Goal: Task Accomplishment & Management: Manage account settings

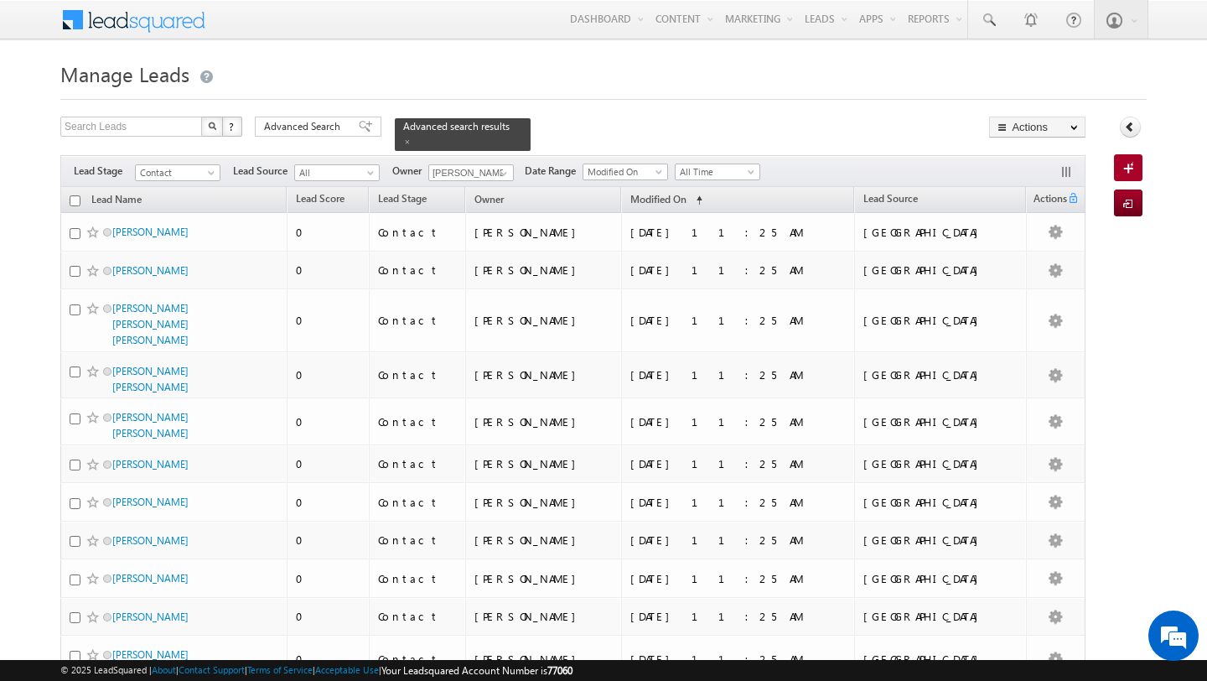
click at [291, 123] on span "Advanced Search" at bounding box center [304, 126] width 81 height 15
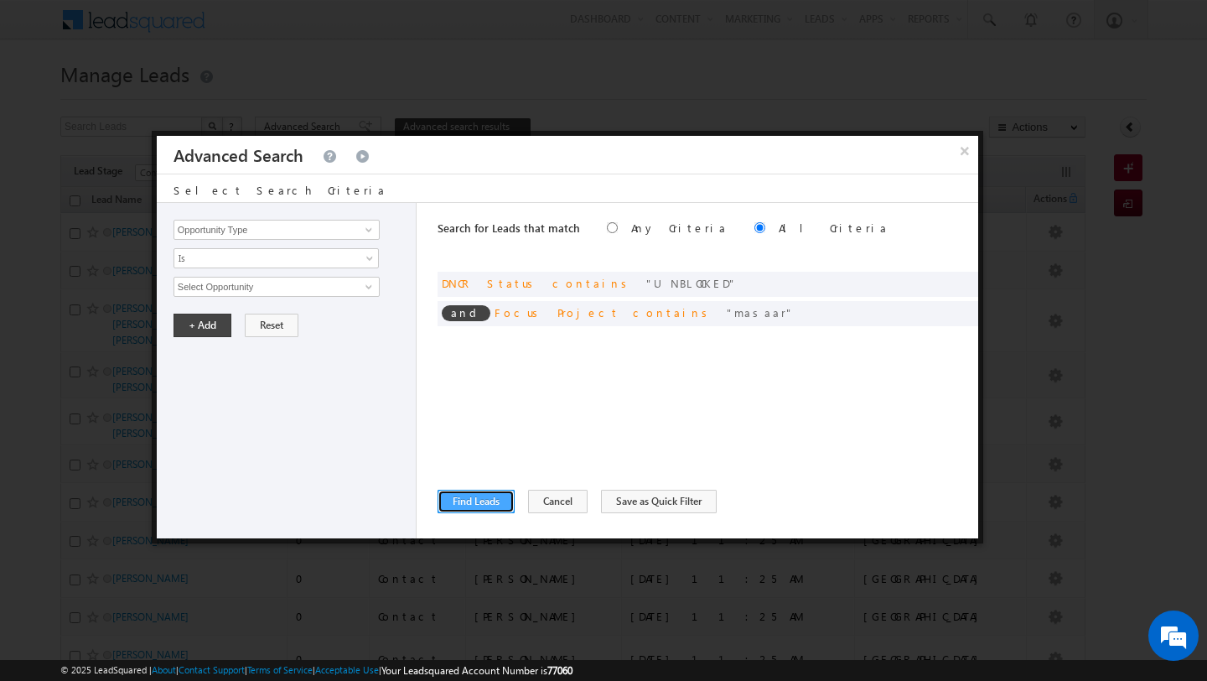
click at [458, 497] on button "Find Leads" at bounding box center [476, 501] width 77 height 23
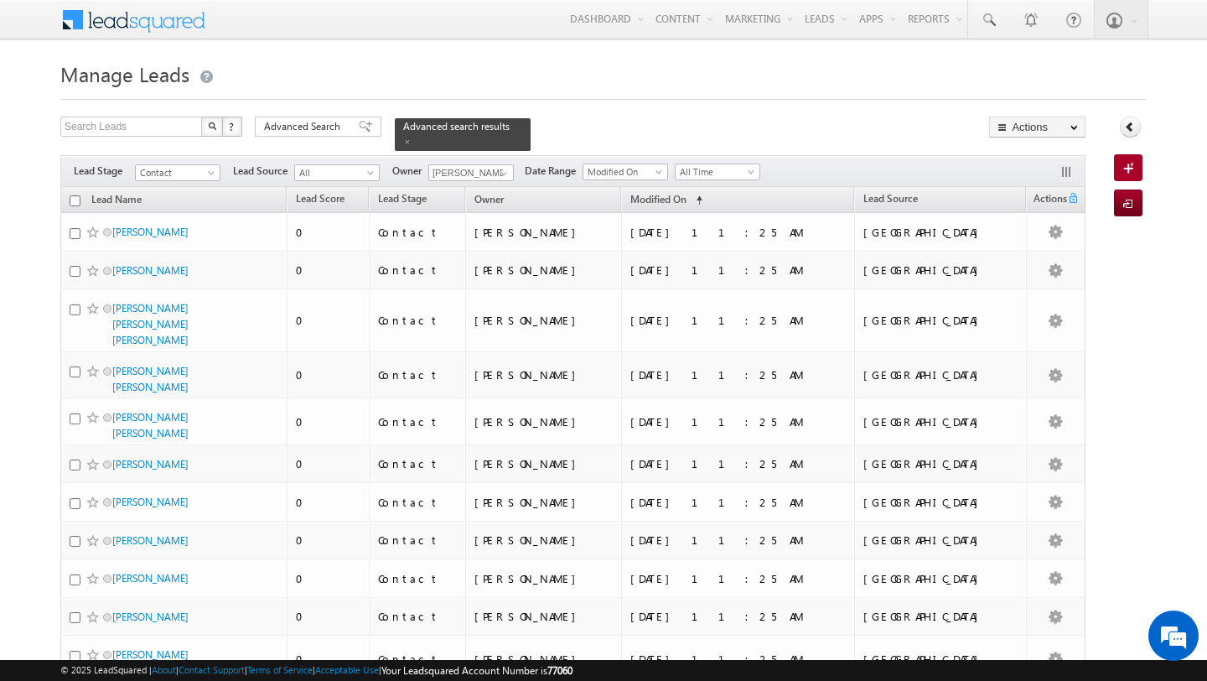
click at [79, 203] on input "checkbox" at bounding box center [75, 200] width 11 height 11
checkbox input "true"
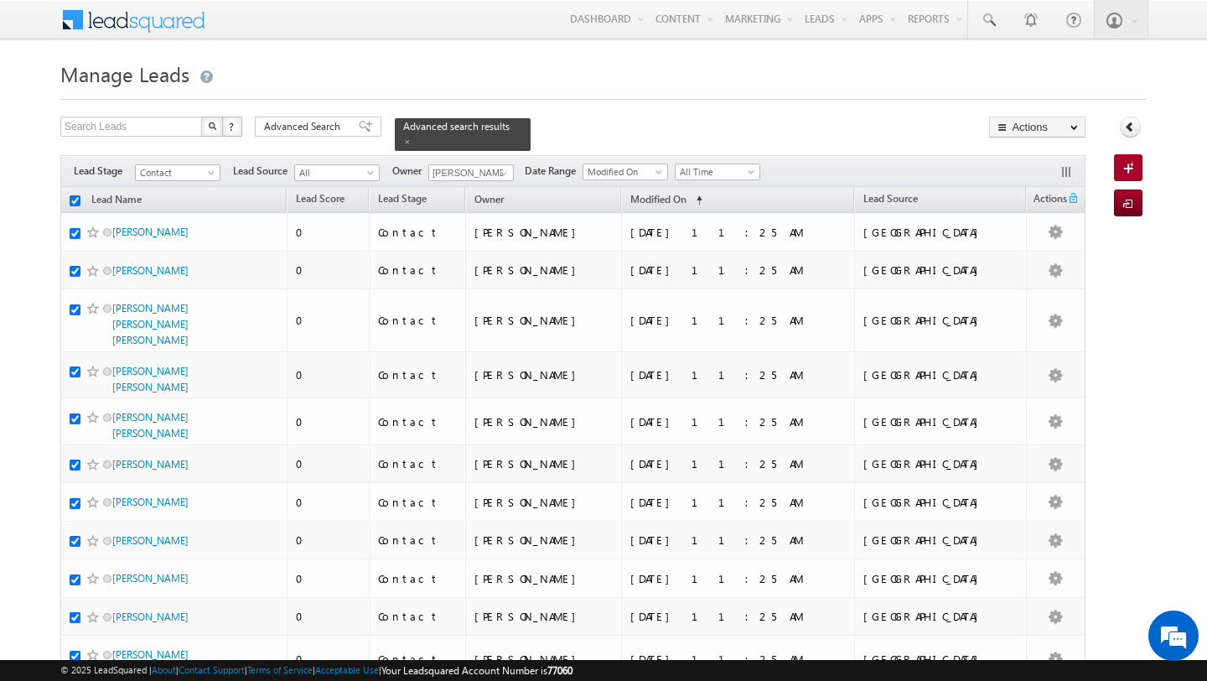
checkbox input "true"
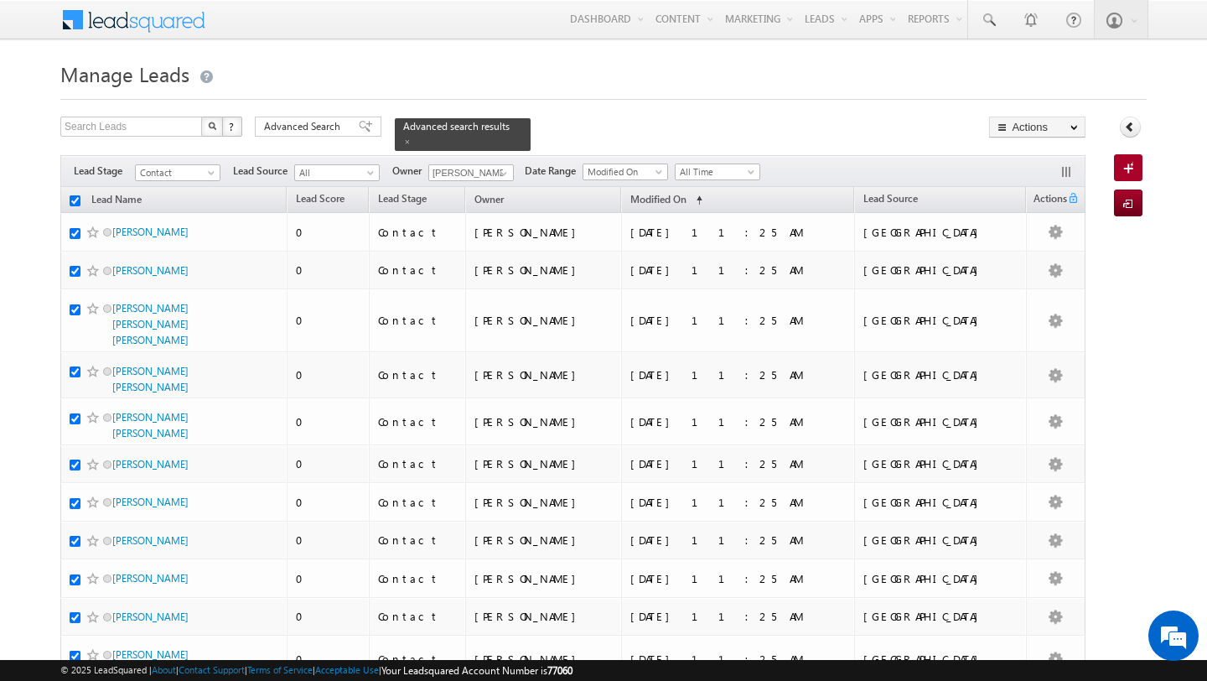
checkbox input "true"
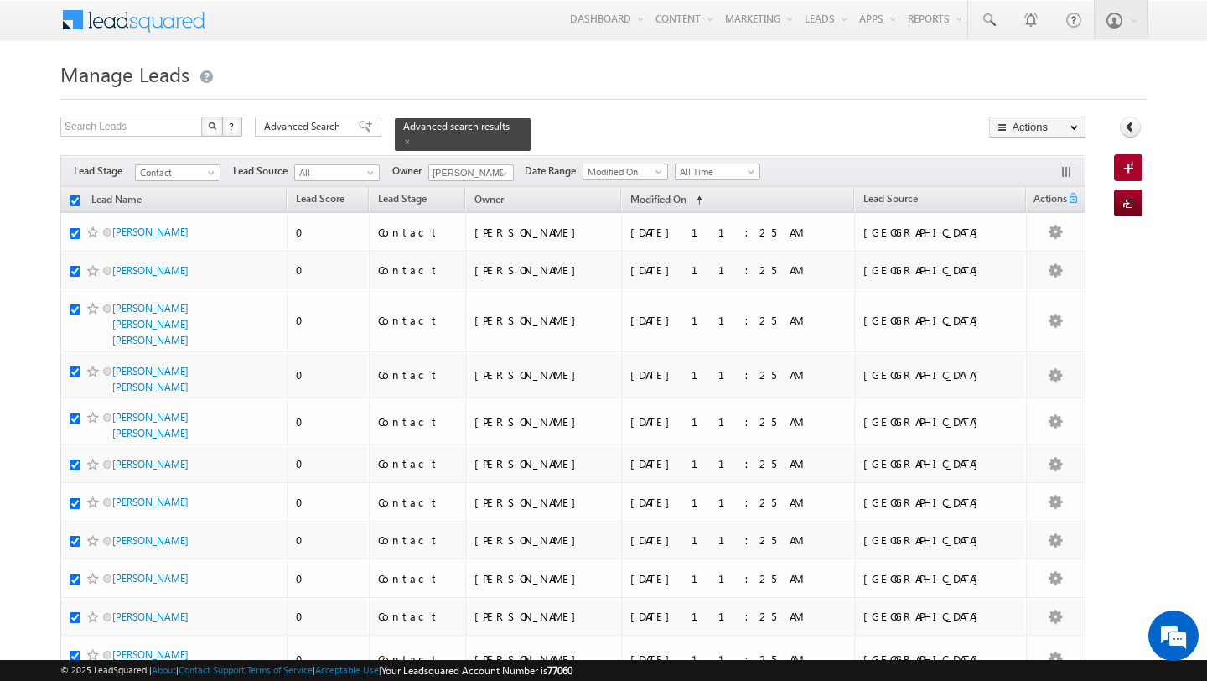
checkbox input "true"
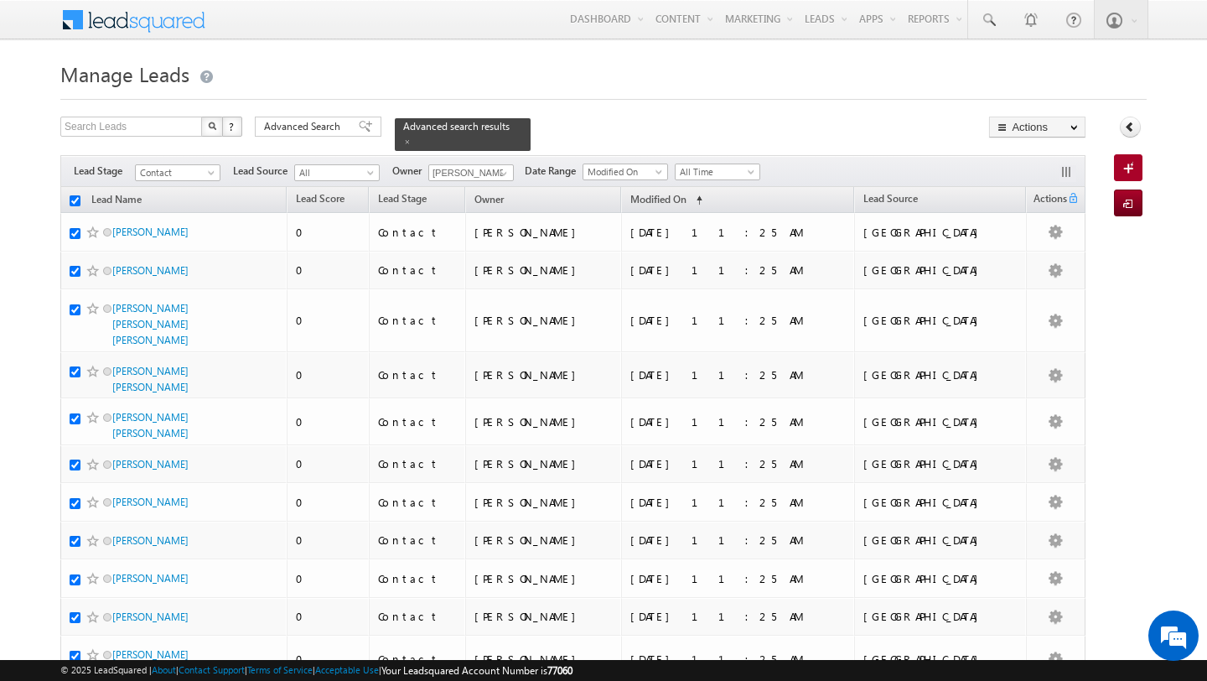
checkbox input "true"
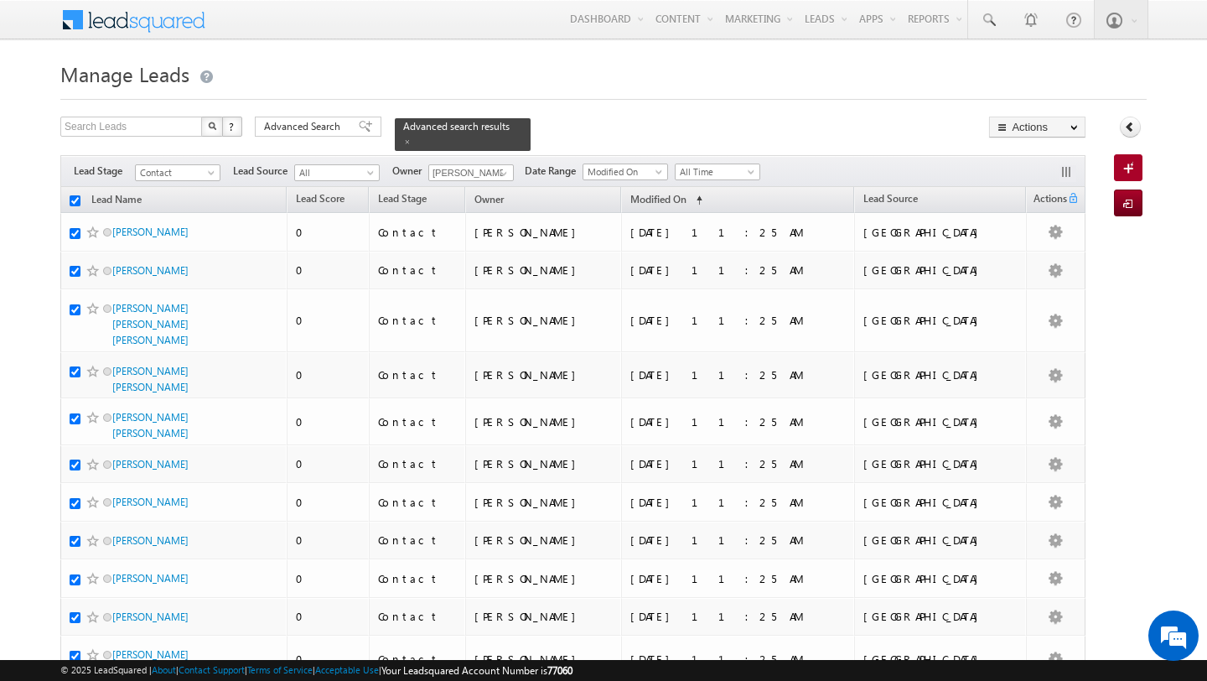
checkbox input "true"
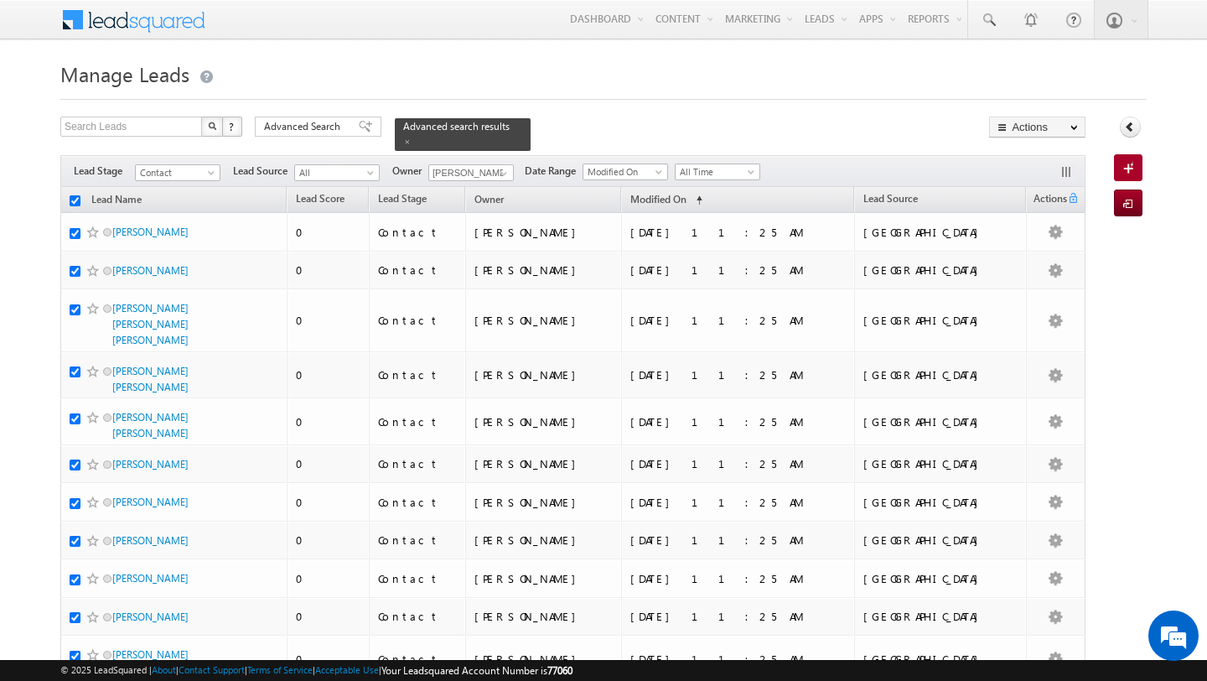
checkbox input "true"
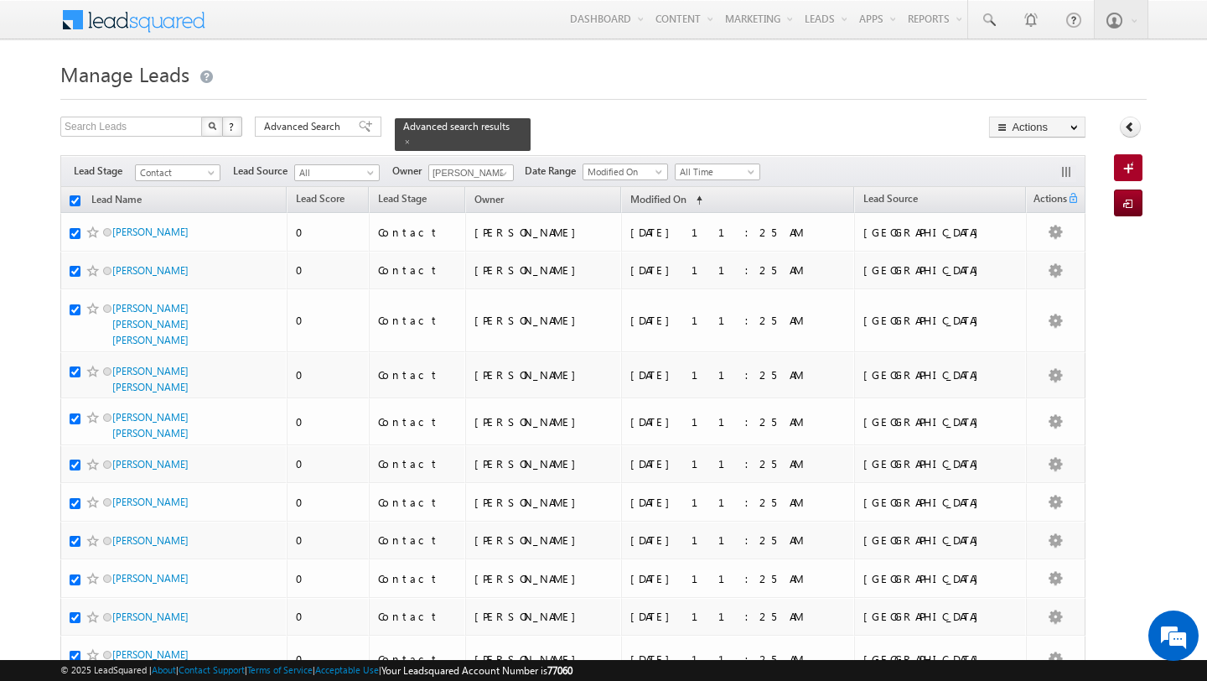
checkbox input "true"
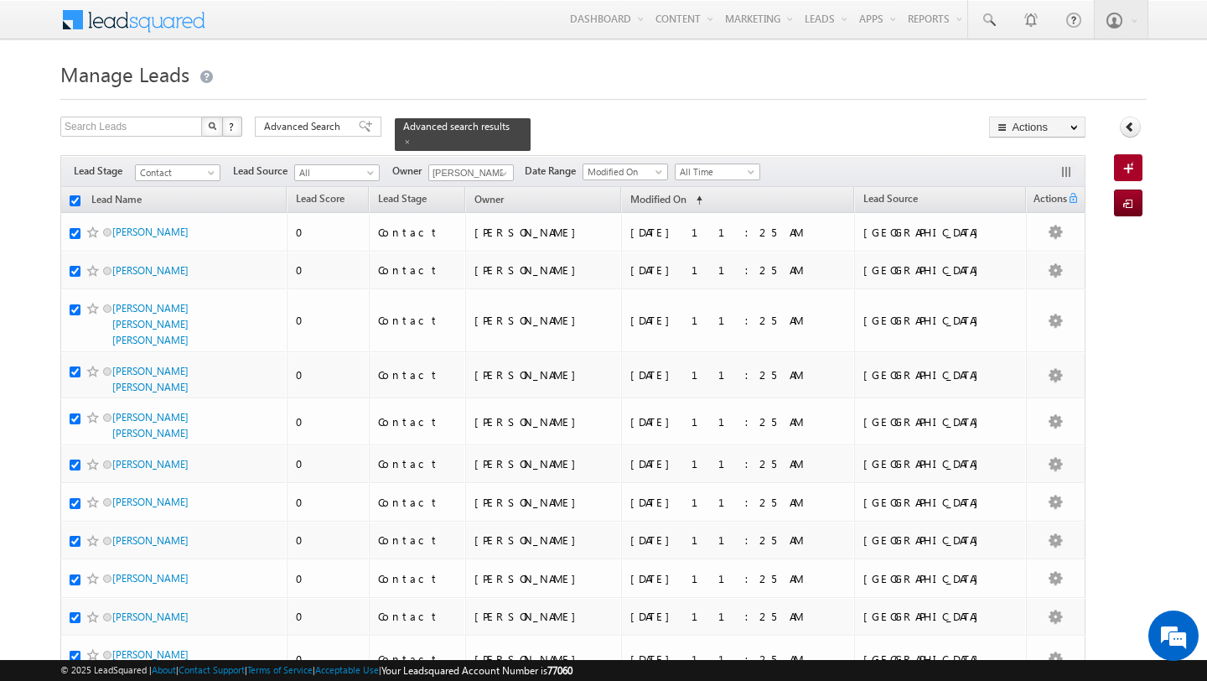
checkbox input "true"
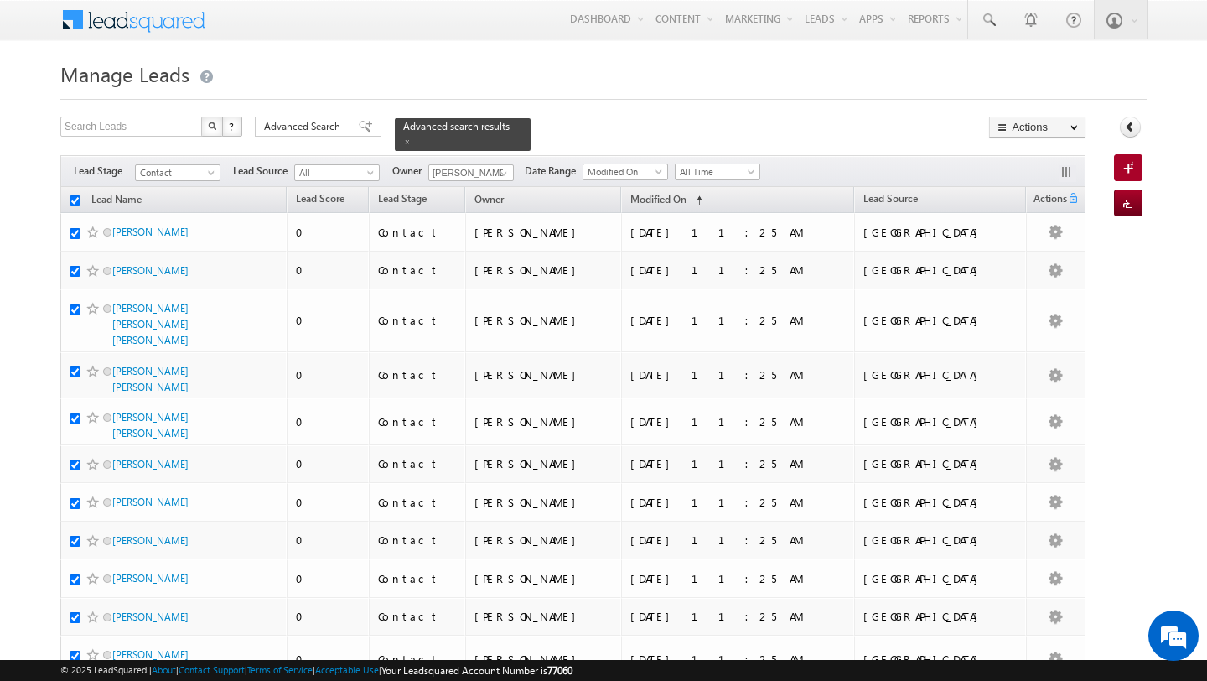
checkbox input "true"
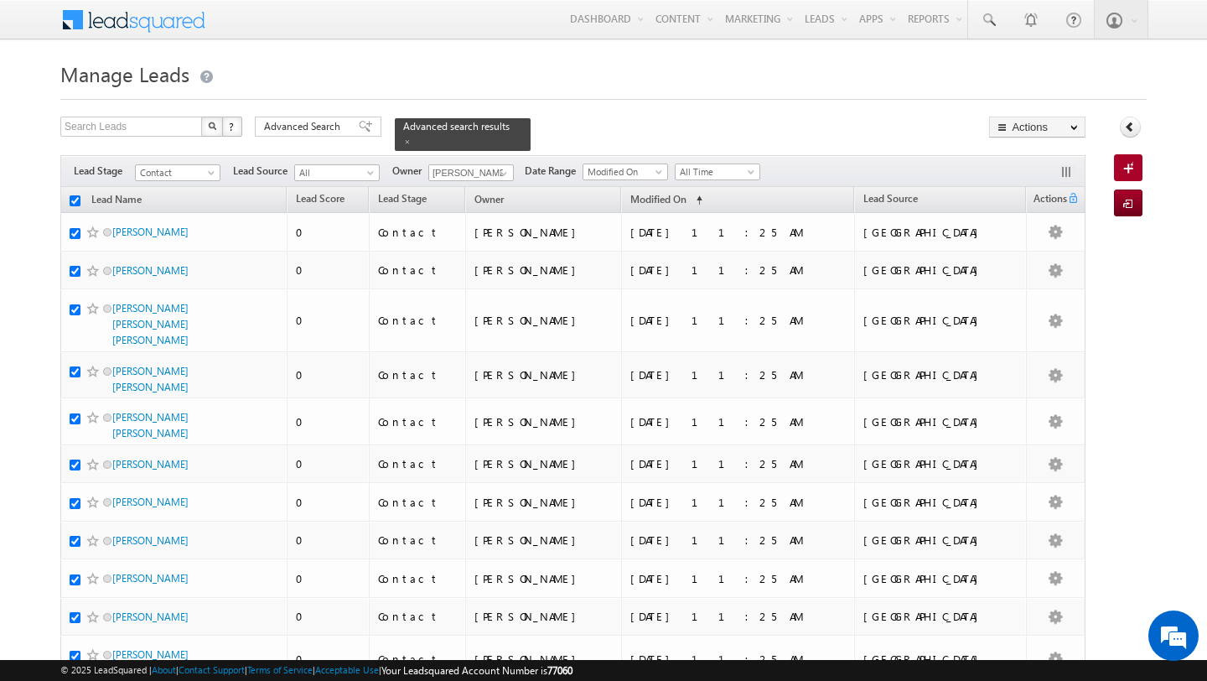
checkbox input "true"
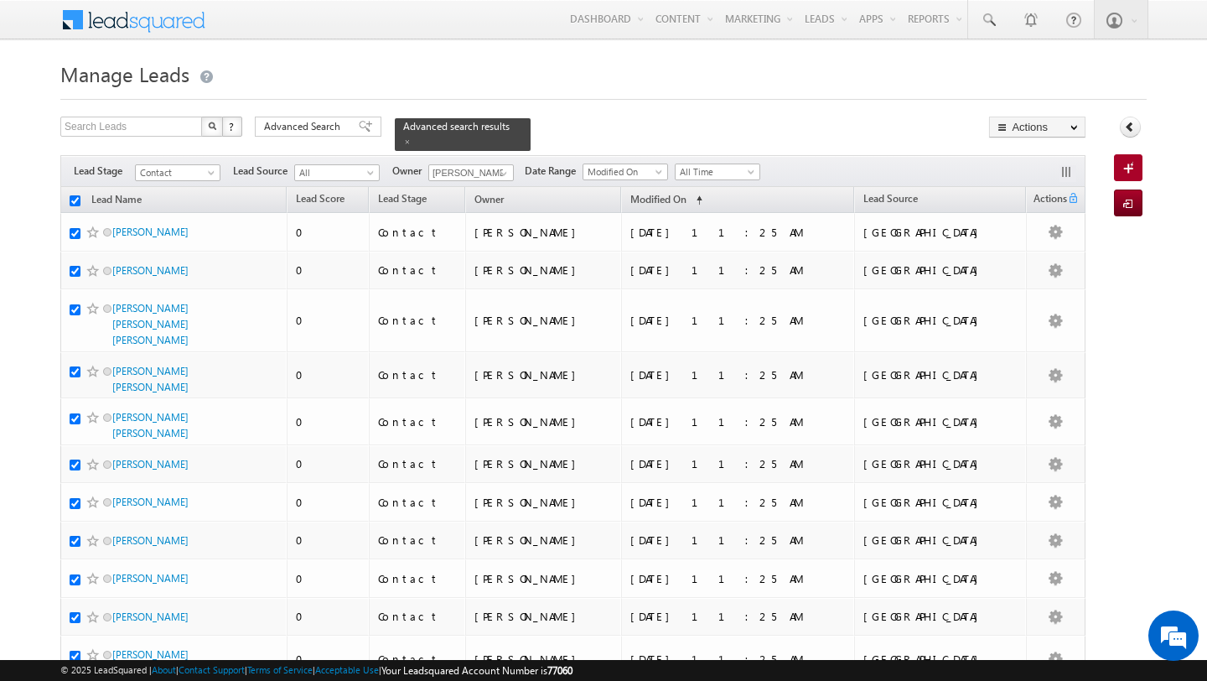
checkbox input "true"
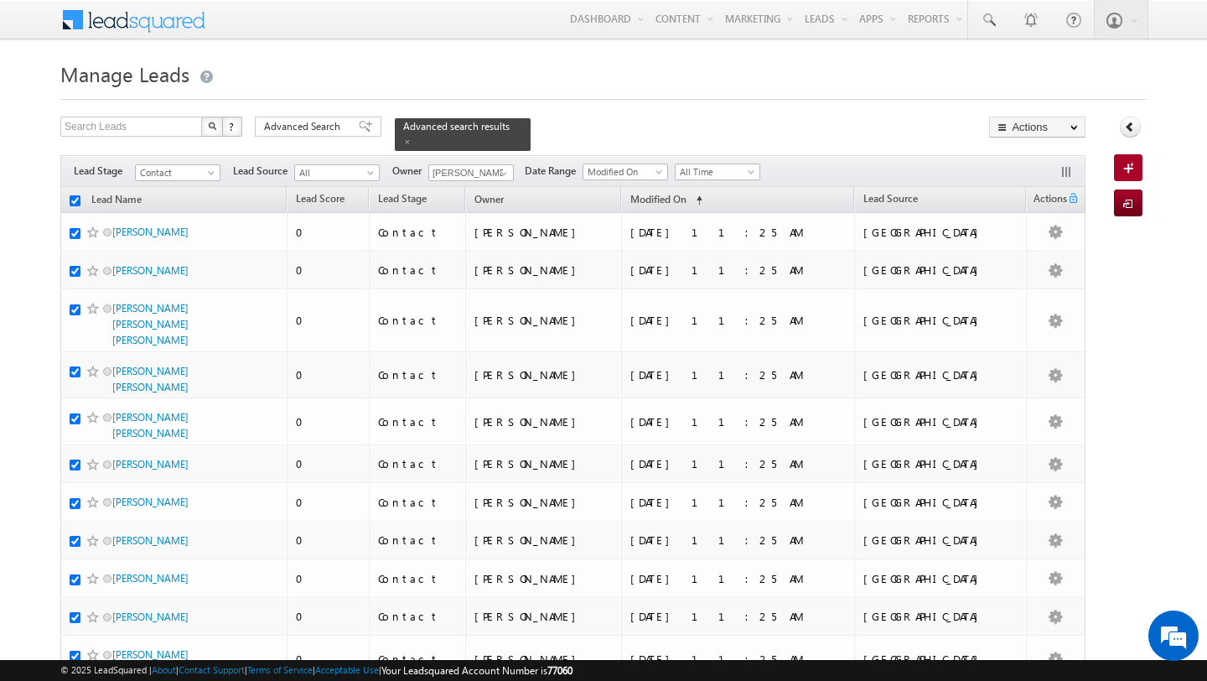
checkbox input "true"
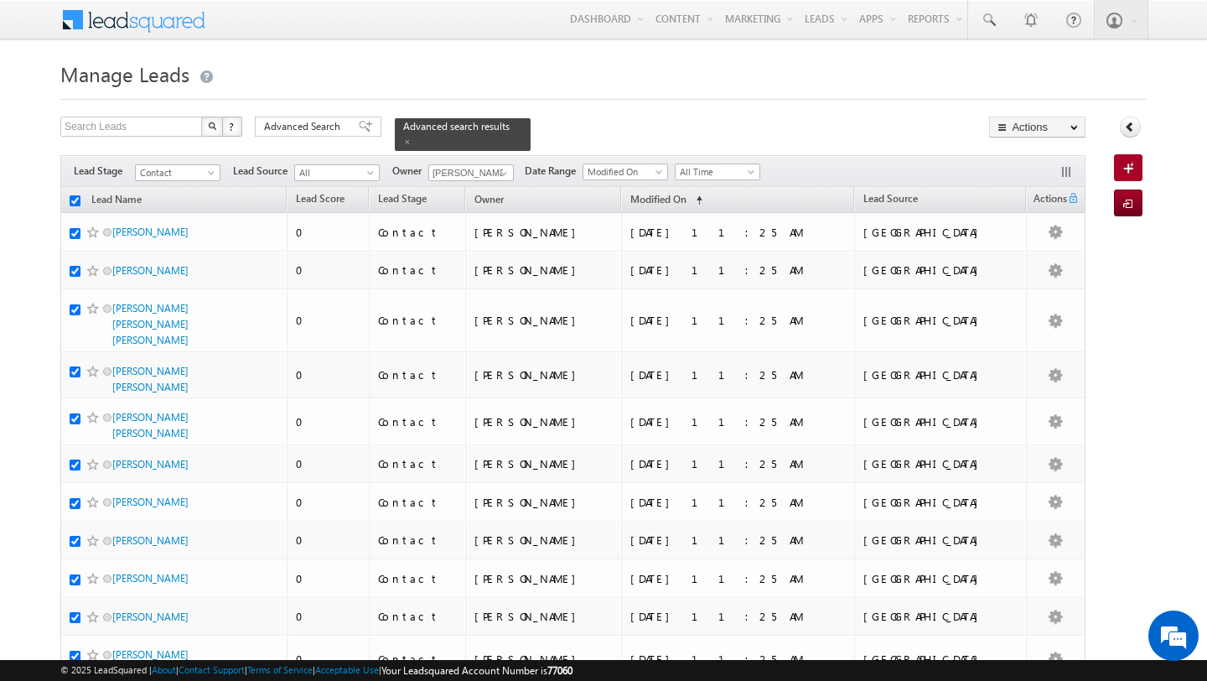
checkbox input "true"
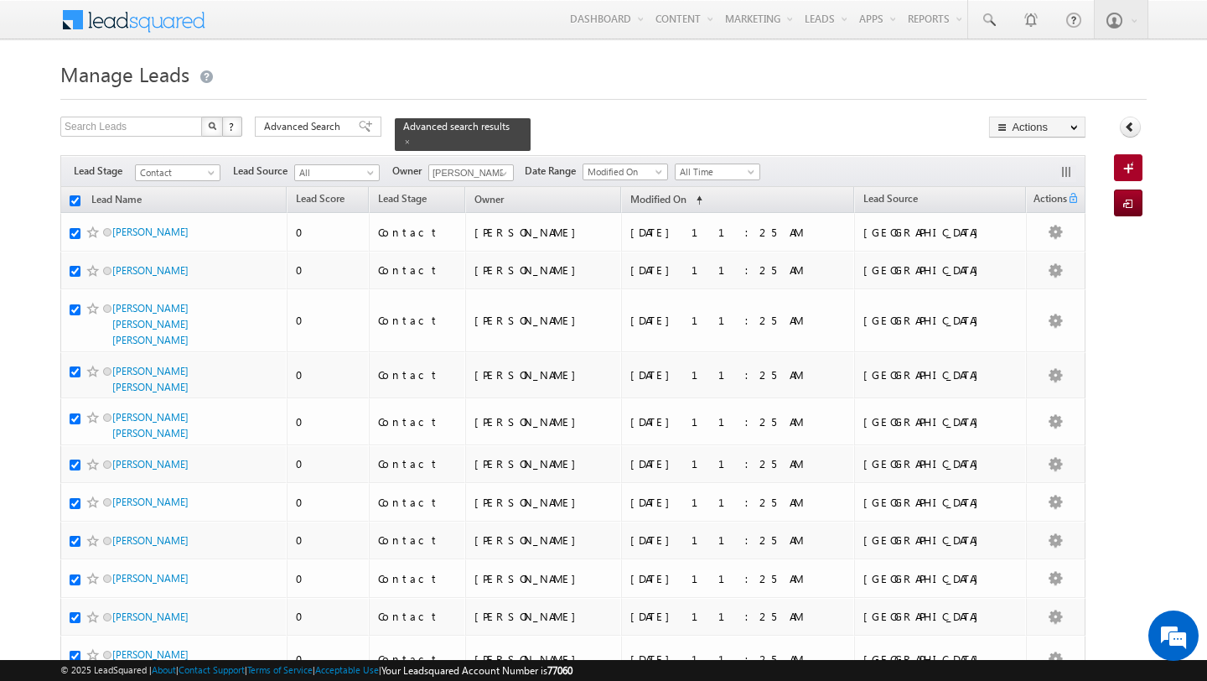
checkbox input "true"
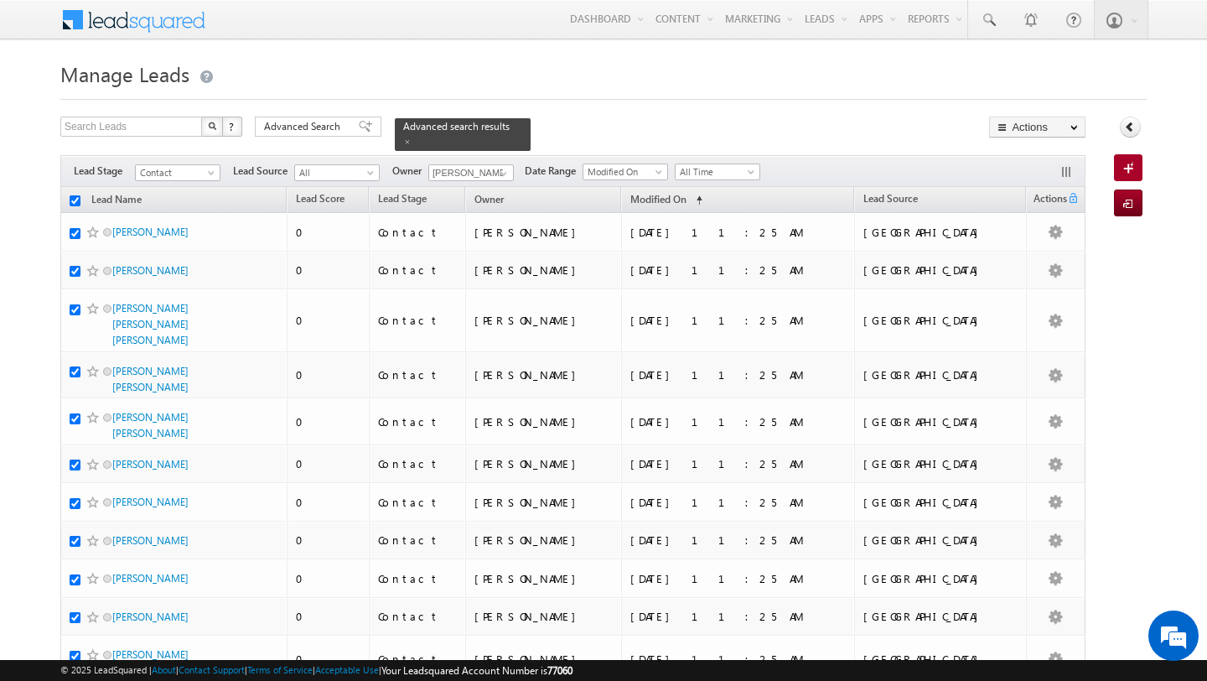
checkbox input "true"
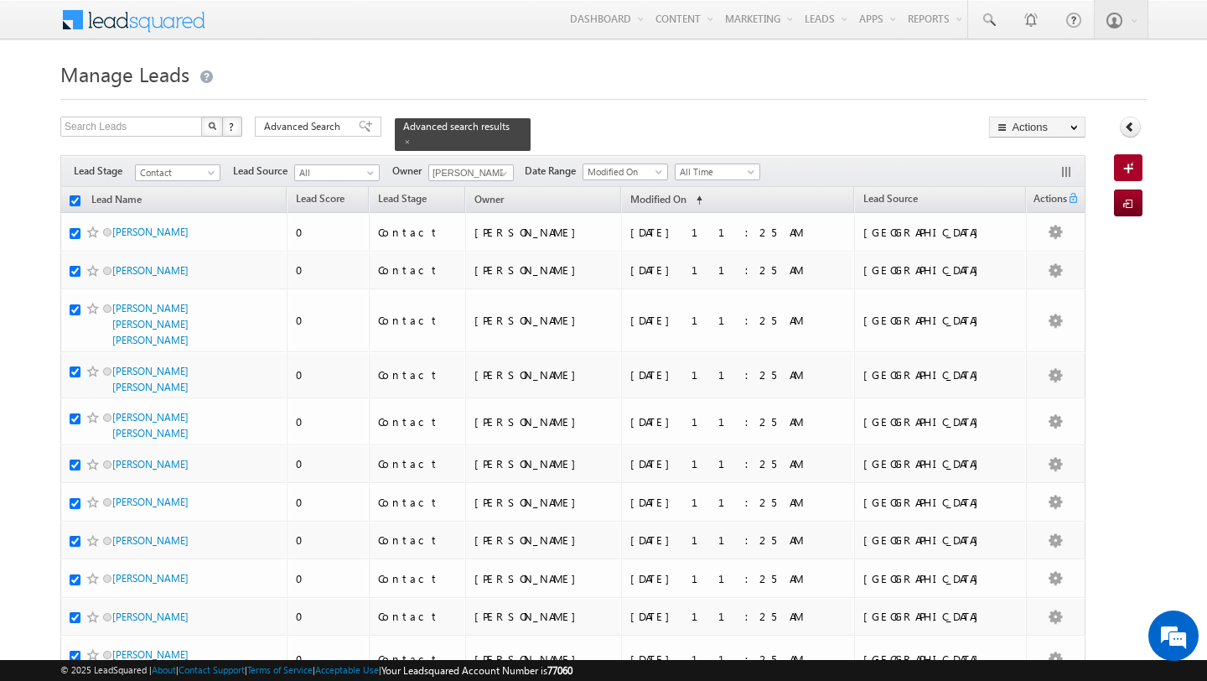
checkbox input "true"
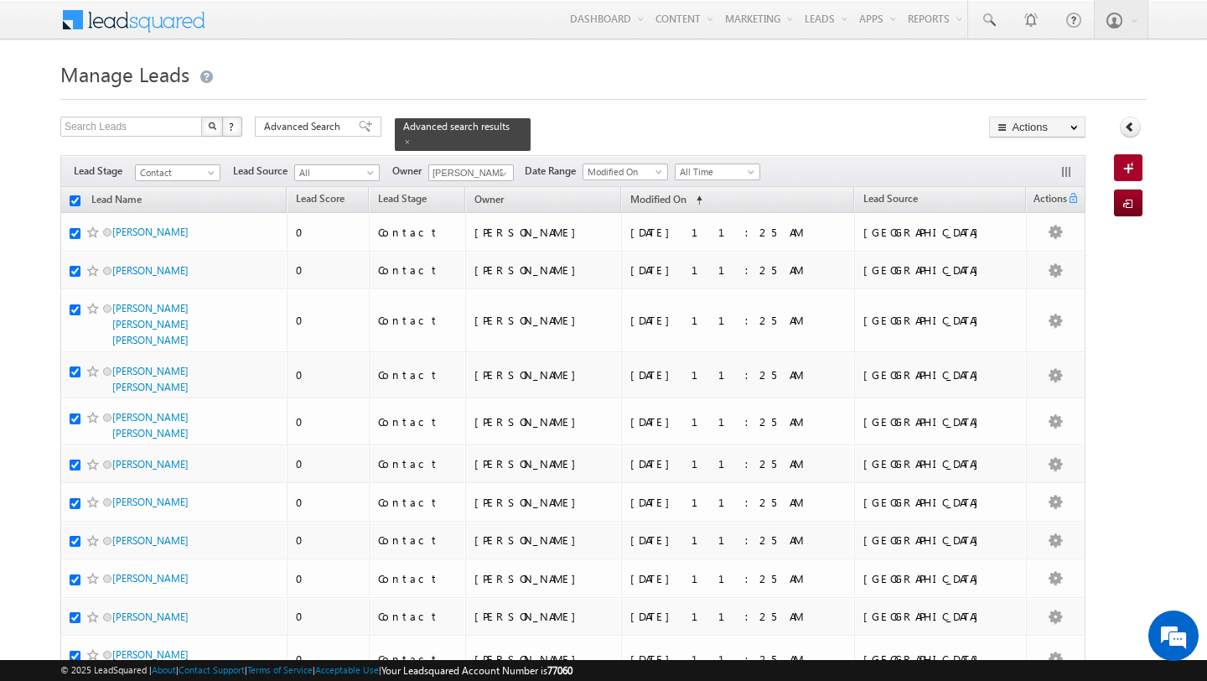
checkbox input "true"
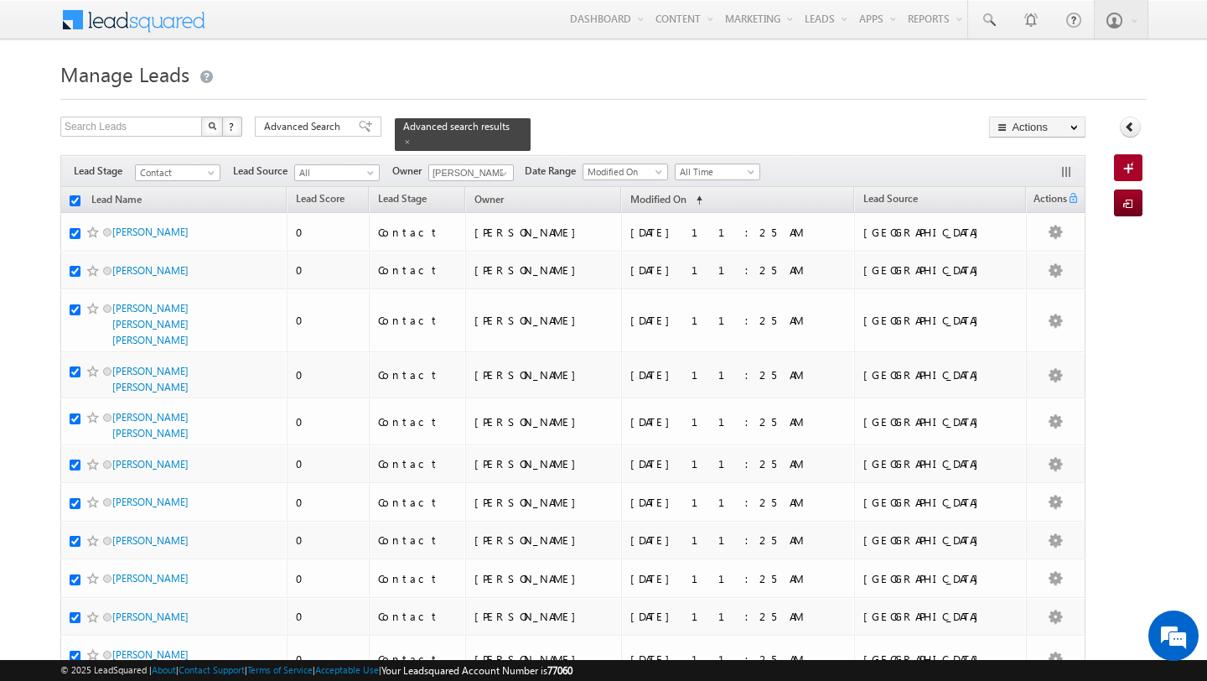
checkbox input "true"
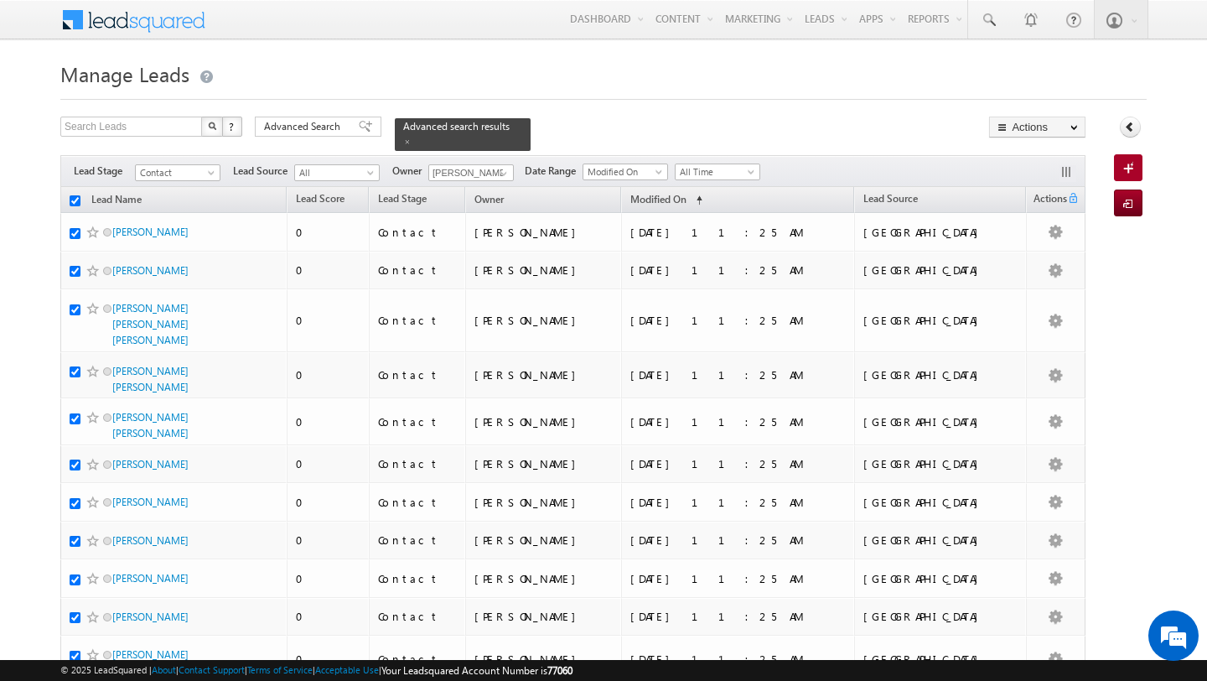
checkbox input "true"
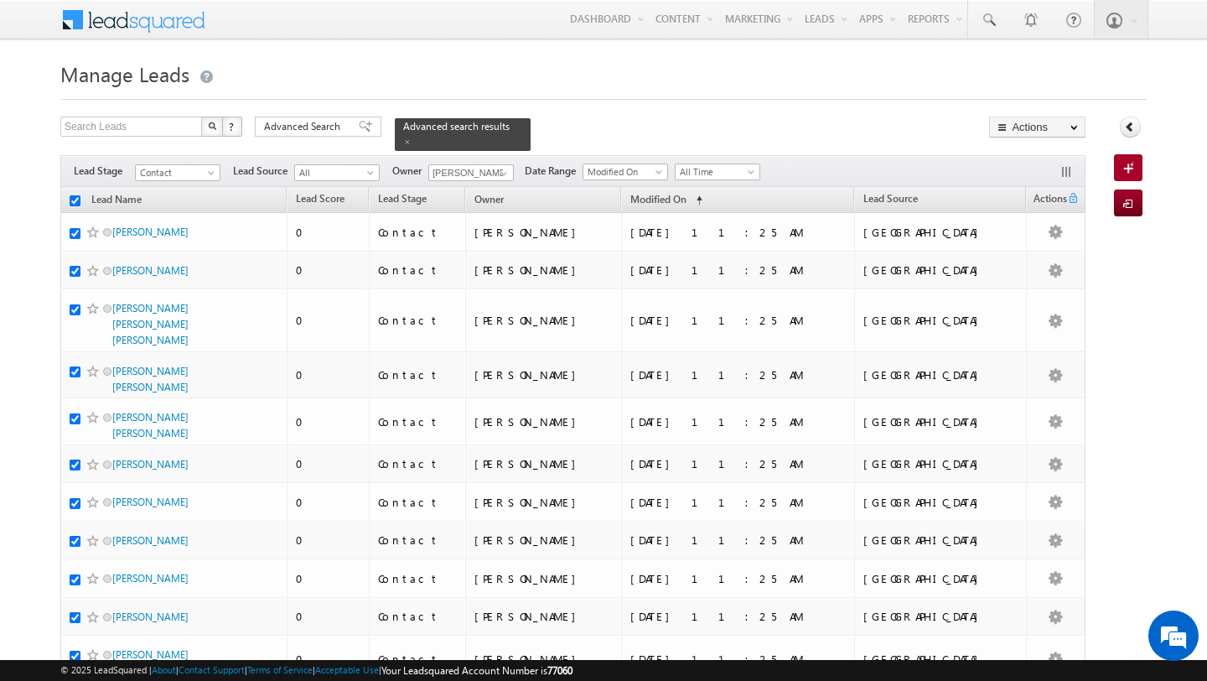
checkbox input "true"
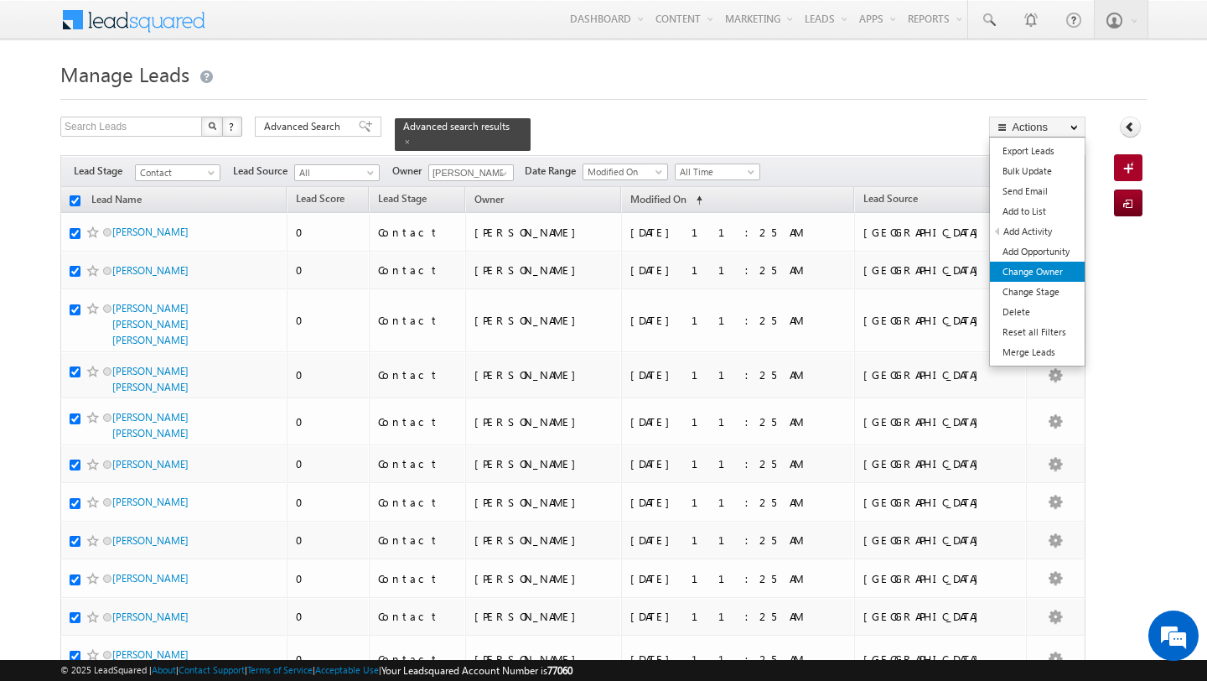
click at [1046, 276] on link "Change Owner" at bounding box center [1037, 272] width 95 height 20
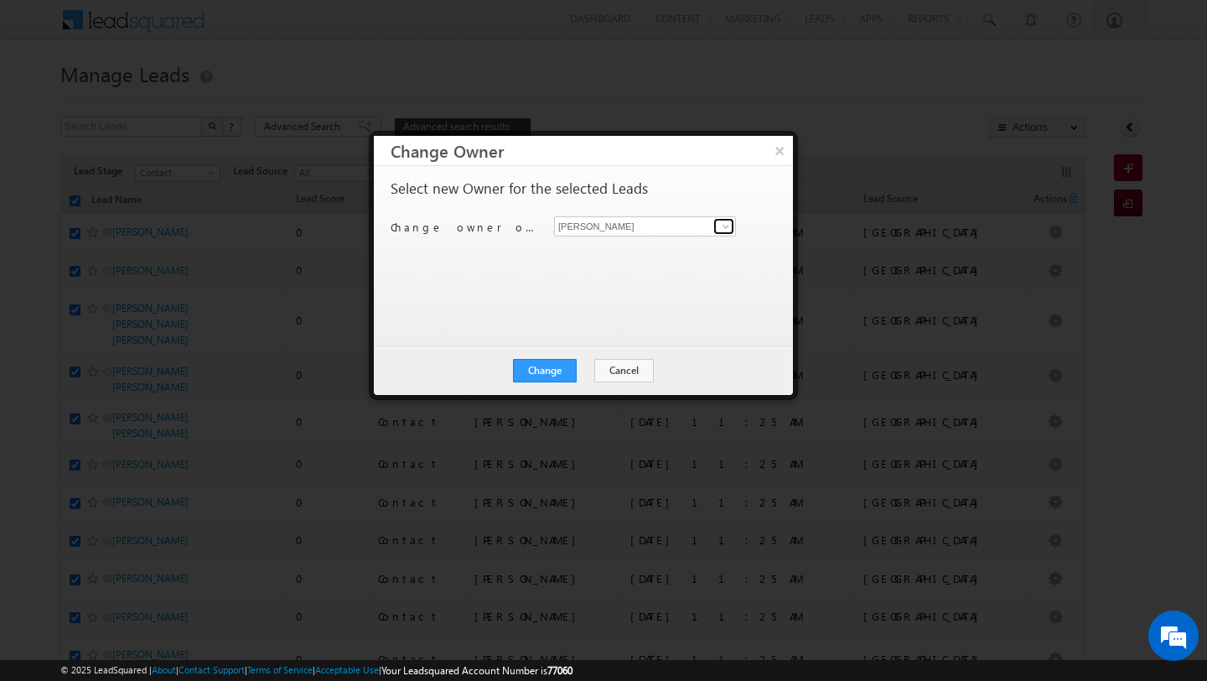
click at [728, 227] on span at bounding box center [725, 226] width 13 height 13
click at [666, 251] on link "Pratyush kuanr pratyush.kuanr@indglobal.ae" at bounding box center [645, 252] width 182 height 32
type input "Pratyush kuanr"
click at [554, 365] on button "Change" at bounding box center [545, 370] width 64 height 23
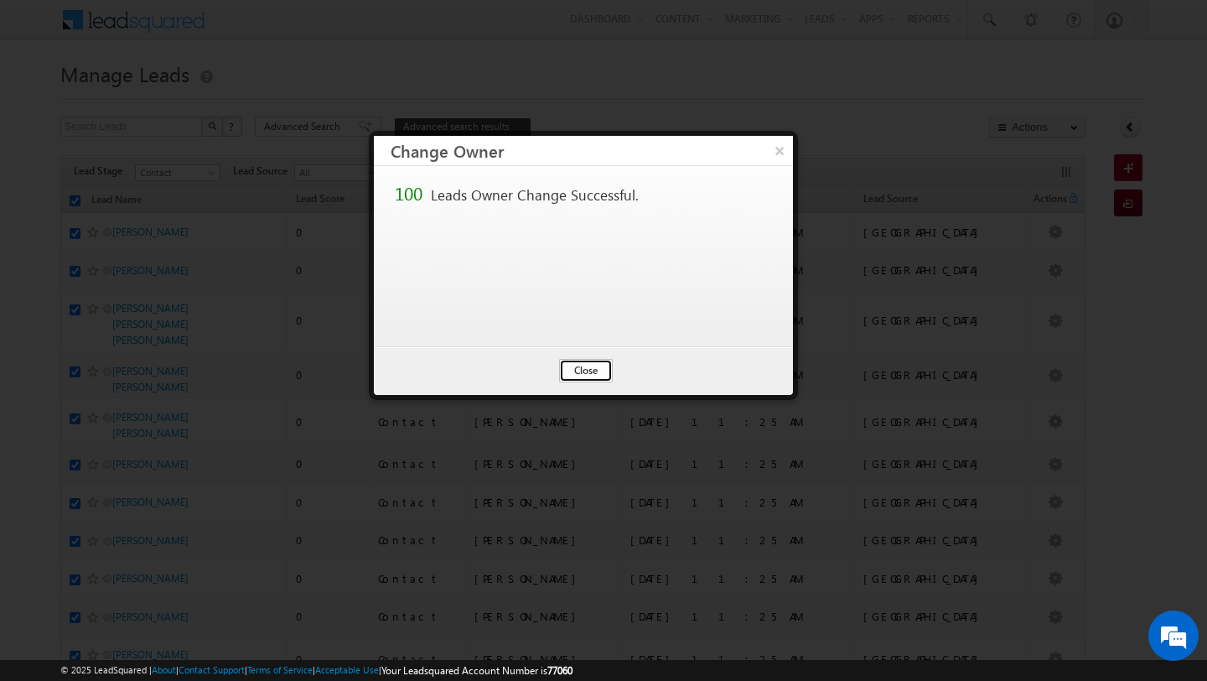
click at [580, 371] on button "Close" at bounding box center [586, 370] width 54 height 23
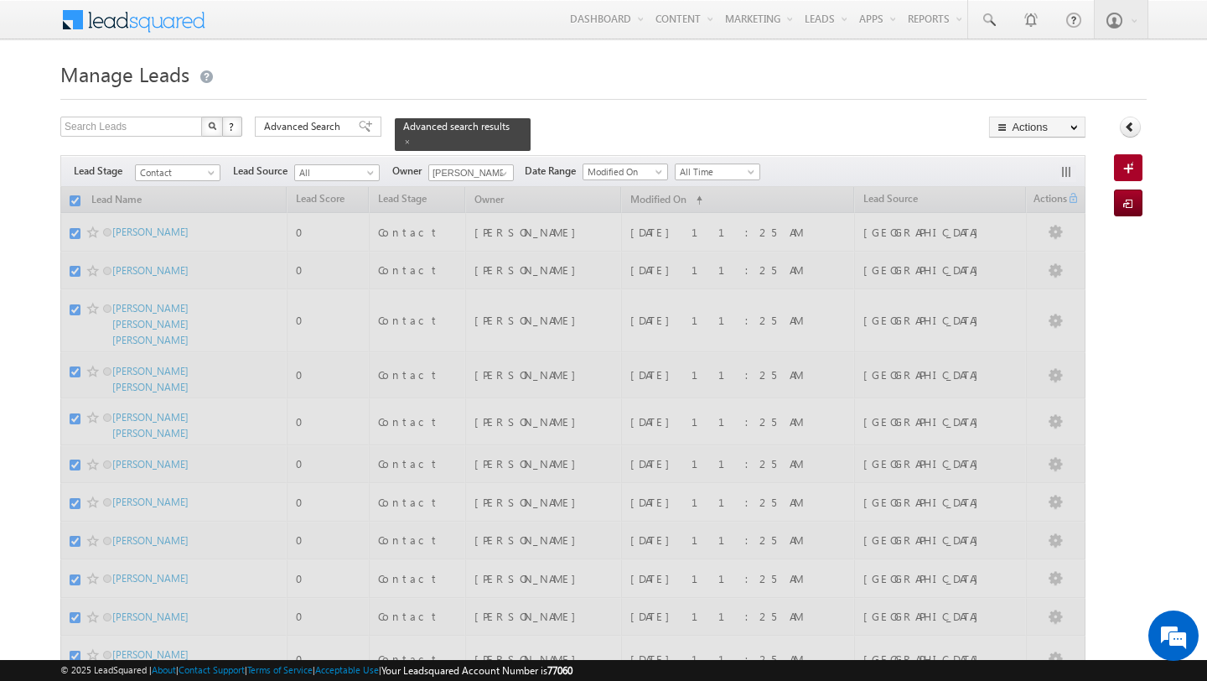
checkbox input "false"
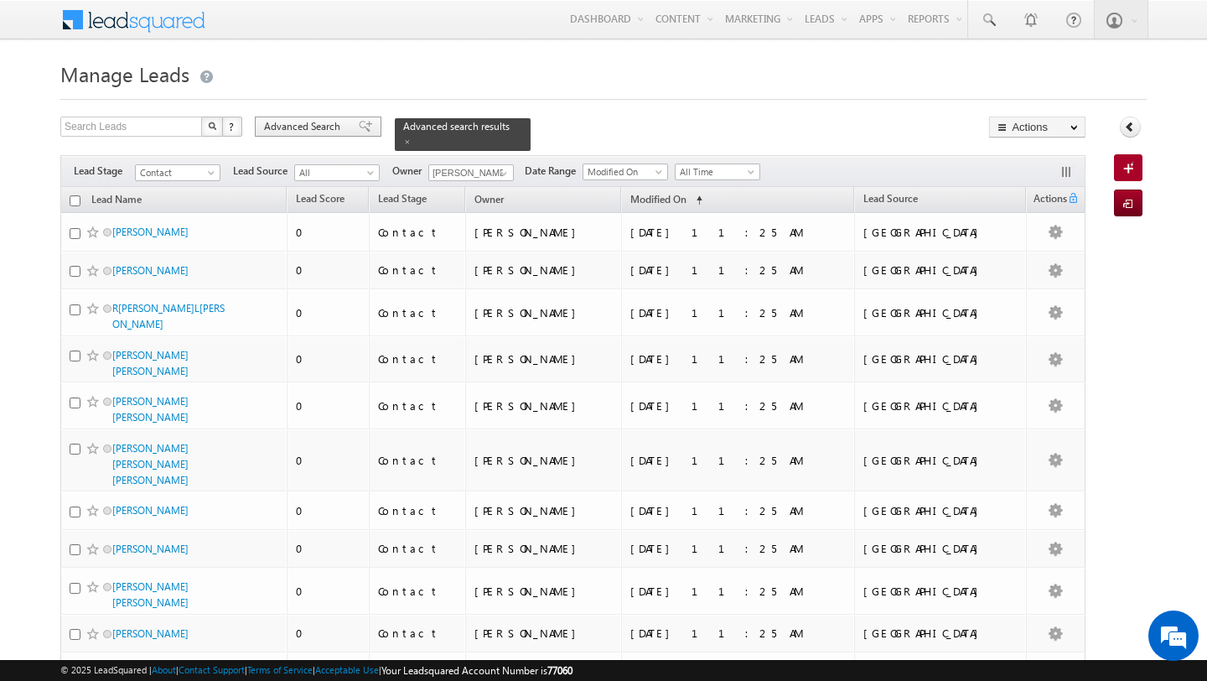
click at [324, 122] on span "Advanced Search" at bounding box center [304, 126] width 81 height 15
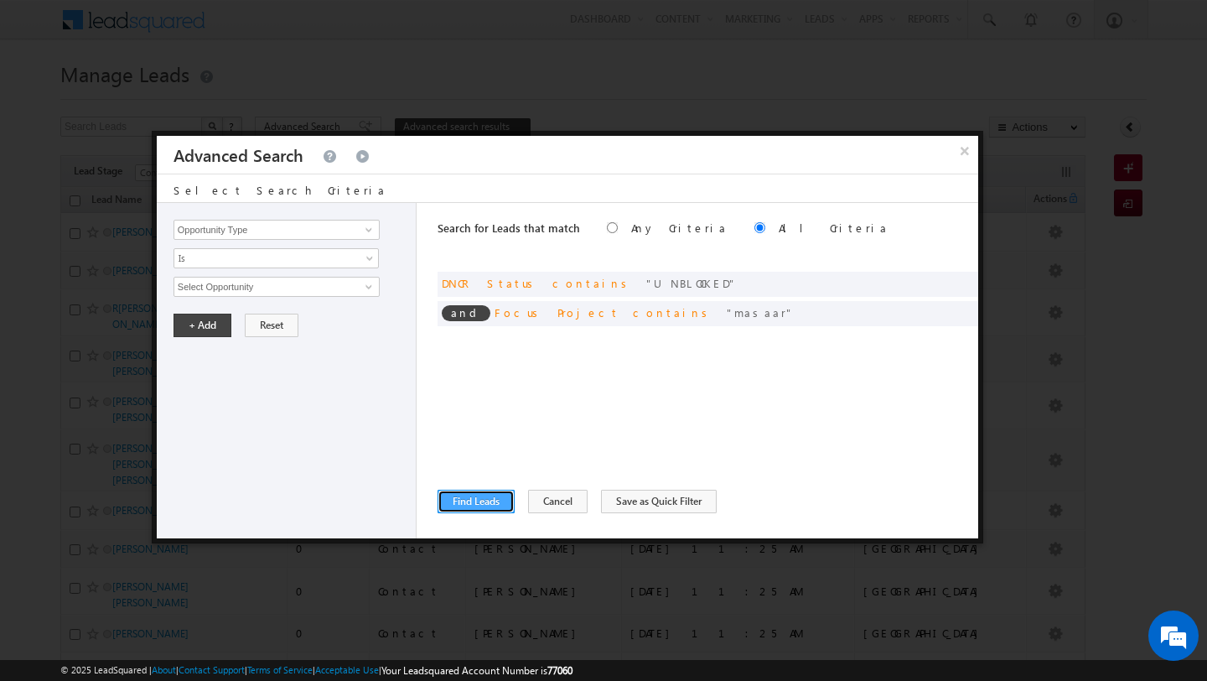
click at [488, 510] on button "Find Leads" at bounding box center [476, 501] width 77 height 23
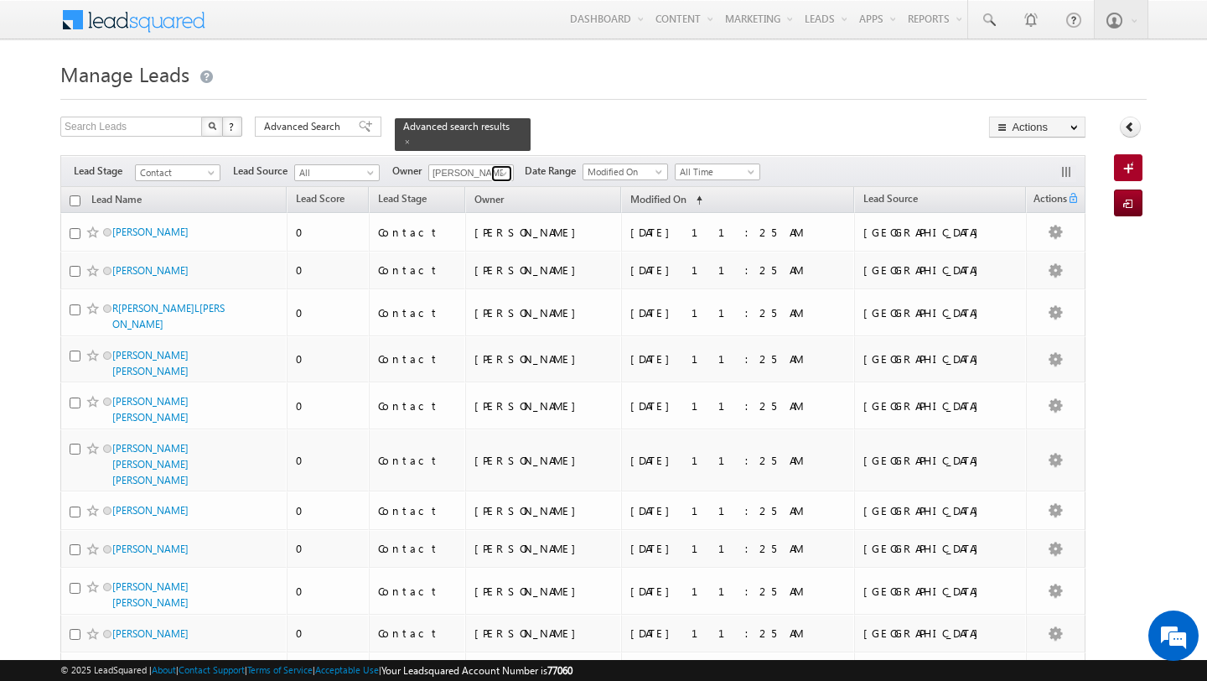
click at [497, 174] on span at bounding box center [503, 173] width 13 height 13
click at [482, 197] on span "pratyush.kuanr@indglobal.ae" at bounding box center [510, 203] width 151 height 13
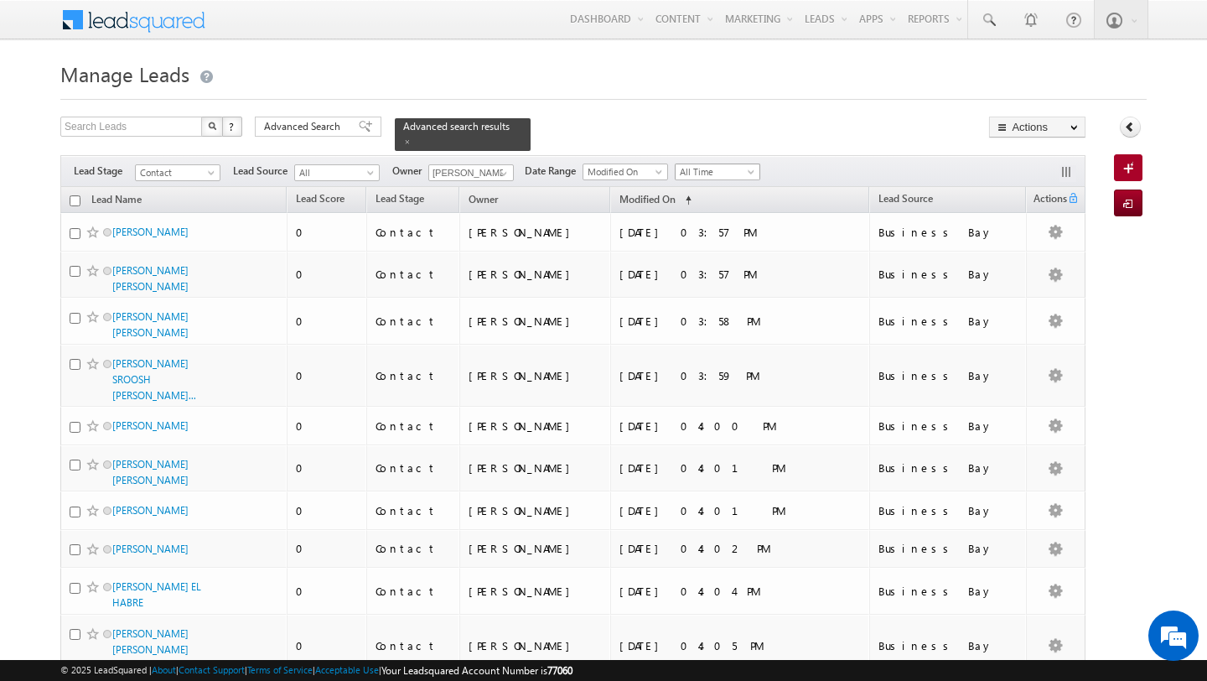
click at [725, 169] on span "All Time" at bounding box center [716, 171] width 80 height 15
click at [717, 239] on link "Today" at bounding box center [712, 243] width 85 height 15
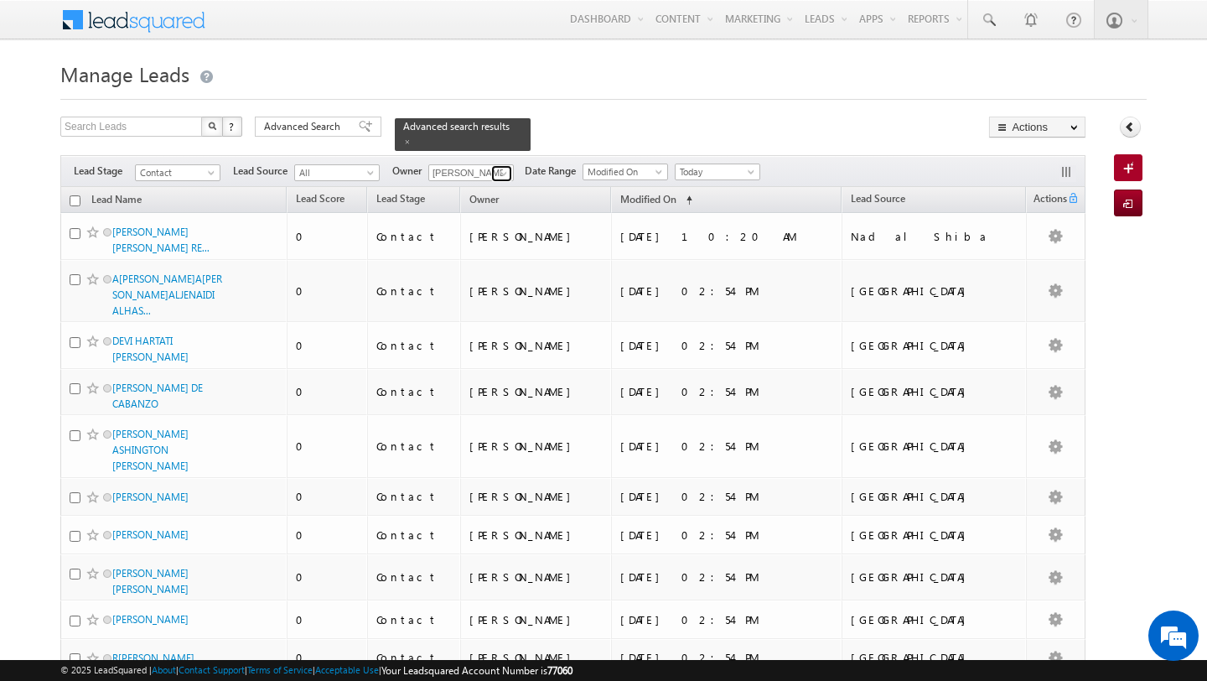
click at [507, 169] on span at bounding box center [503, 173] width 13 height 13
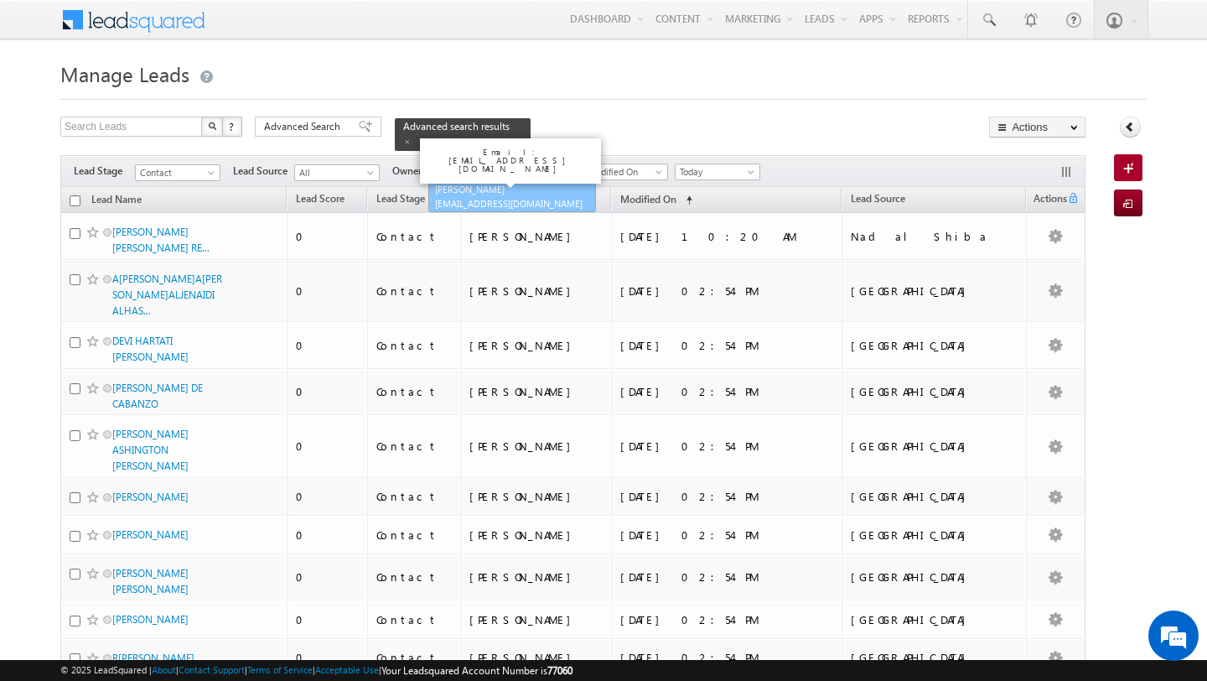
click at [470, 198] on span "shubhamdutta.tripathi@indglobal.ae" at bounding box center [510, 203] width 151 height 13
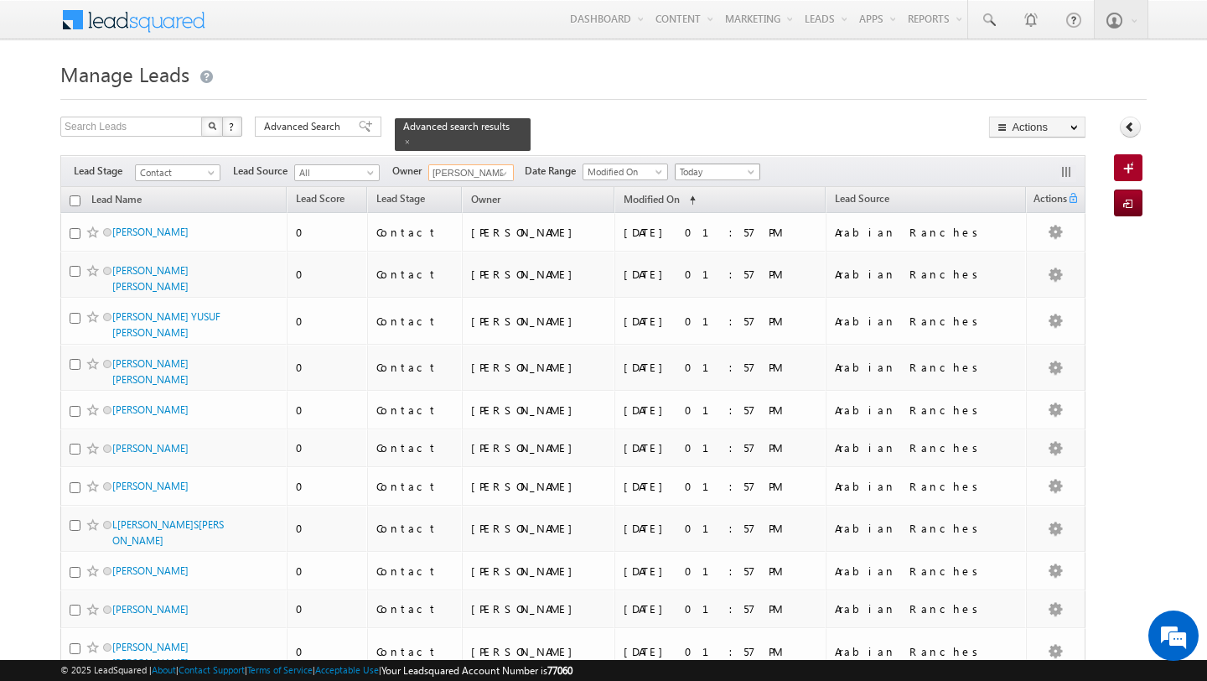
type input "[PERSON_NAME]"
click at [687, 169] on span "Today" at bounding box center [716, 171] width 80 height 15
click at [693, 189] on link "All Time" at bounding box center [712, 189] width 85 height 15
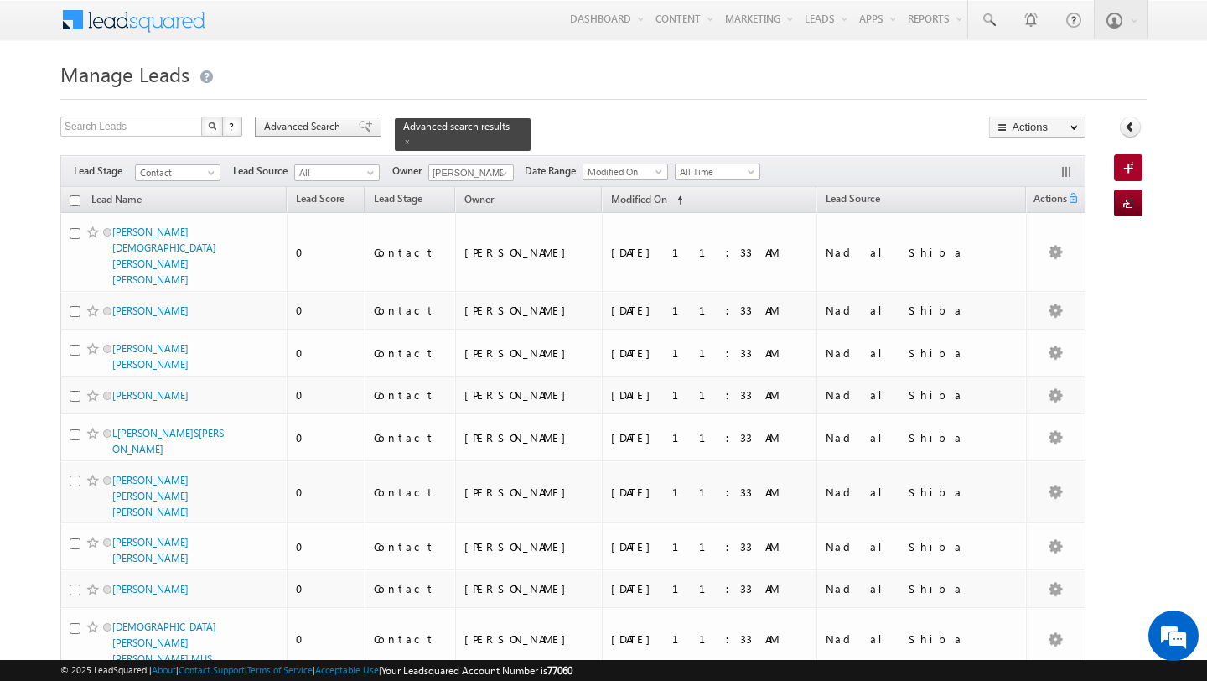
click at [273, 124] on span "Advanced Search" at bounding box center [304, 126] width 81 height 15
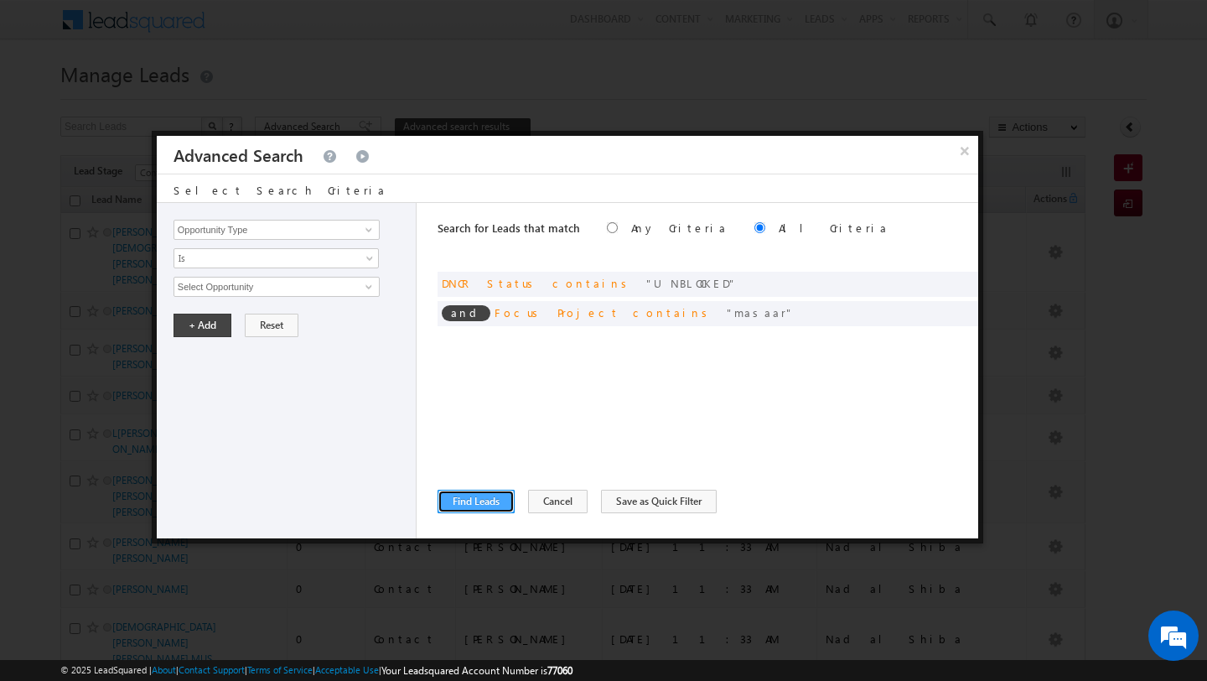
click at [481, 495] on button "Find Leads" at bounding box center [476, 501] width 77 height 23
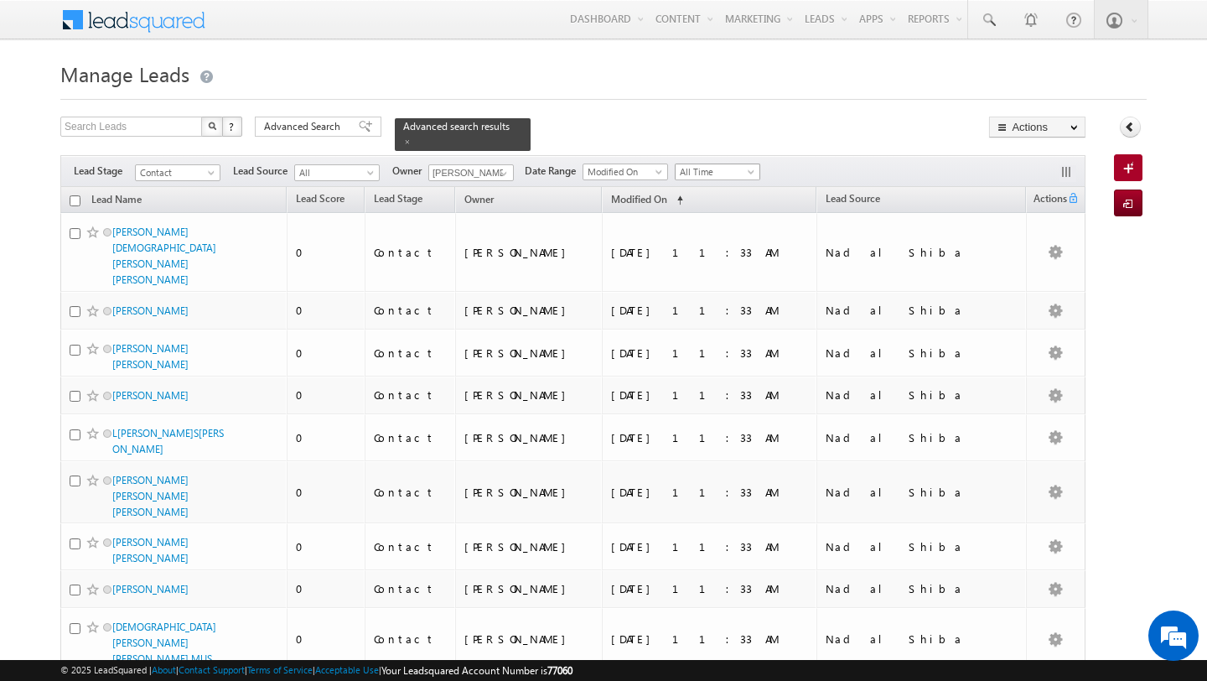
click at [726, 174] on span "All Time" at bounding box center [716, 171] width 80 height 15
click at [719, 244] on link "Today" at bounding box center [712, 243] width 85 height 15
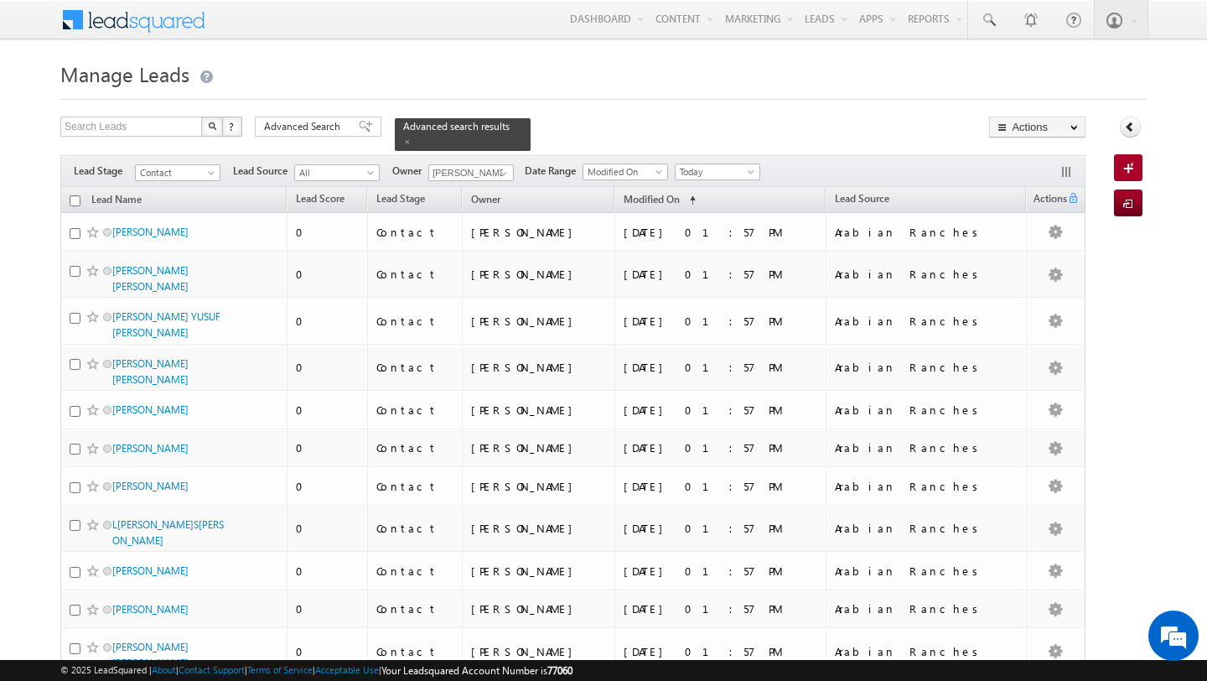
click at [72, 198] on input "checkbox" at bounding box center [75, 200] width 11 height 11
checkbox input "true"
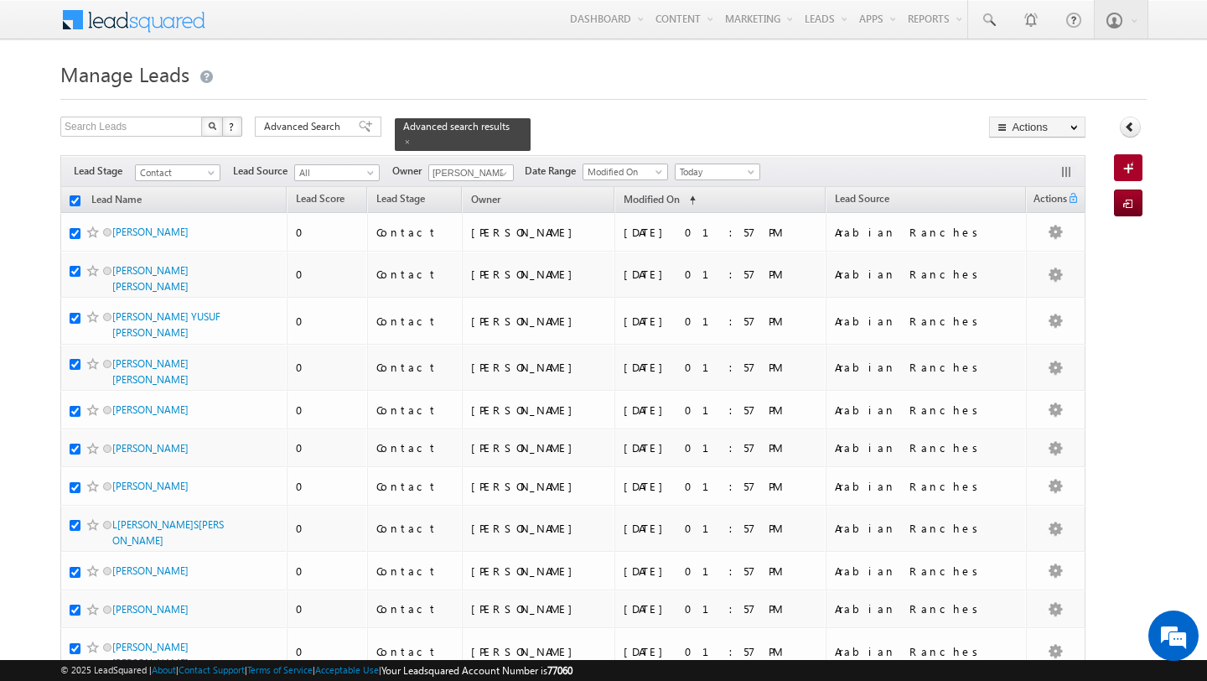
checkbox input "true"
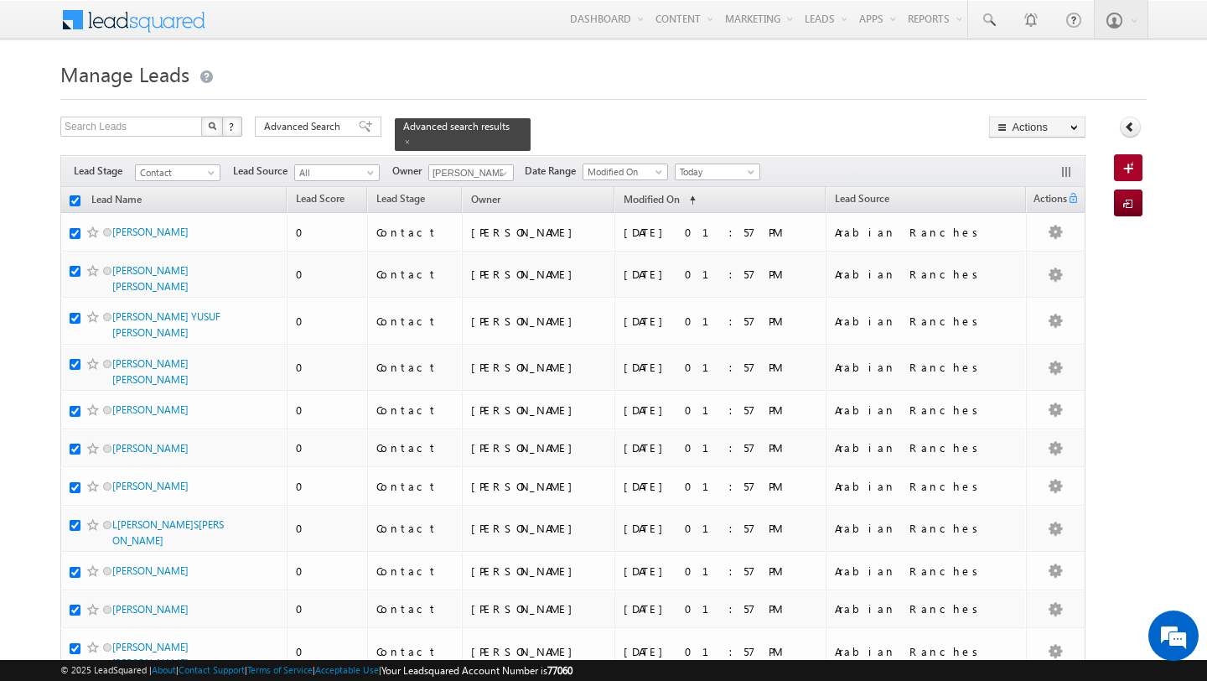
checkbox input "true"
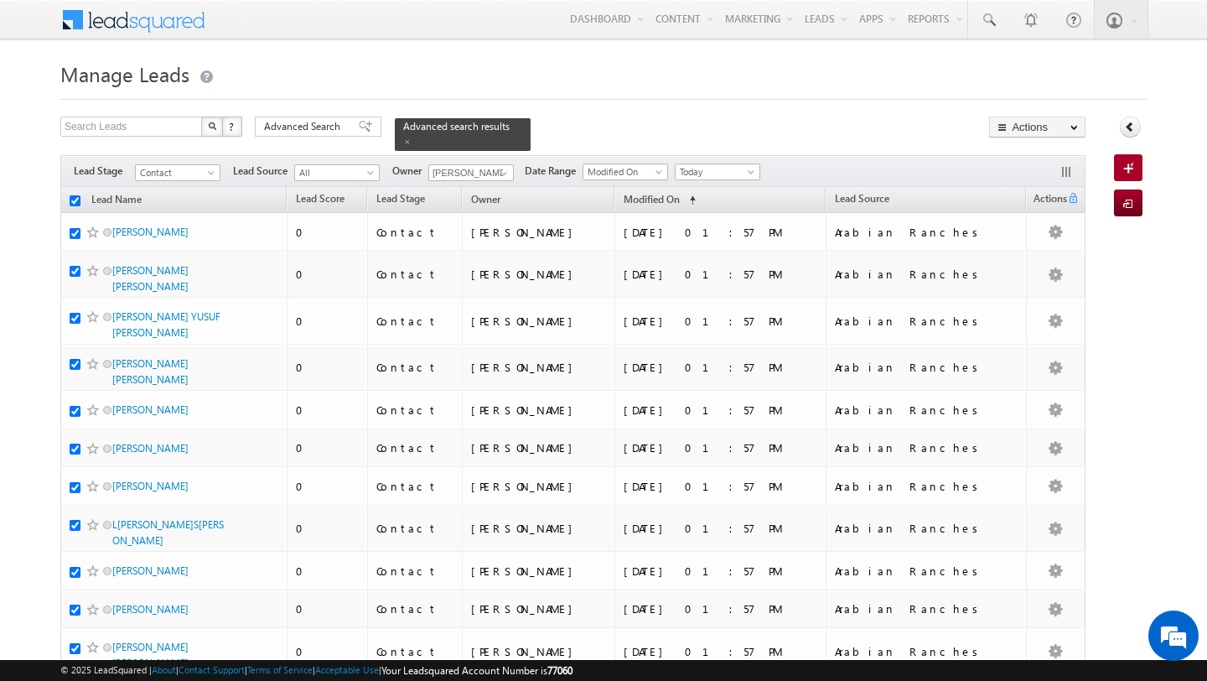
checkbox input "true"
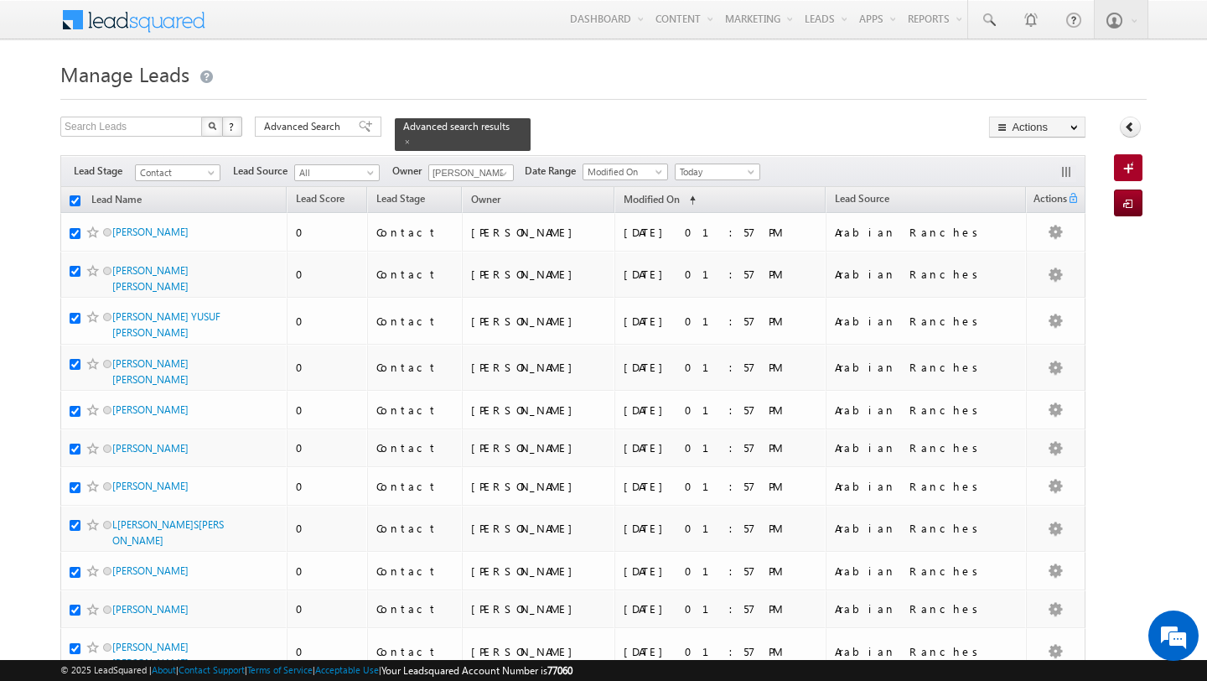
checkbox input "true"
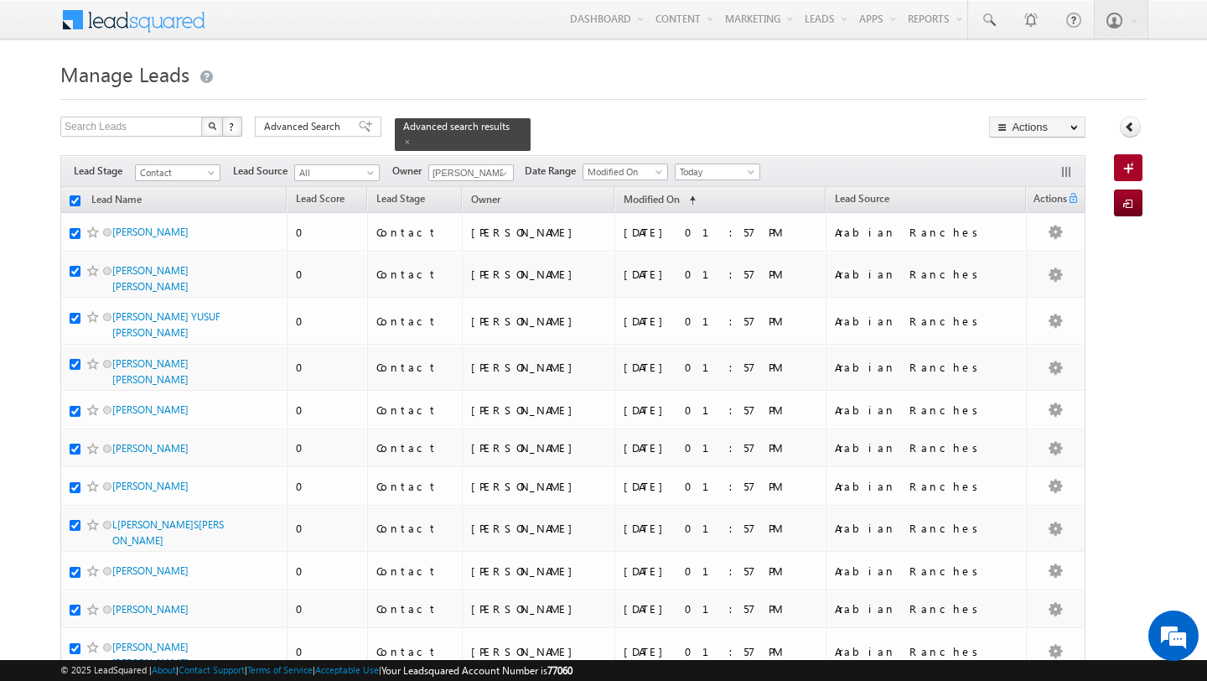
checkbox input "true"
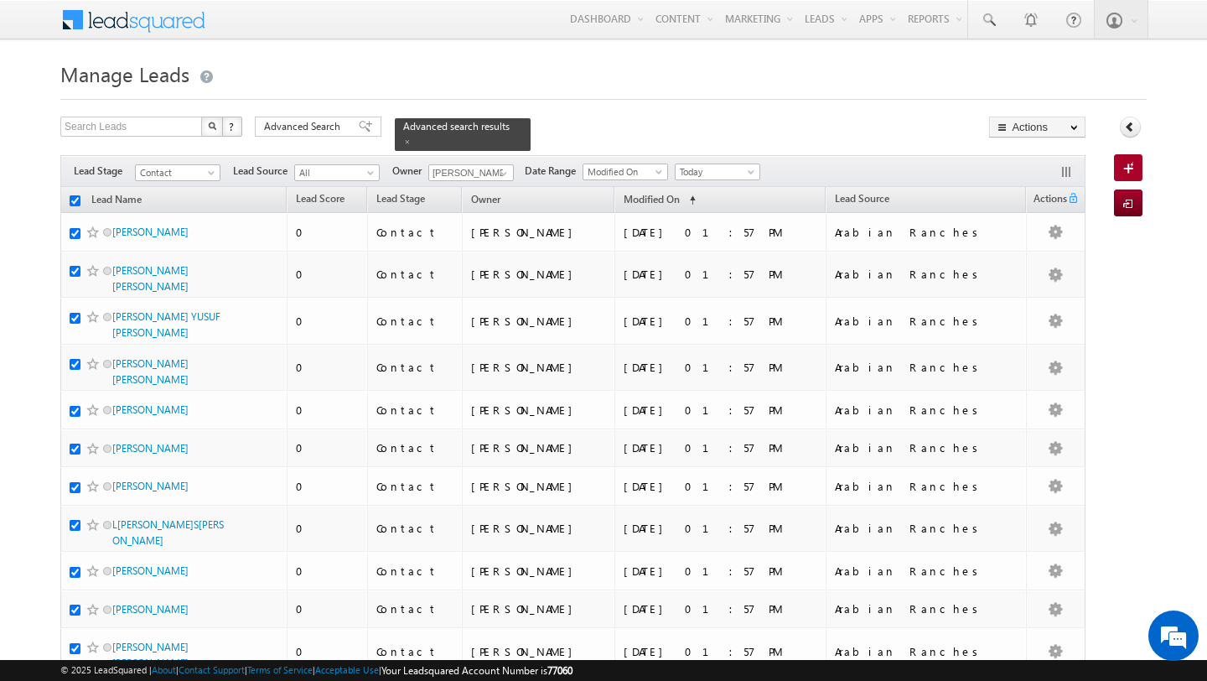
checkbox input "true"
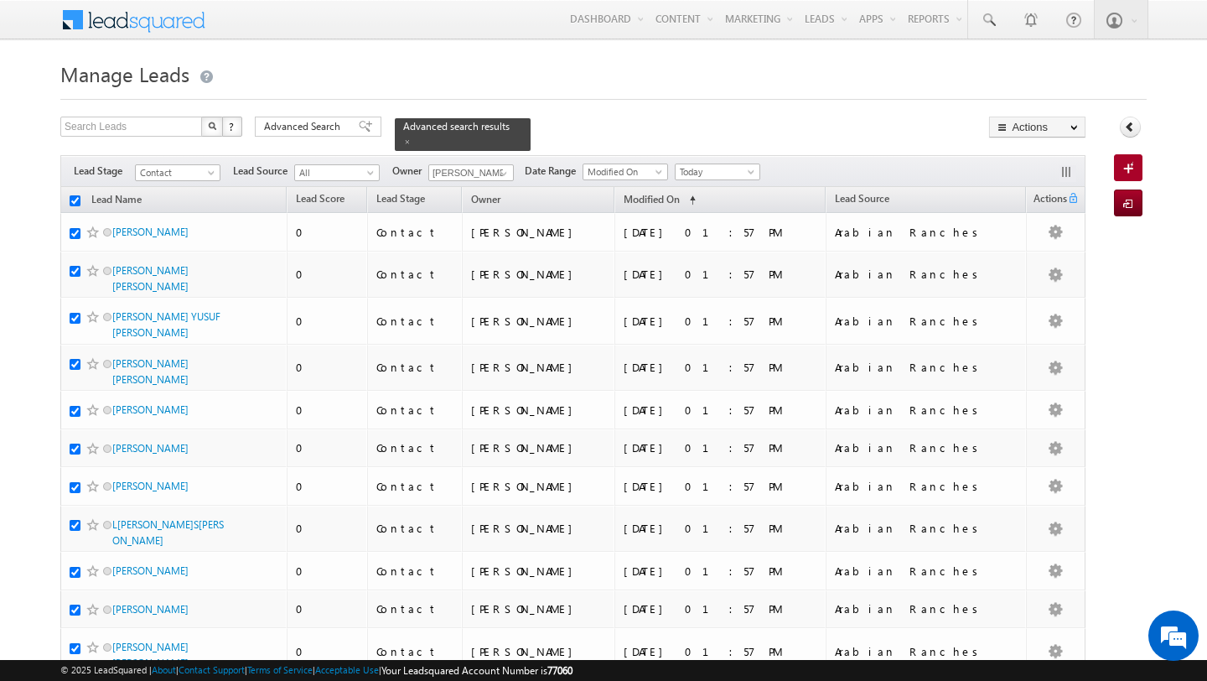
checkbox input "true"
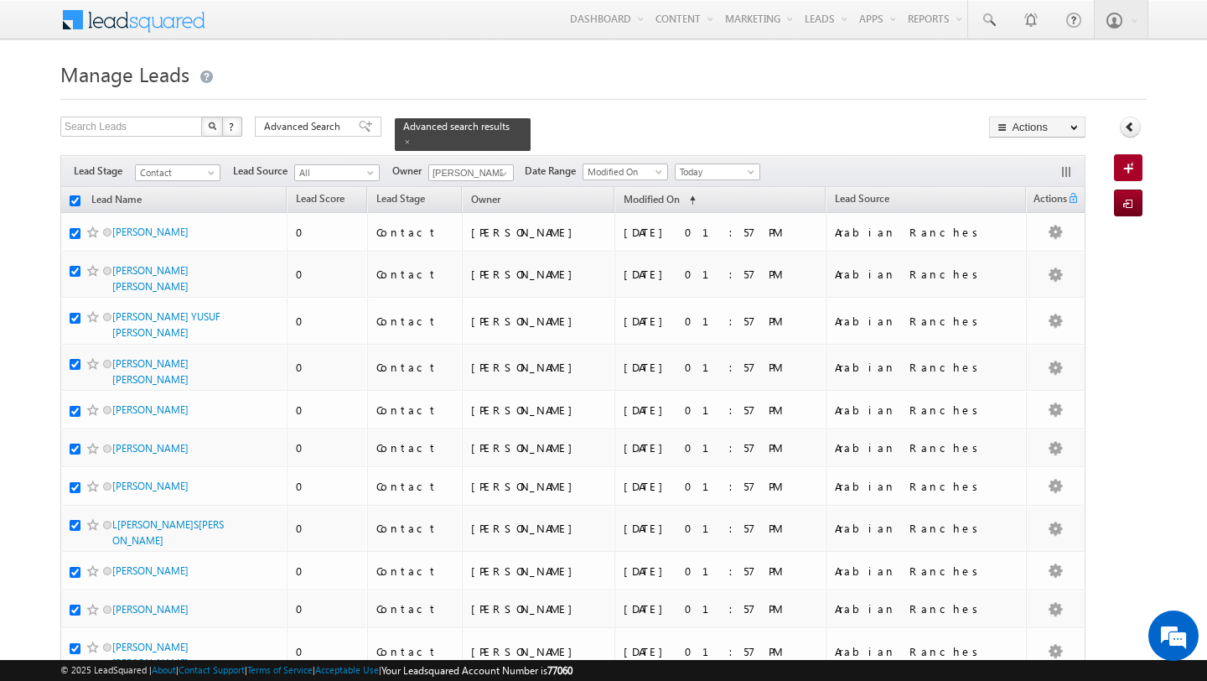
checkbox input "true"
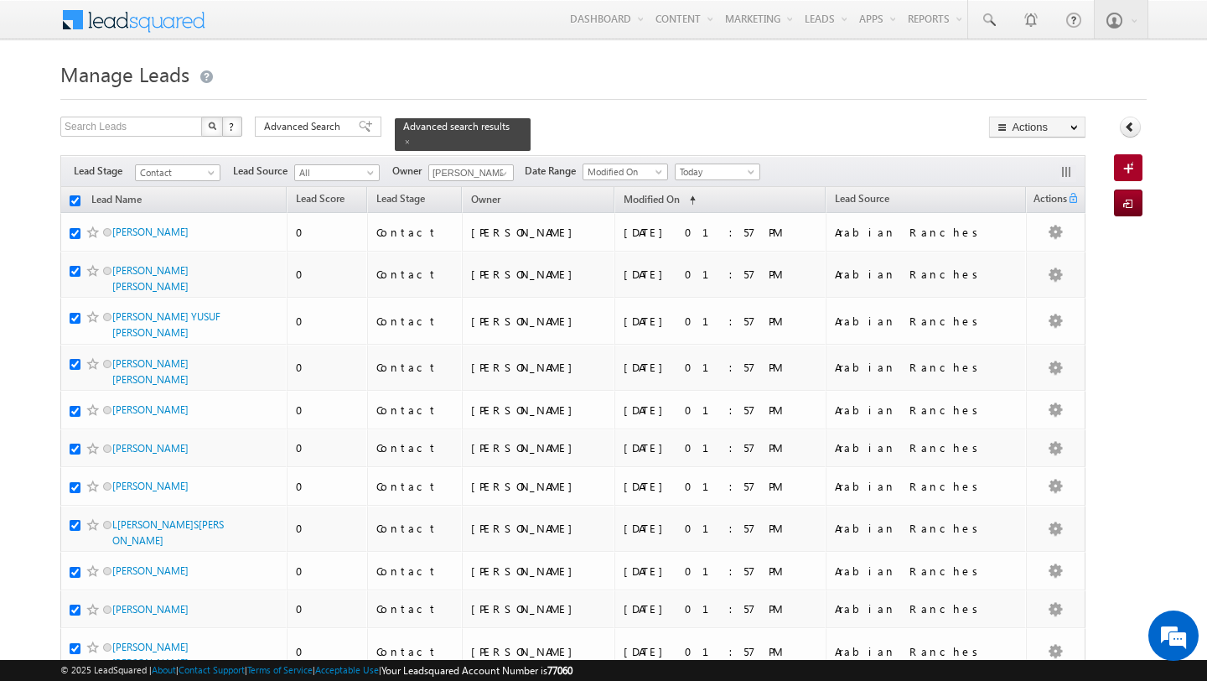
checkbox input "true"
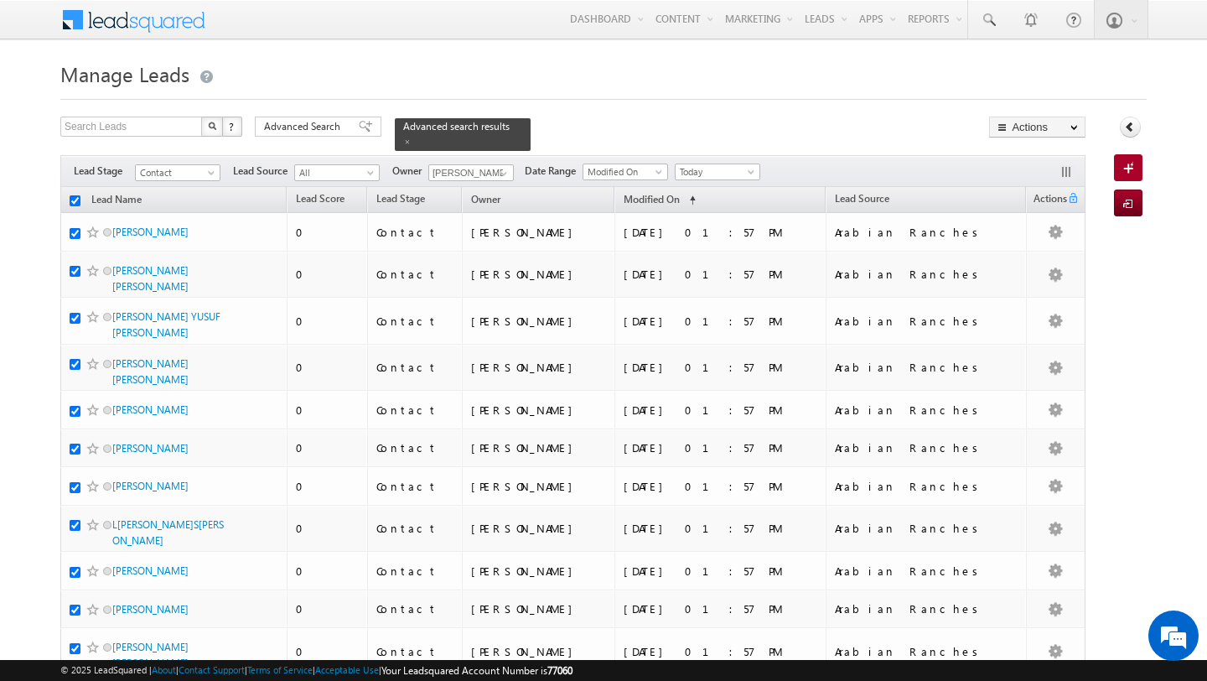
checkbox input "true"
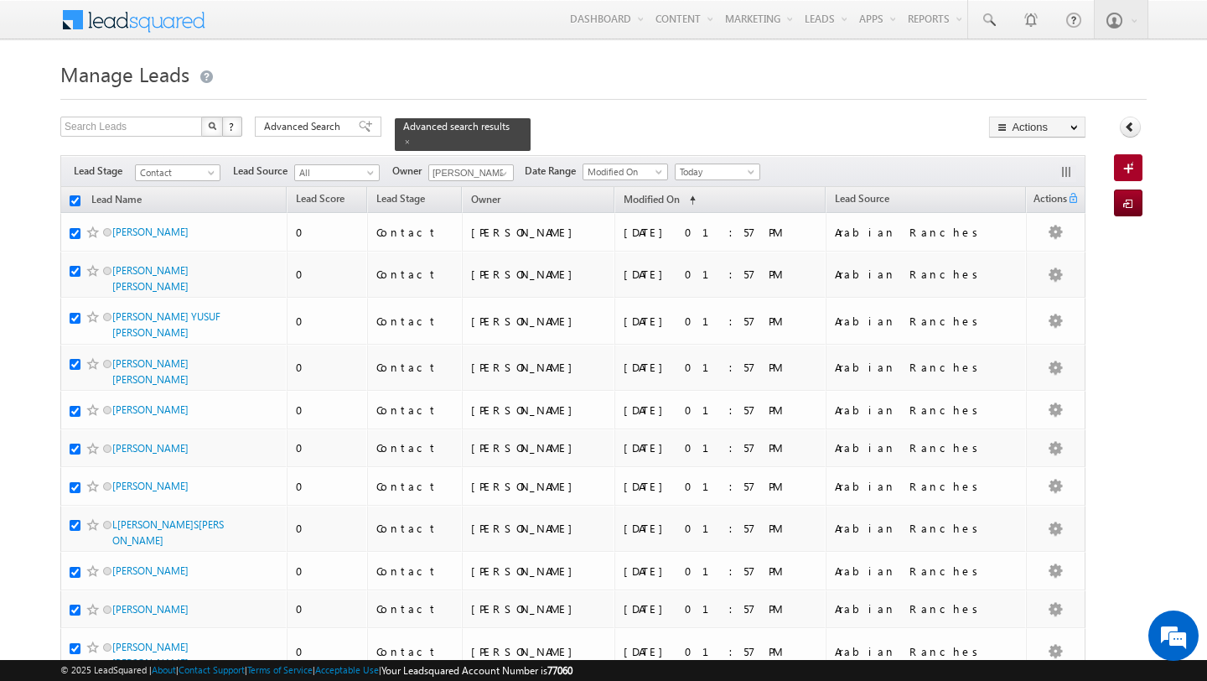
checkbox input "true"
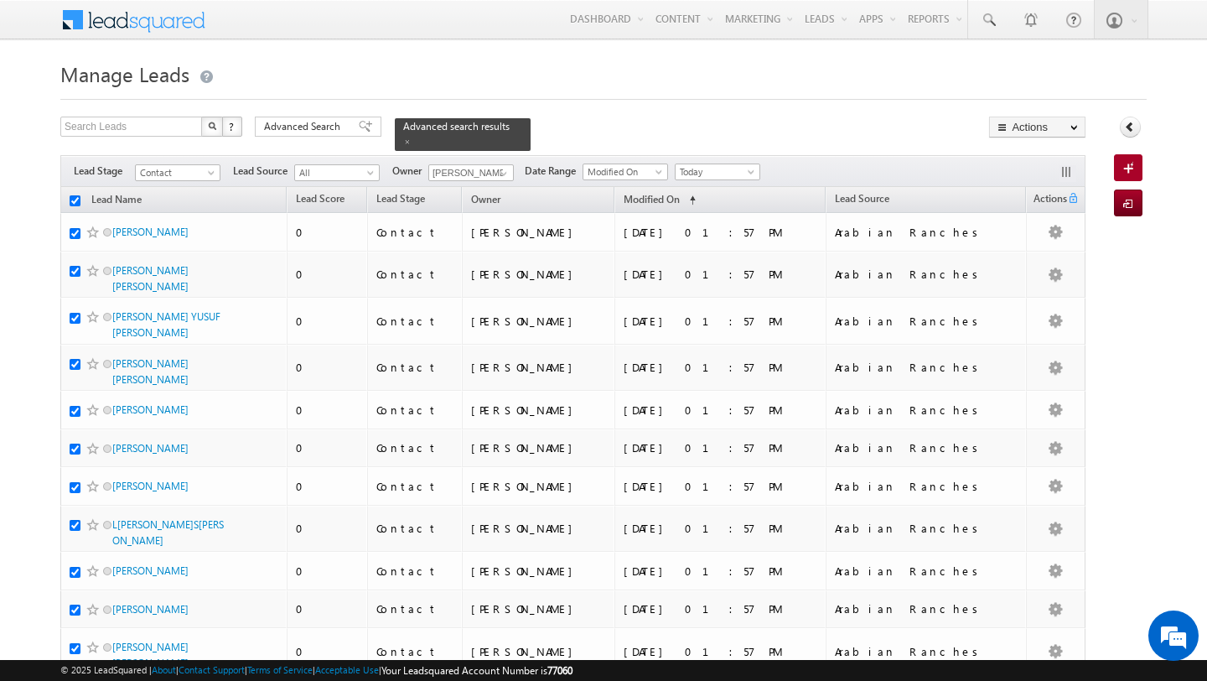
checkbox input "true"
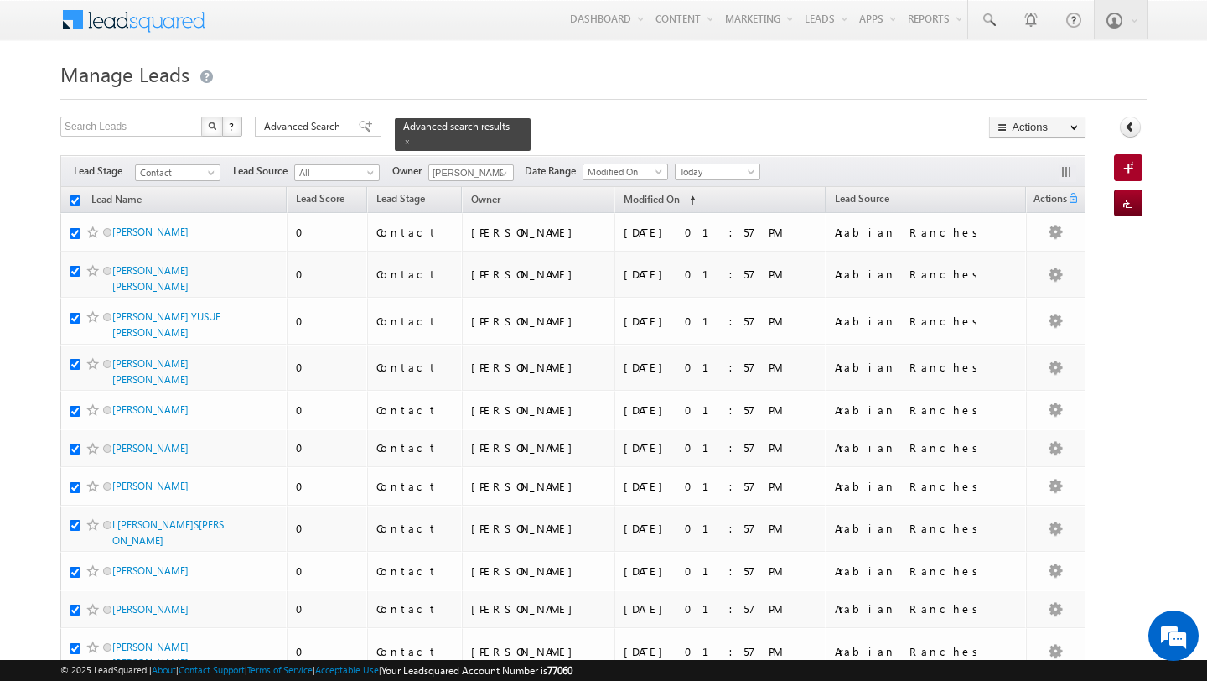
checkbox input "true"
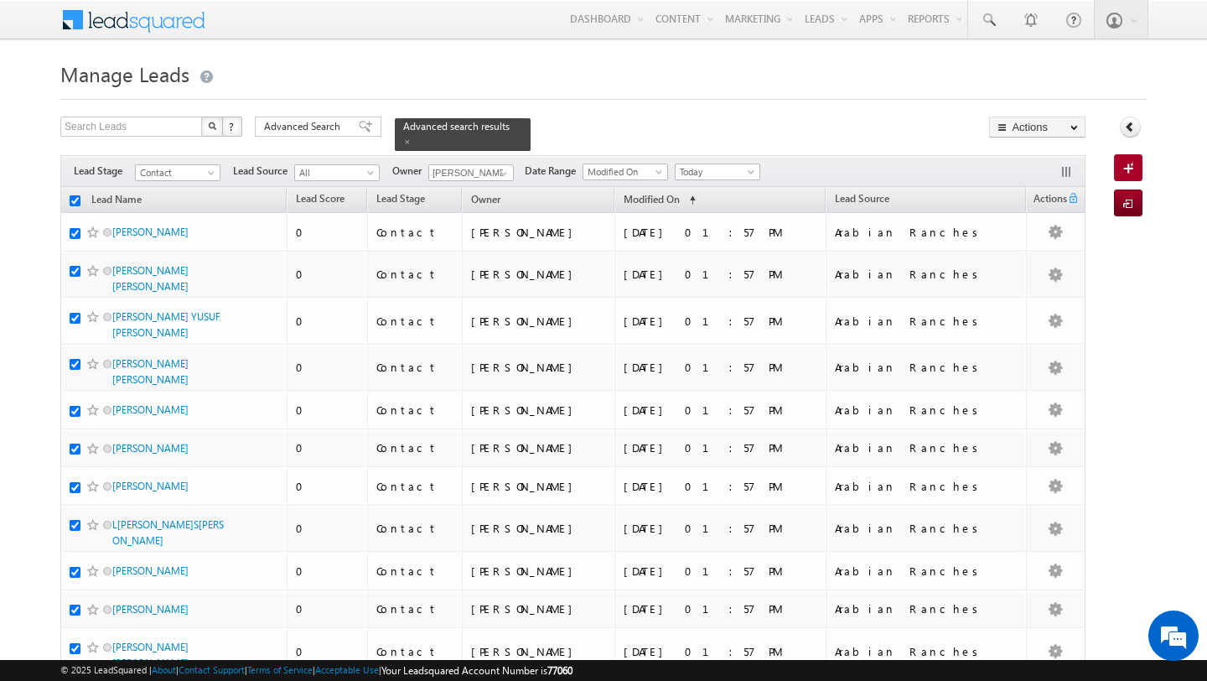
checkbox input "true"
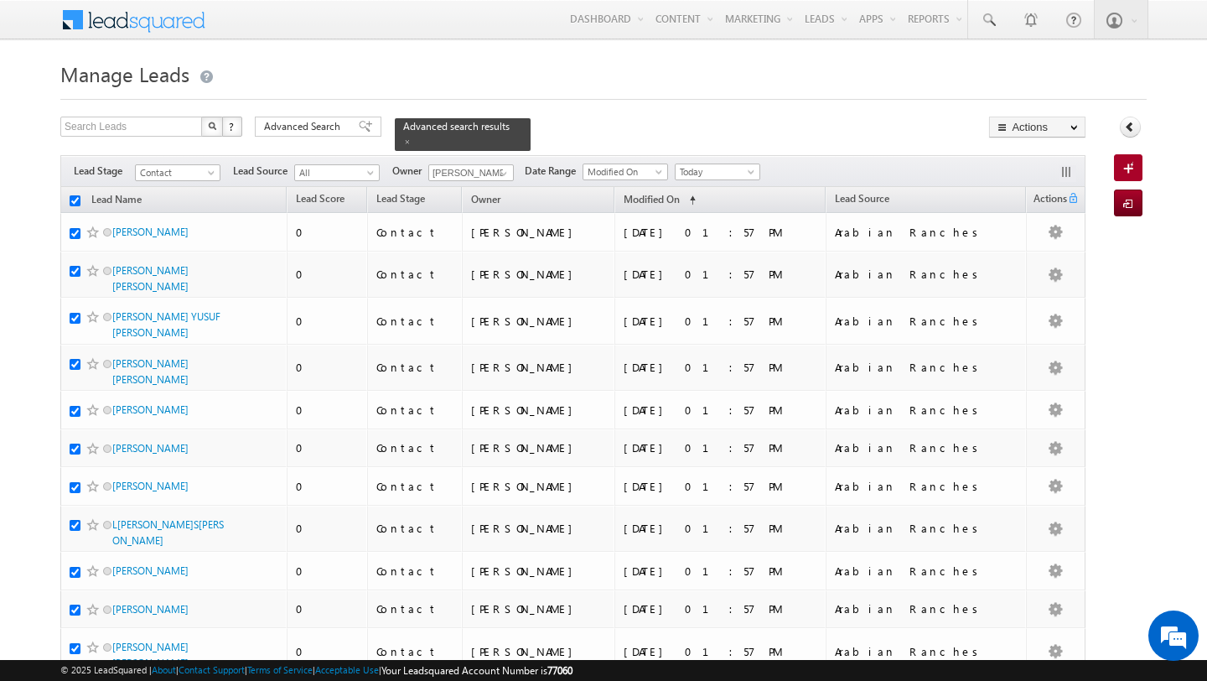
checkbox input "true"
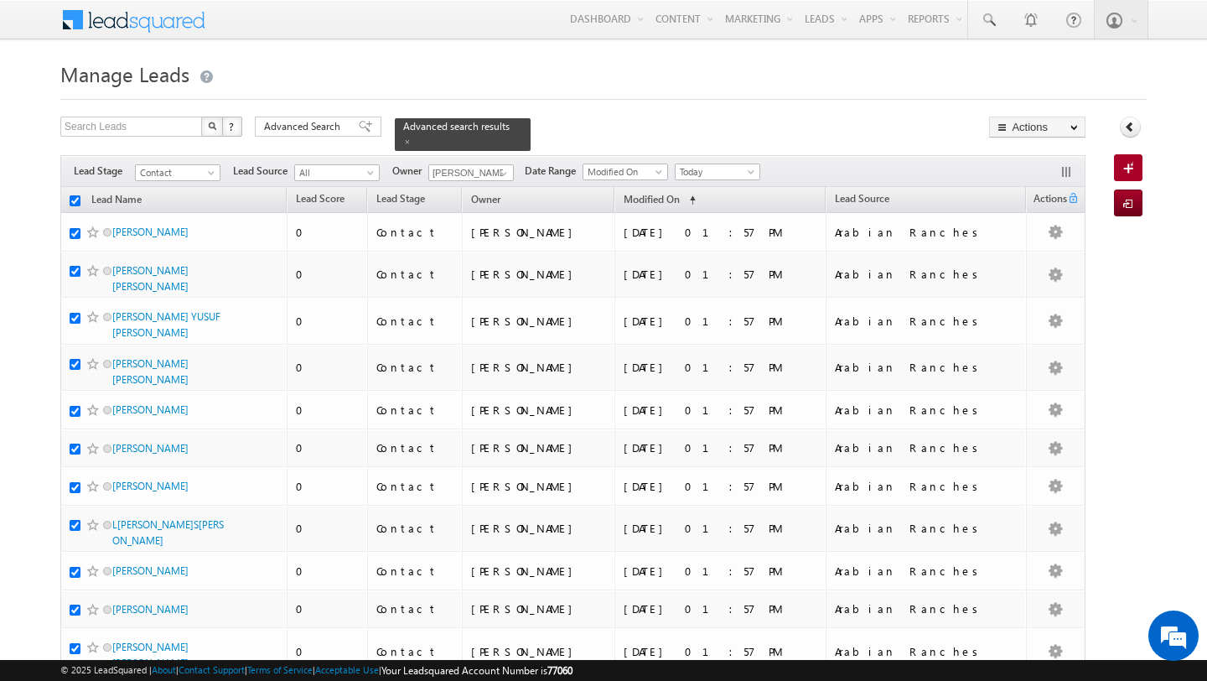
checkbox input "true"
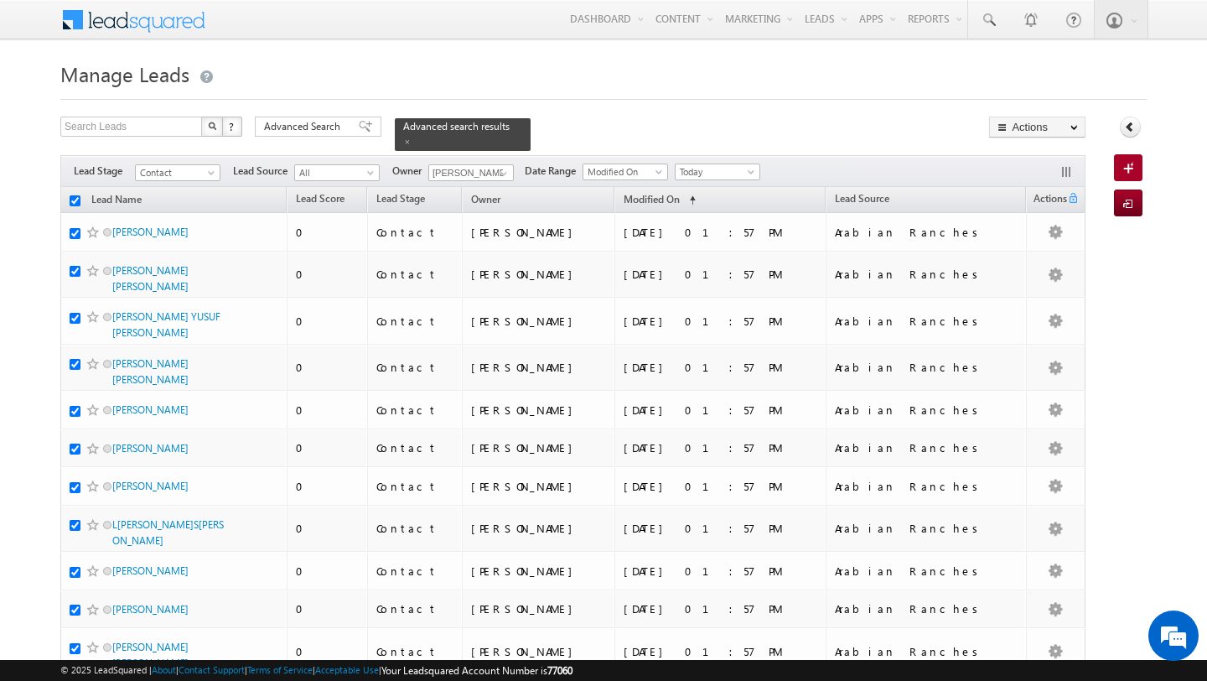
checkbox input "true"
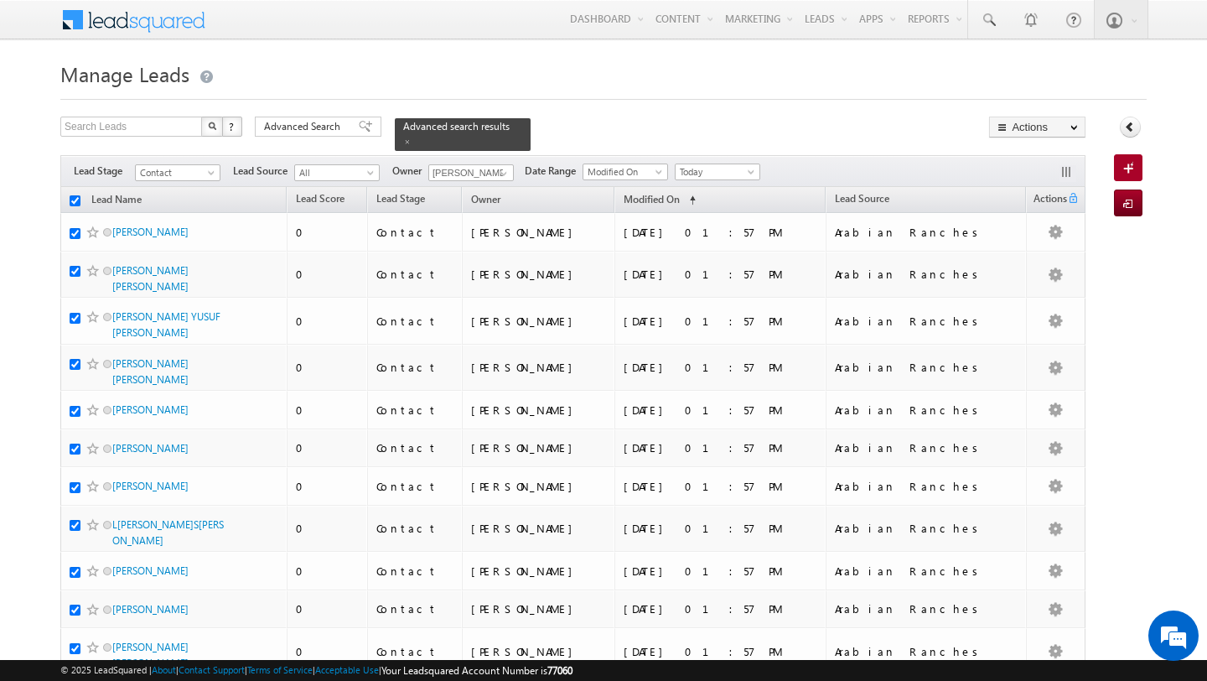
checkbox input "true"
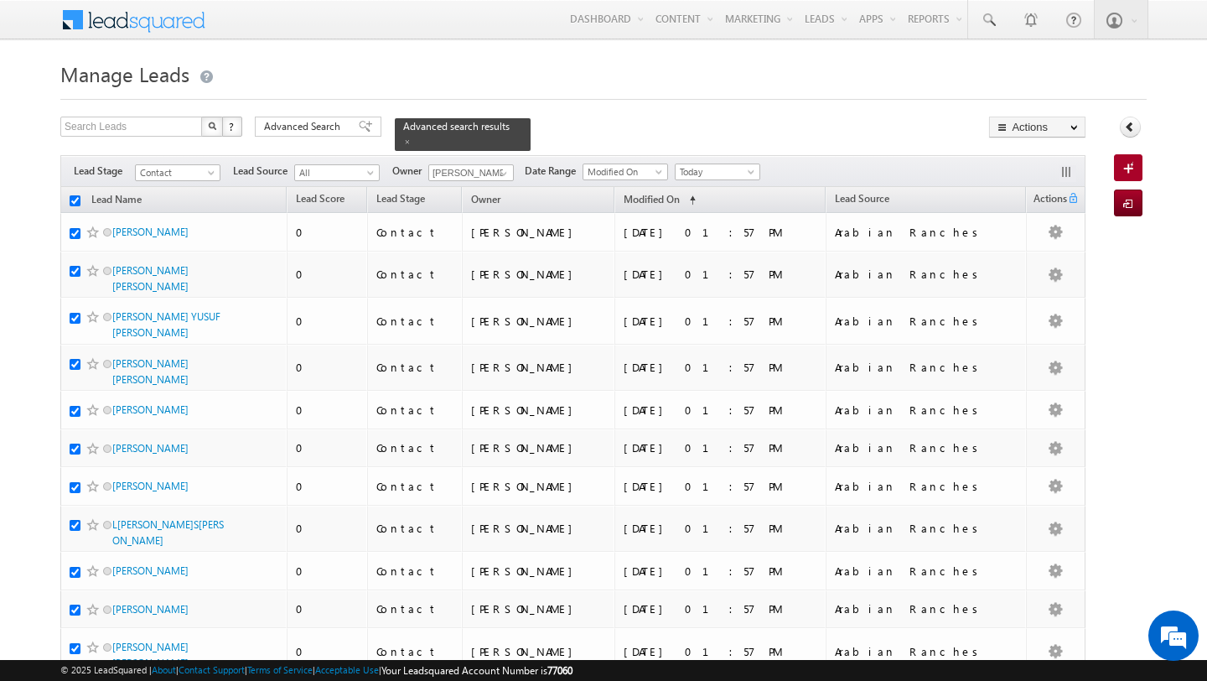
checkbox input "true"
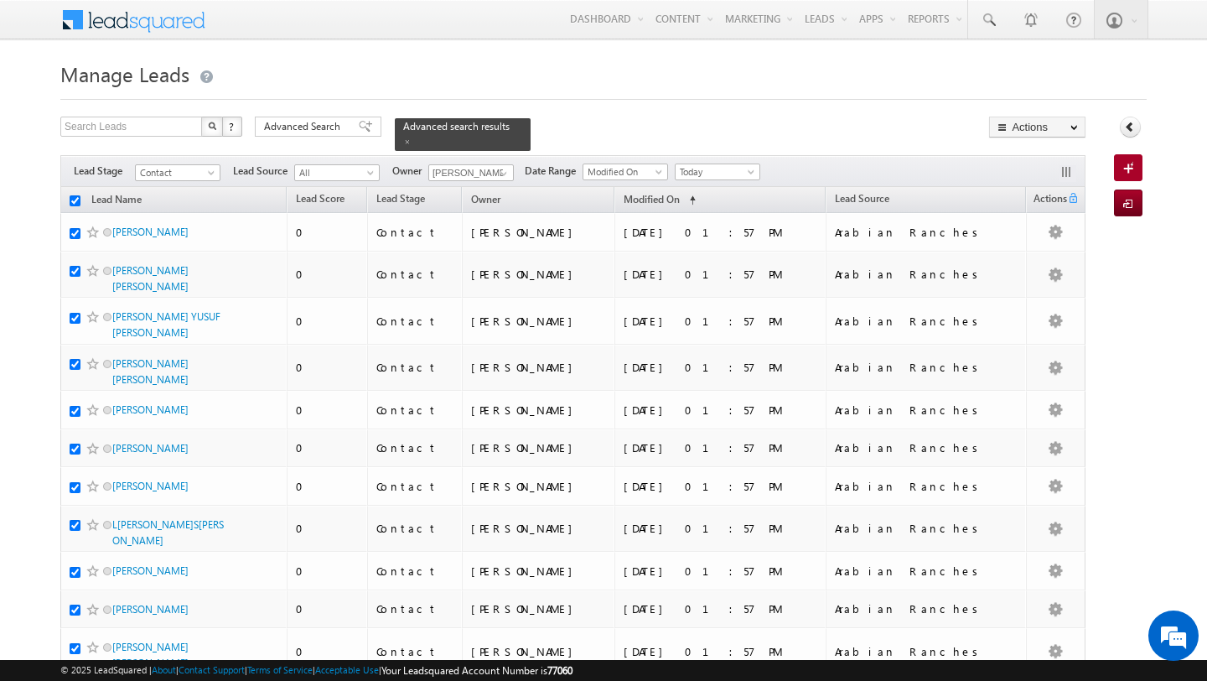
checkbox input "true"
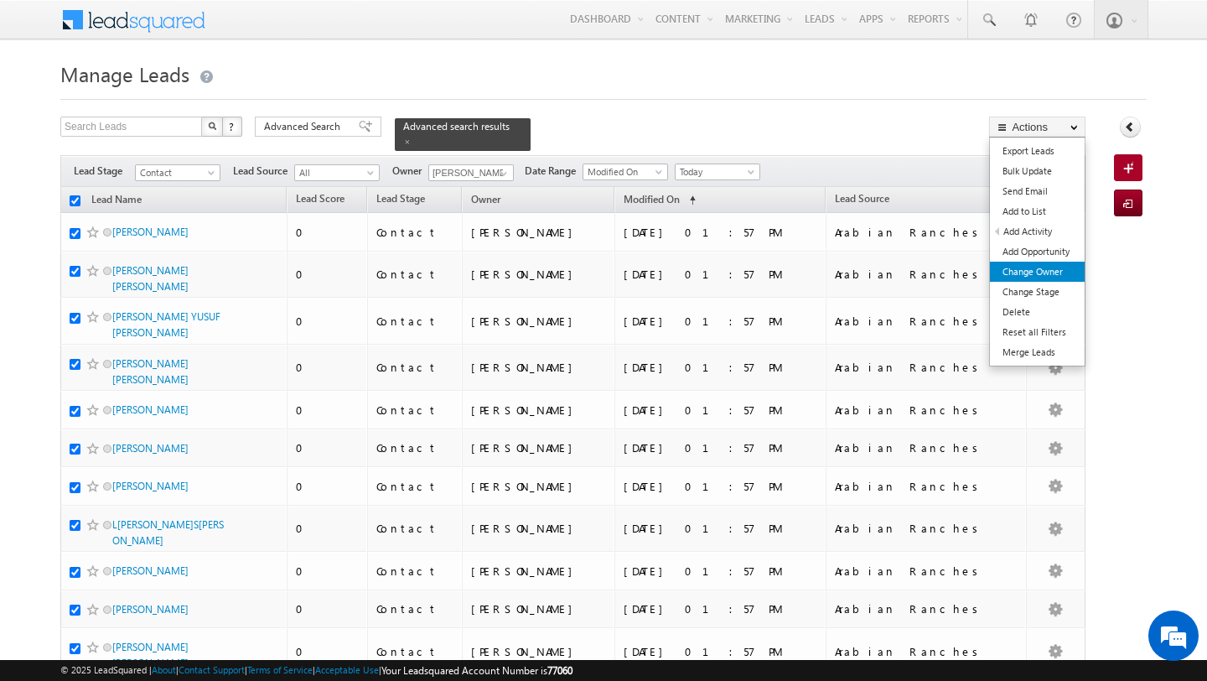
click at [1042, 268] on link "Change Owner" at bounding box center [1037, 272] width 95 height 20
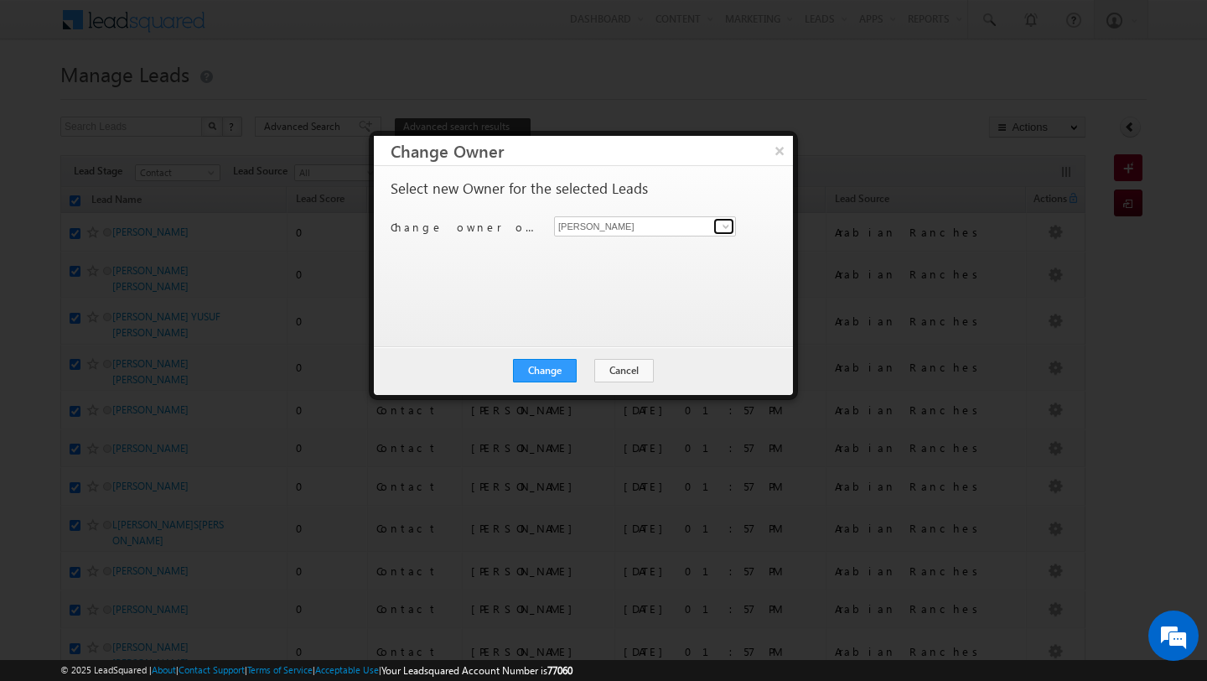
click at [724, 228] on span at bounding box center [725, 226] width 13 height 13
click at [593, 265] on link "Swarup Chandradas swarup.chandradas@indglobal.ae" at bounding box center [645, 252] width 182 height 32
type input "Swarup Chandradas"
click at [547, 381] on button "Change" at bounding box center [545, 370] width 64 height 23
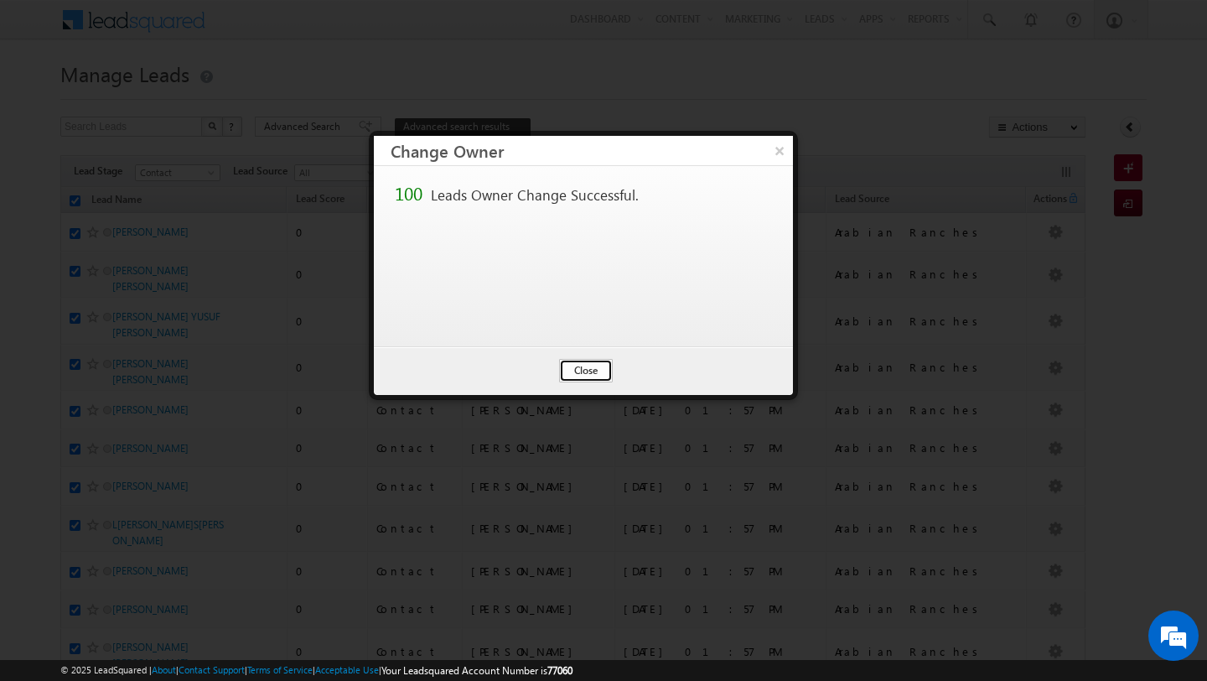
click at [588, 363] on button "Close" at bounding box center [586, 370] width 54 height 23
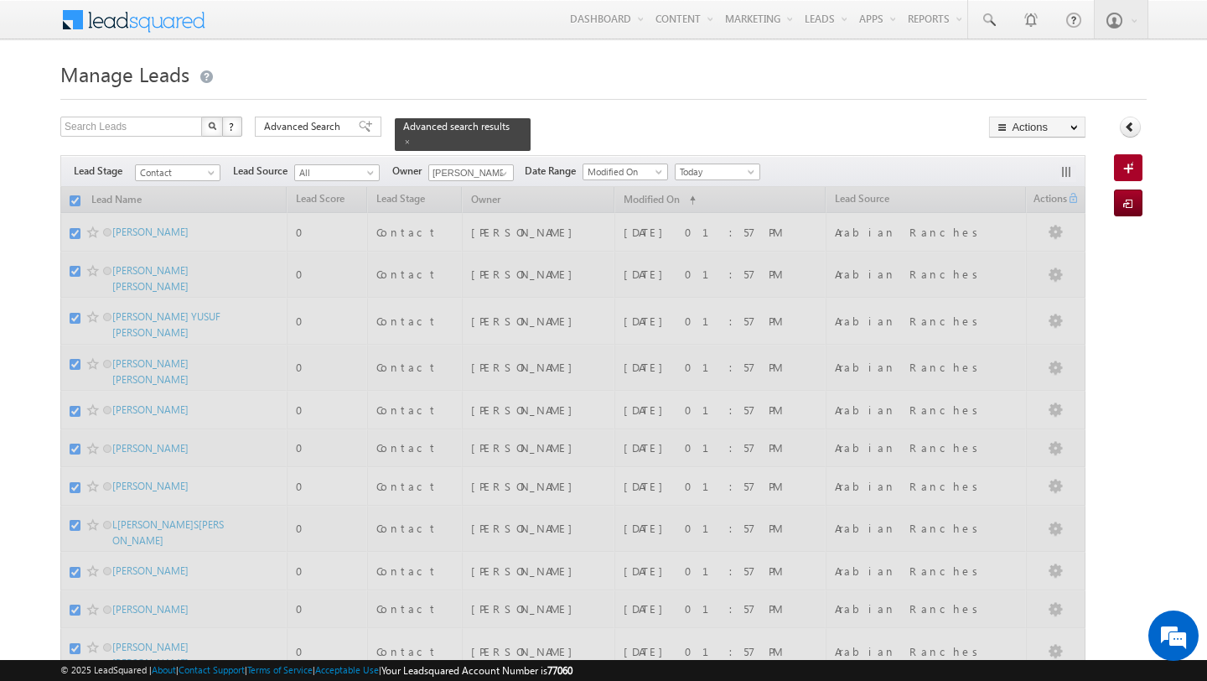
checkbox input "false"
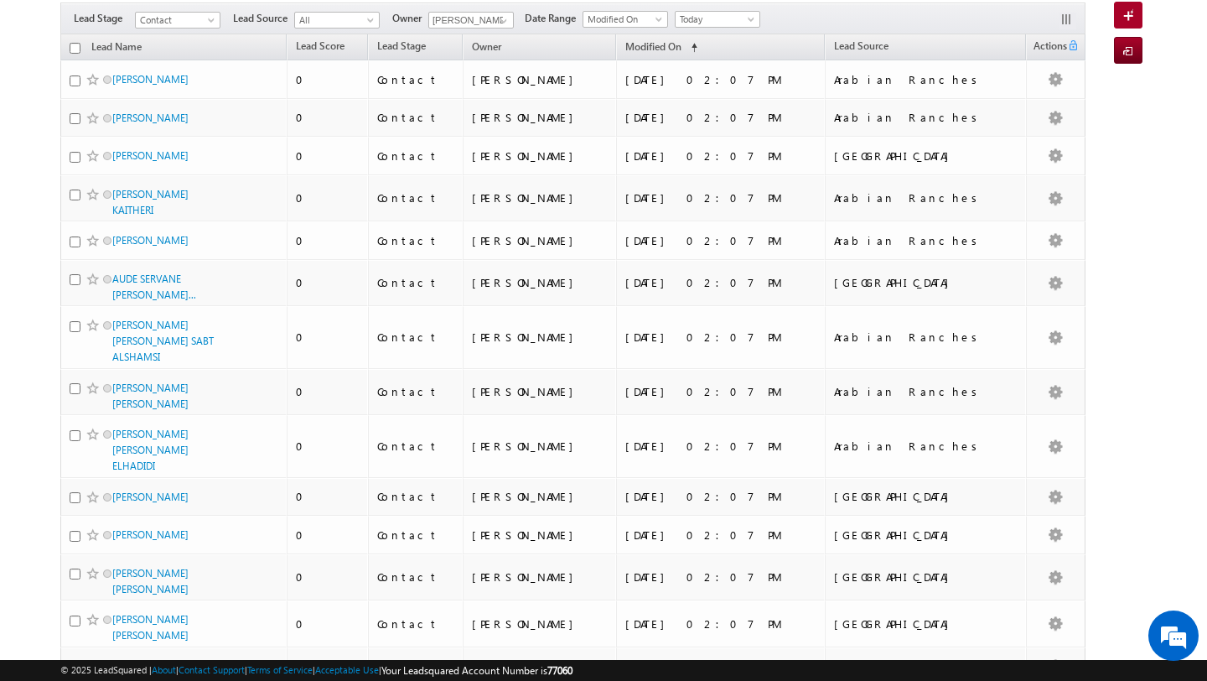
scroll to position [97, 0]
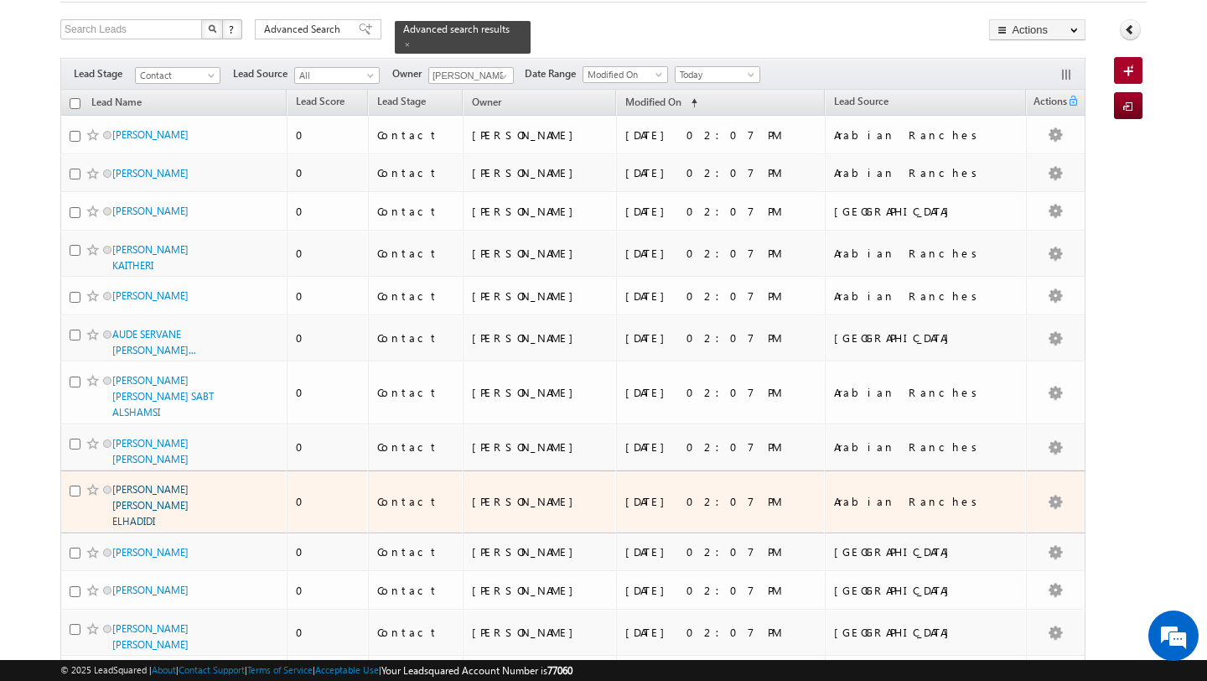
click at [170, 483] on link "SHATHA MOHAMAD ABDEL RAHMAN ELHADIDI" at bounding box center [150, 505] width 76 height 44
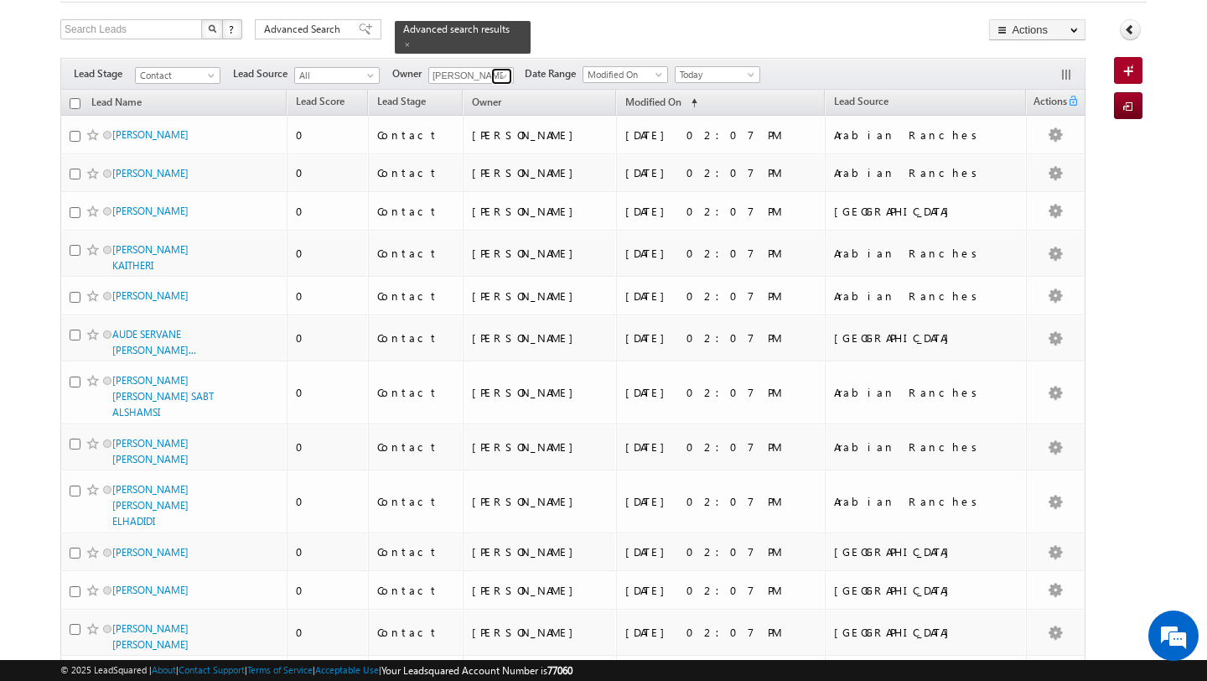
click at [506, 76] on span at bounding box center [503, 76] width 13 height 13
click at [487, 109] on span "pratyush.kuanr@indglobal.ae" at bounding box center [510, 106] width 151 height 13
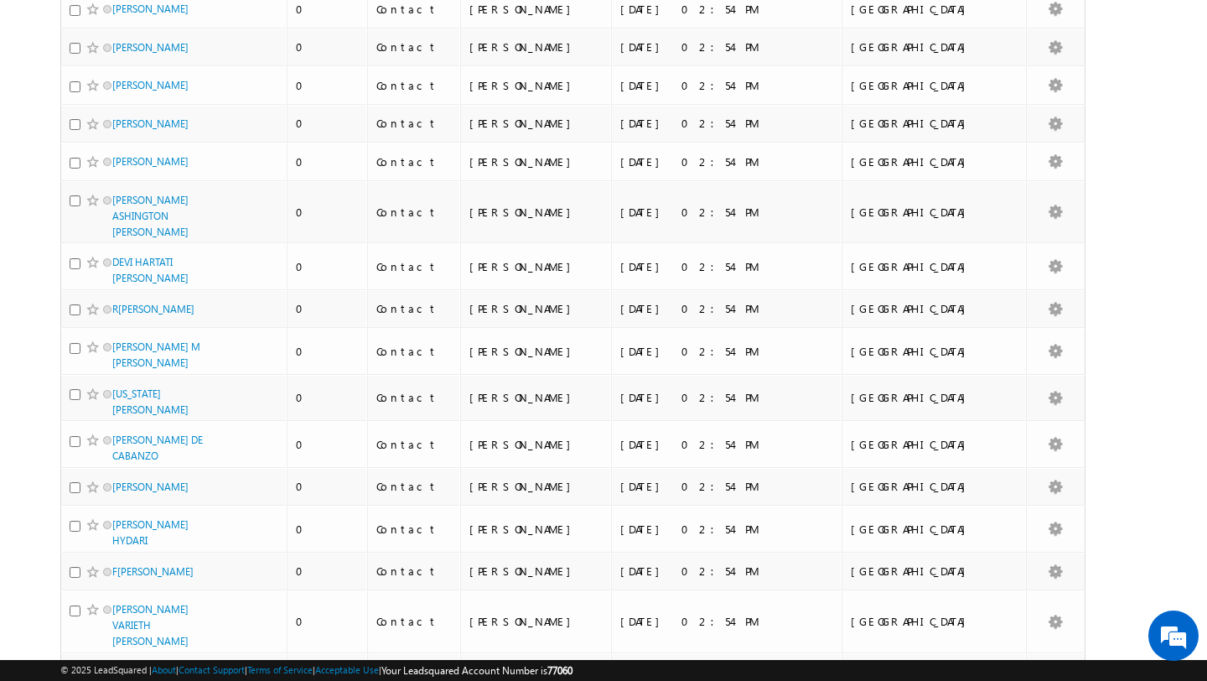
scroll to position [0, 0]
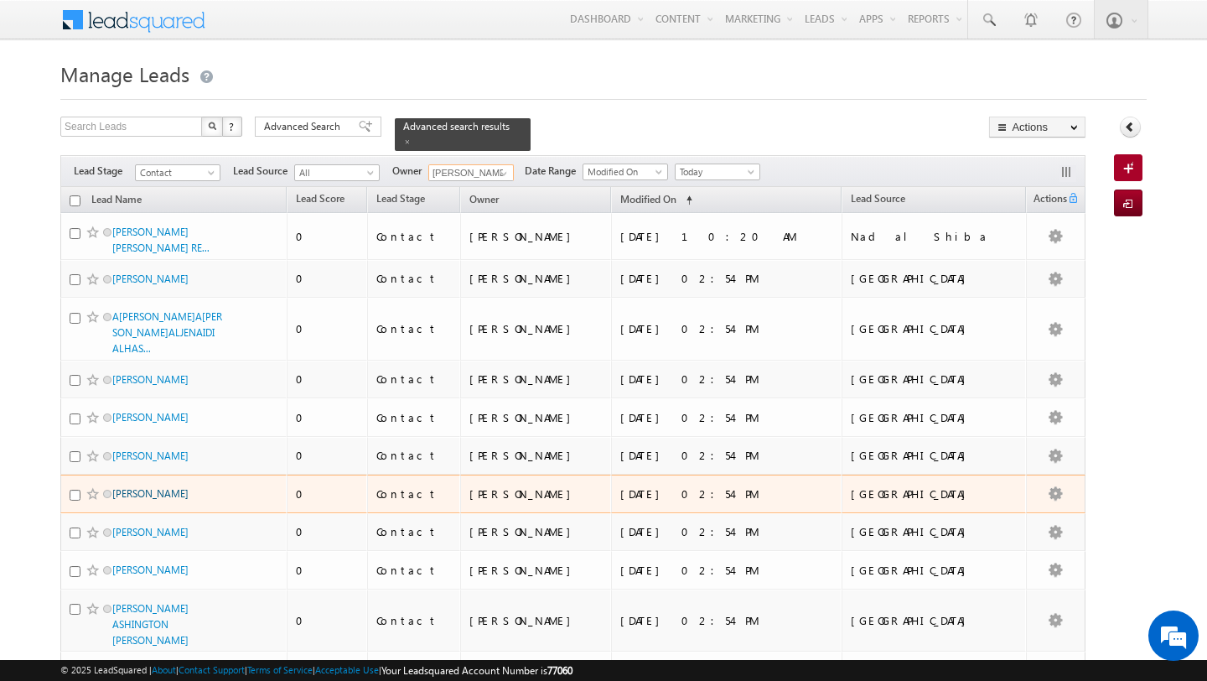
type input "Pratyush kuanr"
click at [159, 500] on link "SALWA DABBOUK" at bounding box center [150, 493] width 76 height 13
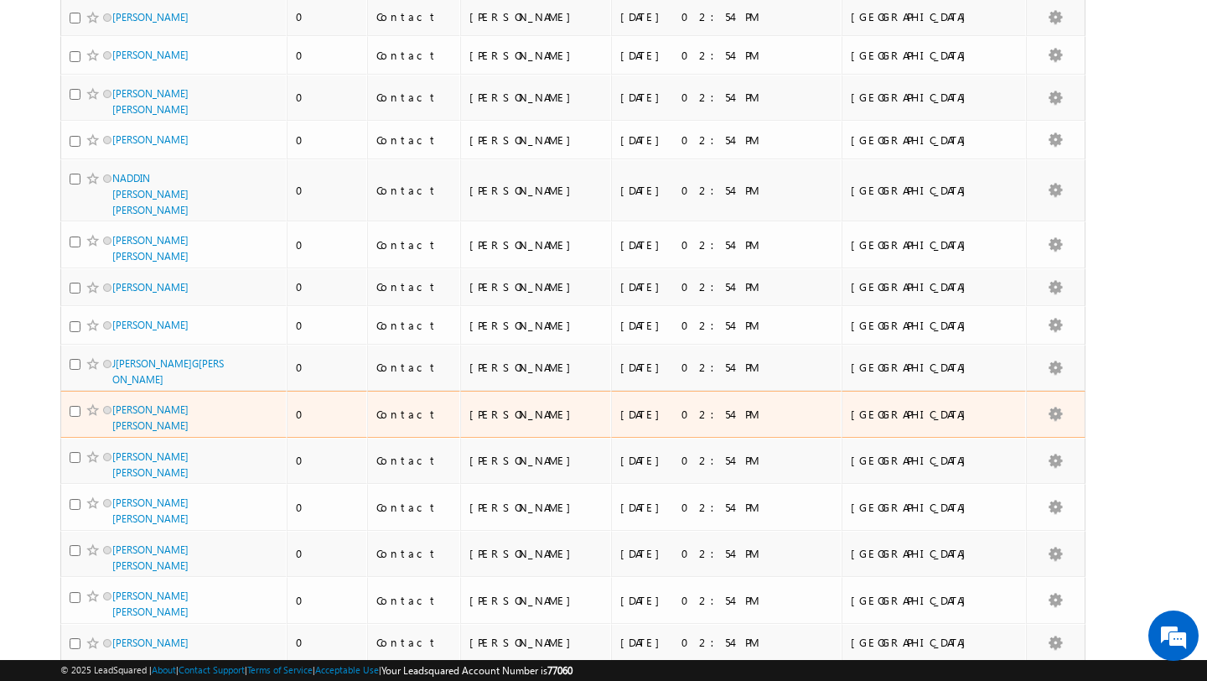
scroll to position [3244, 0]
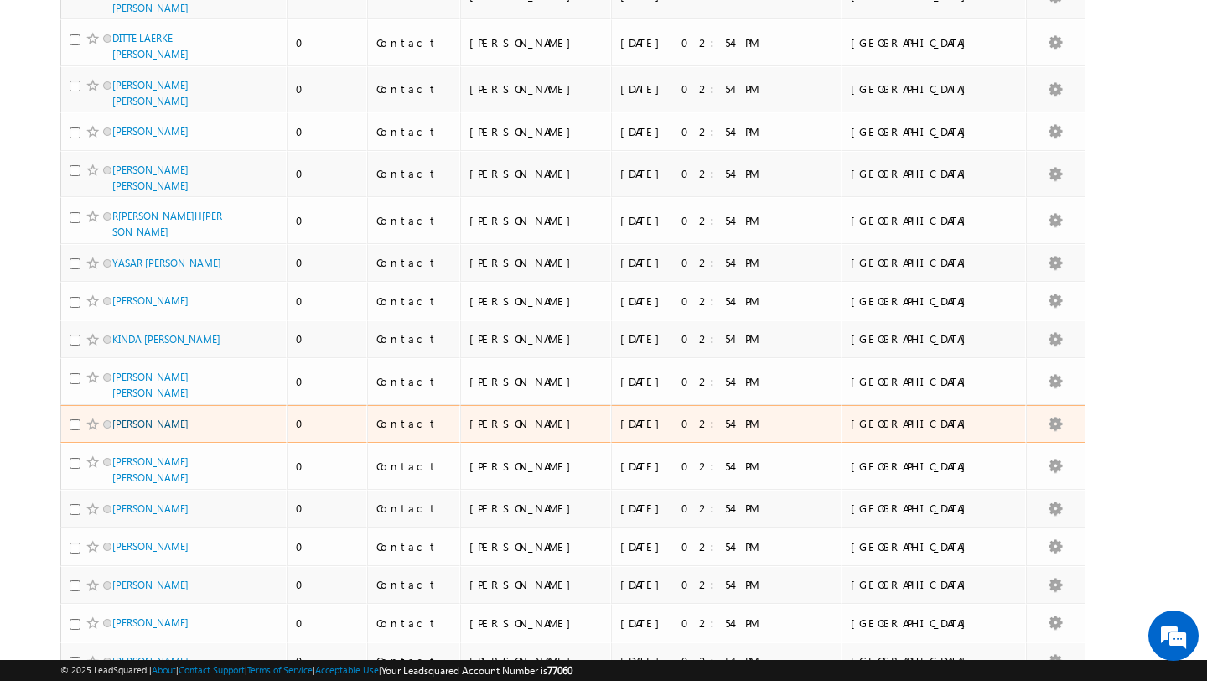
click at [180, 418] on link "ARBI GAYRABEKOV" at bounding box center [150, 424] width 76 height 13
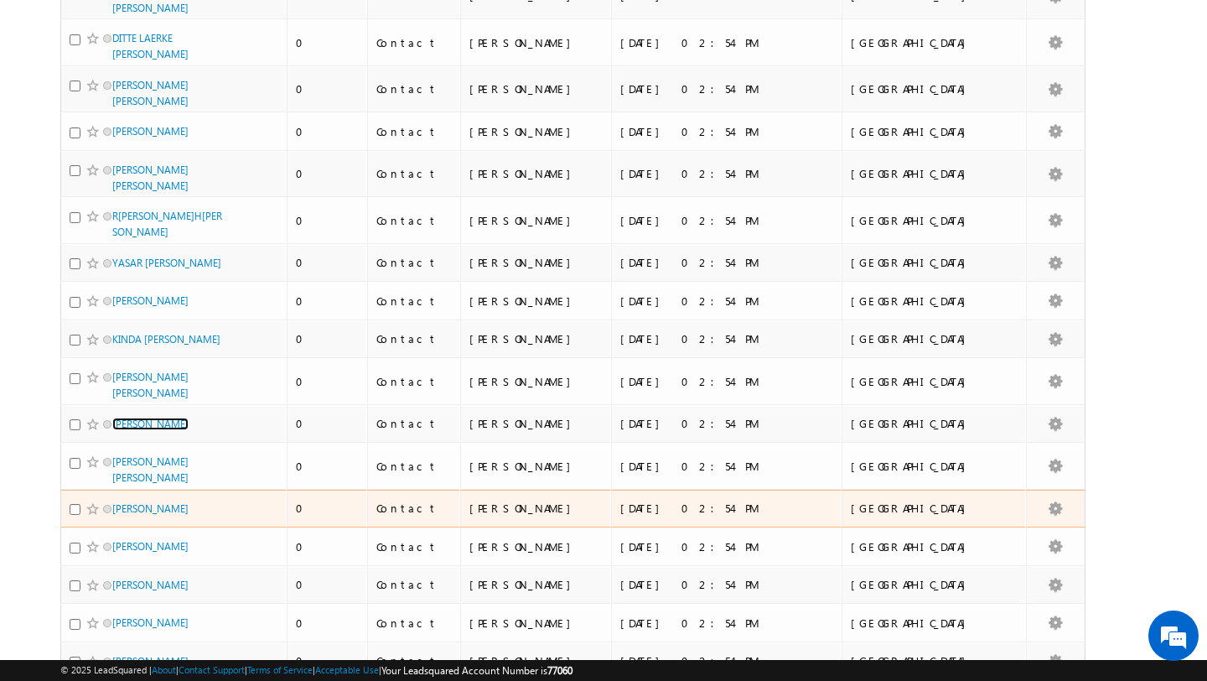
scroll to position [3832, 0]
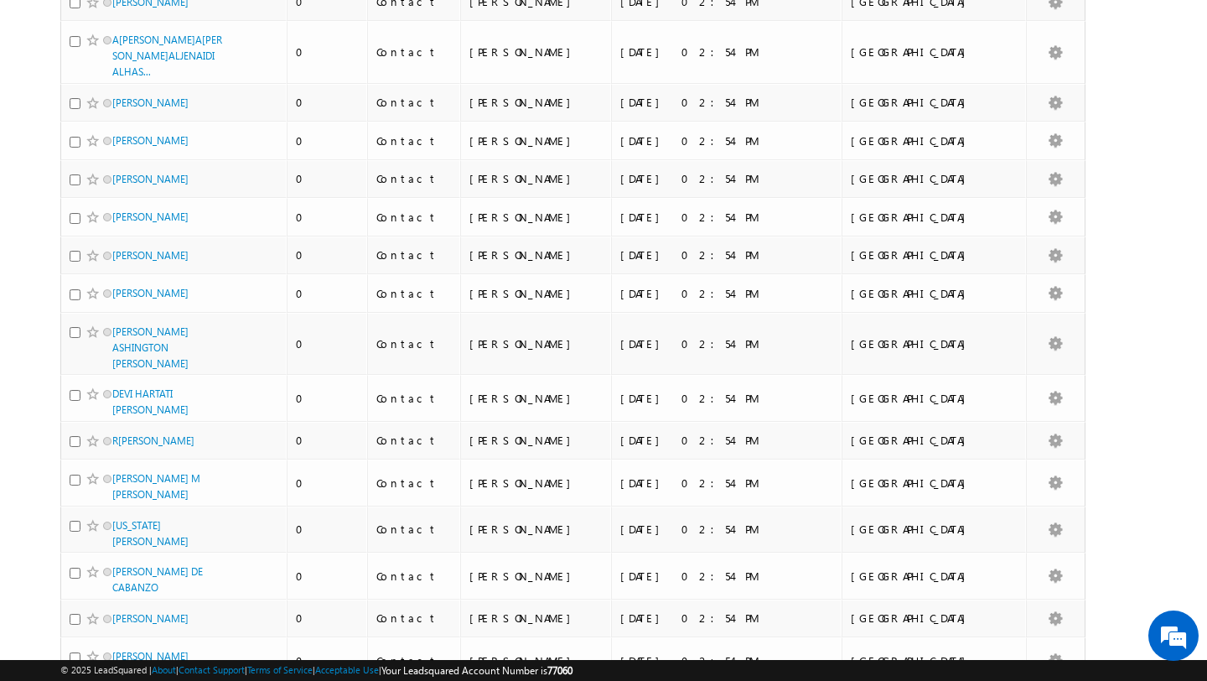
scroll to position [0, 0]
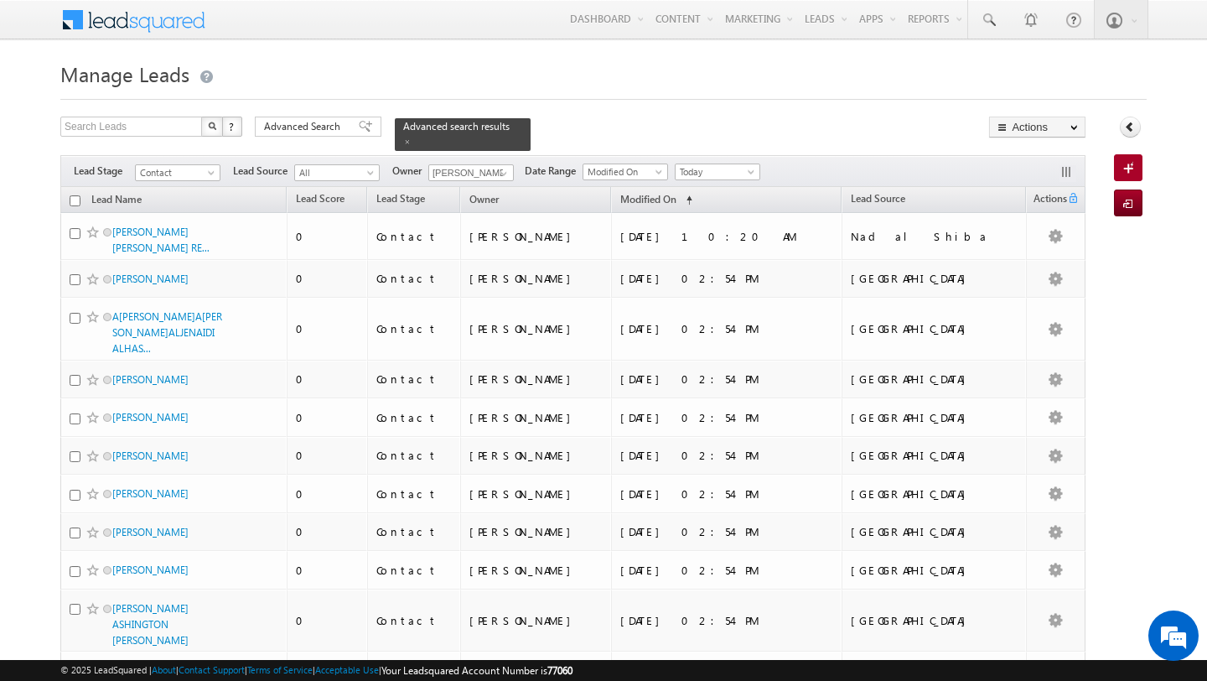
click at [73, 200] on input "checkbox" at bounding box center [75, 200] width 11 height 11
checkbox input "true"
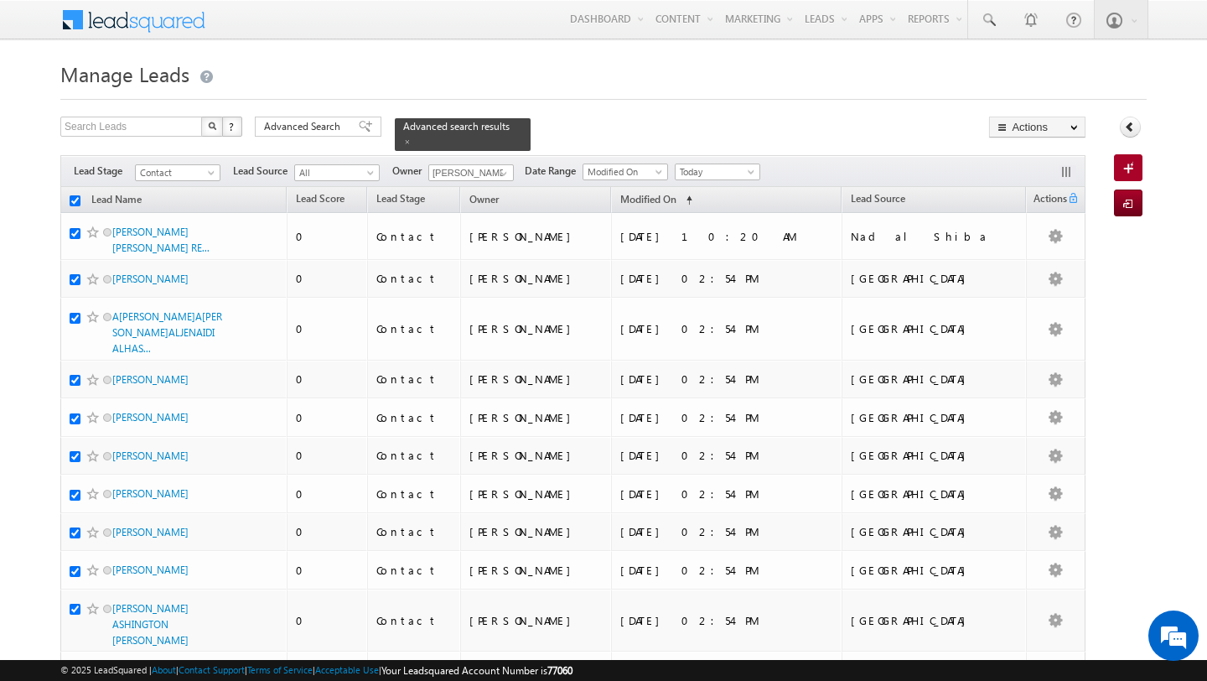
checkbox input "true"
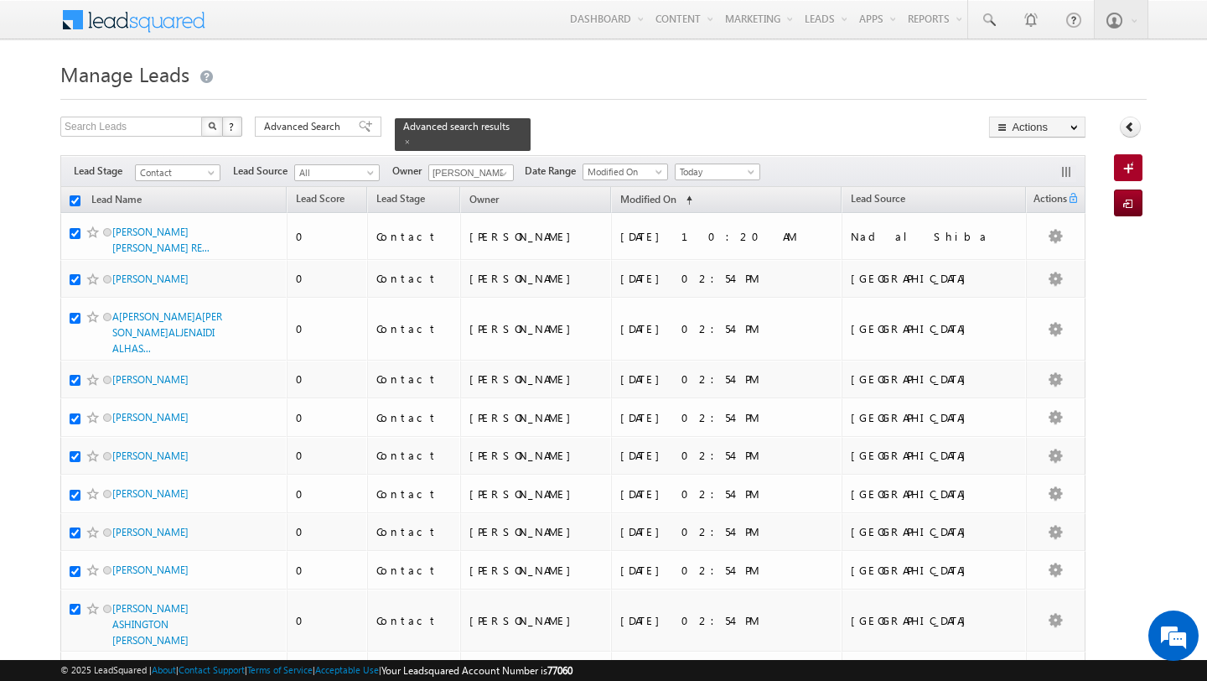
checkbox input "true"
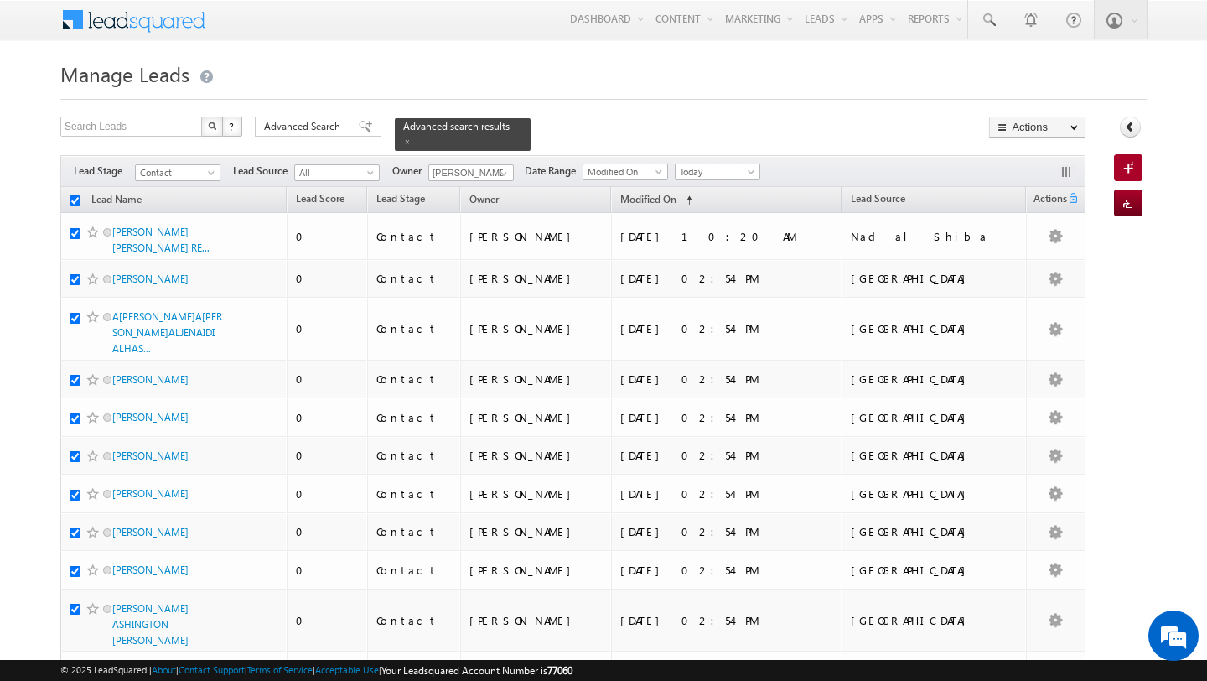
checkbox input "true"
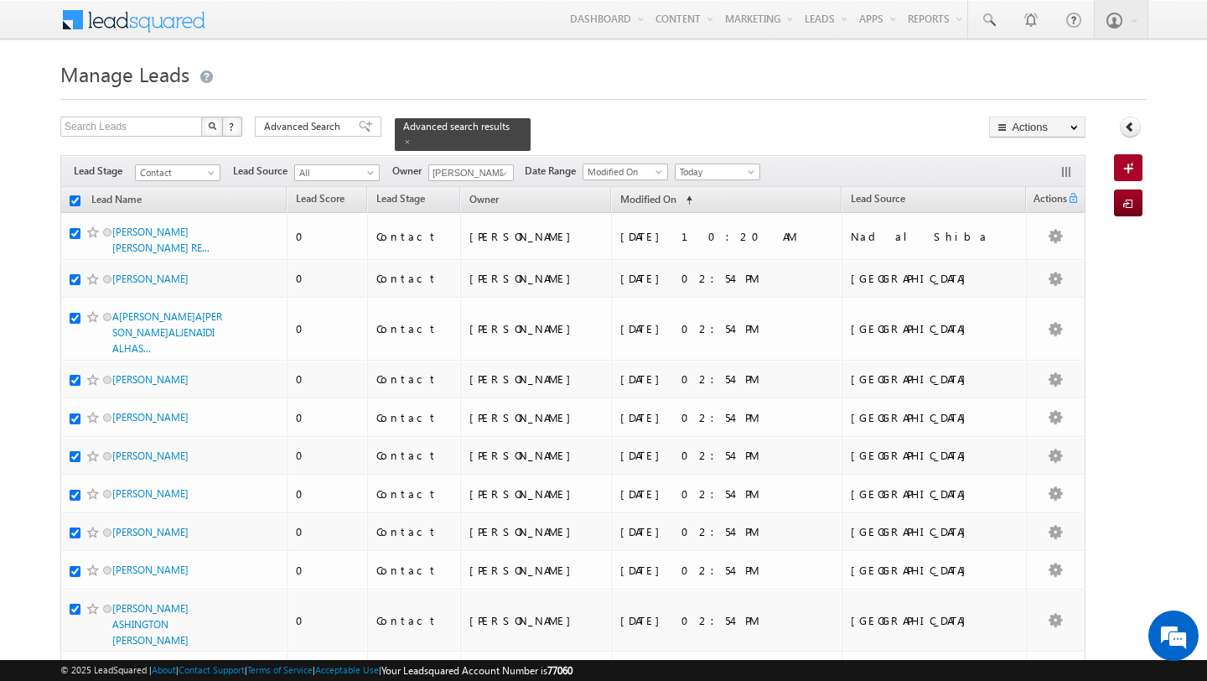
checkbox input "true"
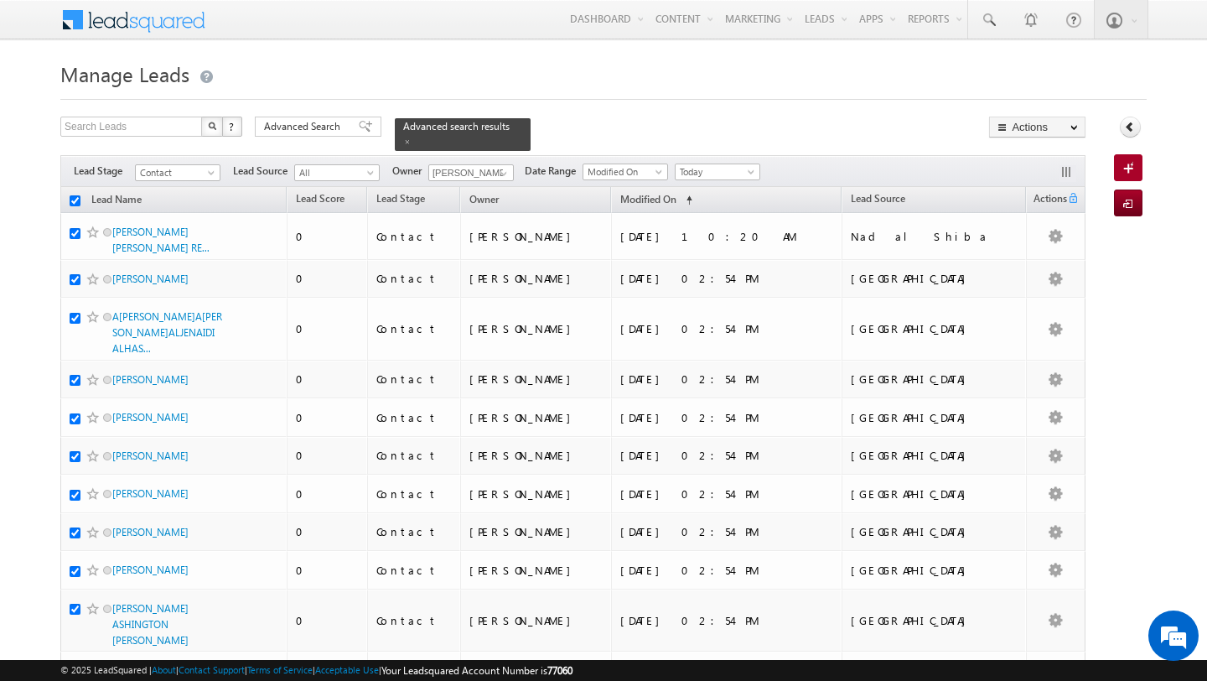
checkbox input "true"
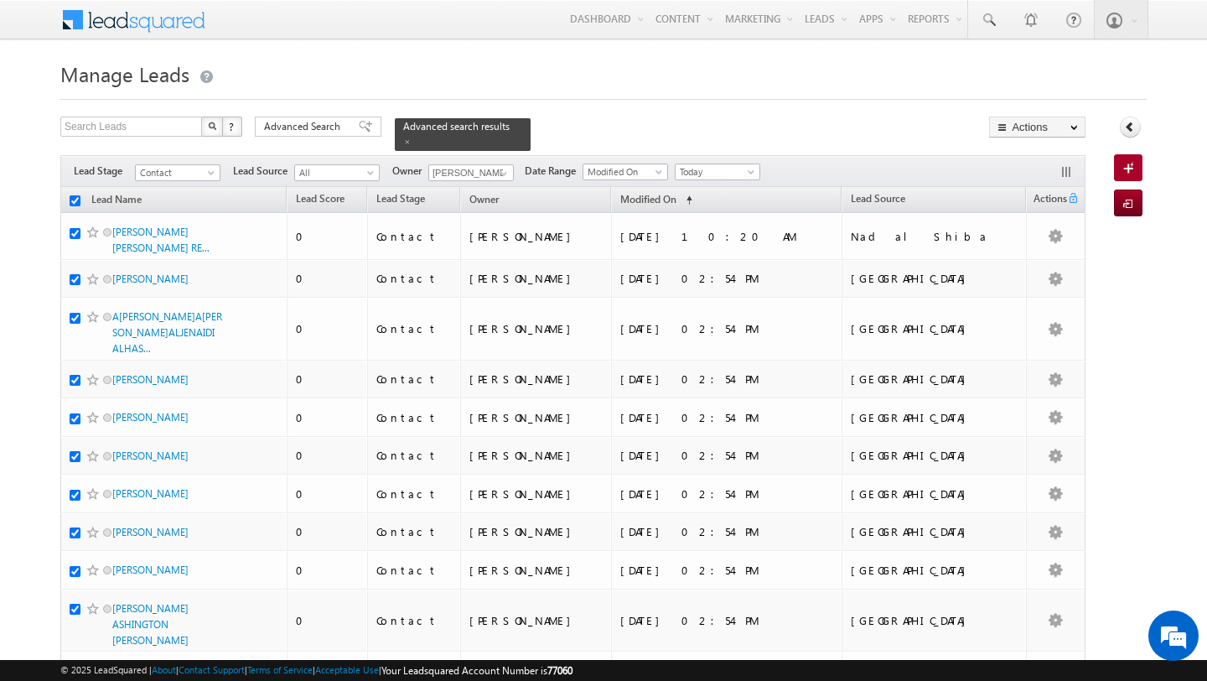
checkbox input "true"
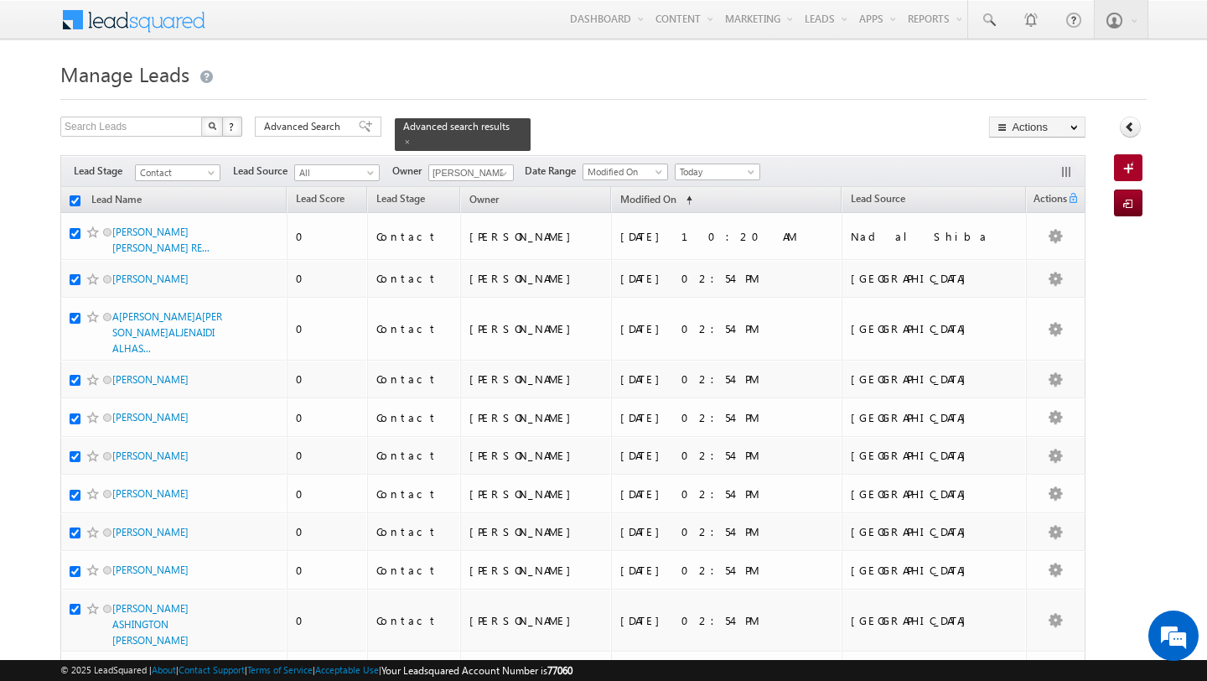
checkbox input "true"
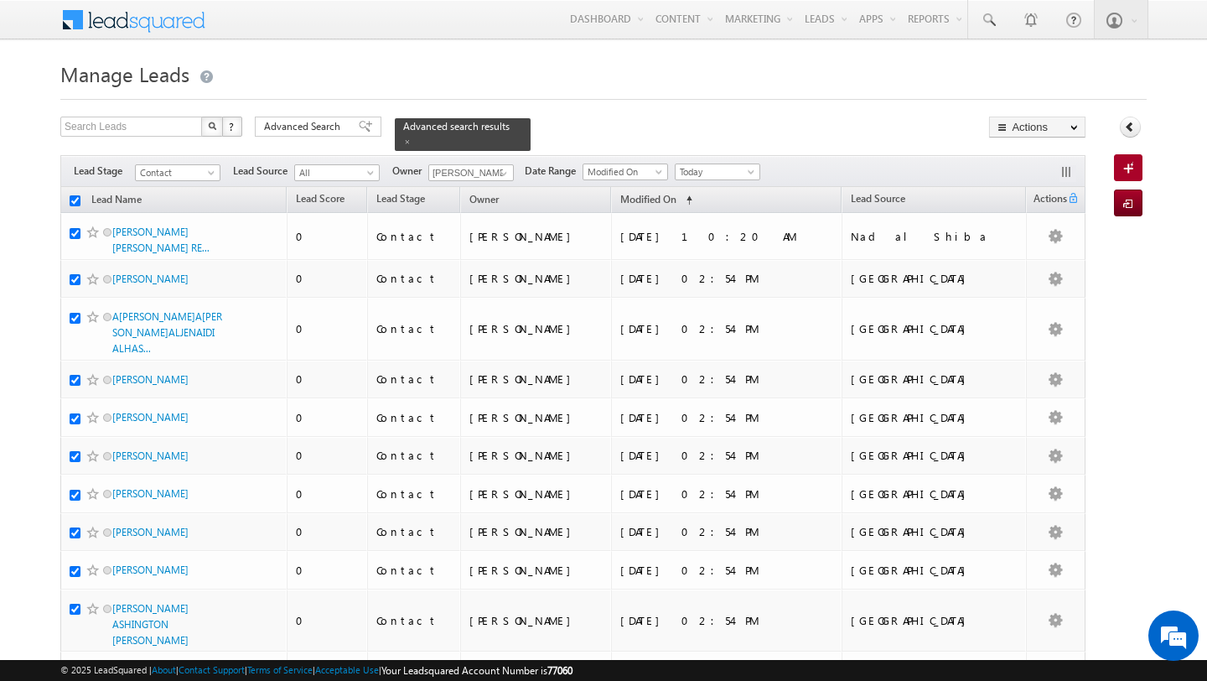
checkbox input "true"
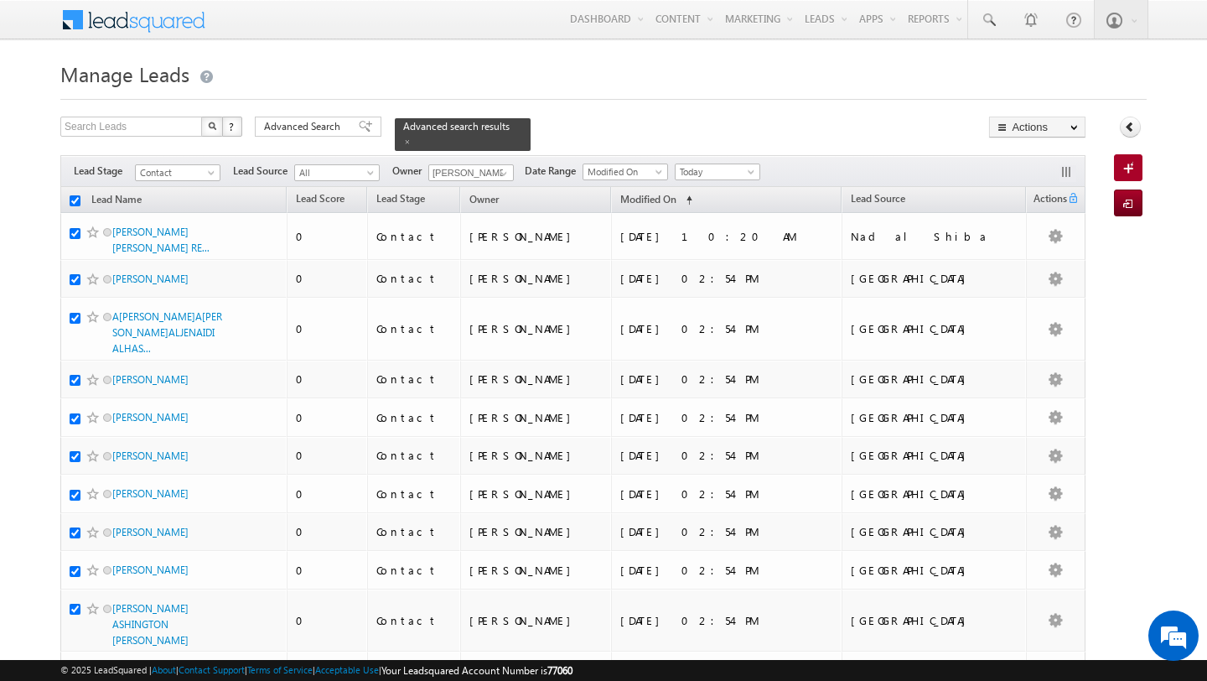
checkbox input "true"
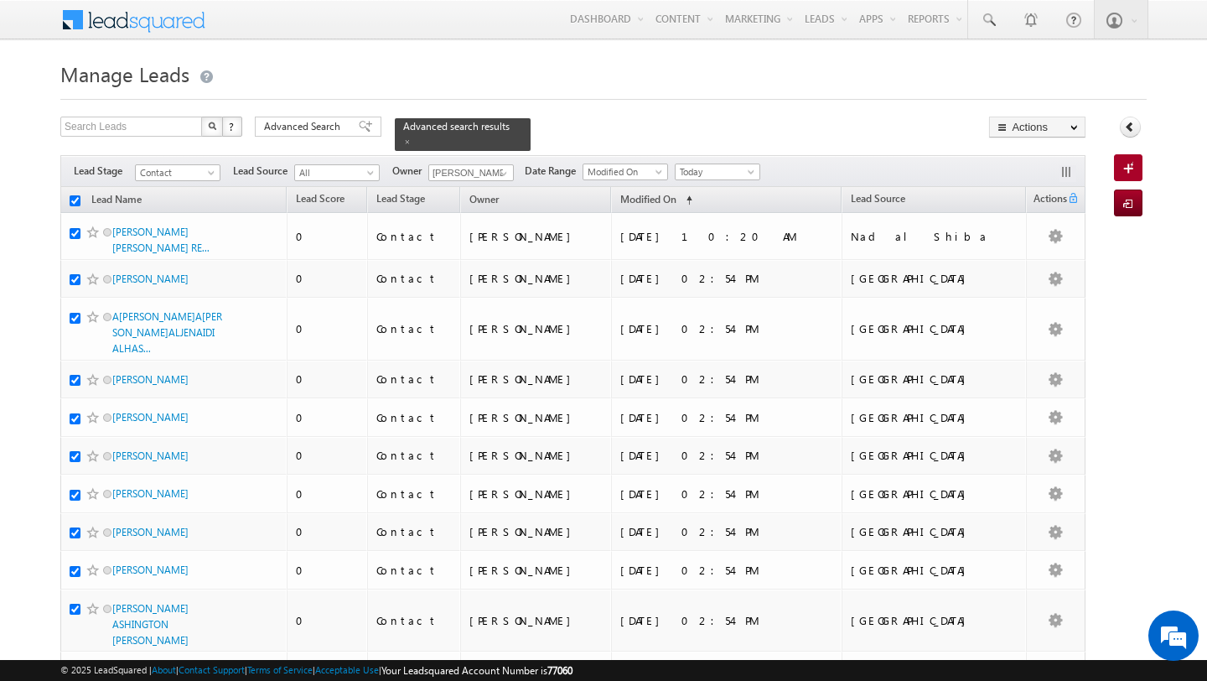
checkbox input "true"
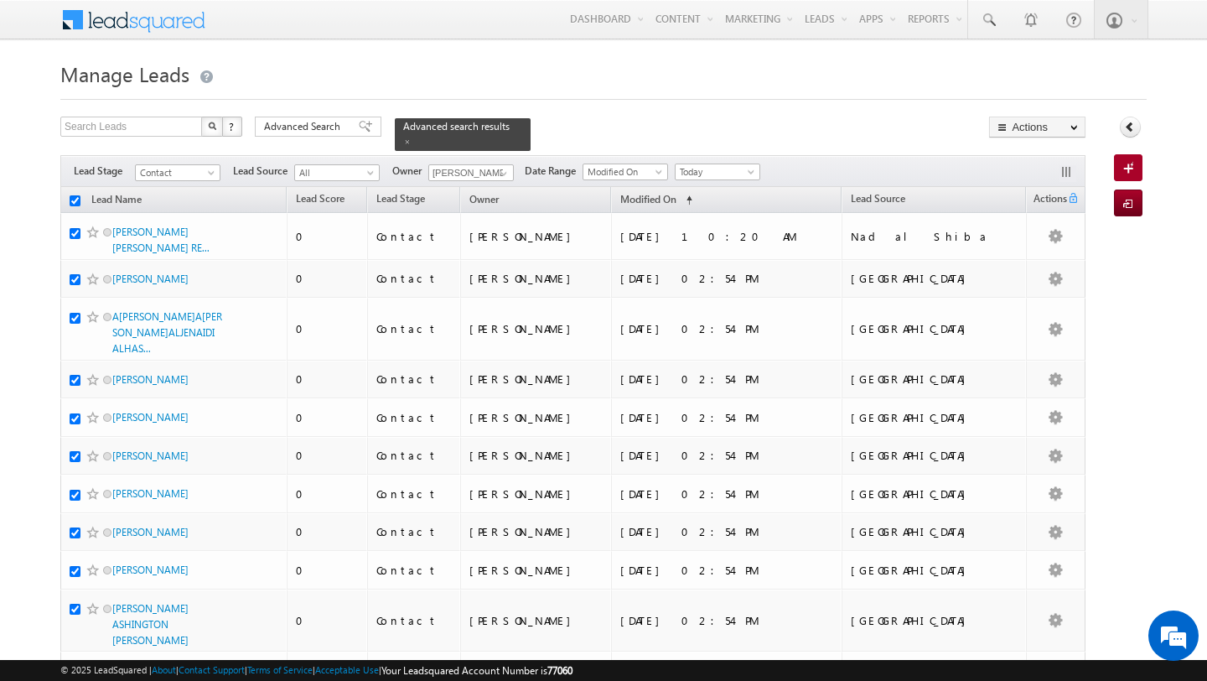
checkbox input "true"
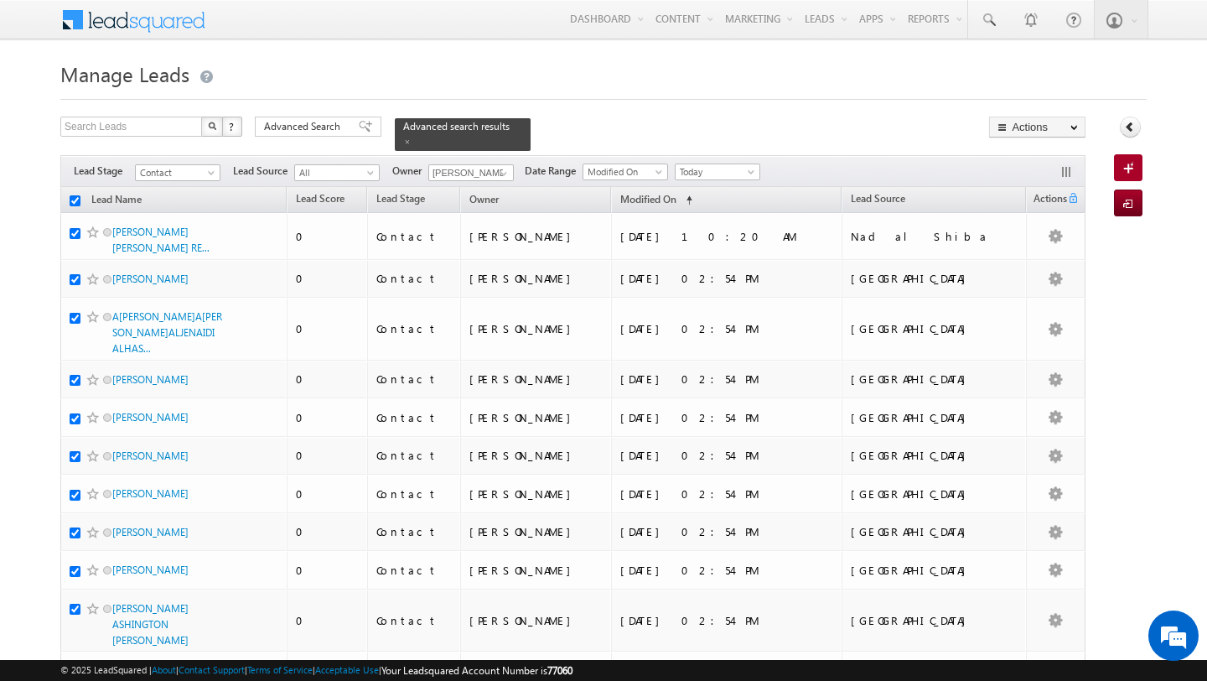
checkbox input "true"
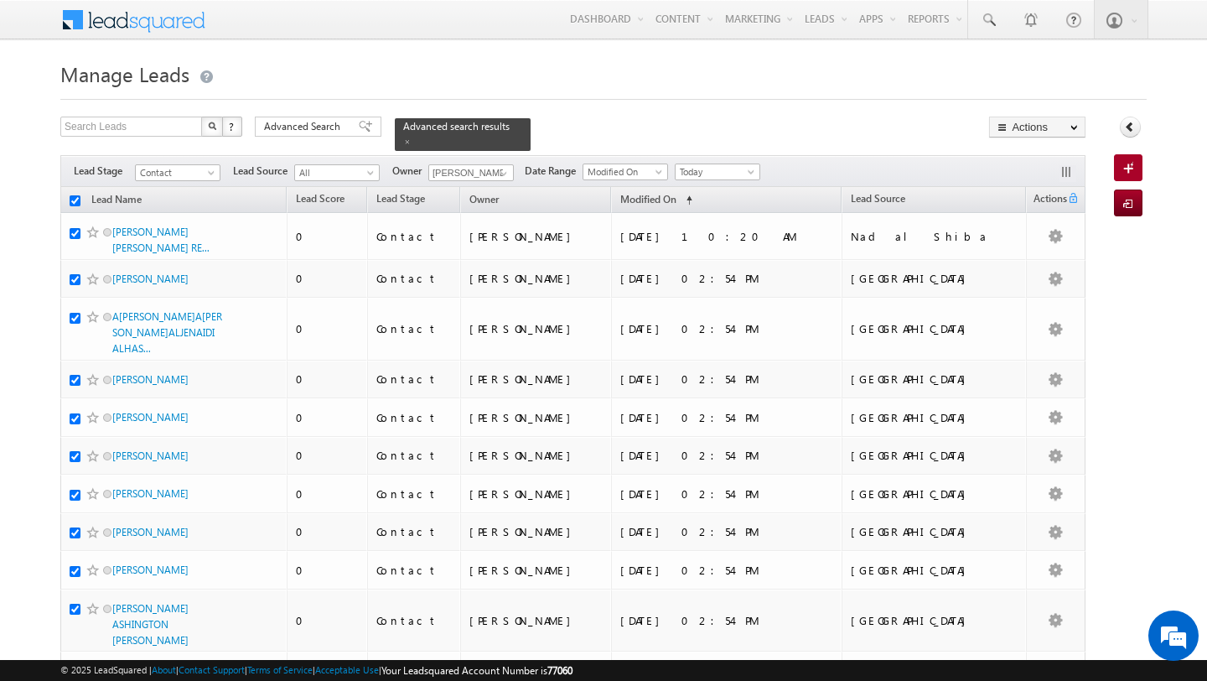
checkbox input "true"
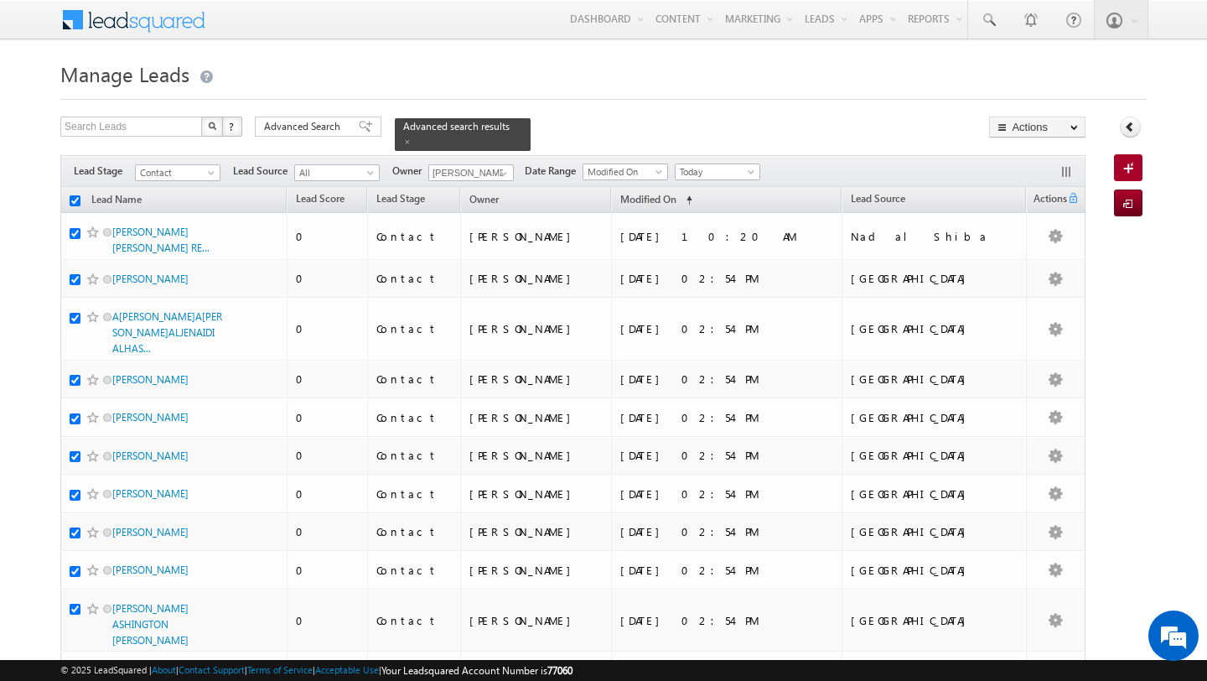
checkbox input "true"
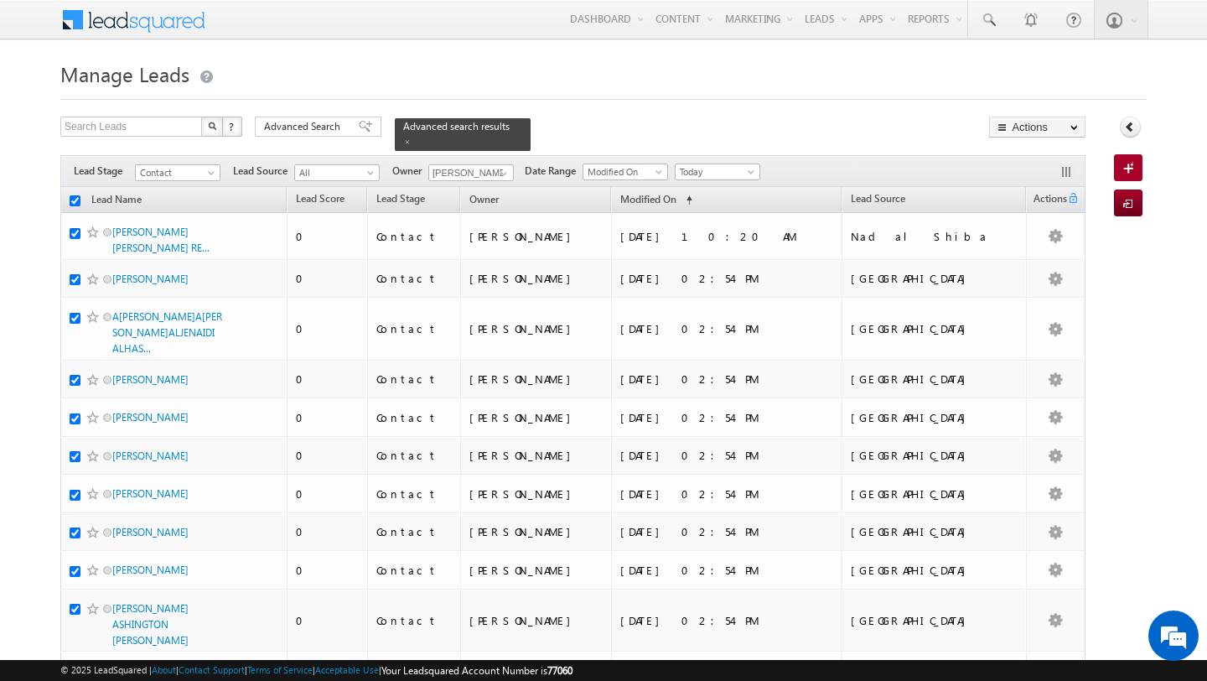
checkbox input "true"
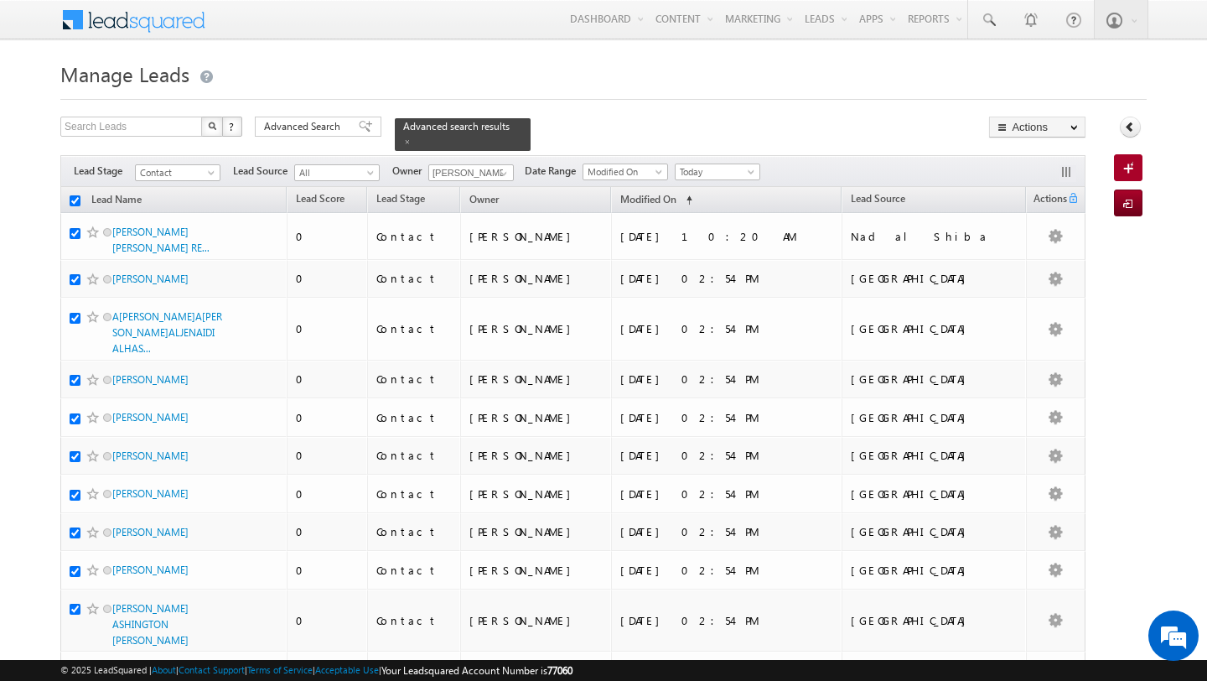
checkbox input "true"
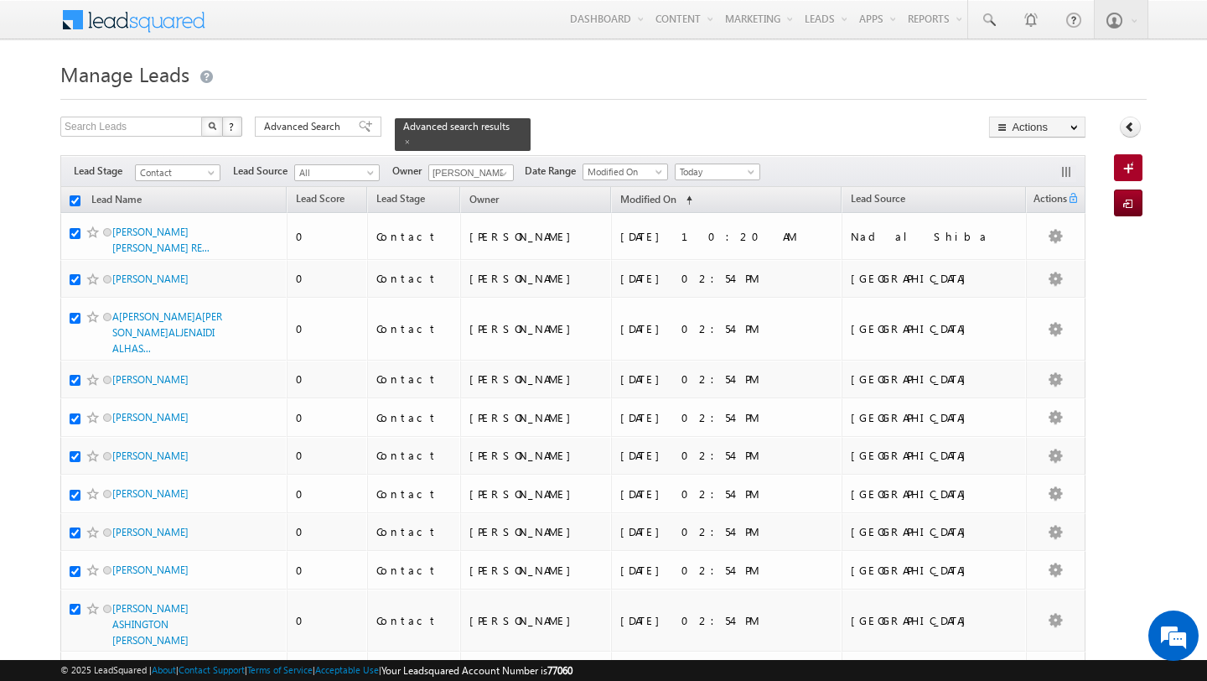
checkbox input "true"
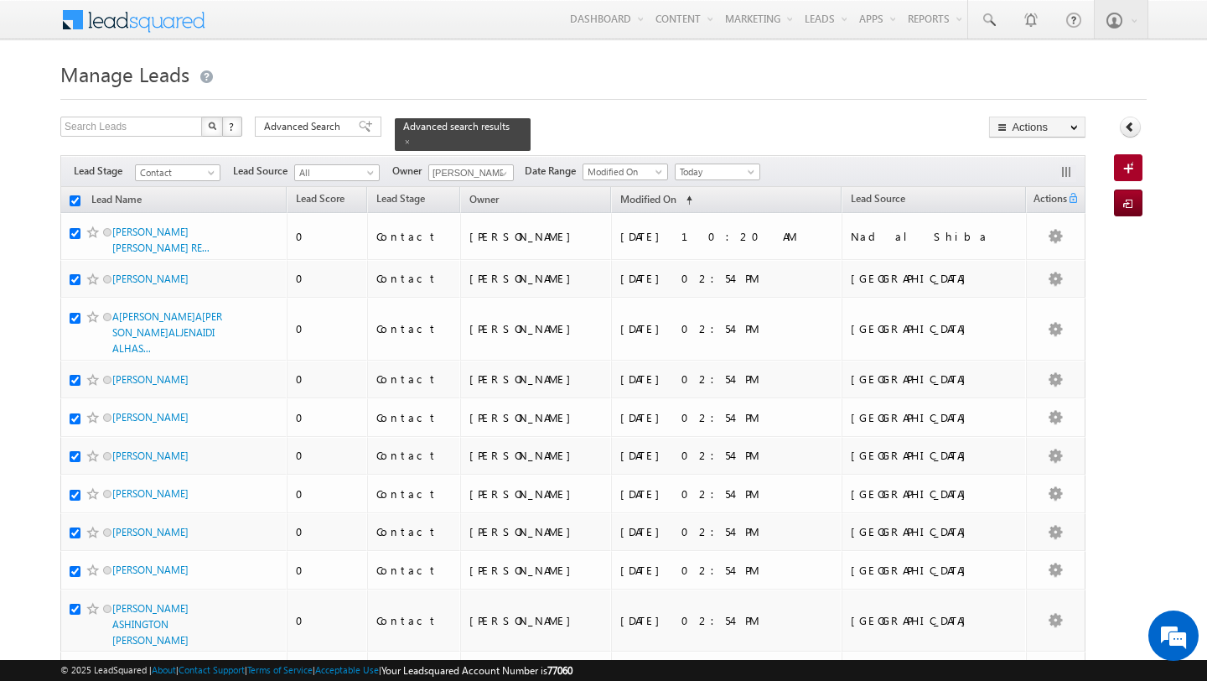
checkbox input "true"
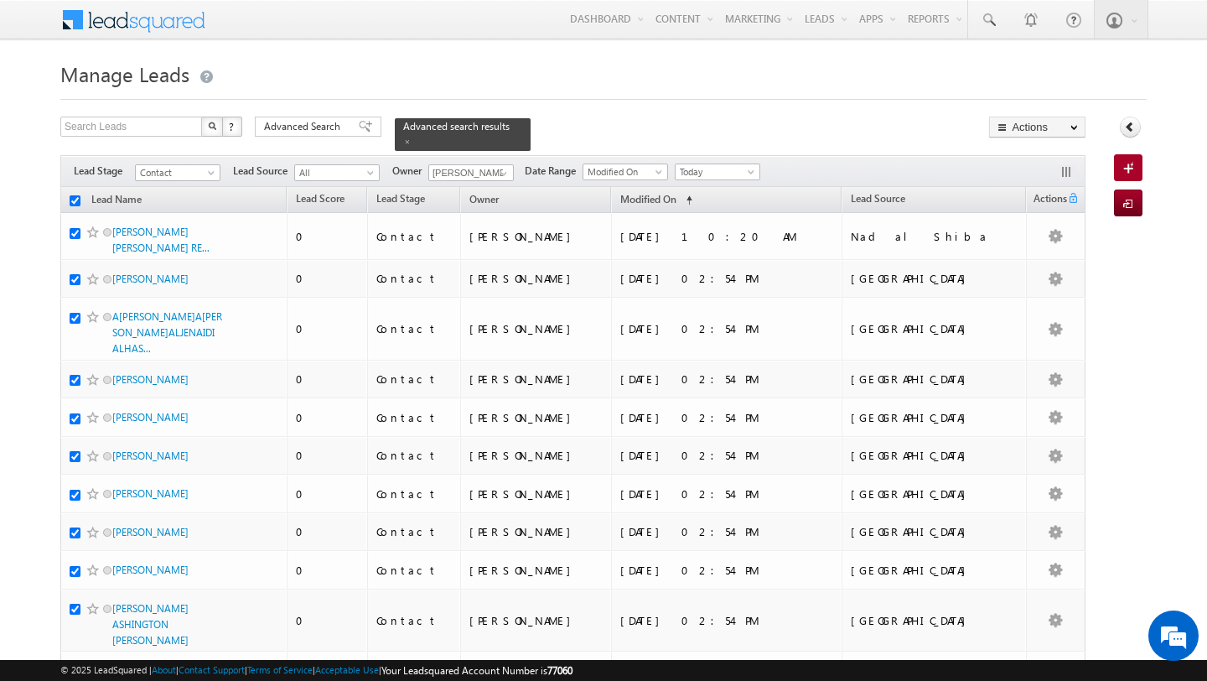
checkbox input "true"
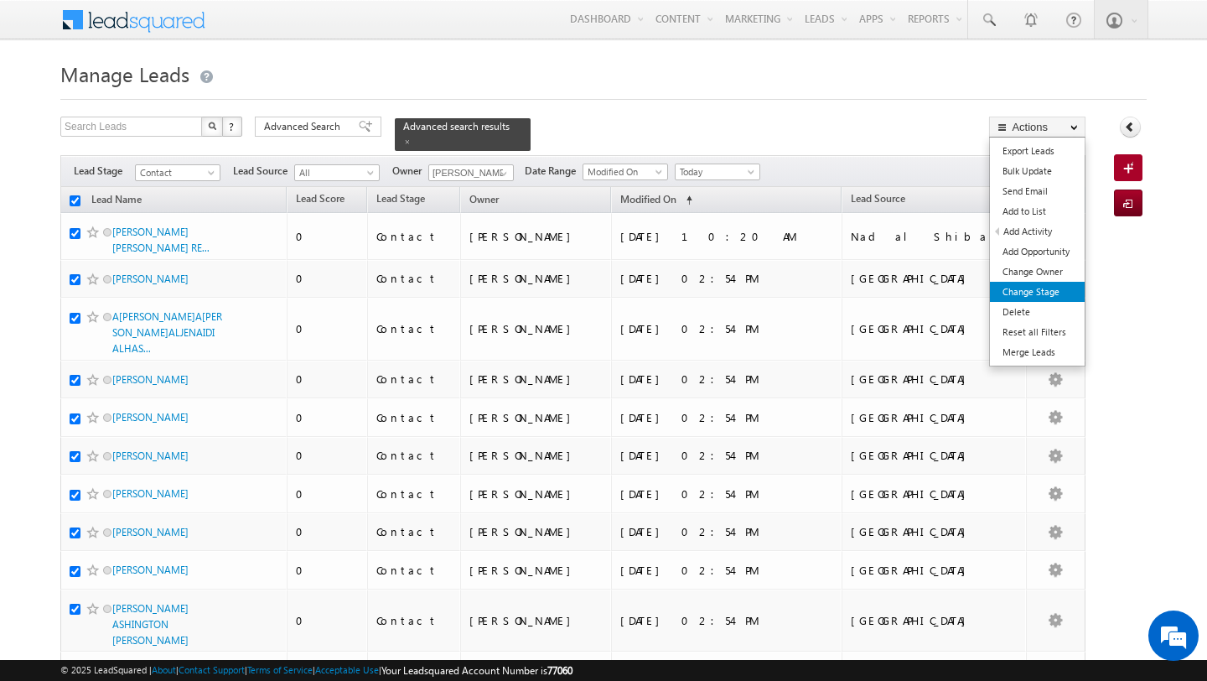
click at [1046, 288] on link "Change Stage" at bounding box center [1037, 292] width 95 height 20
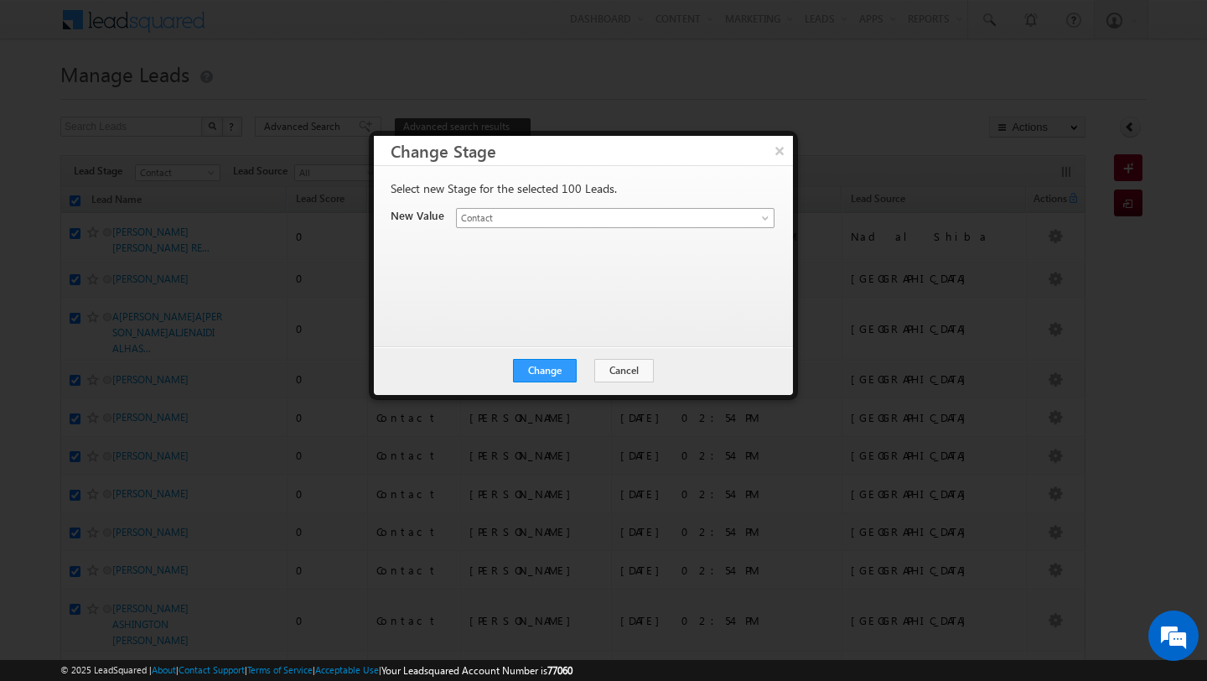
click at [660, 218] on span "Contact" at bounding box center [596, 217] width 278 height 15
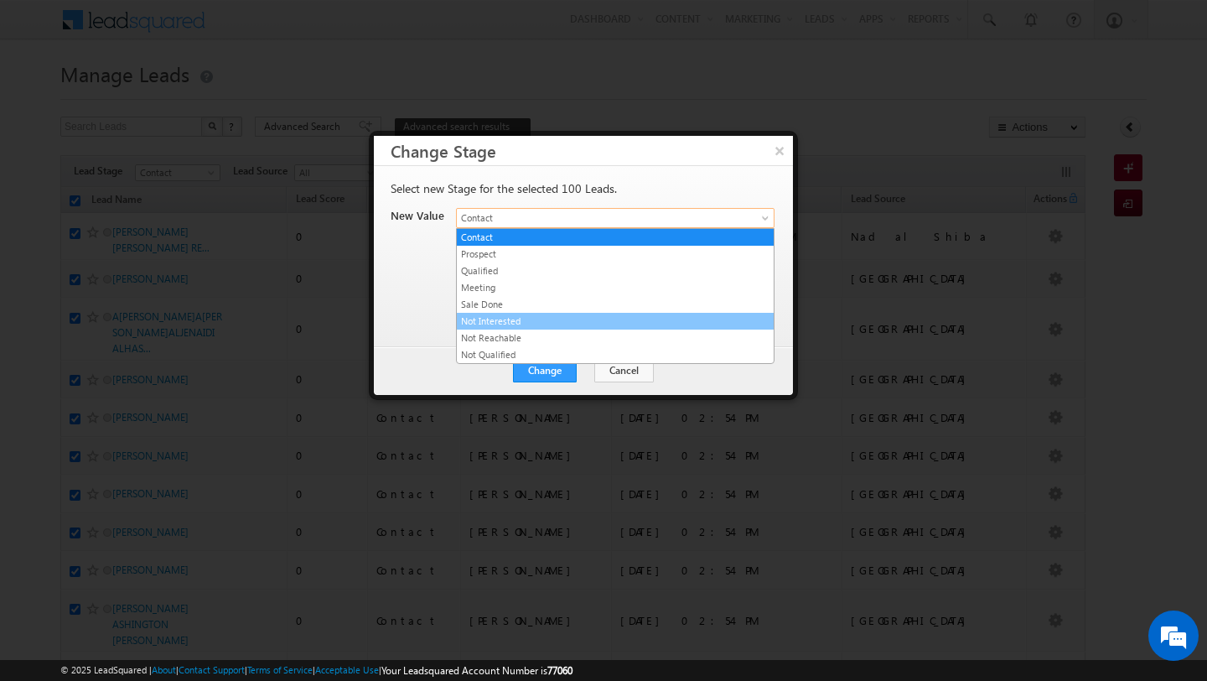
click at [596, 327] on link "Not Interested" at bounding box center [615, 321] width 317 height 15
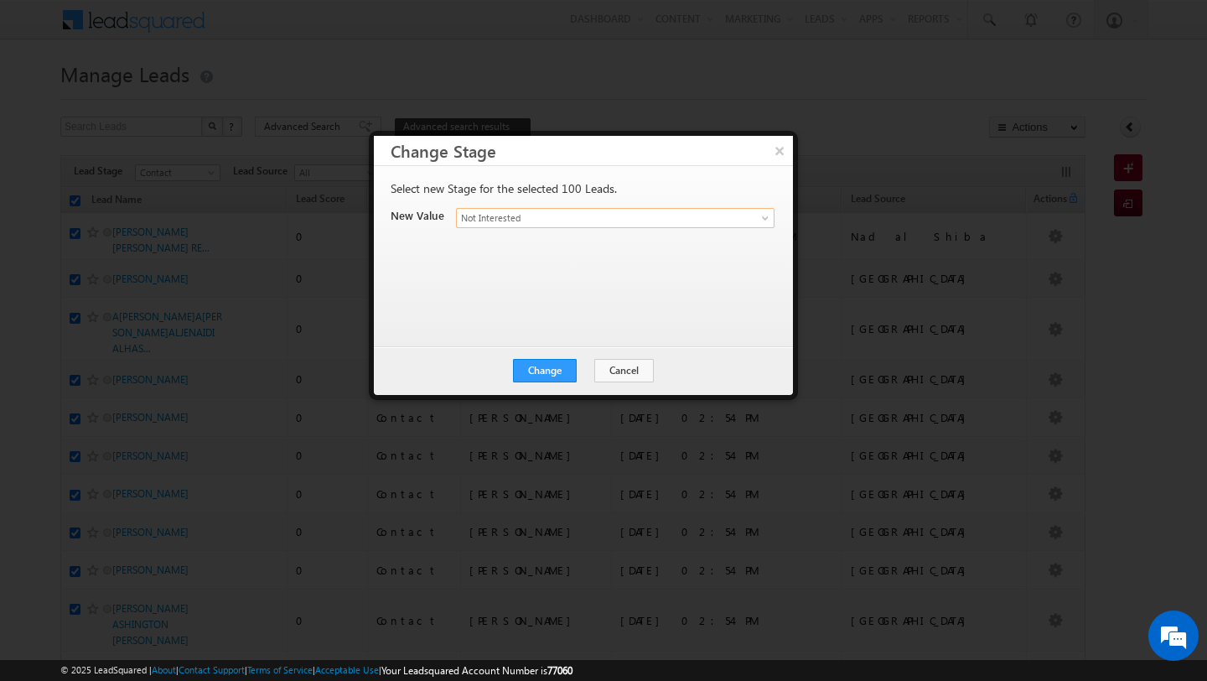
click at [546, 357] on div "Change Cancel Close" at bounding box center [583, 370] width 419 height 49
click at [545, 371] on button "Change" at bounding box center [545, 370] width 64 height 23
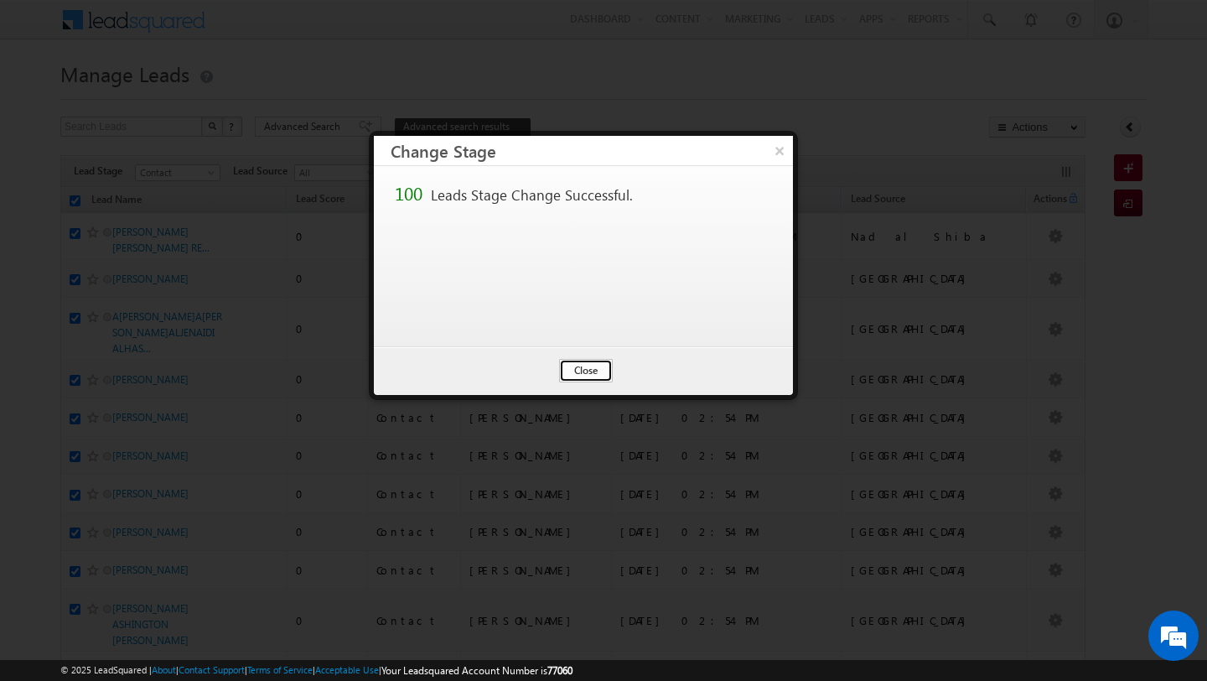
click at [573, 378] on button "Close" at bounding box center [586, 370] width 54 height 23
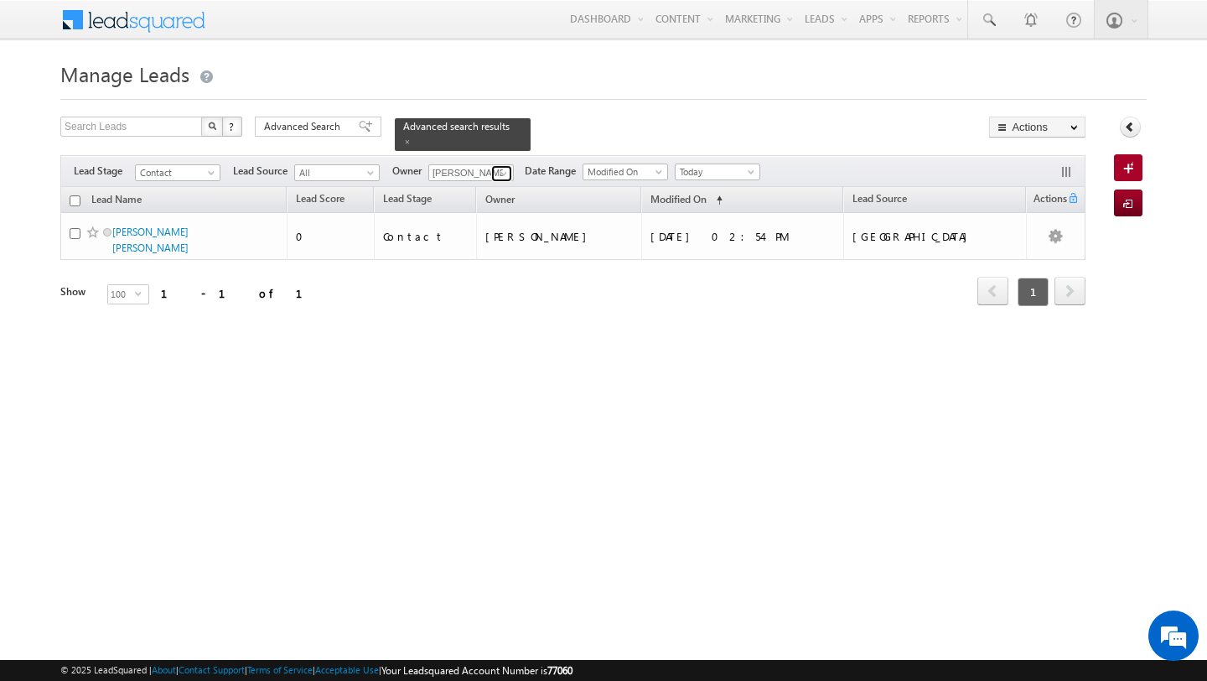
click at [501, 171] on span at bounding box center [503, 173] width 13 height 13
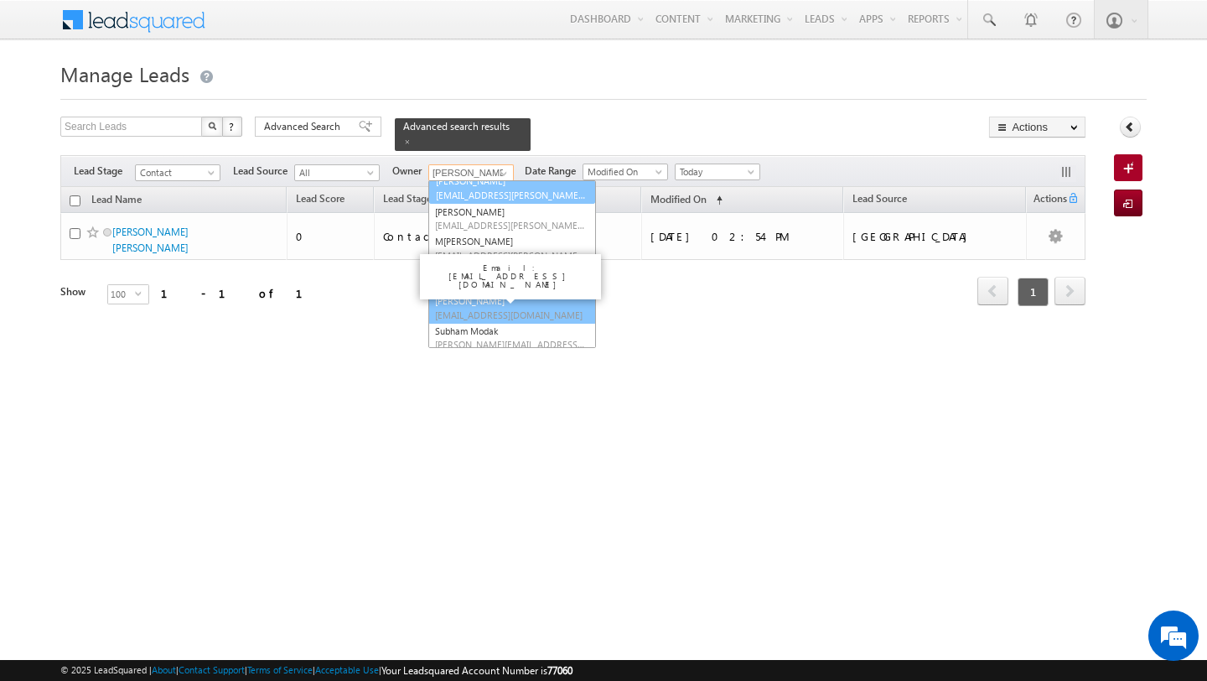
scroll to position [105, 0]
click at [470, 300] on link "Shubham Tripathi shubhamdutta.tripathi@indglobal.ae" at bounding box center [512, 306] width 168 height 32
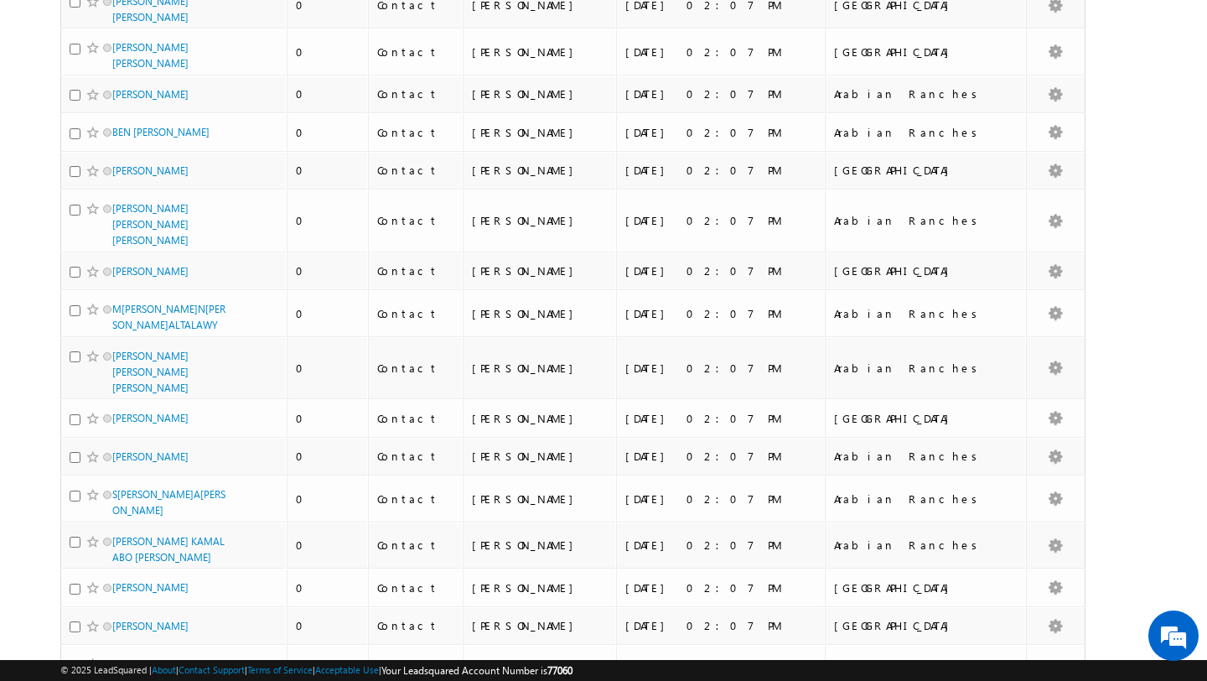
scroll to position [611, 0]
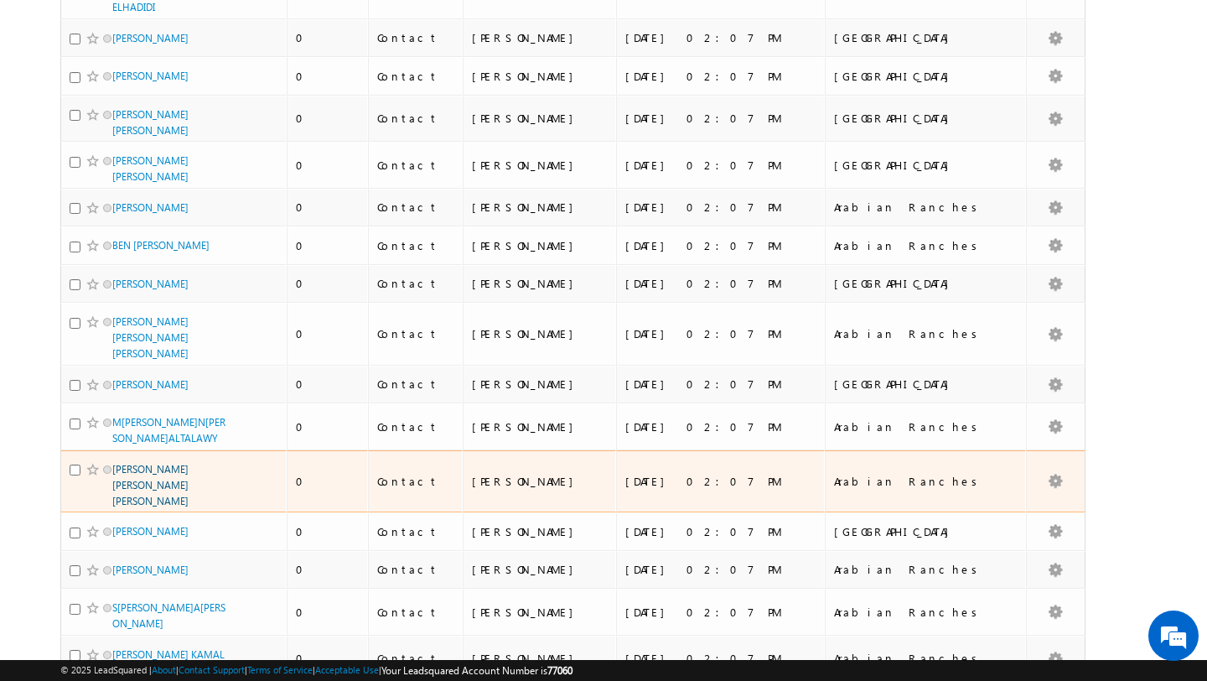
click at [146, 463] on link "HEBA OSMAN MOHAMED FARID OSMAN" at bounding box center [150, 485] width 76 height 44
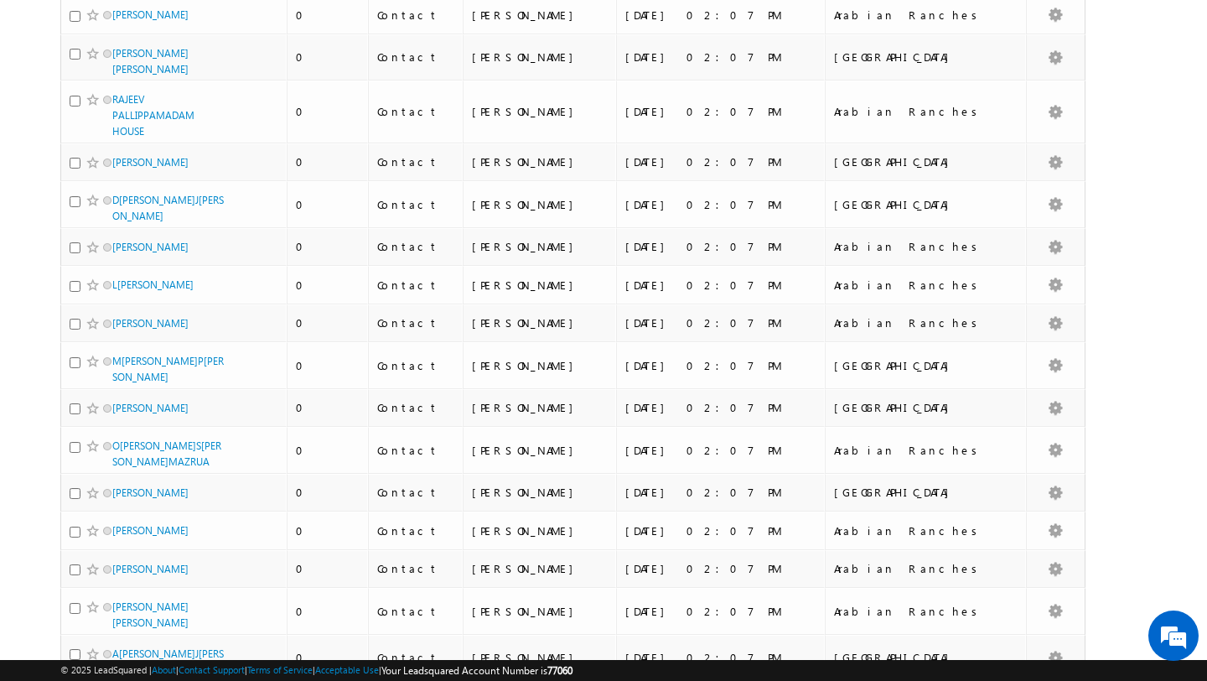
scroll to position [2363, 0]
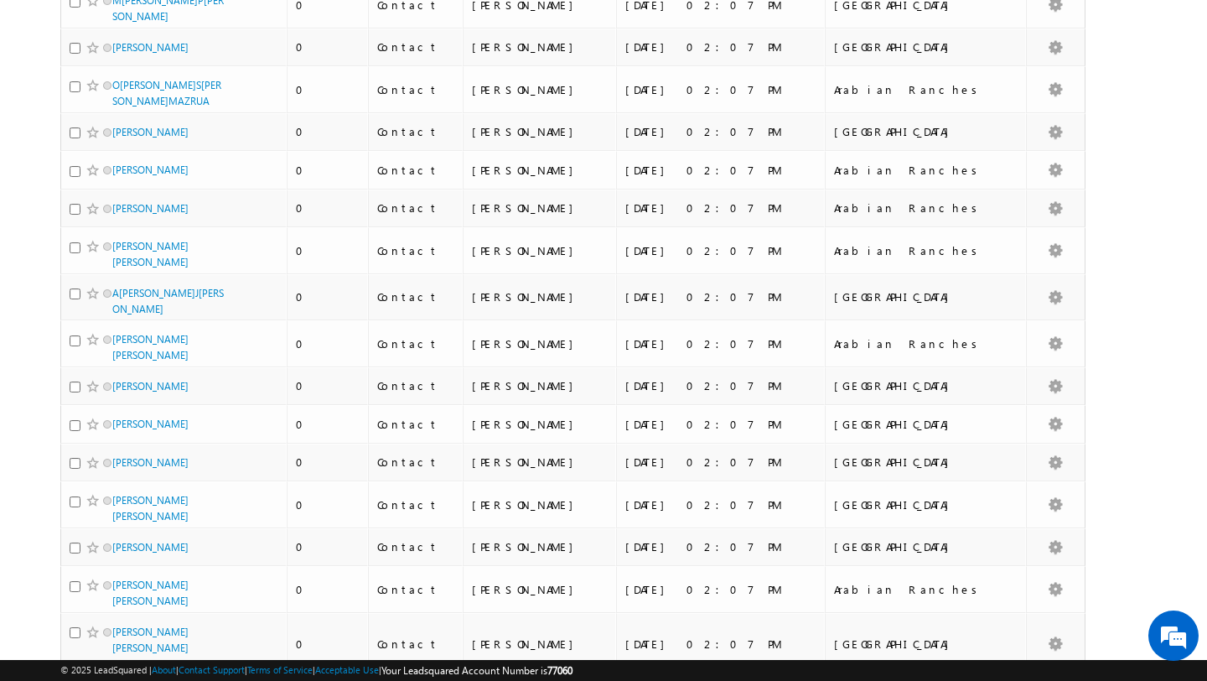
click at [159, 680] on link "SUZANNE DOUGAN" at bounding box center [150, 693] width 76 height 13
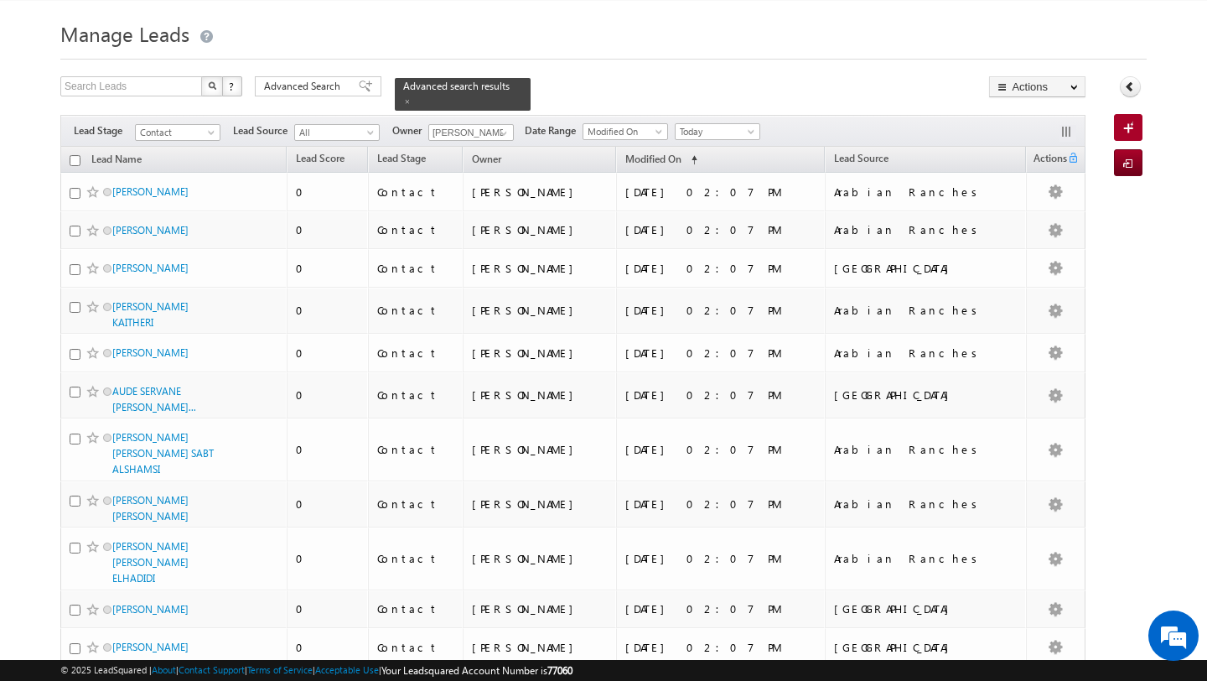
scroll to position [0, 0]
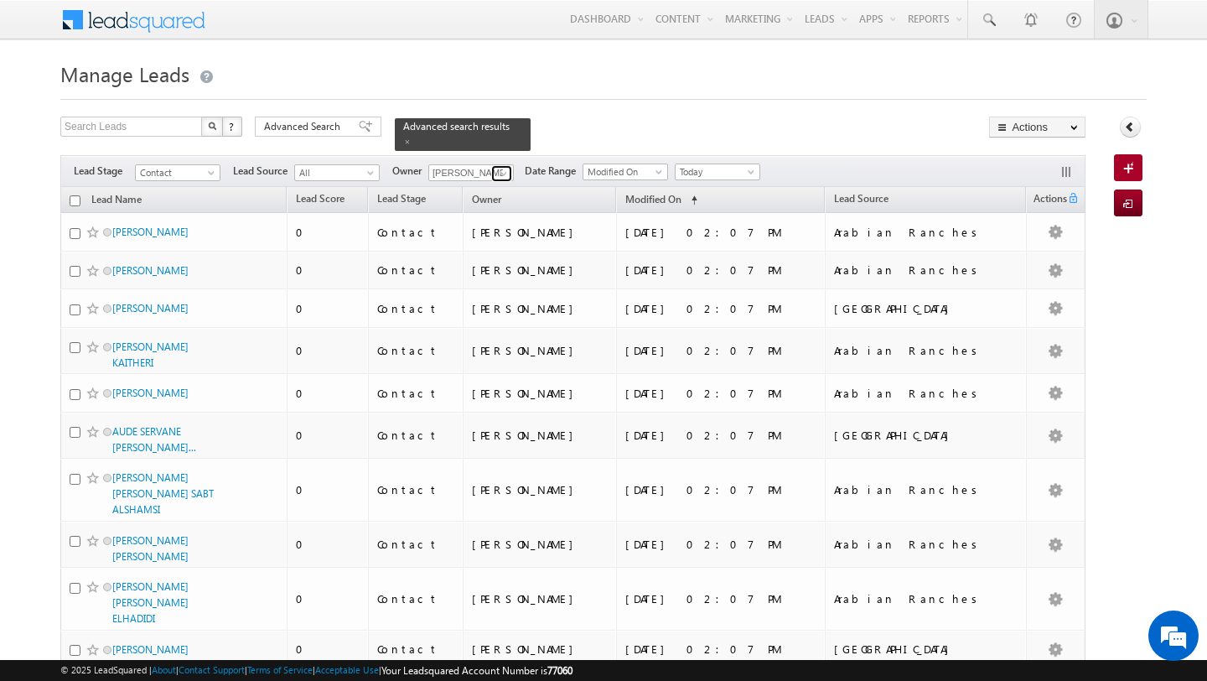
click at [497, 177] on span at bounding box center [503, 173] width 13 height 13
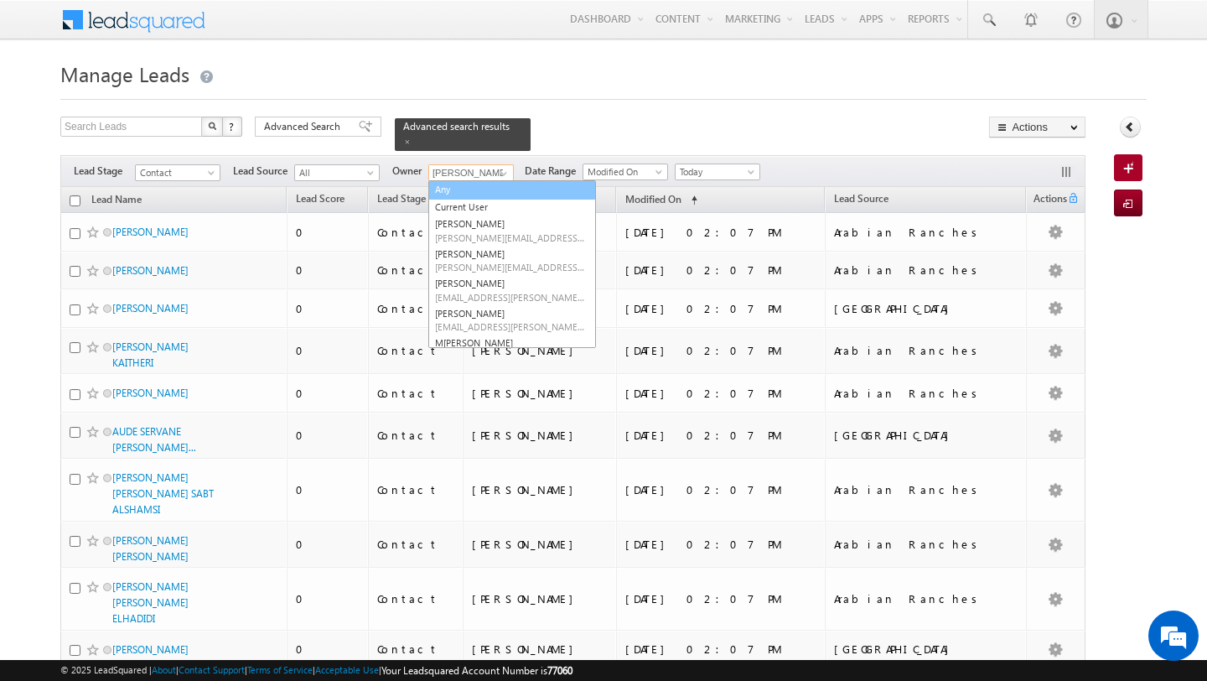
click at [449, 186] on link "Any" at bounding box center [512, 189] width 168 height 19
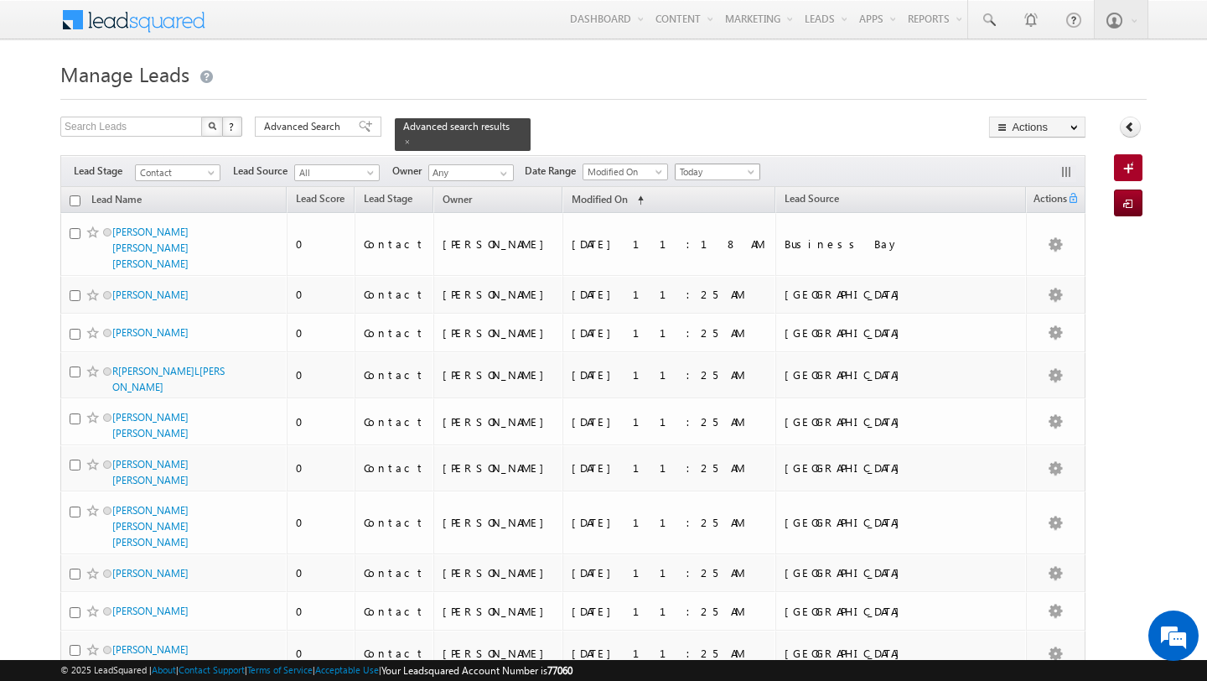
click at [716, 173] on span "Today" at bounding box center [716, 171] width 80 height 15
click at [710, 186] on link "All Time" at bounding box center [712, 189] width 85 height 15
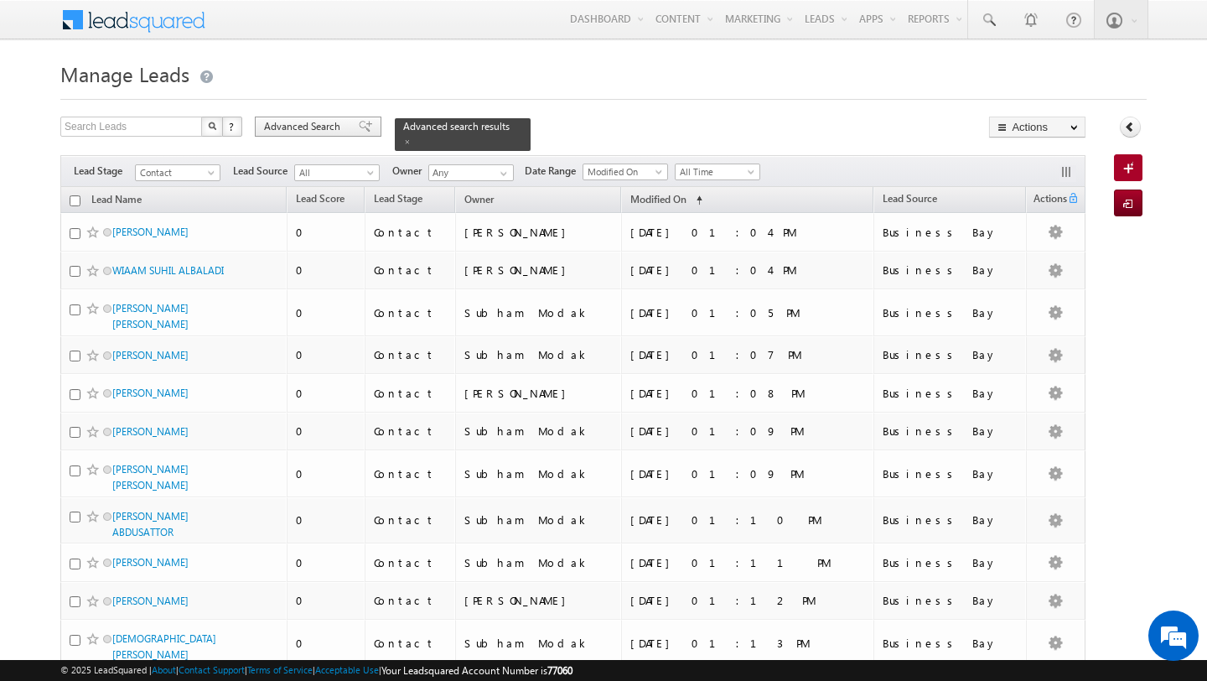
click at [305, 124] on span "Advanced Search" at bounding box center [304, 126] width 81 height 15
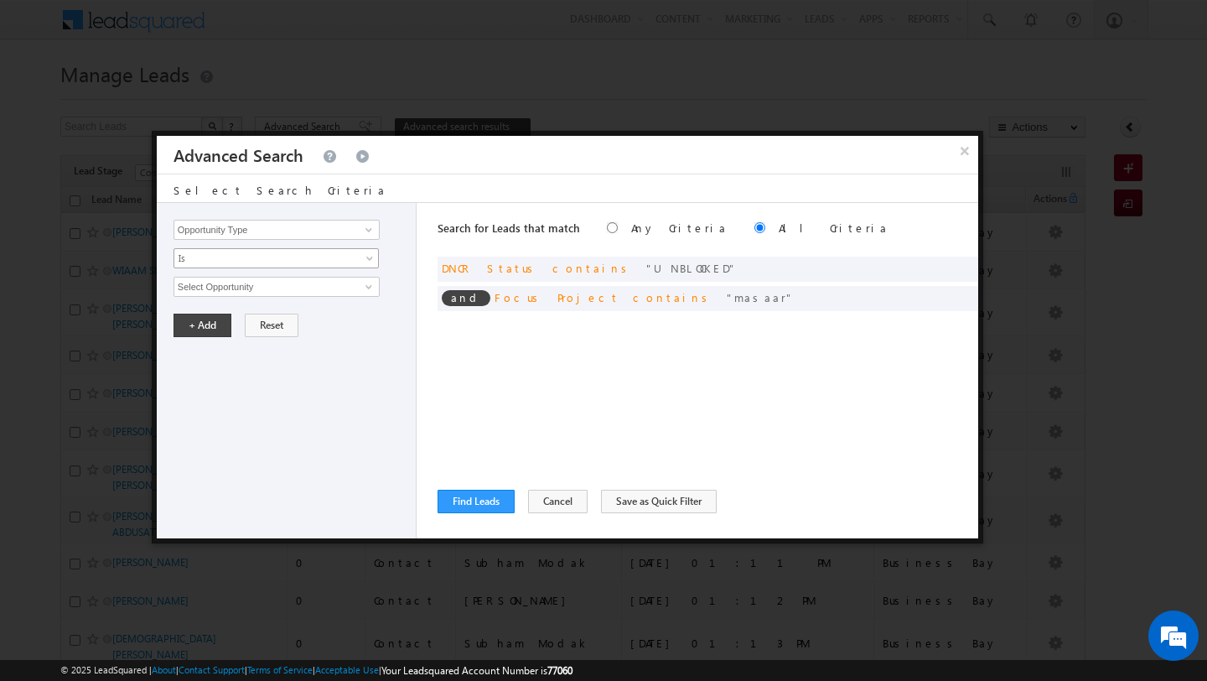
click at [291, 257] on span "Is" at bounding box center [265, 258] width 182 height 15
click at [292, 236] on input "Opportunity Type" at bounding box center [277, 230] width 206 height 20
click at [372, 226] on span at bounding box center [368, 229] width 13 height 13
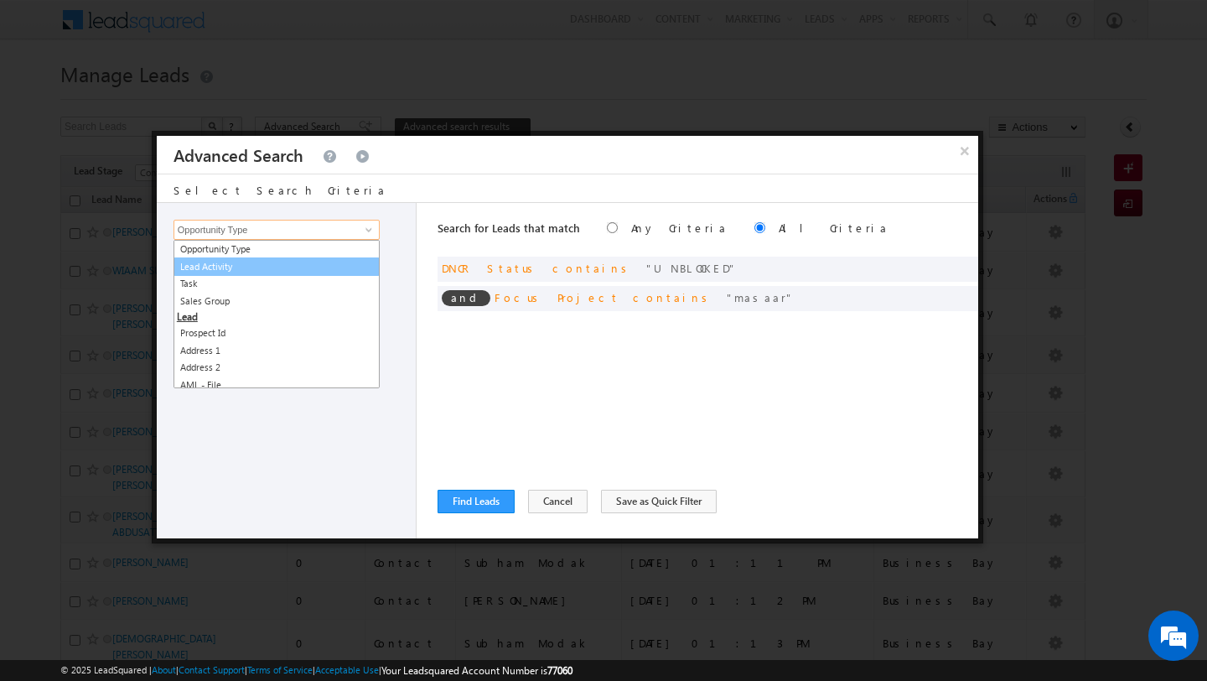
click at [338, 268] on link "Lead Activity" at bounding box center [277, 266] width 206 height 19
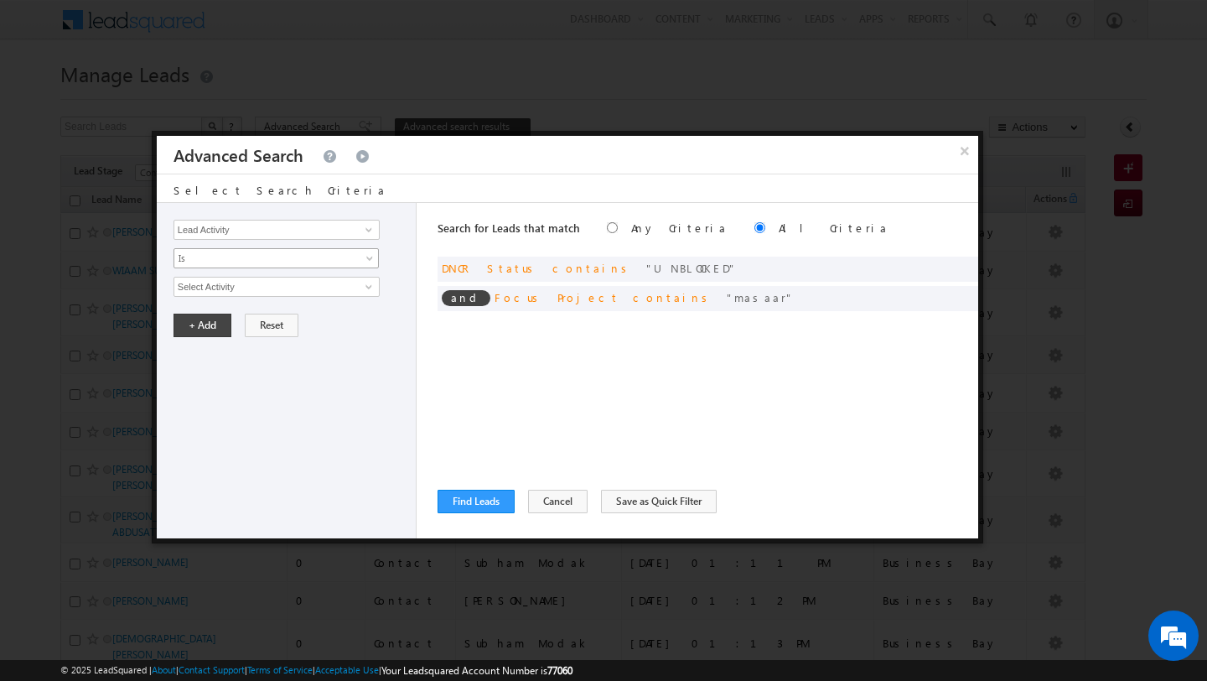
click at [370, 261] on span at bounding box center [371, 261] width 13 height 13
click at [329, 298] on link "Is Not" at bounding box center [276, 295] width 205 height 15
click at [361, 291] on link at bounding box center [366, 286] width 21 height 17
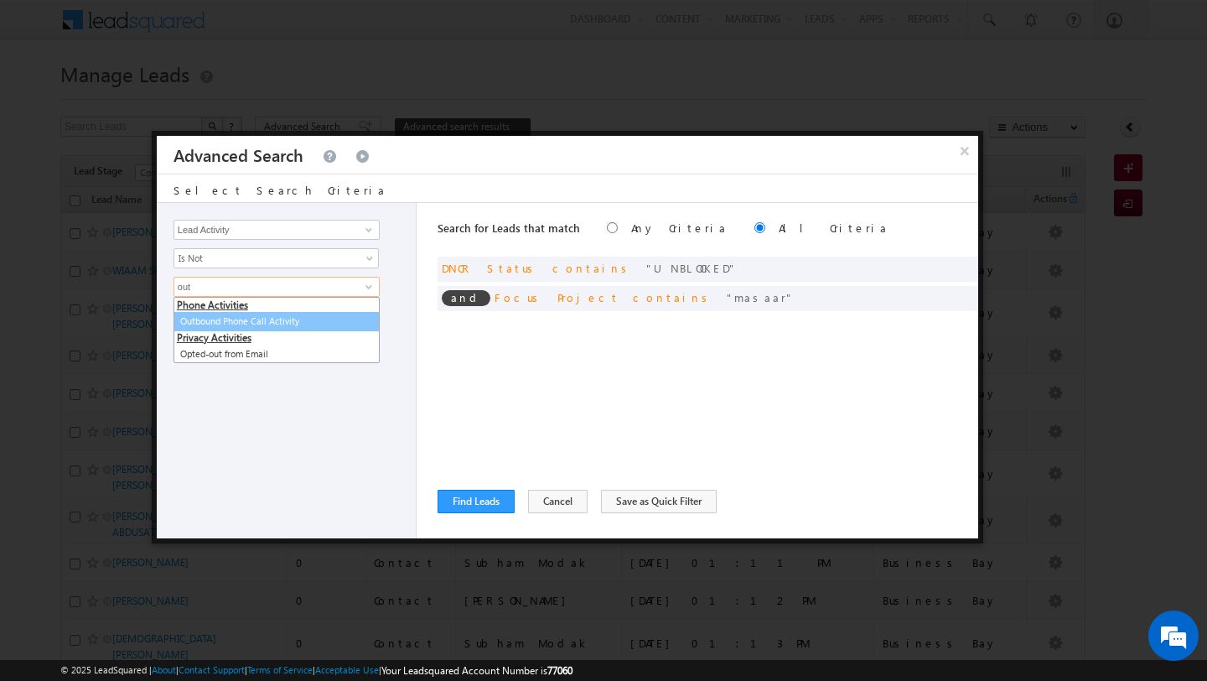
click at [239, 319] on link "Outbound Phone Call Activity" at bounding box center [277, 321] width 206 height 19
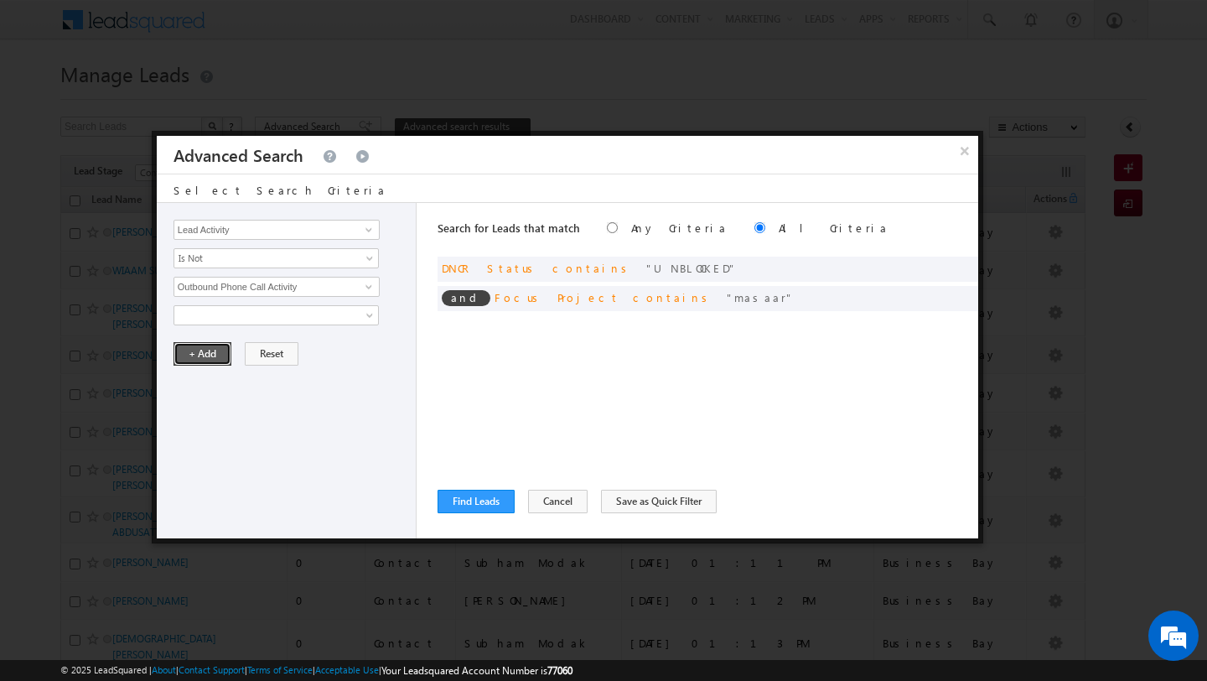
click at [210, 356] on button "+ Add" at bounding box center [203, 353] width 58 height 23
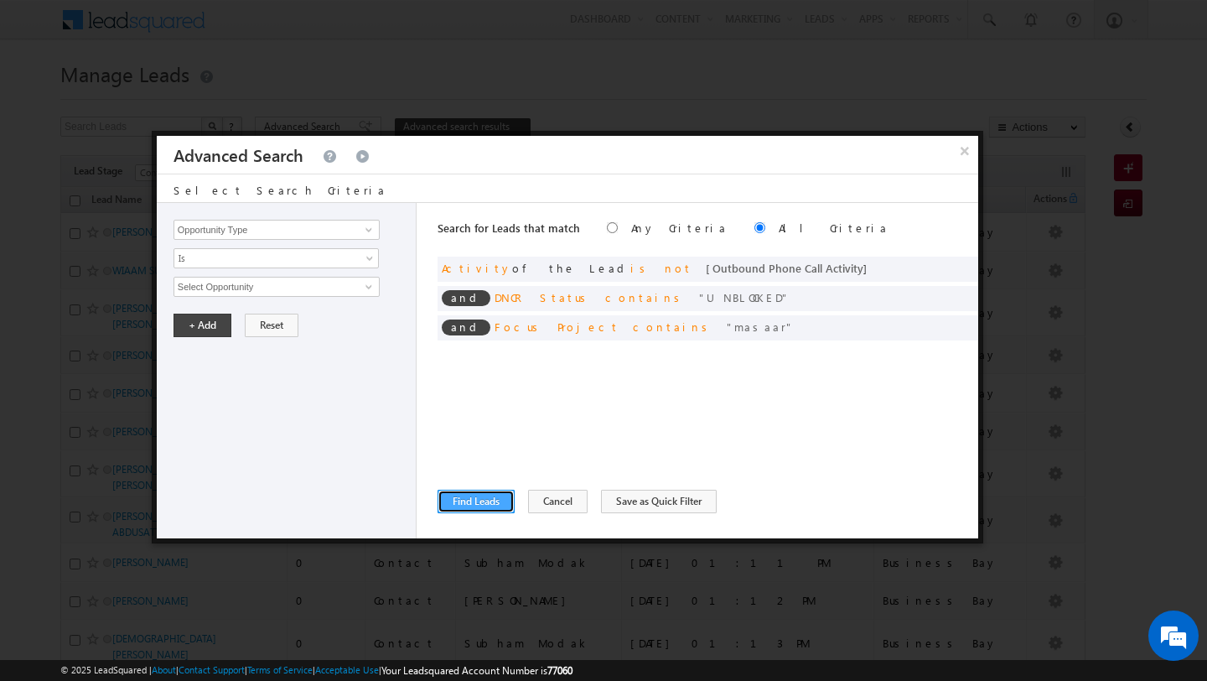
click at [474, 500] on button "Find Leads" at bounding box center [476, 501] width 77 height 23
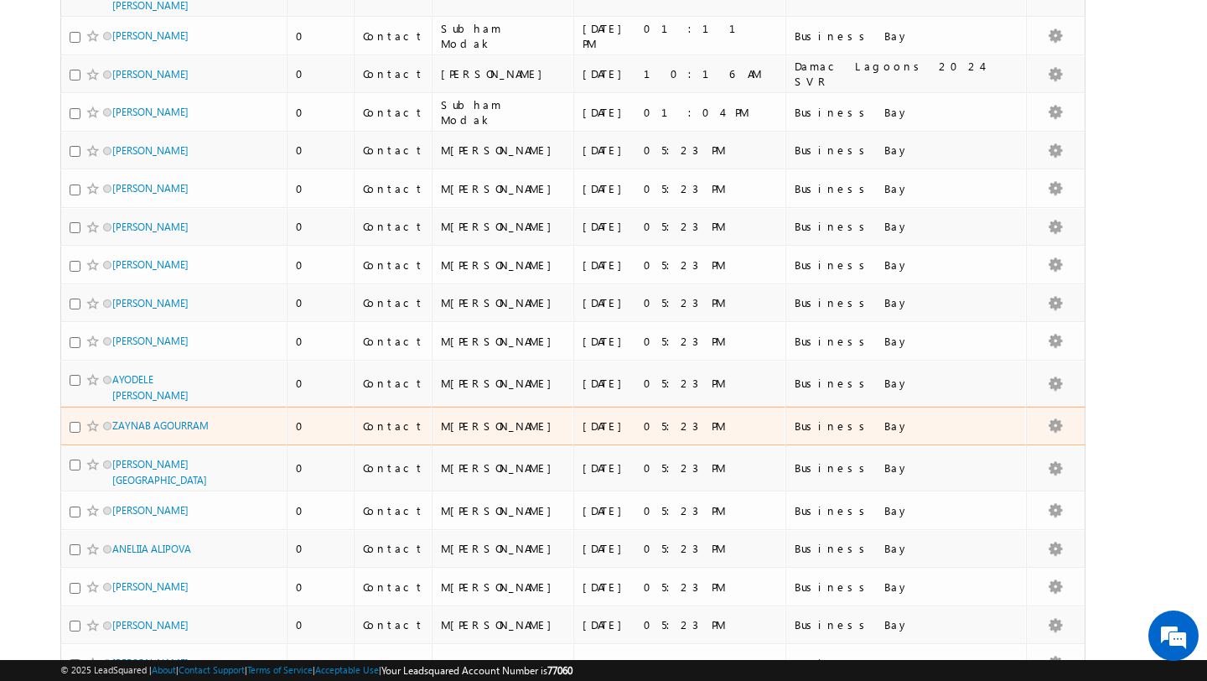
scroll to position [1055, 0]
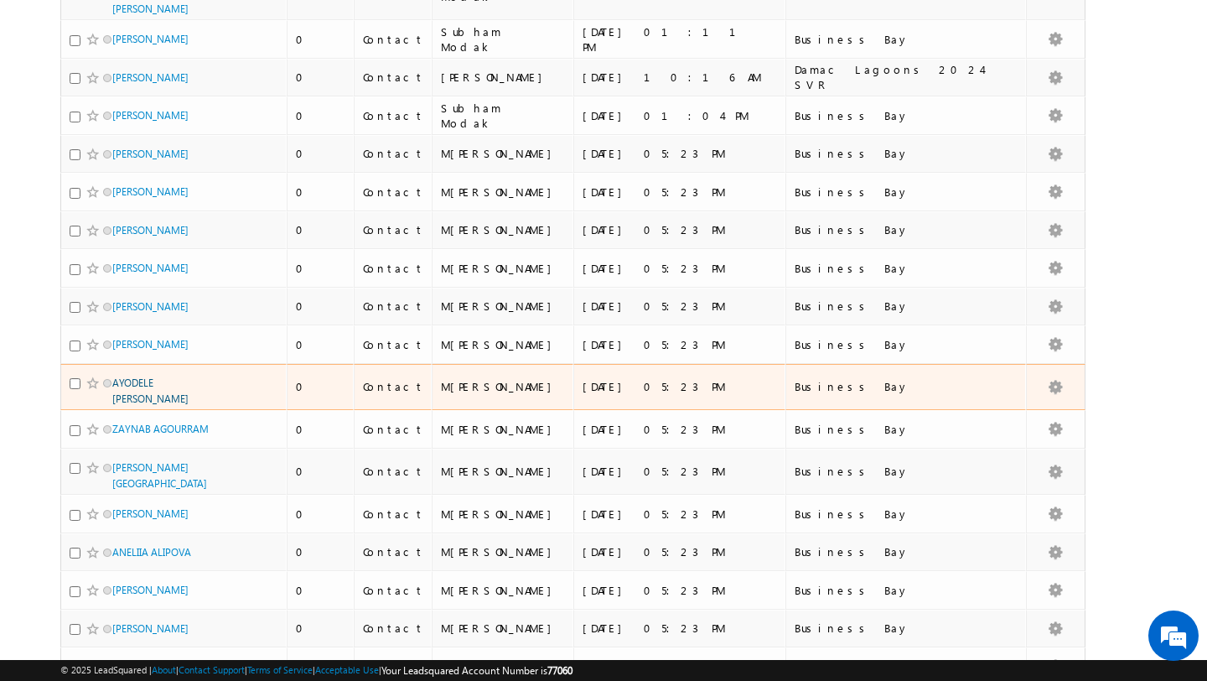
click at [151, 405] on link "AYODELE MARK LAWRENCE" at bounding box center [150, 390] width 76 height 29
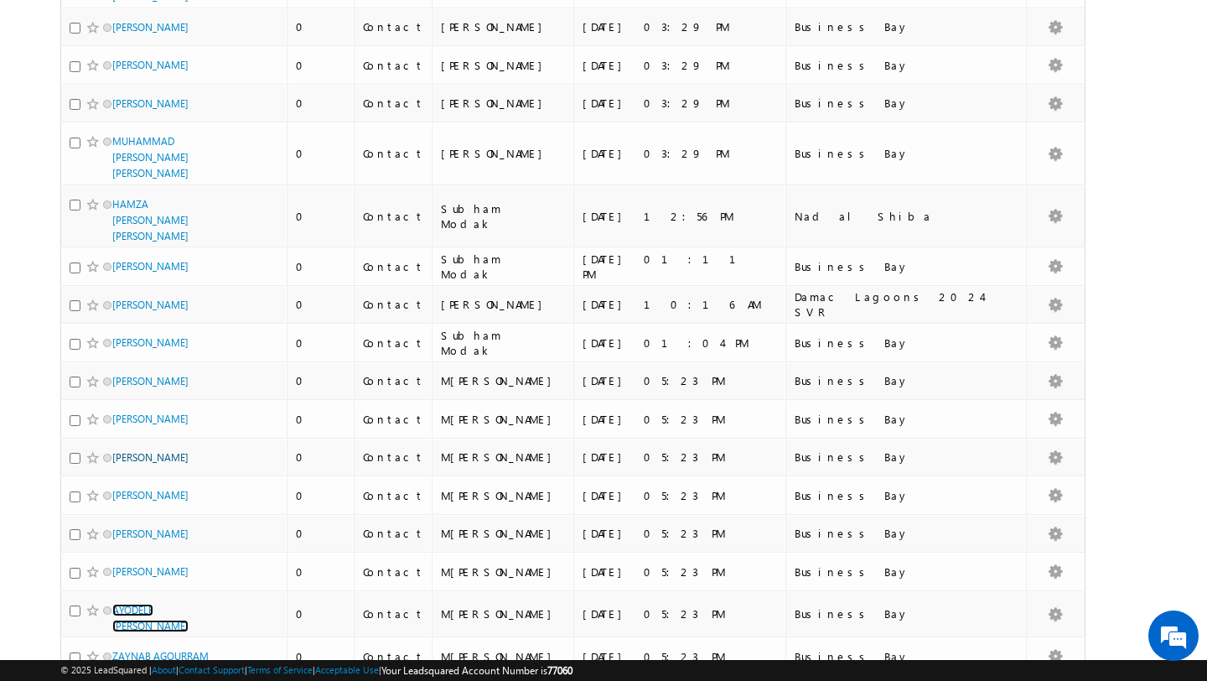
scroll to position [0, 0]
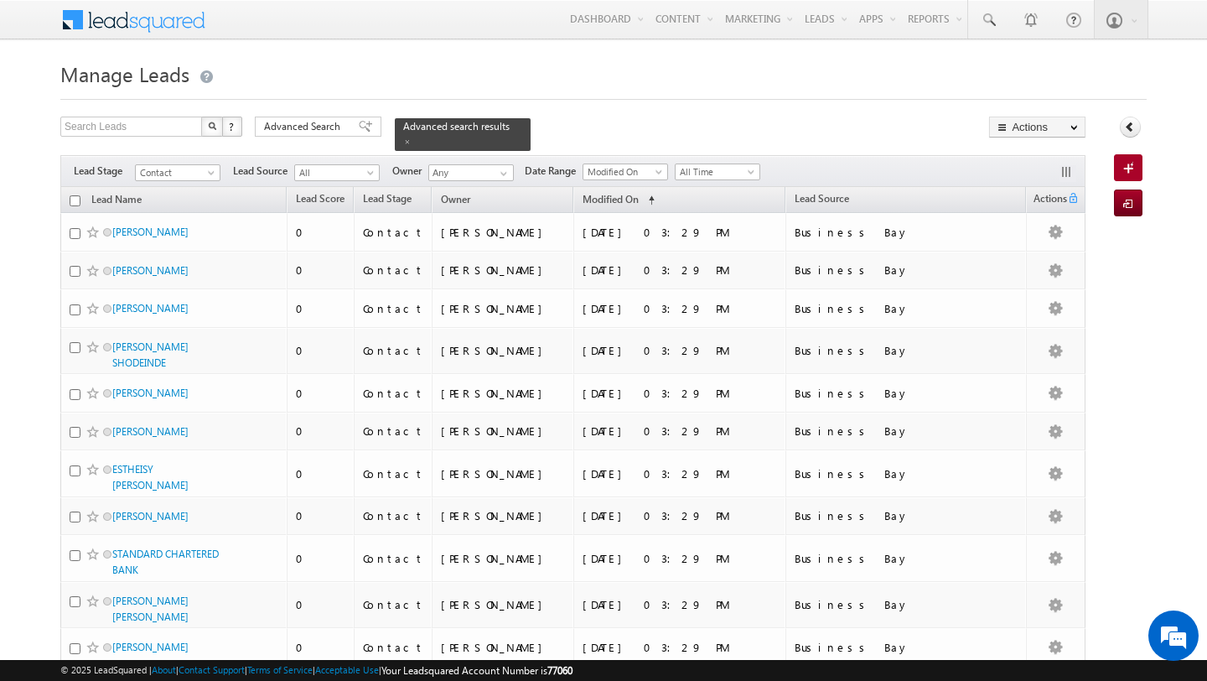
click at [77, 200] on input "checkbox" at bounding box center [75, 200] width 11 height 11
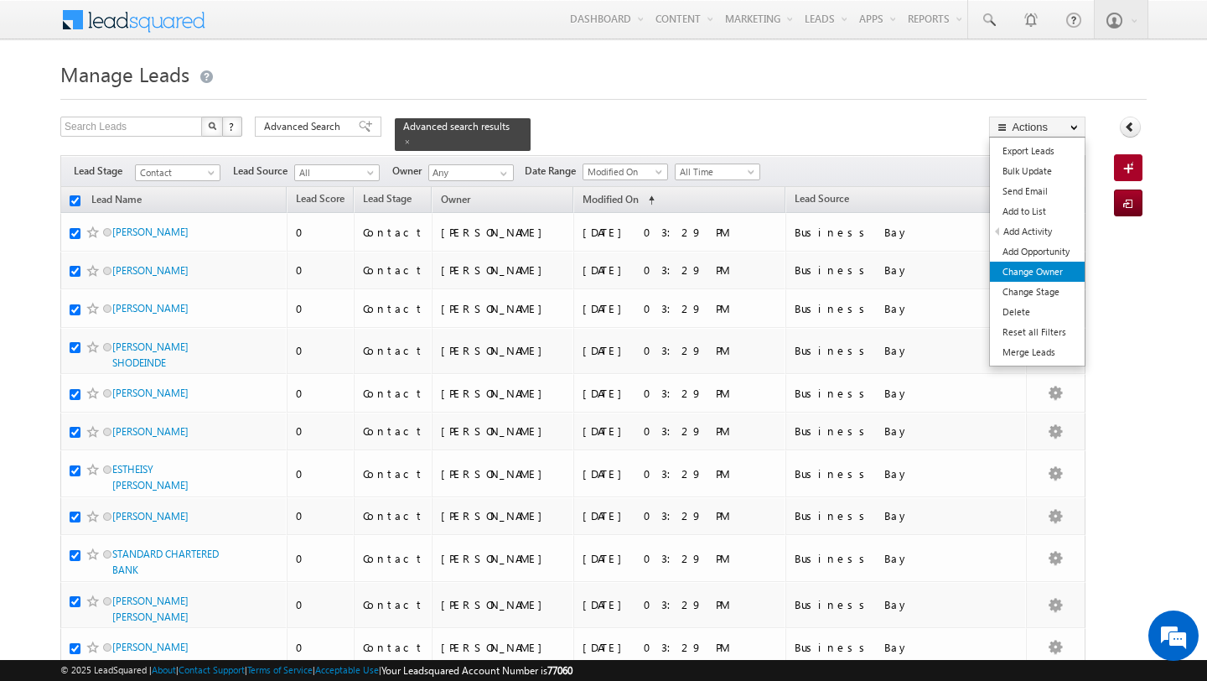
click at [1035, 272] on link "Change Owner" at bounding box center [1037, 272] width 95 height 20
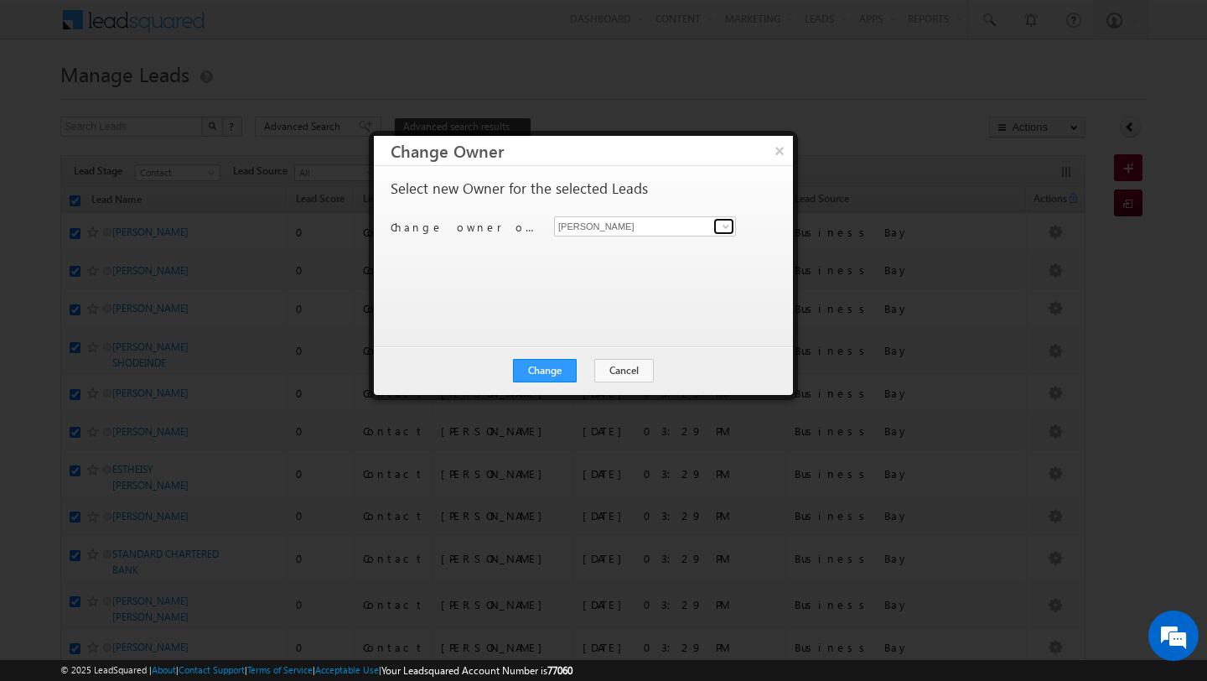
click at [727, 232] on span at bounding box center [725, 226] width 13 height 13
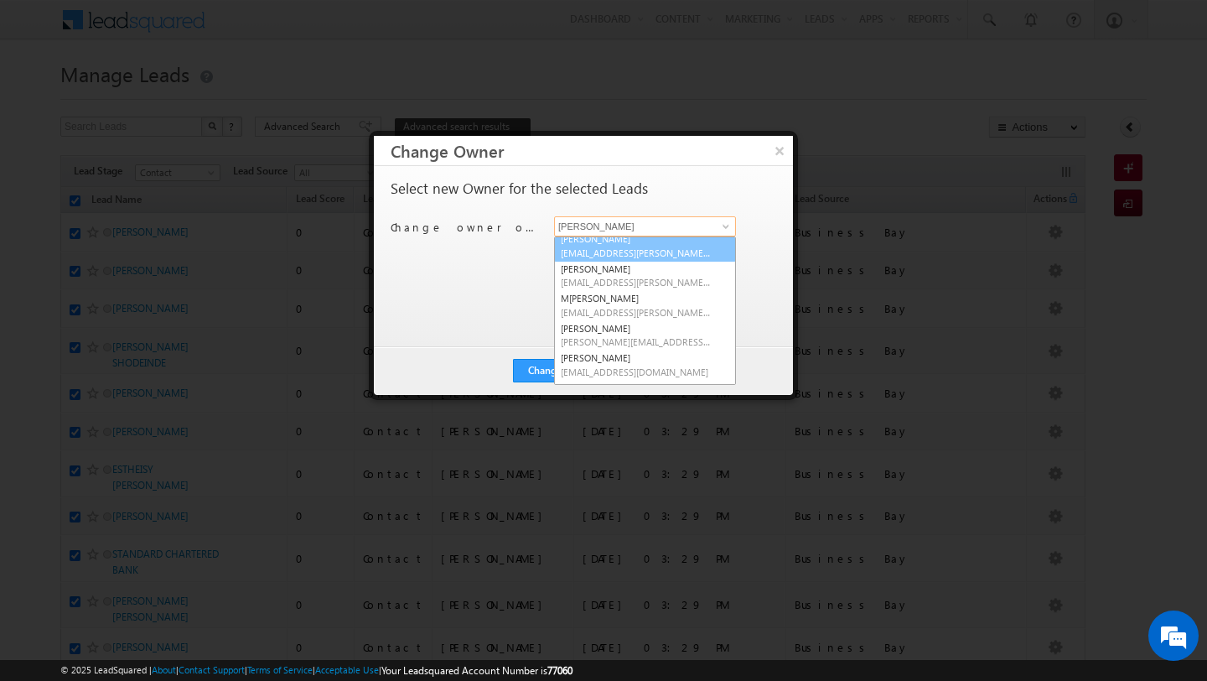
scroll to position [67, 0]
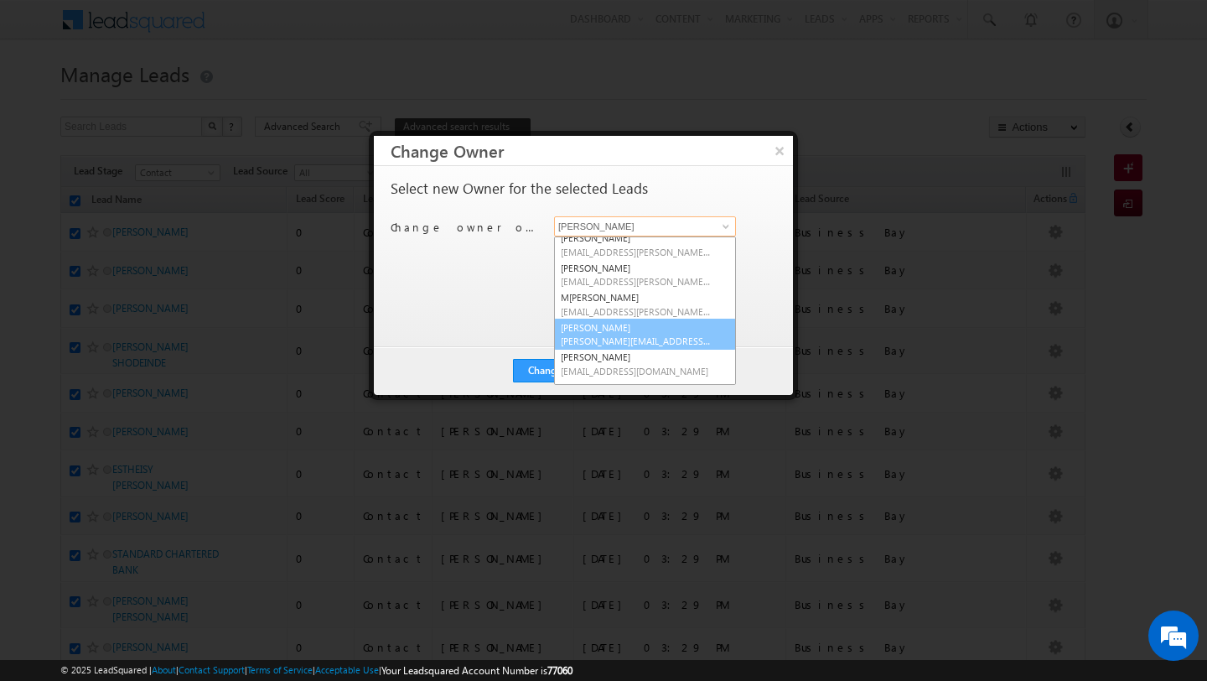
click at [608, 321] on link "Pratyush kuanr pratyush.kuanr@indglobal.ae" at bounding box center [645, 335] width 182 height 32
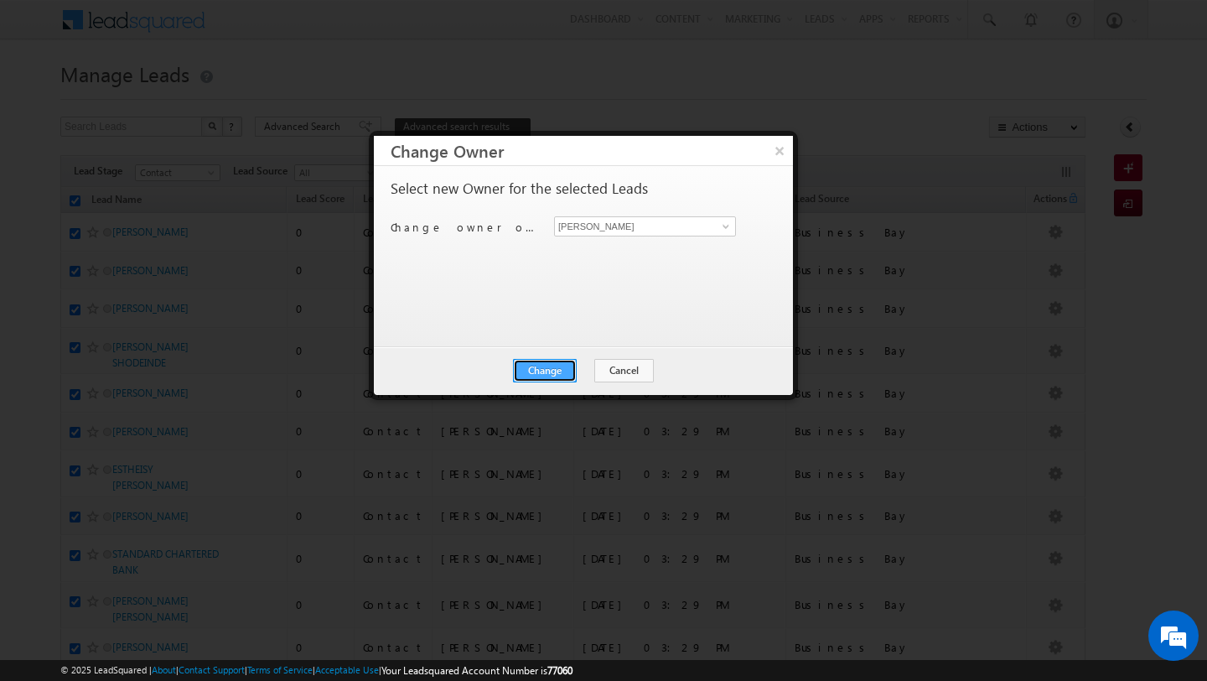
click at [547, 369] on button "Change" at bounding box center [545, 370] width 64 height 23
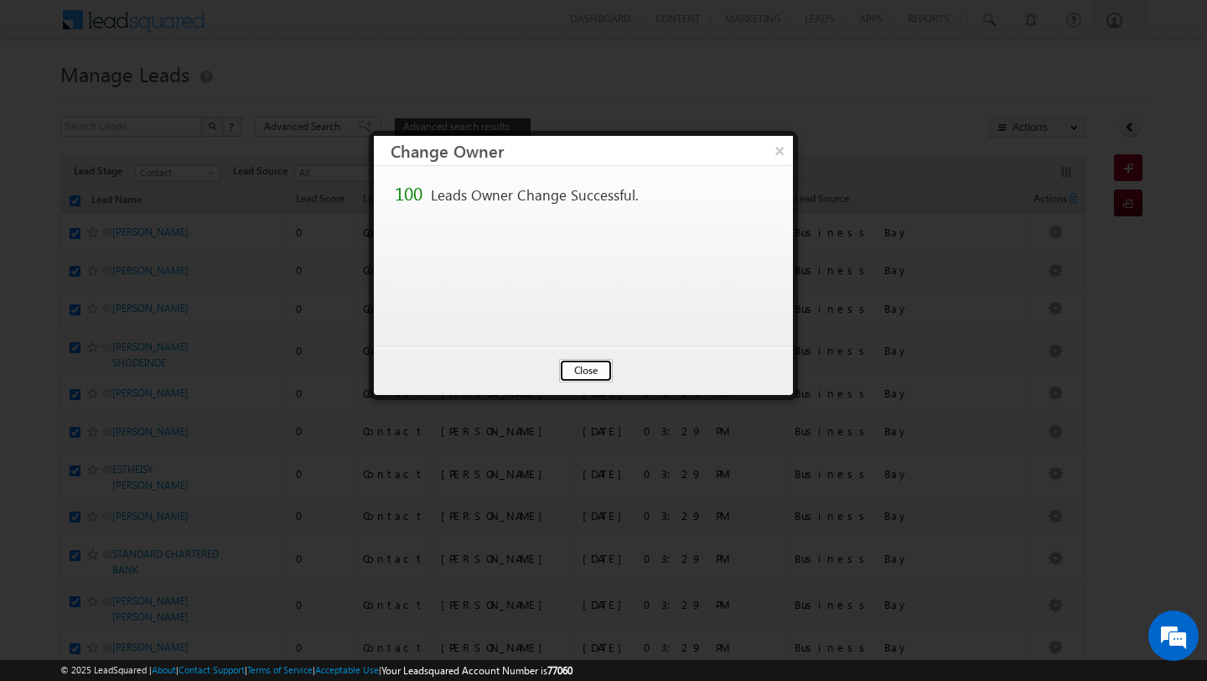
click at [588, 368] on button "Close" at bounding box center [586, 370] width 54 height 23
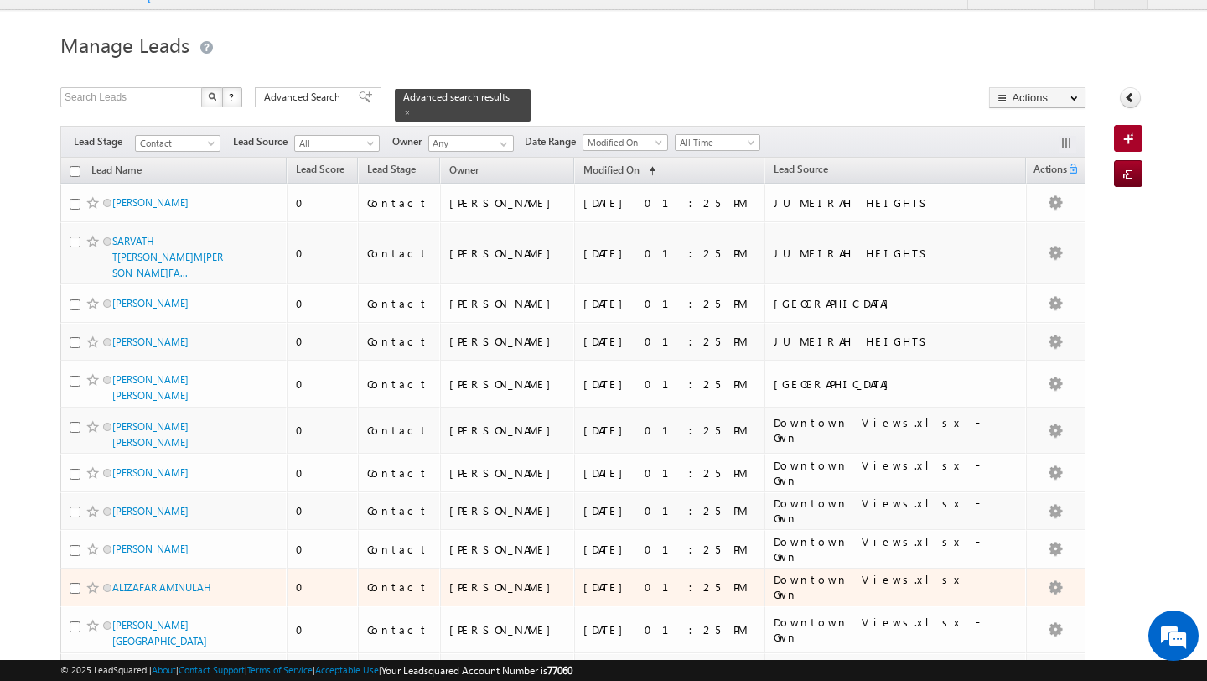
scroll to position [0, 0]
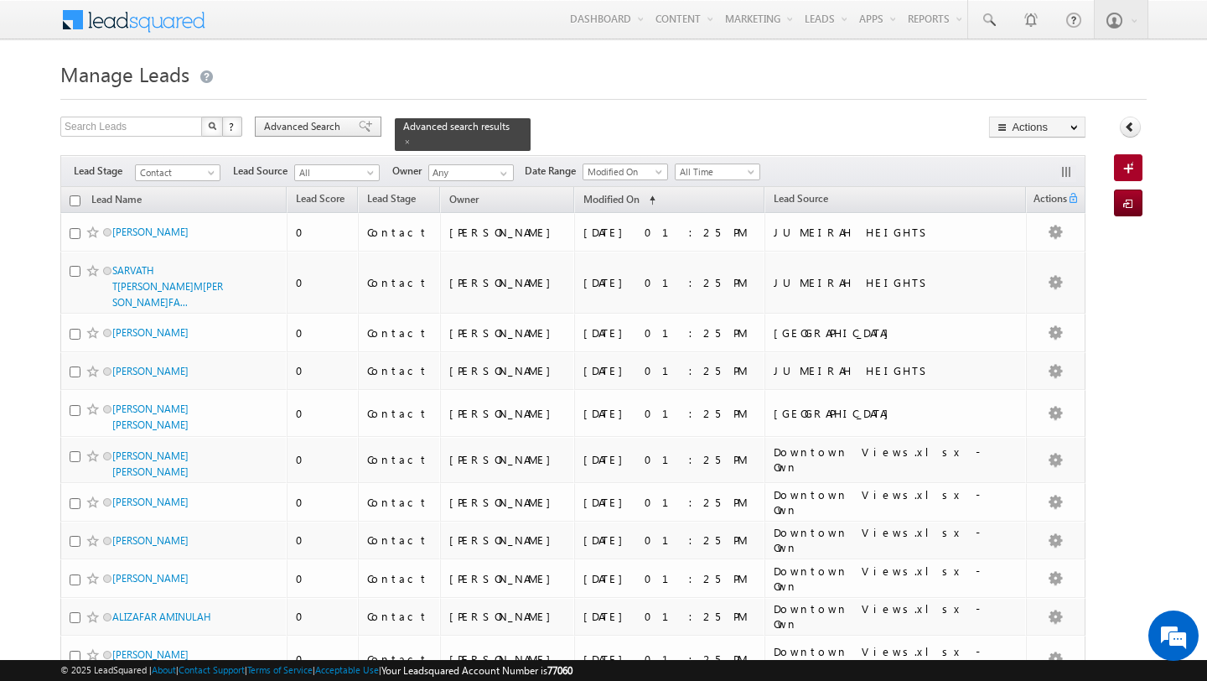
click at [335, 120] on span "Advanced Search" at bounding box center [304, 126] width 81 height 15
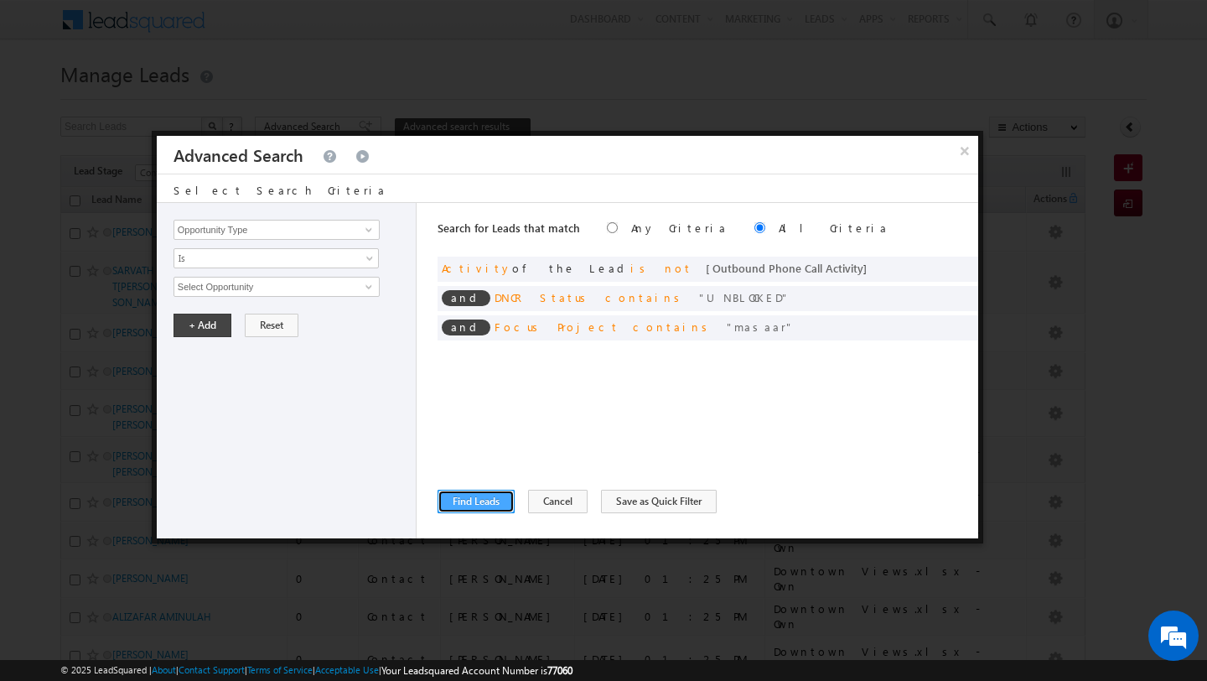
click at [478, 506] on button "Find Leads" at bounding box center [476, 501] width 77 height 23
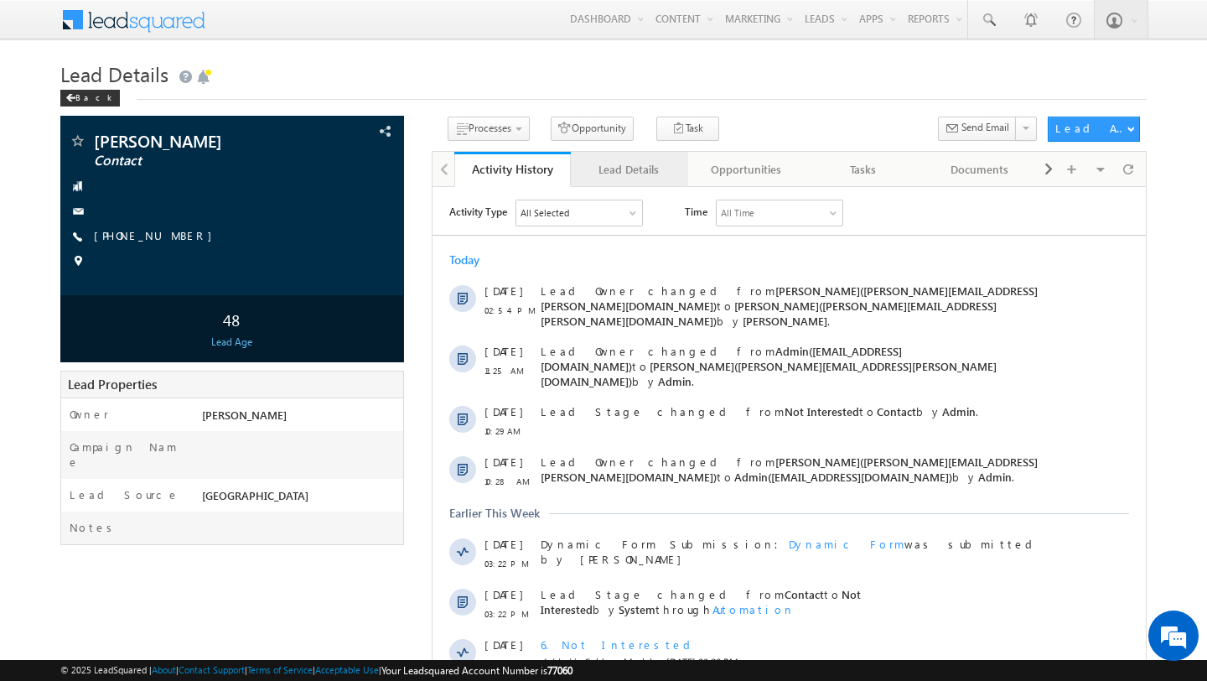
click at [620, 177] on div "Lead Details" at bounding box center [628, 169] width 89 height 20
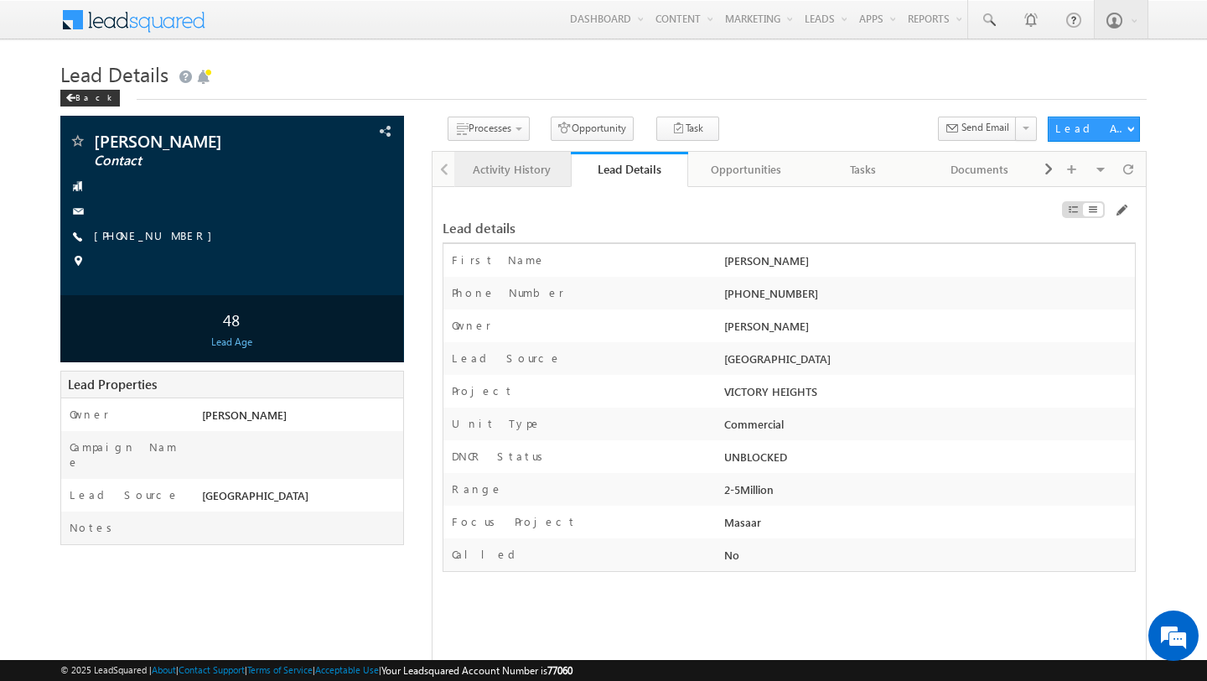
click at [546, 175] on div "Activity History" at bounding box center [512, 169] width 89 height 20
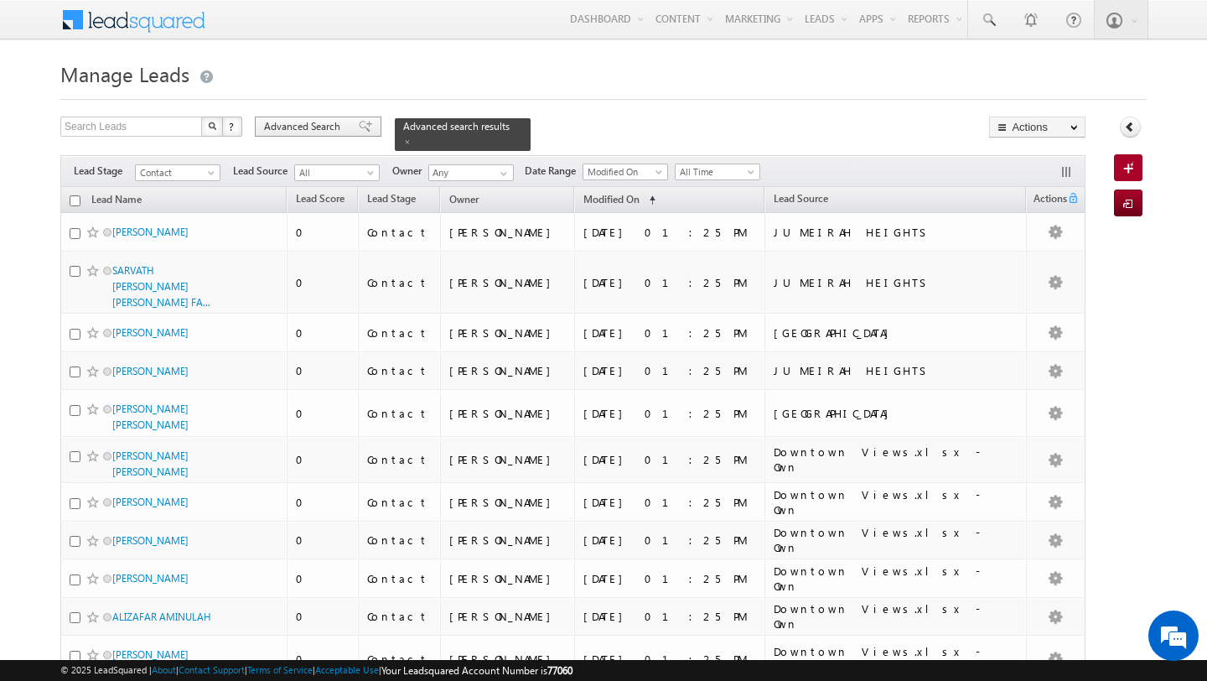
click at [315, 133] on span "Advanced Search" at bounding box center [304, 126] width 81 height 15
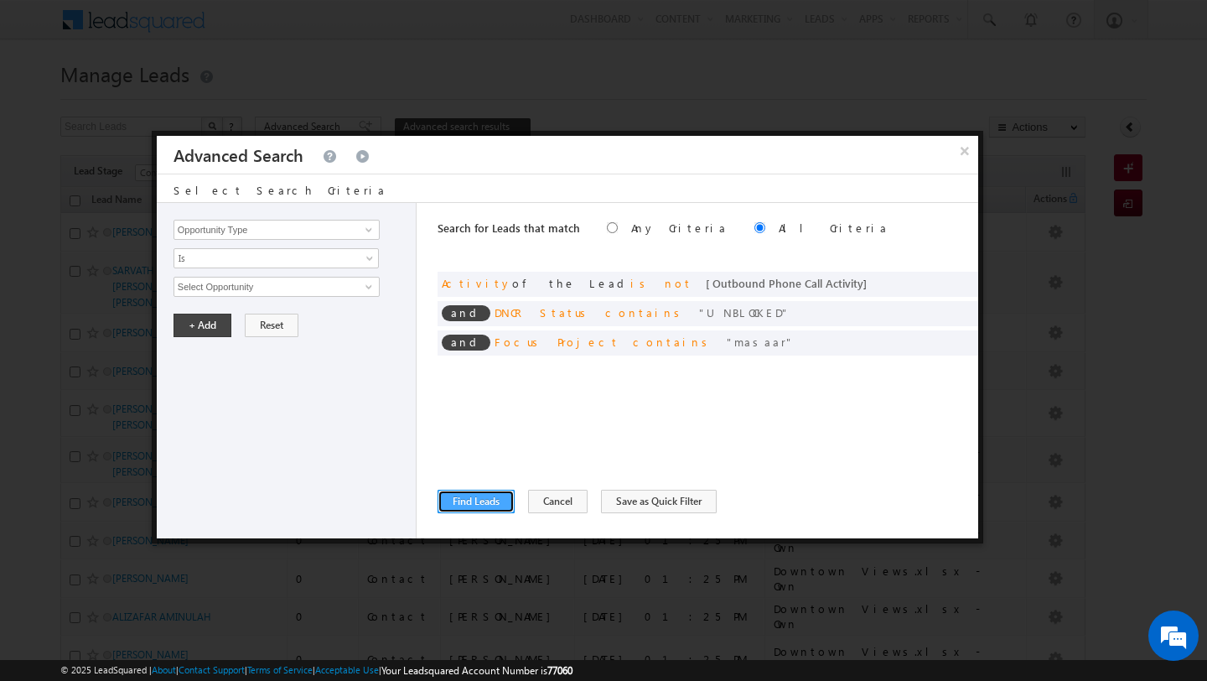
click at [463, 504] on button "Find Leads" at bounding box center [476, 501] width 77 height 23
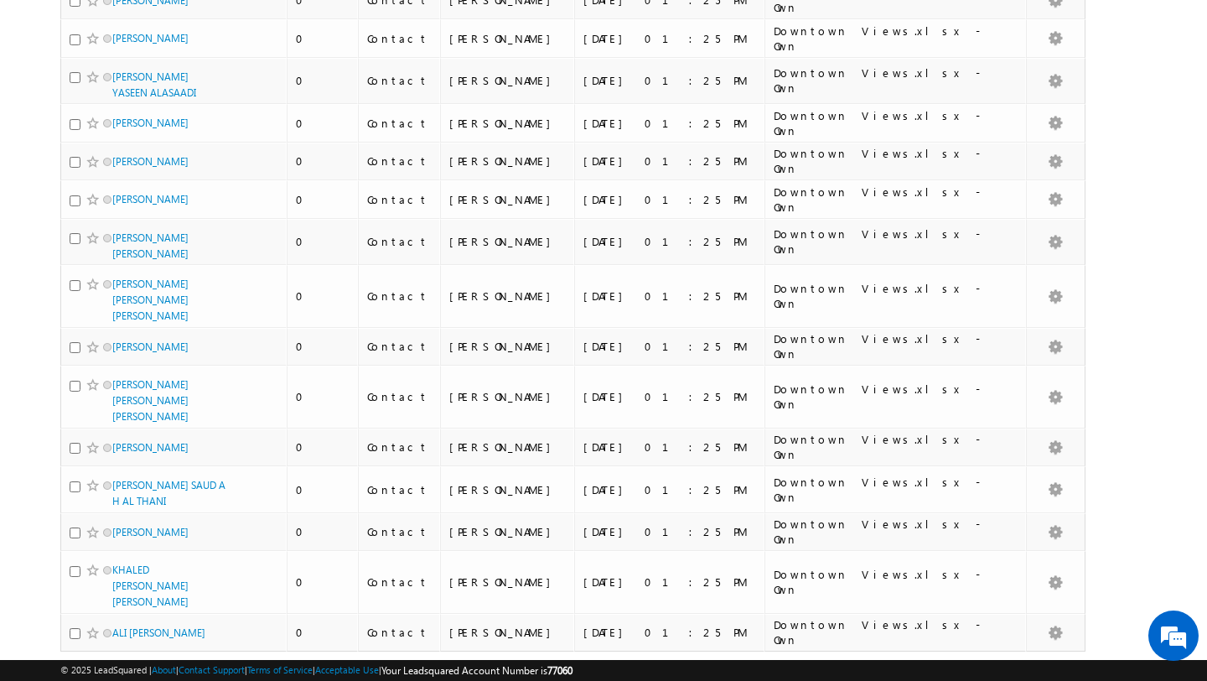
scroll to position [3980, 0]
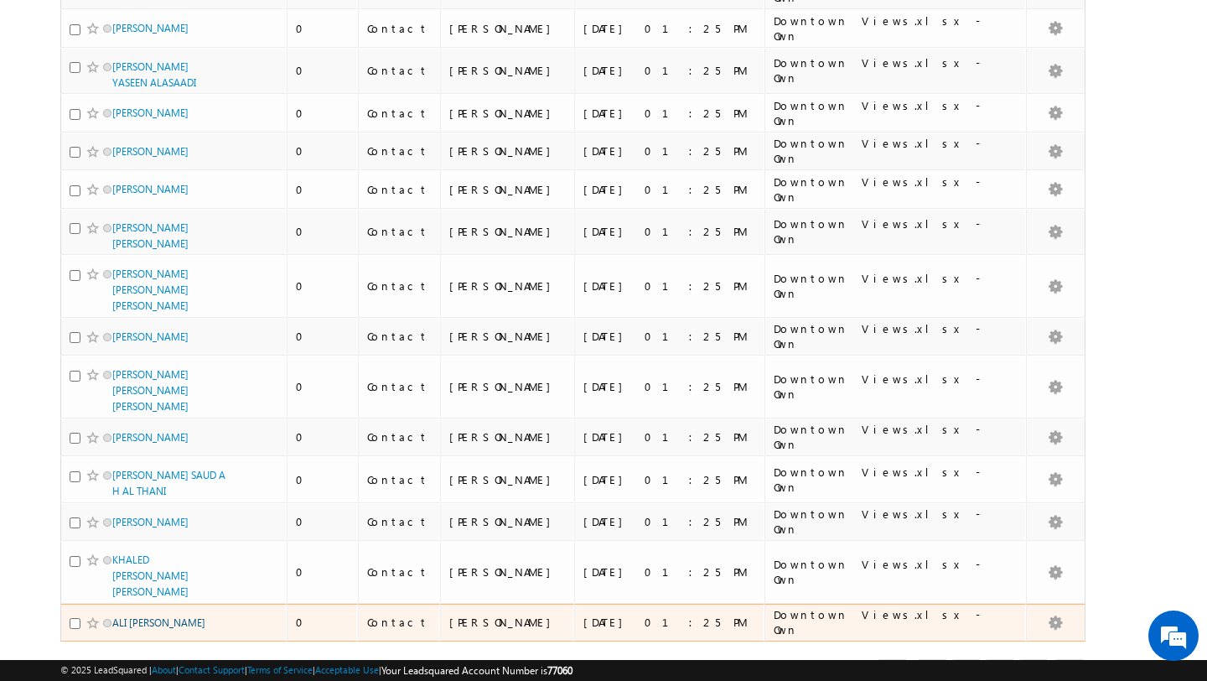
click at [192, 616] on link "ALI ATIAH A ALZAHRANI" at bounding box center [158, 622] width 93 height 13
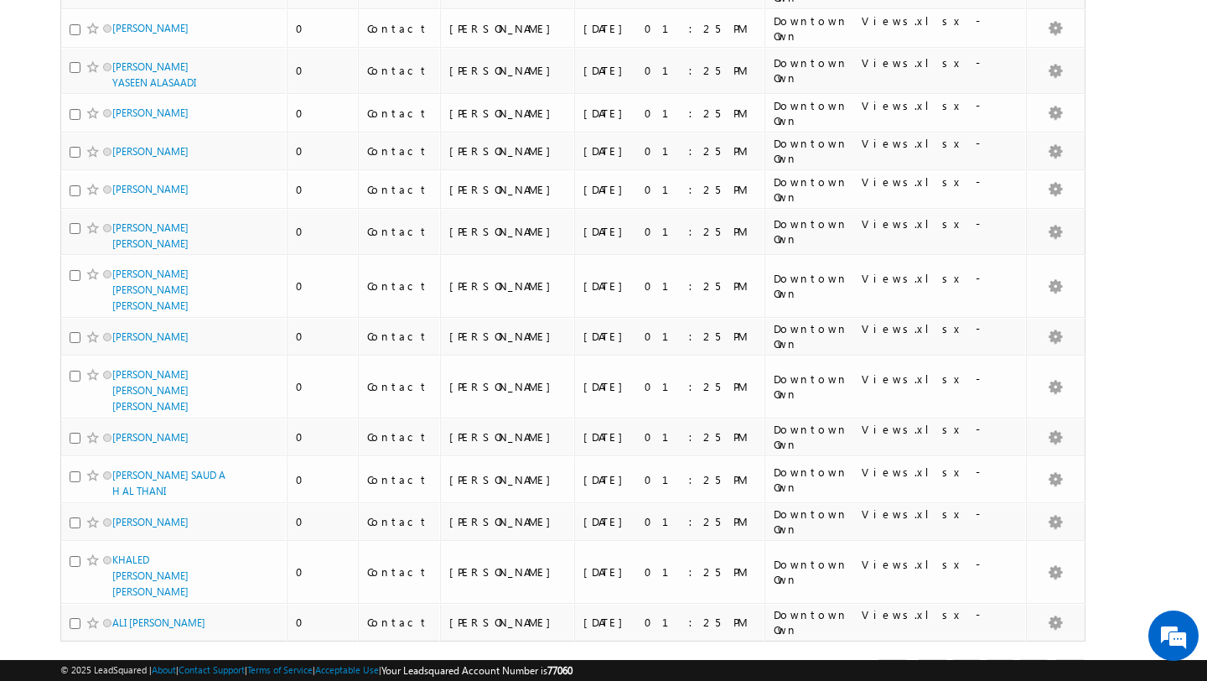
click at [962, 659] on link "2" at bounding box center [967, 673] width 30 height 29
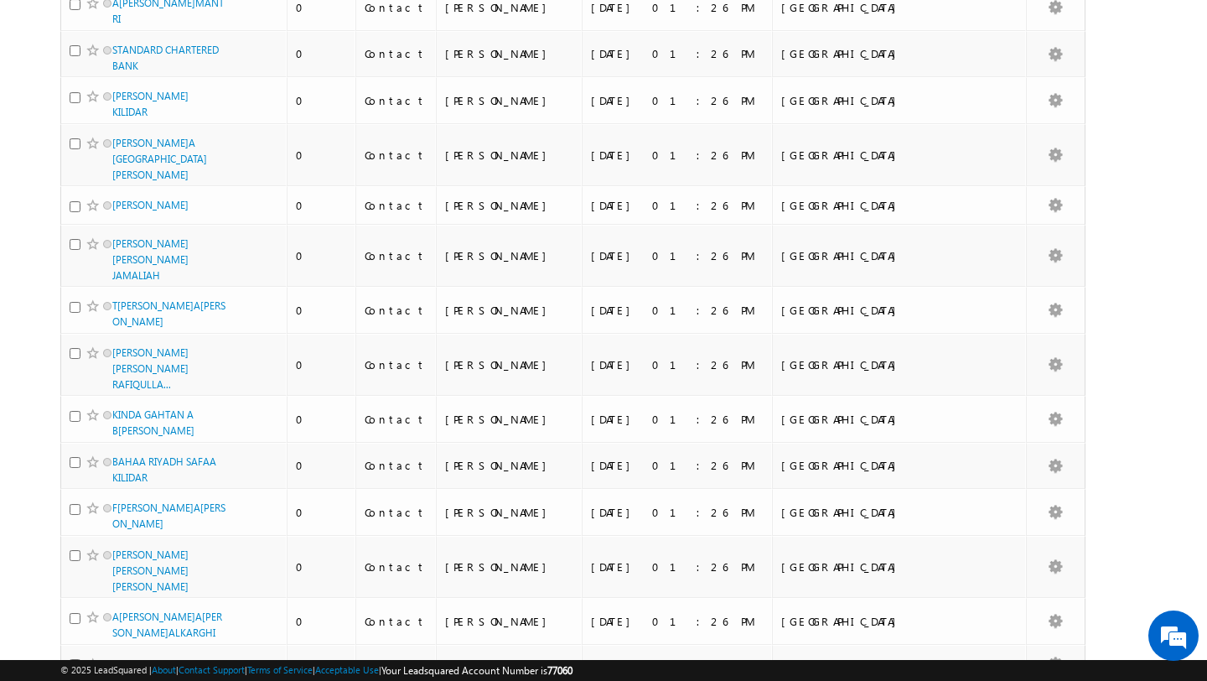
scroll to position [3837, 0]
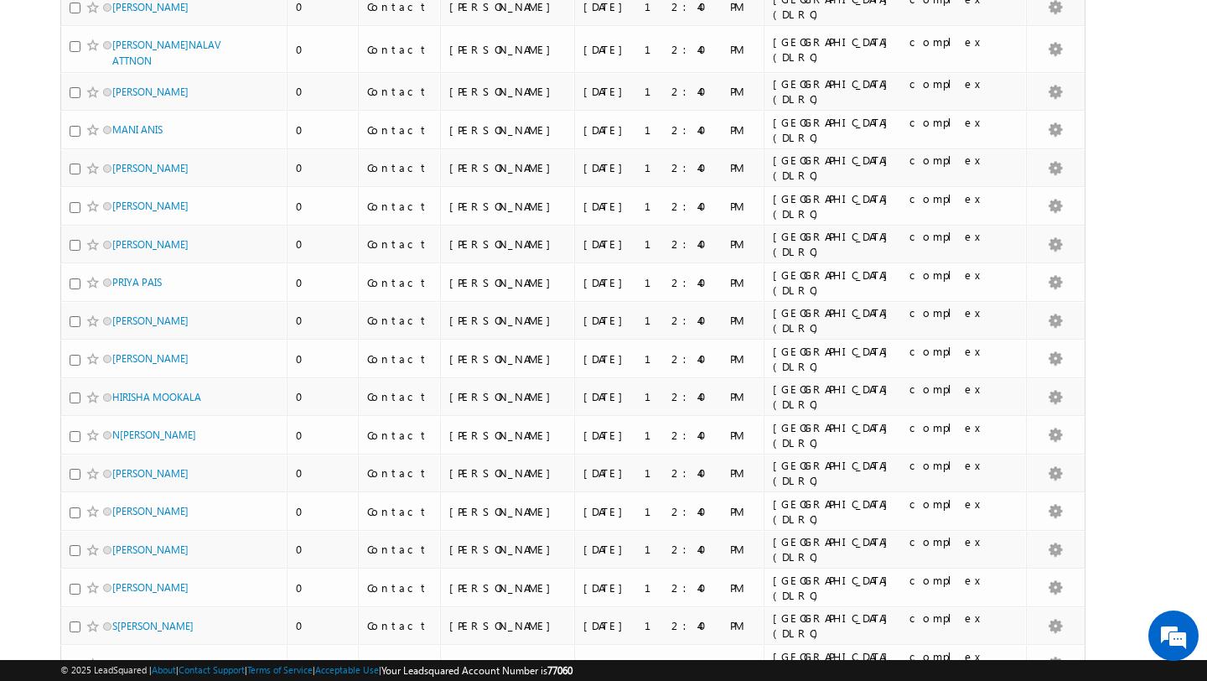
scroll to position [1077, 0]
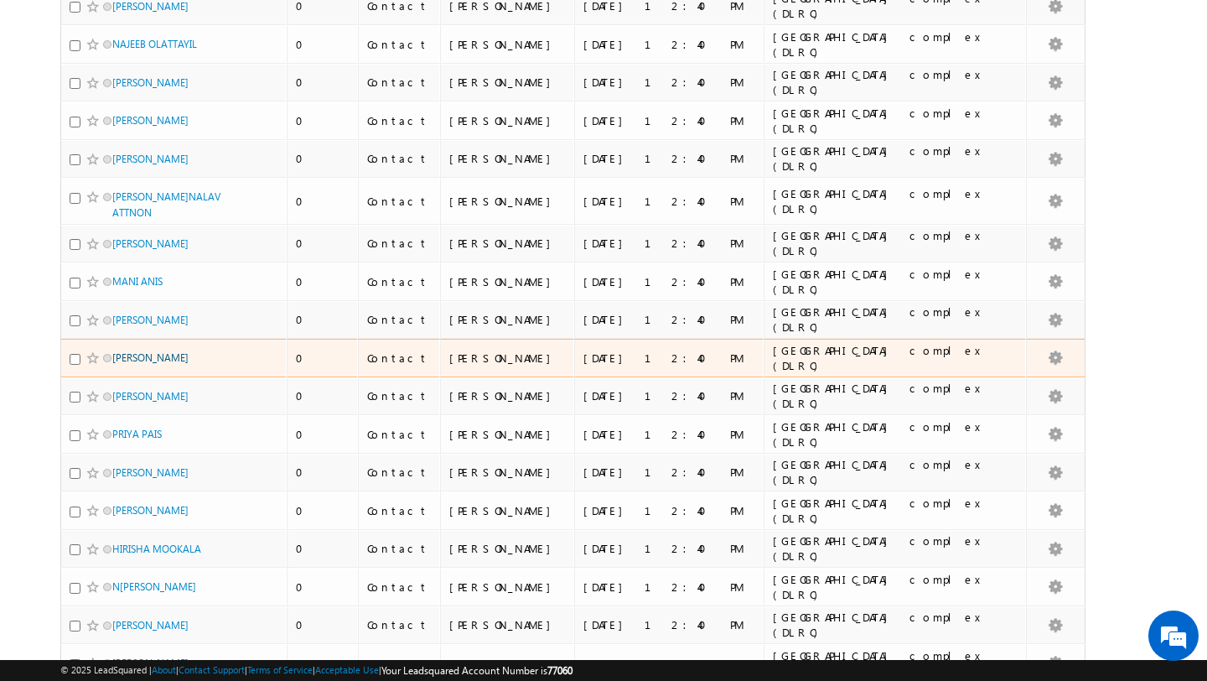
click at [145, 351] on link "SAADIA NASIR" at bounding box center [150, 357] width 76 height 13
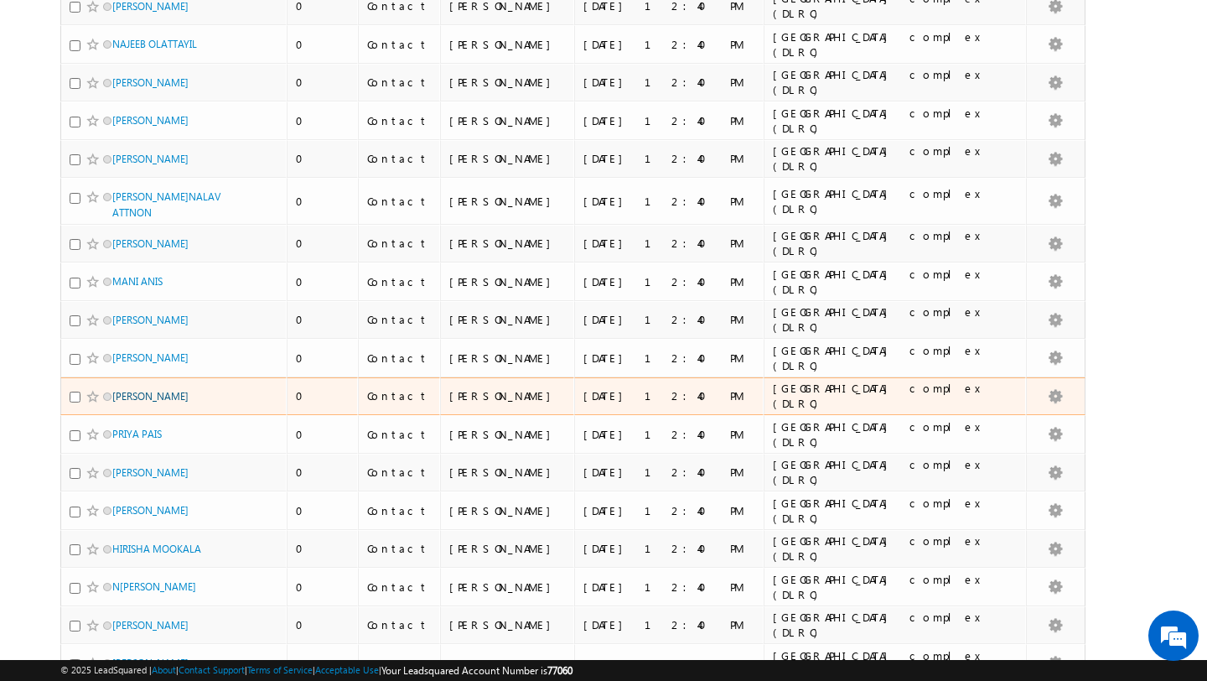
click at [137, 390] on link "GODSON JASPER" at bounding box center [150, 396] width 76 height 13
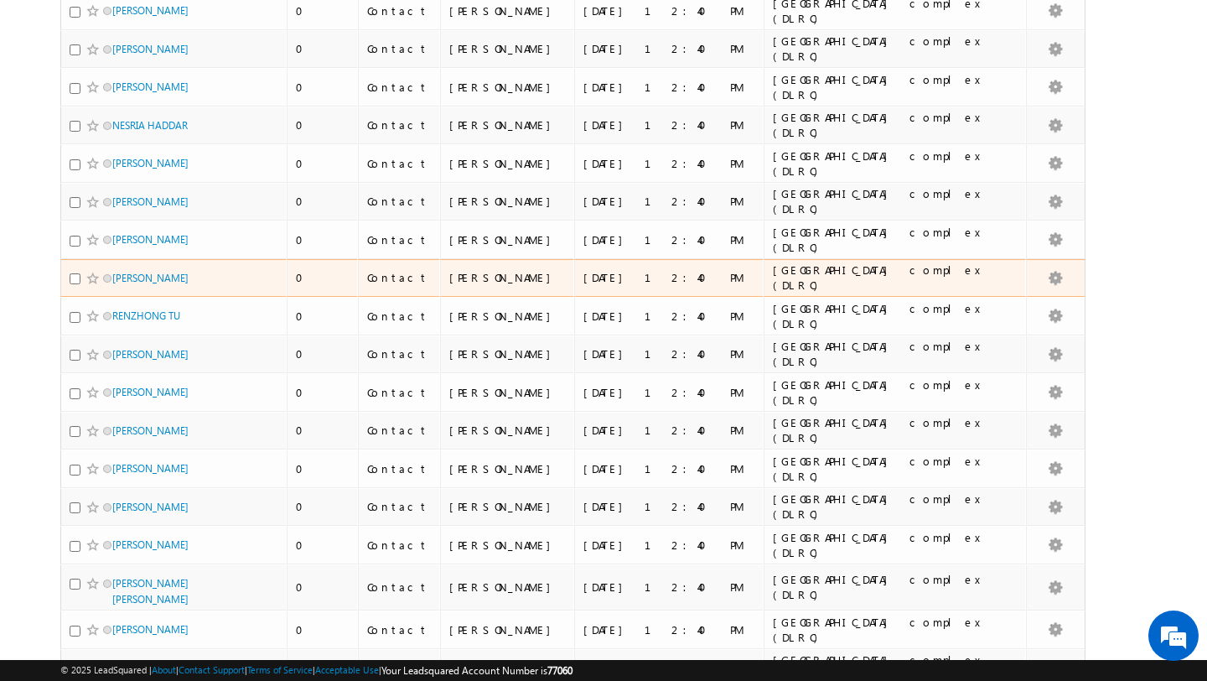
scroll to position [3557, 0]
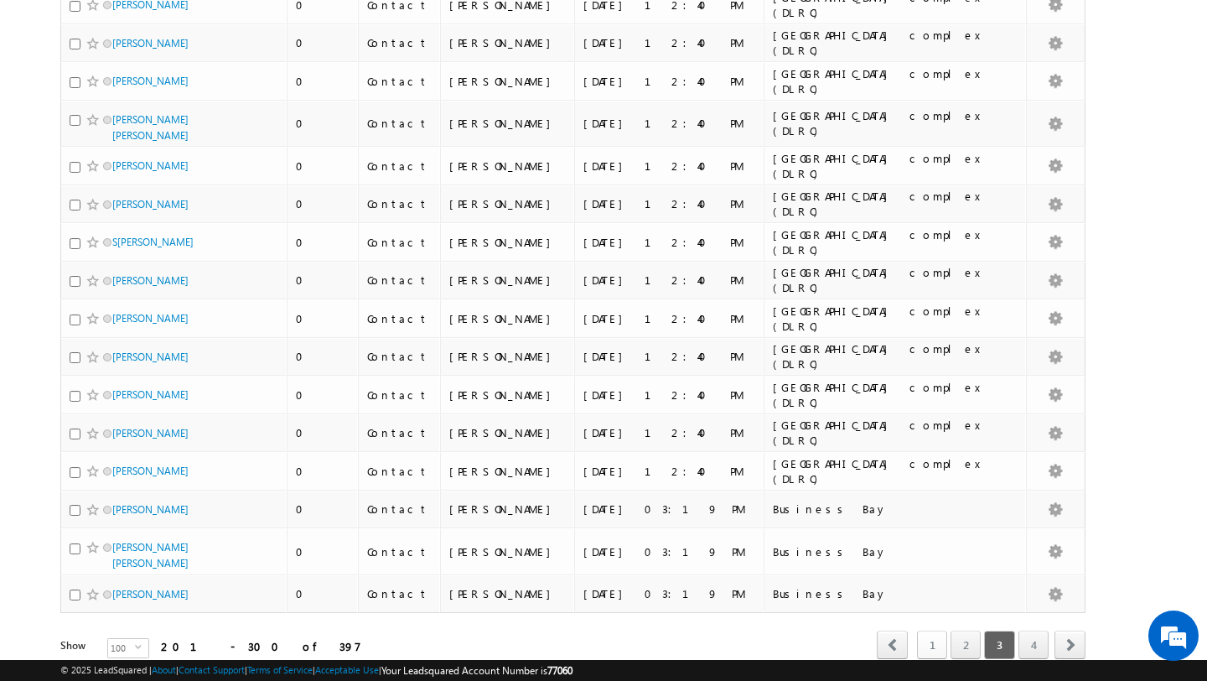
click at [932, 630] on link "1" at bounding box center [932, 644] width 30 height 29
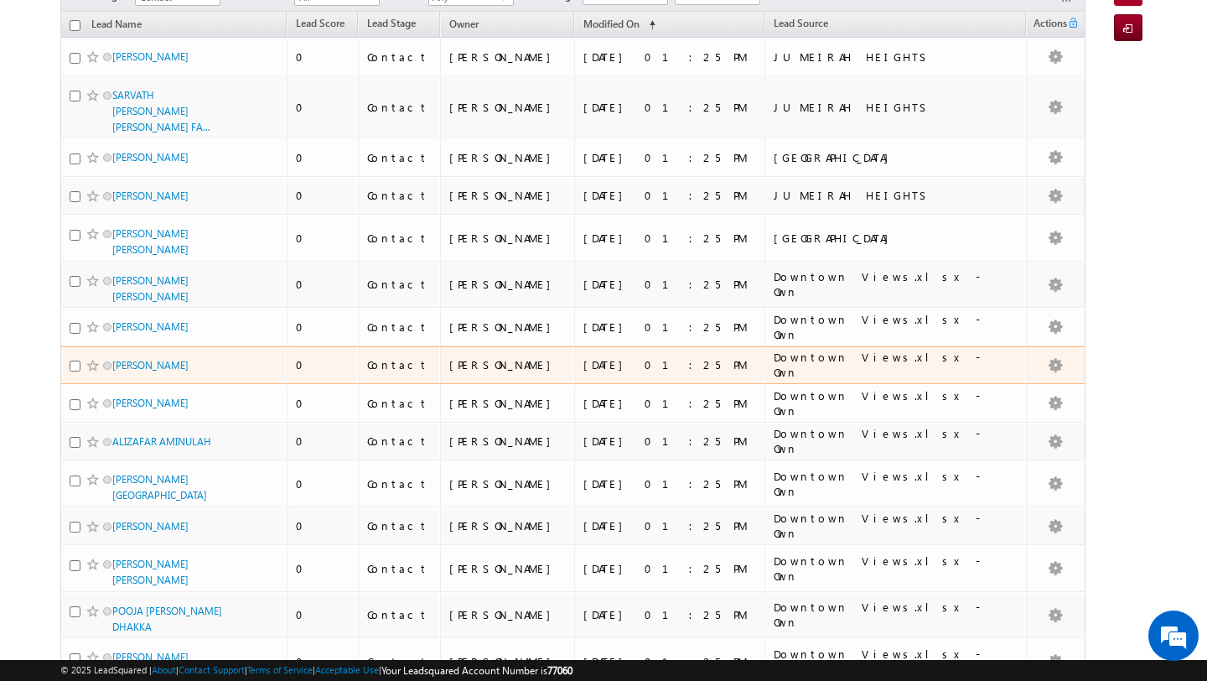
scroll to position [0, 0]
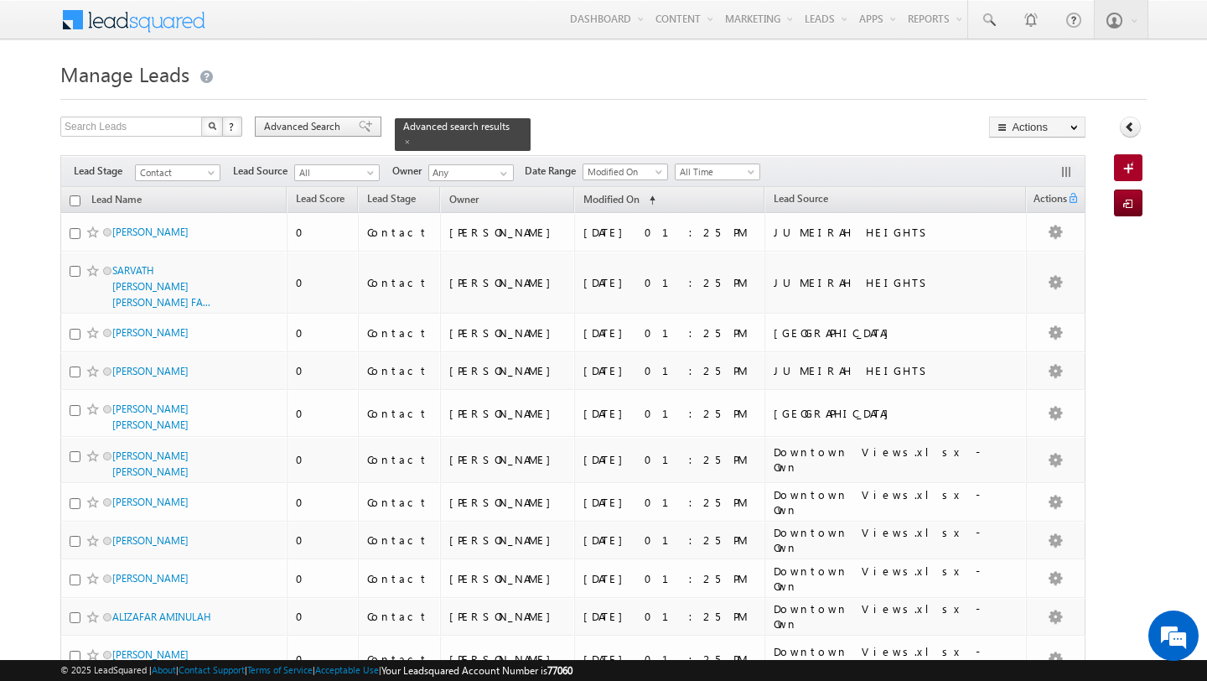
click at [295, 127] on span "Advanced Search" at bounding box center [304, 126] width 81 height 15
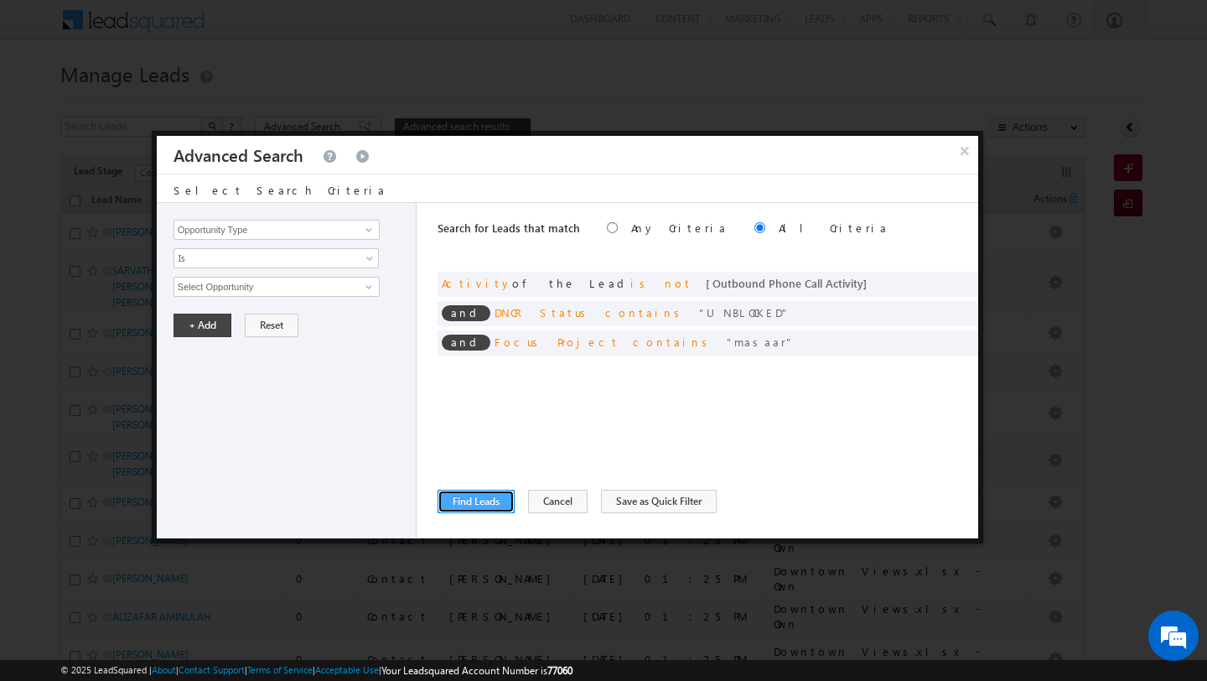
click at [470, 501] on button "Find Leads" at bounding box center [476, 501] width 77 height 23
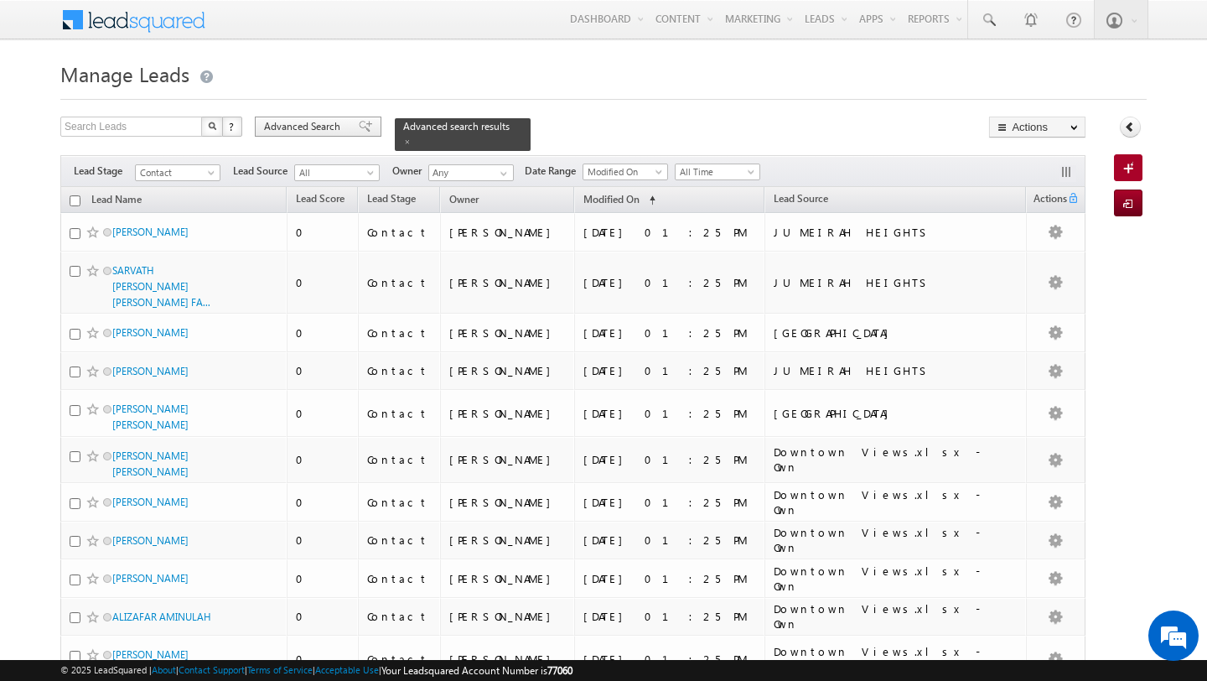
click at [335, 121] on span "Advanced Search" at bounding box center [304, 126] width 81 height 15
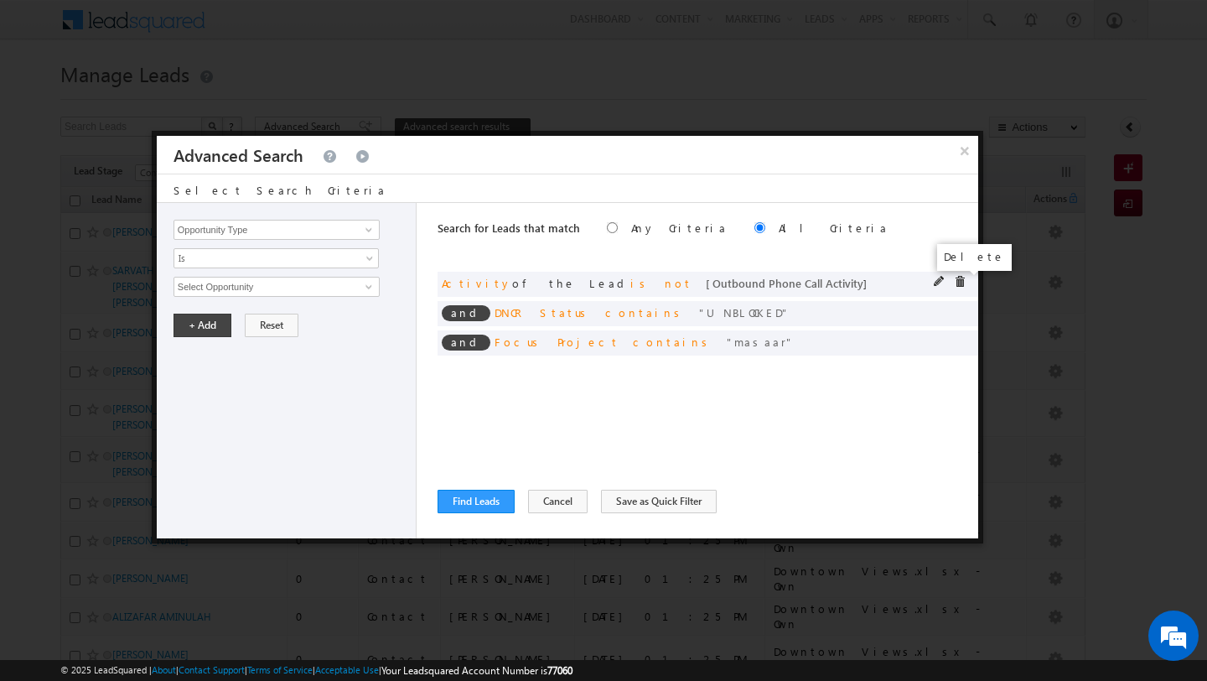
click at [962, 288] on span at bounding box center [960, 282] width 12 height 12
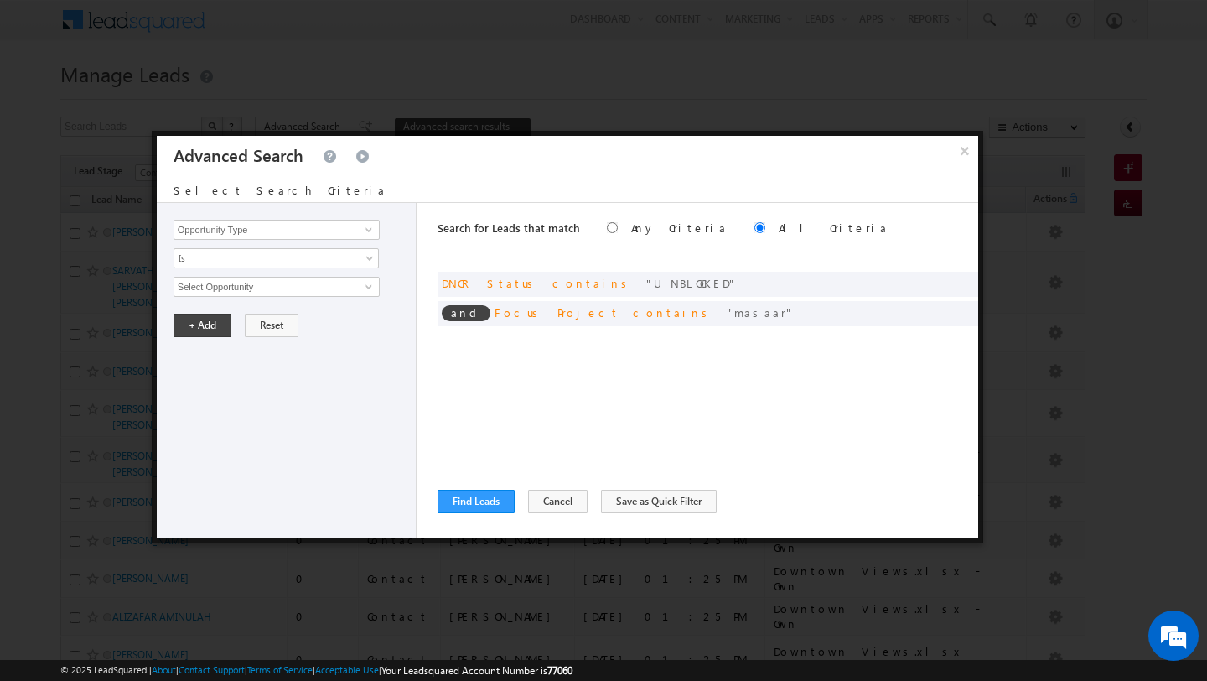
click at [483, 488] on div "Search for Leads that match Any Criteria All Criteria Note that the current tri…" at bounding box center [708, 370] width 541 height 335
click at [482, 499] on button "Find Leads" at bounding box center [476, 501] width 77 height 23
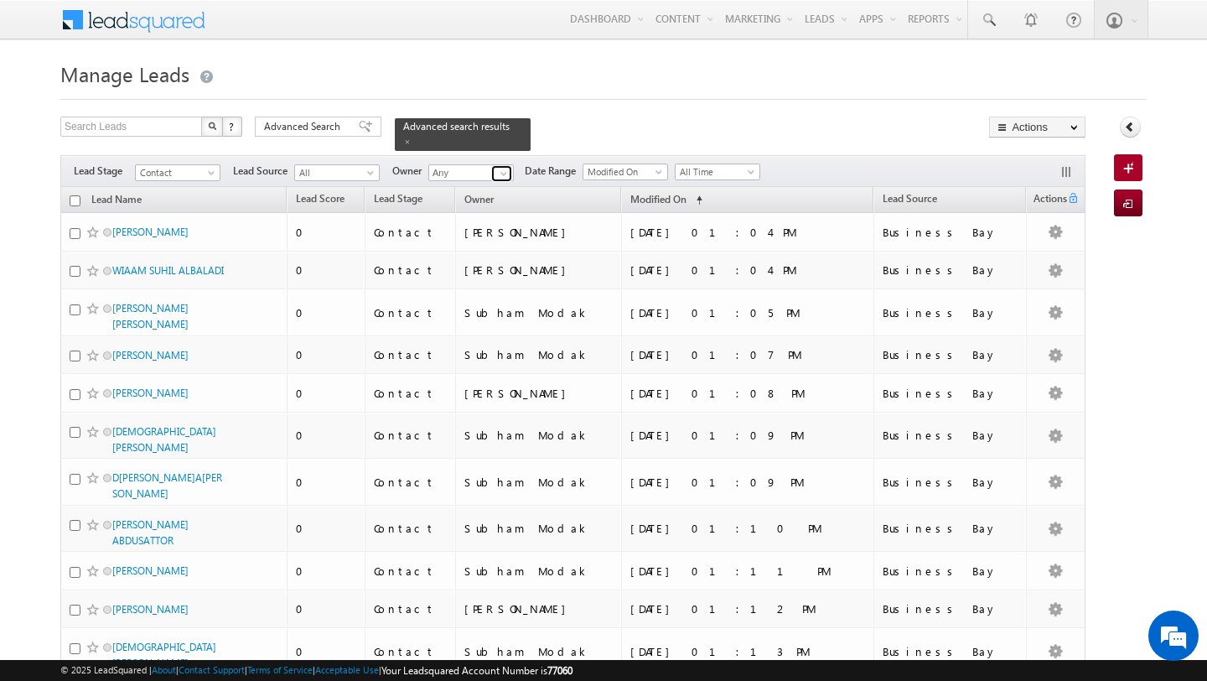
click at [507, 173] on span at bounding box center [503, 173] width 13 height 13
click at [486, 188] on link "Swarup Chandradas swarup.chandradas@indglobal.ae" at bounding box center [512, 196] width 168 height 32
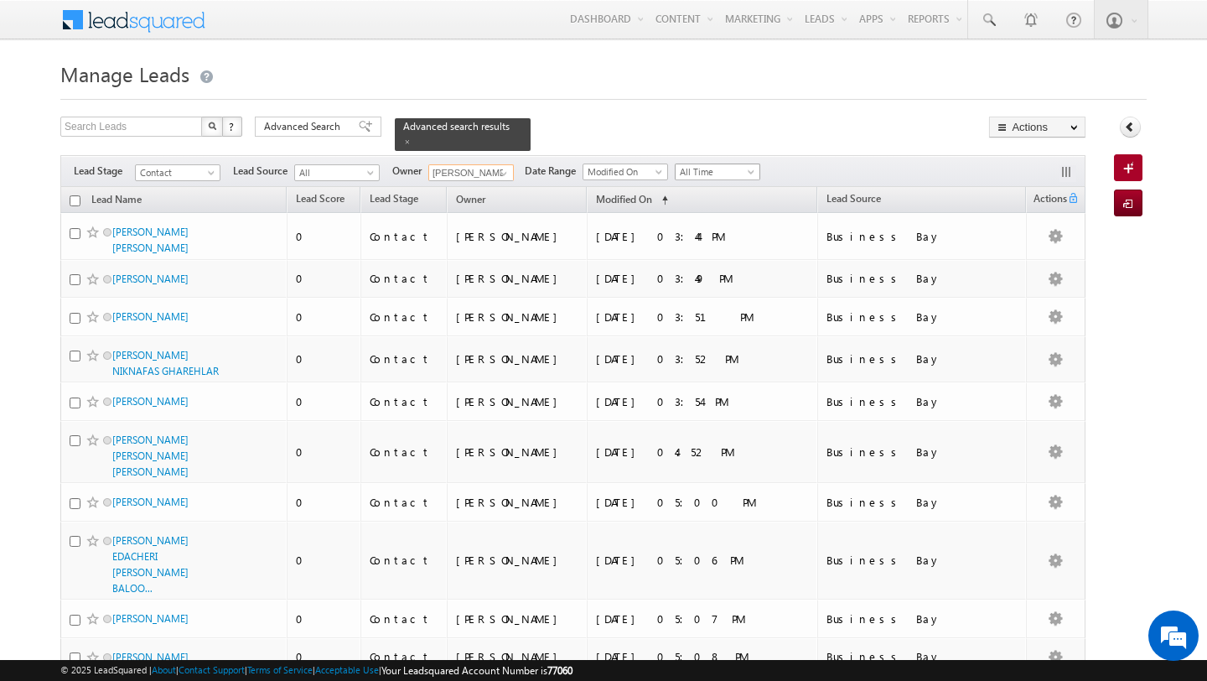
type input "Swarup Chandradas"
click at [723, 170] on span "All Time" at bounding box center [716, 171] width 80 height 15
click at [703, 242] on link "Today" at bounding box center [712, 243] width 85 height 15
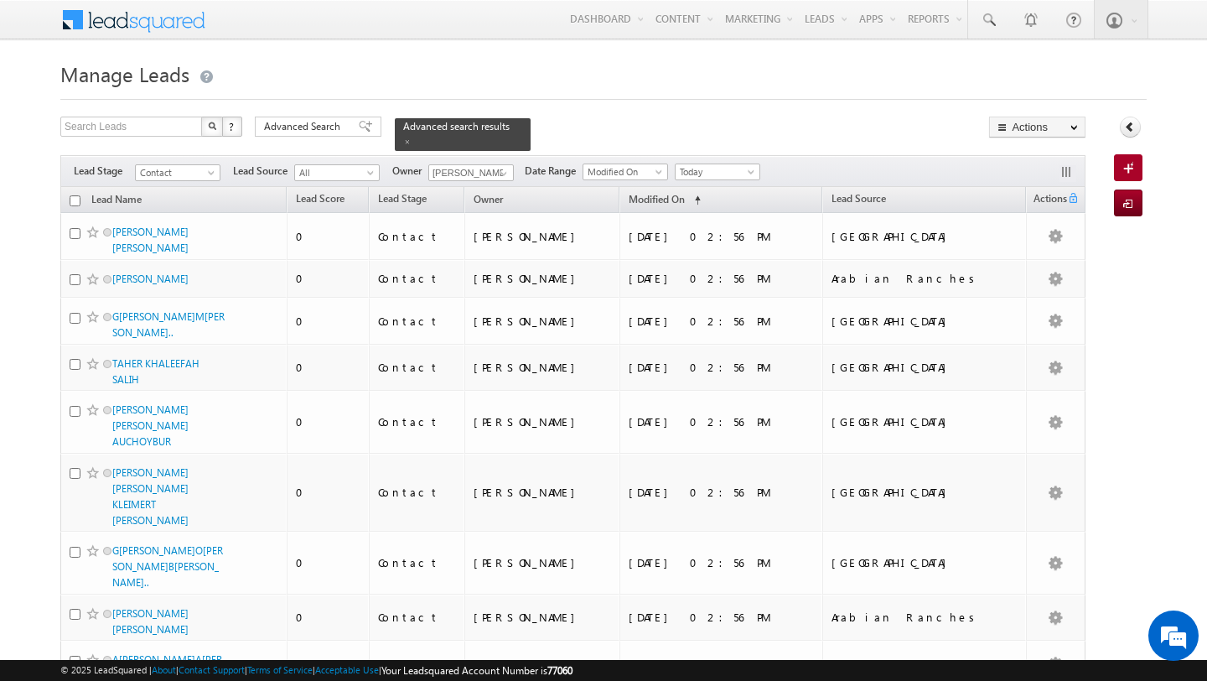
click at [78, 200] on input "checkbox" at bounding box center [75, 200] width 11 height 11
checkbox input "true"
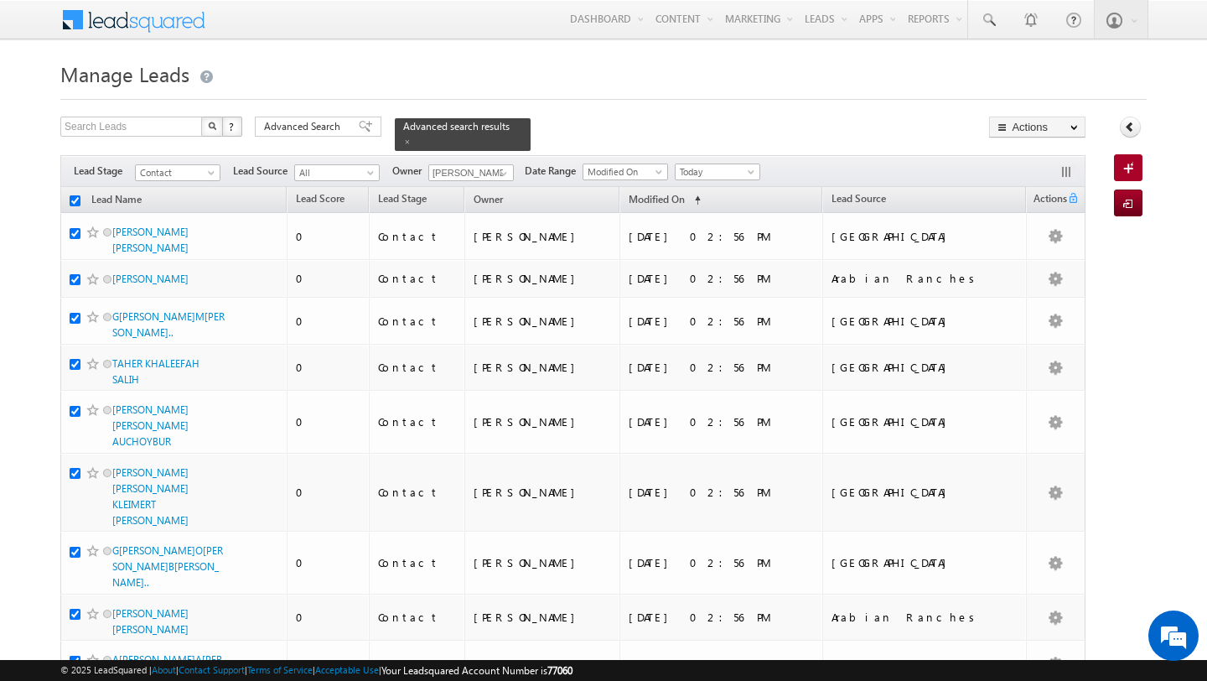
checkbox input "true"
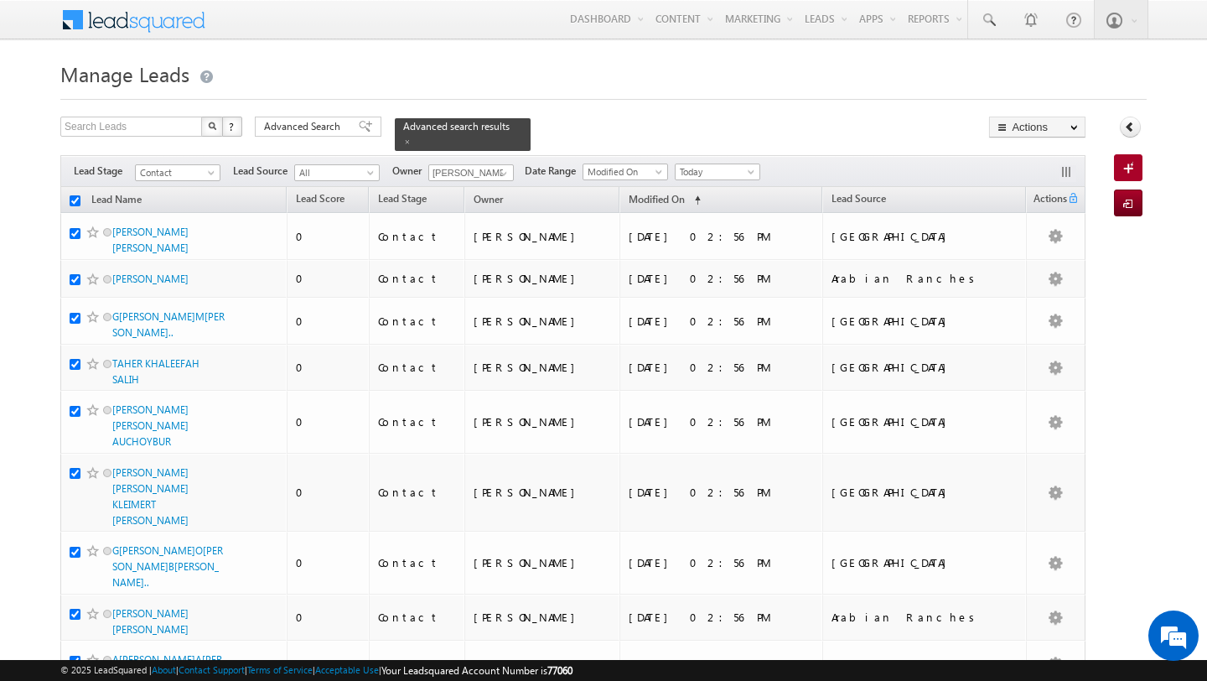
checkbox input "true"
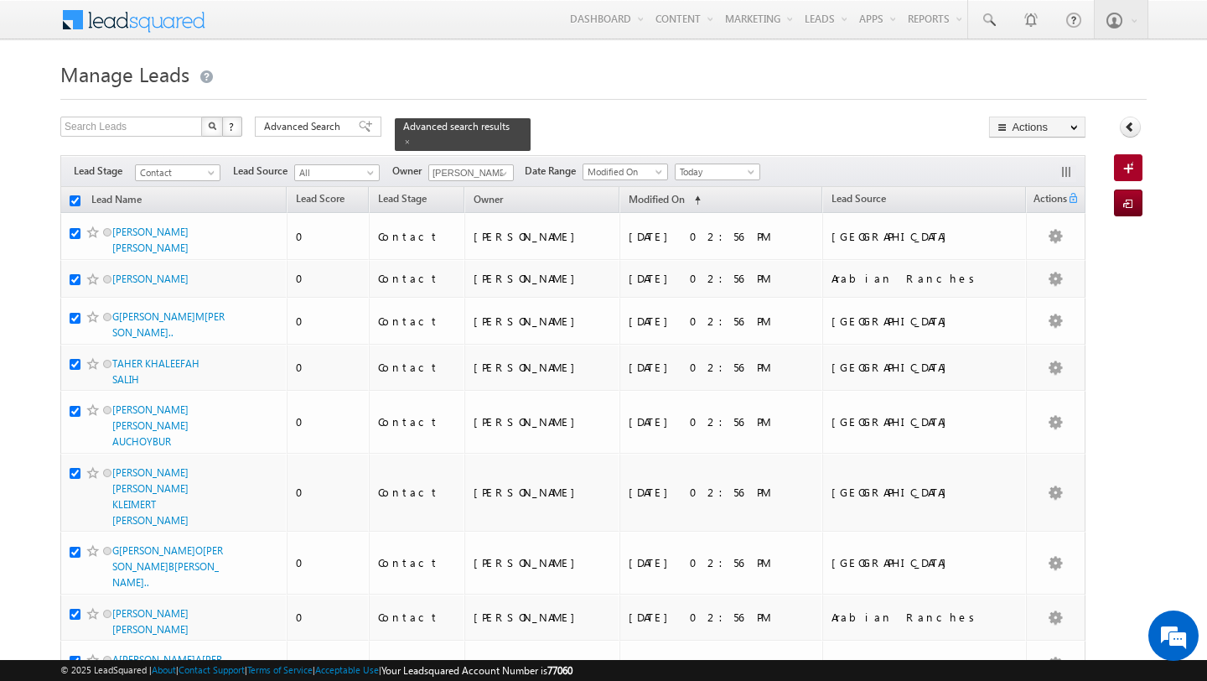
checkbox input "true"
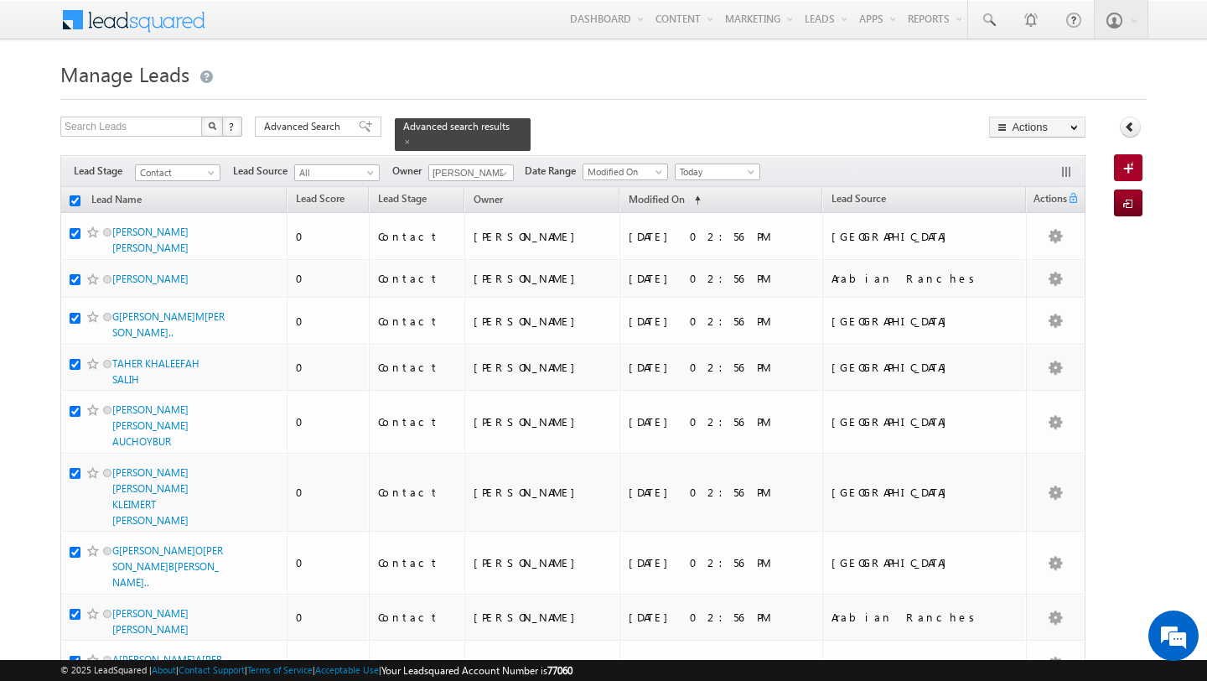
checkbox input "true"
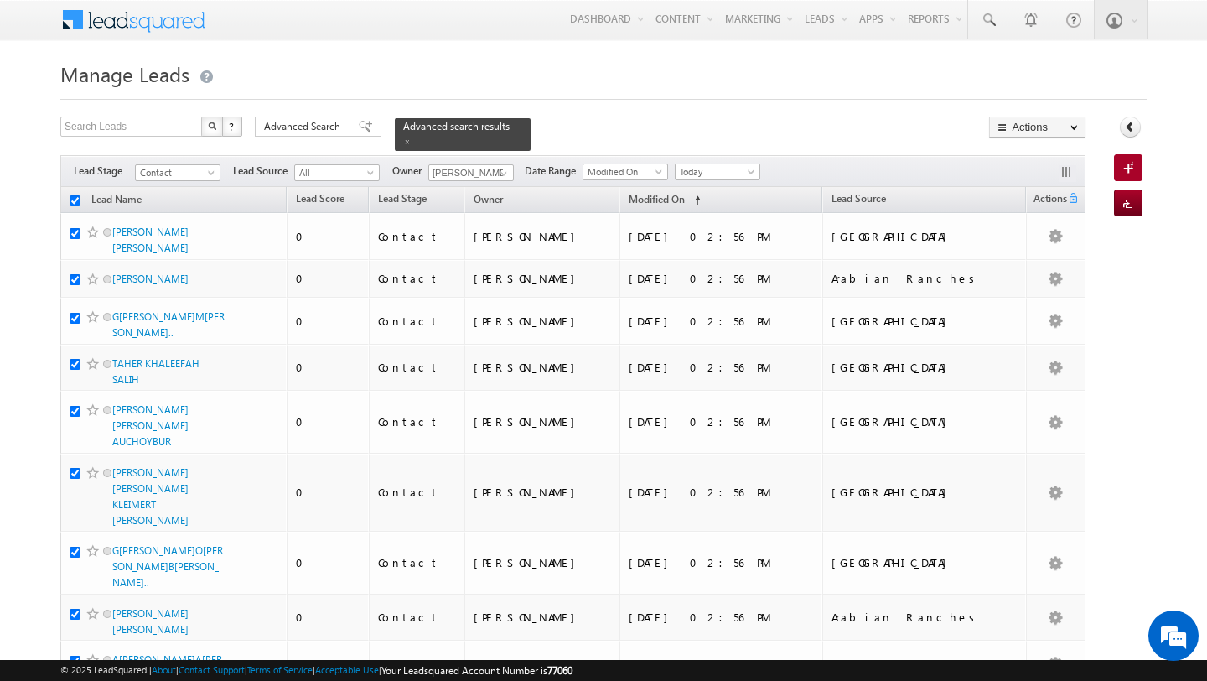
checkbox input "true"
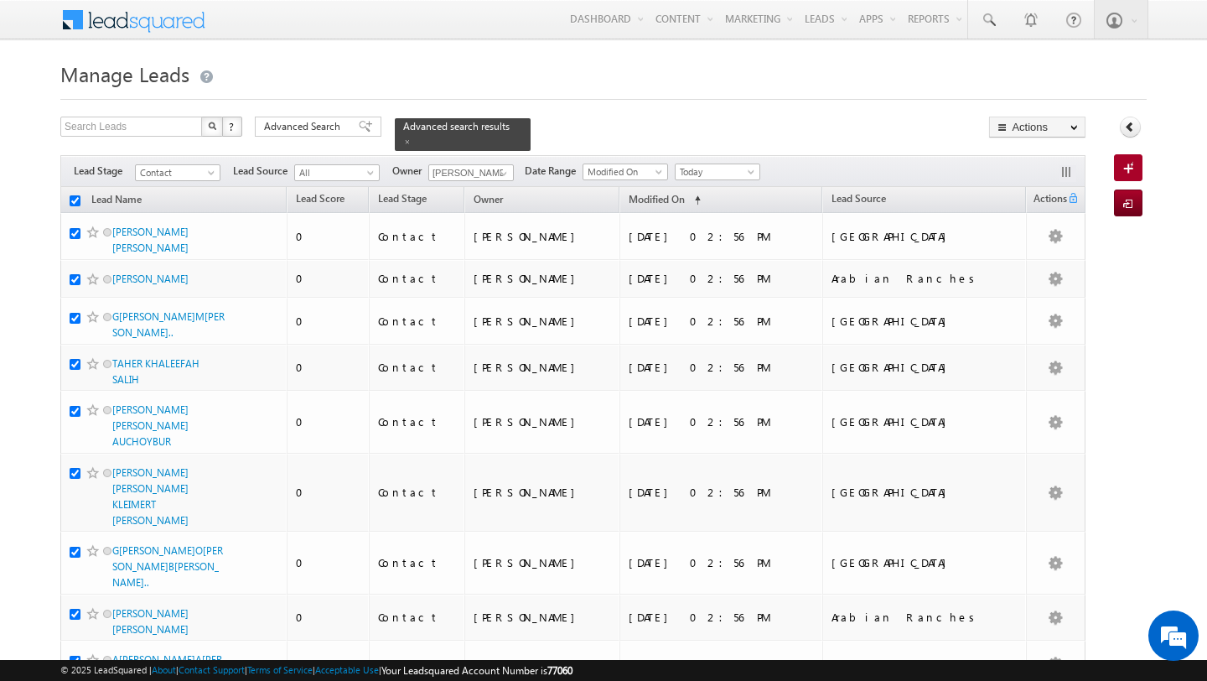
checkbox input "true"
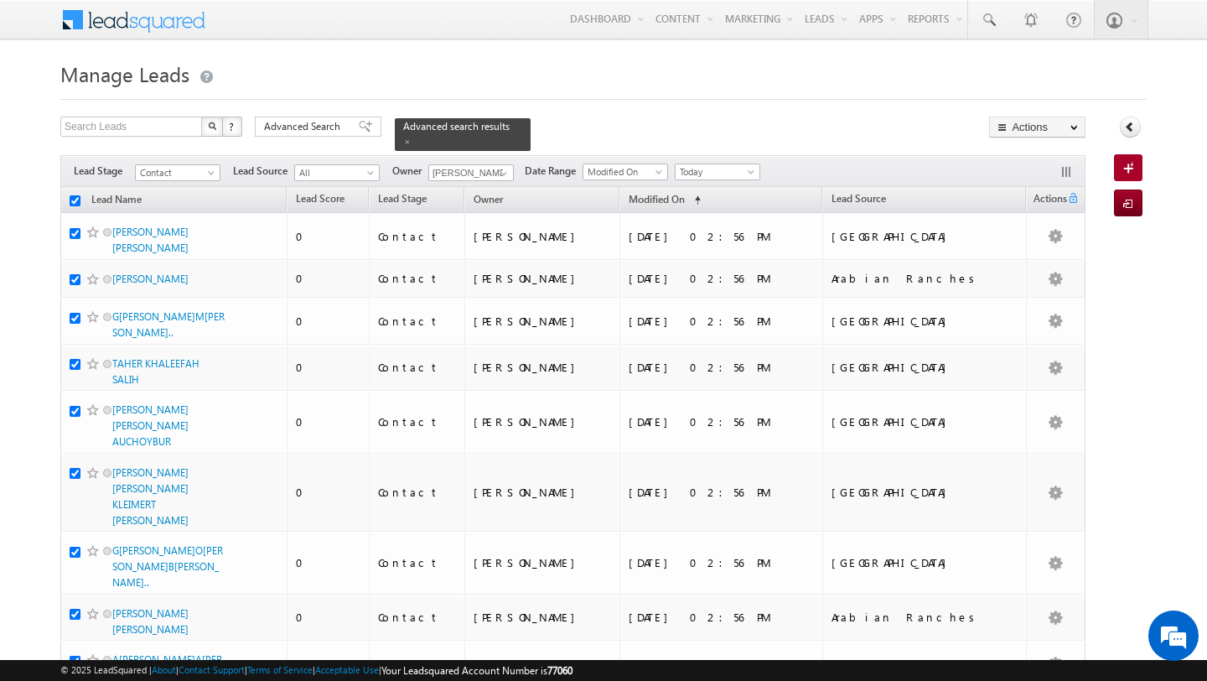
checkbox input "true"
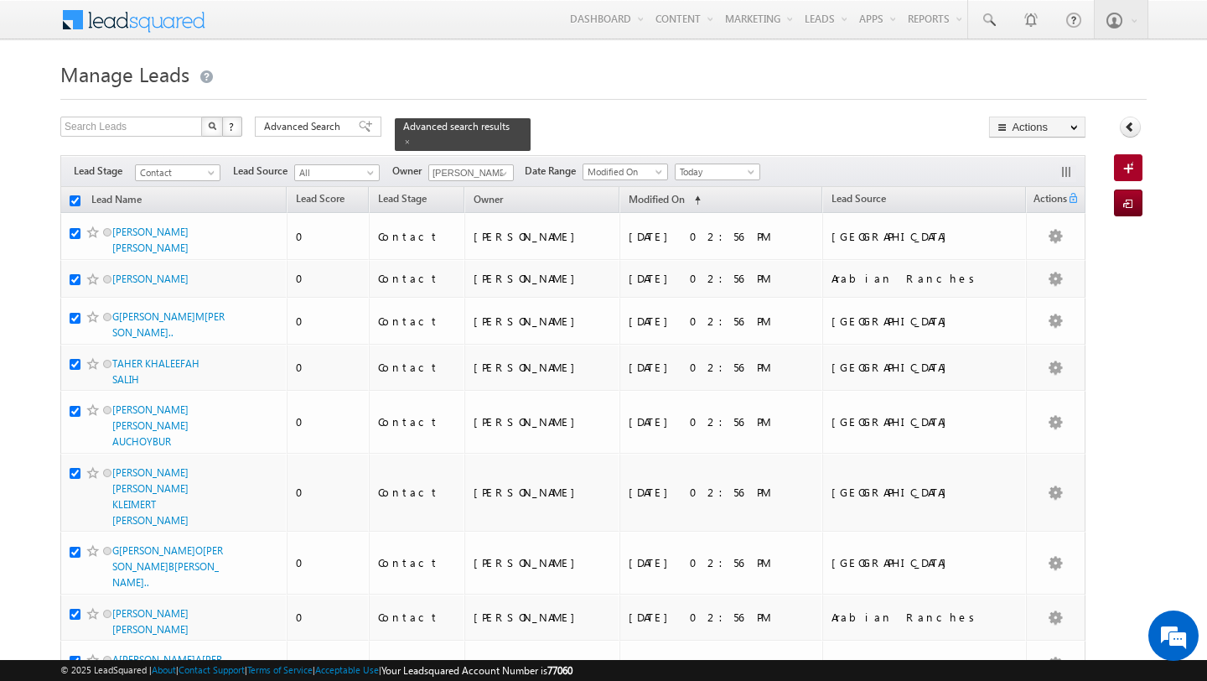
checkbox input "true"
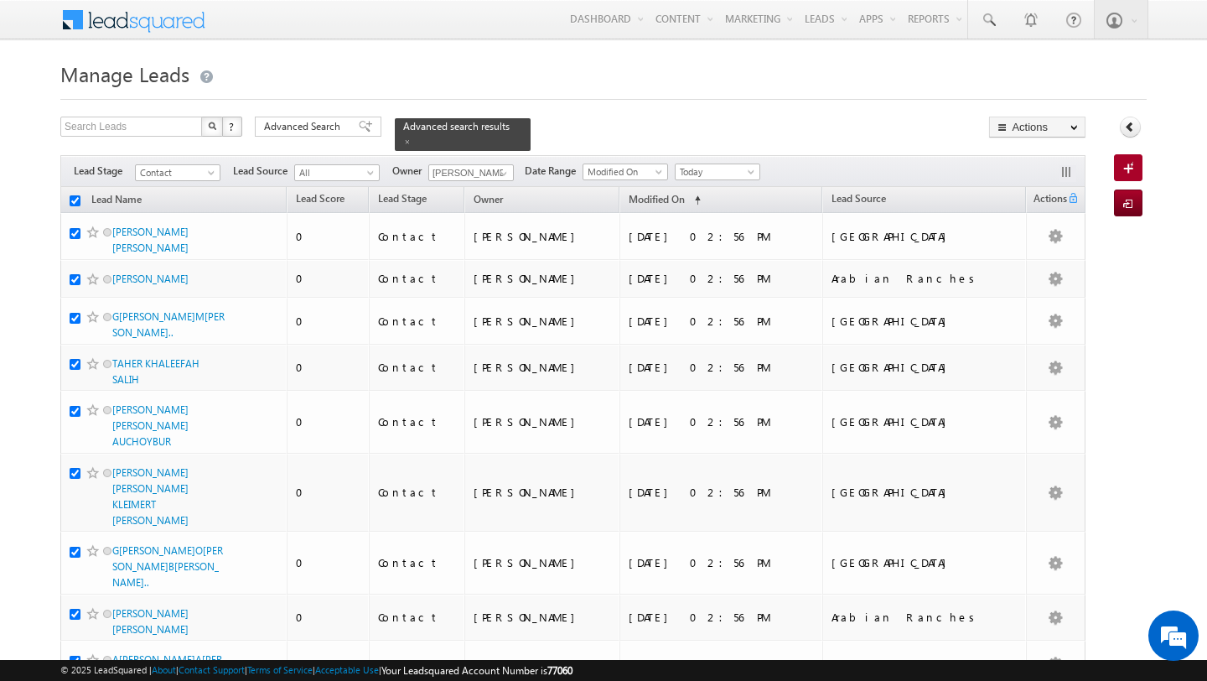
checkbox input "true"
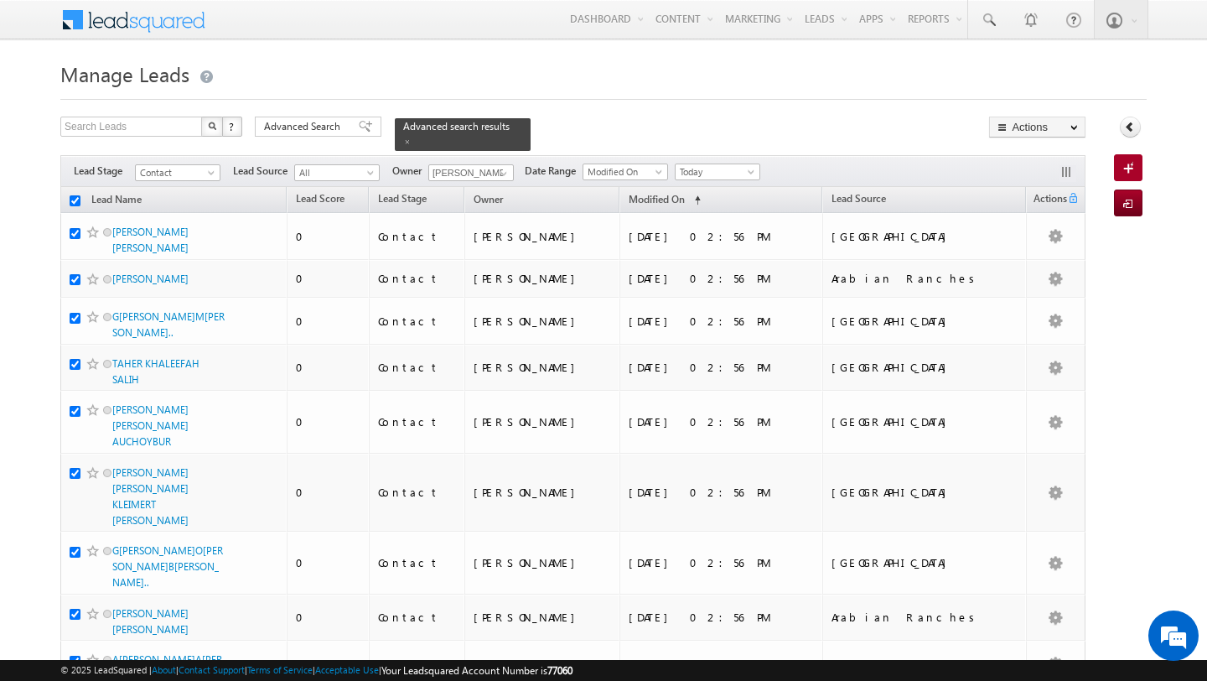
checkbox input "true"
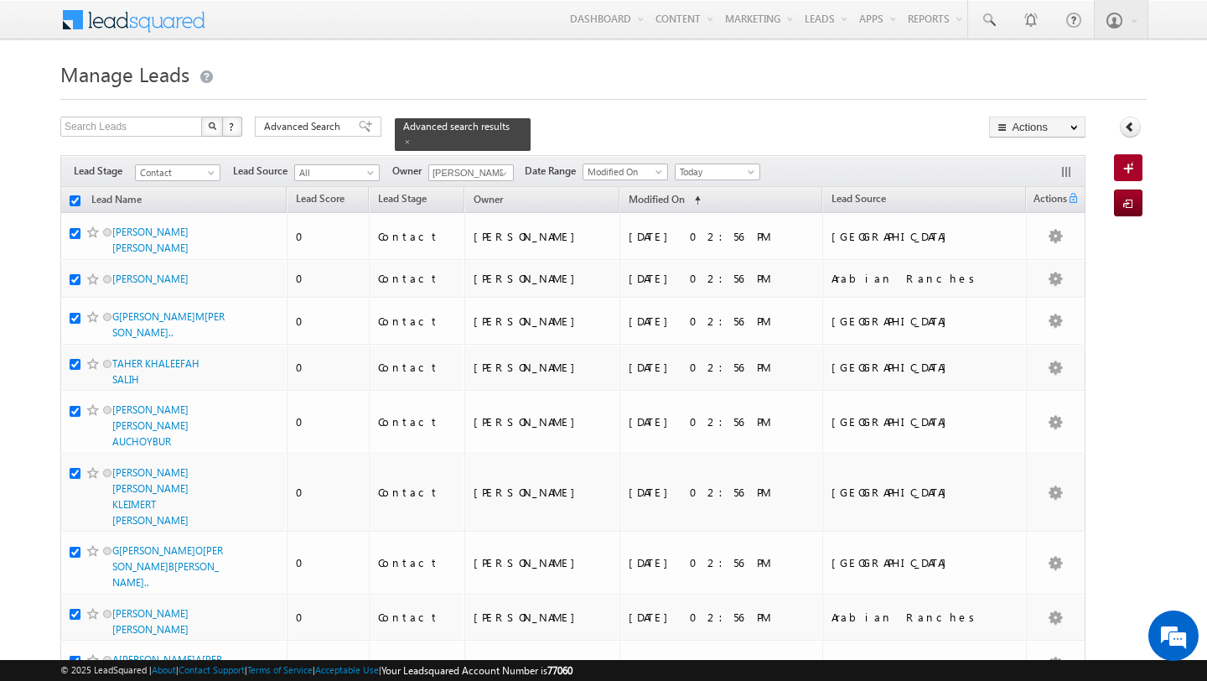
checkbox input "true"
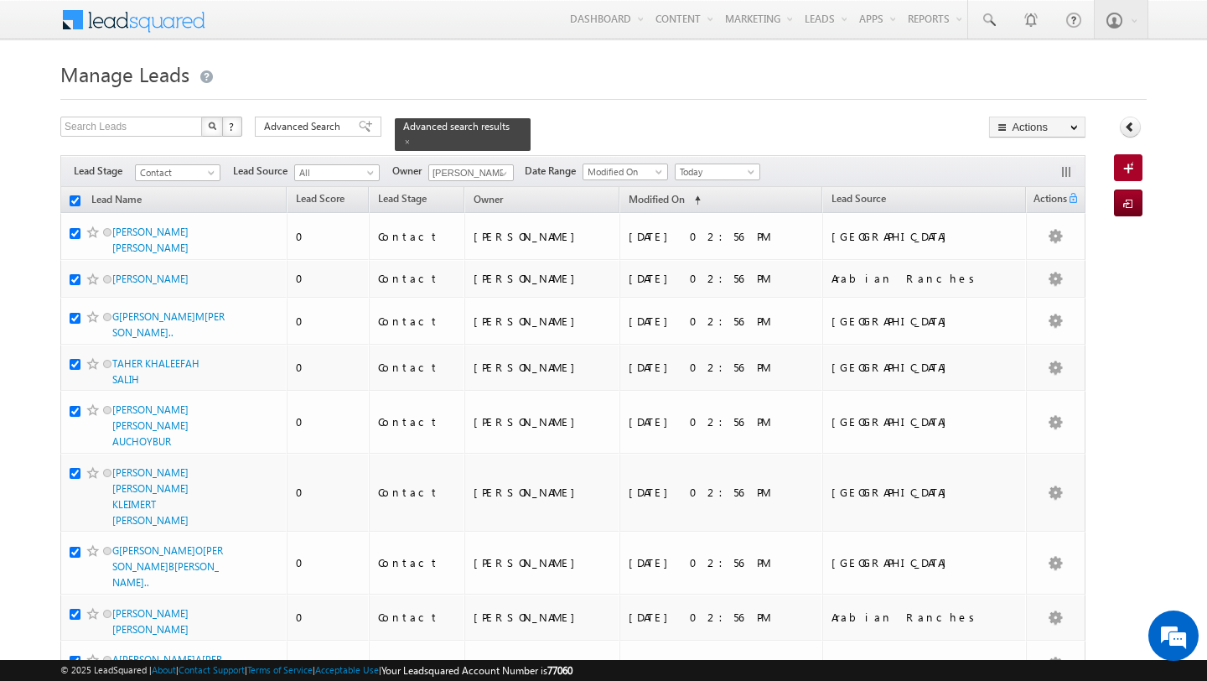
checkbox input "true"
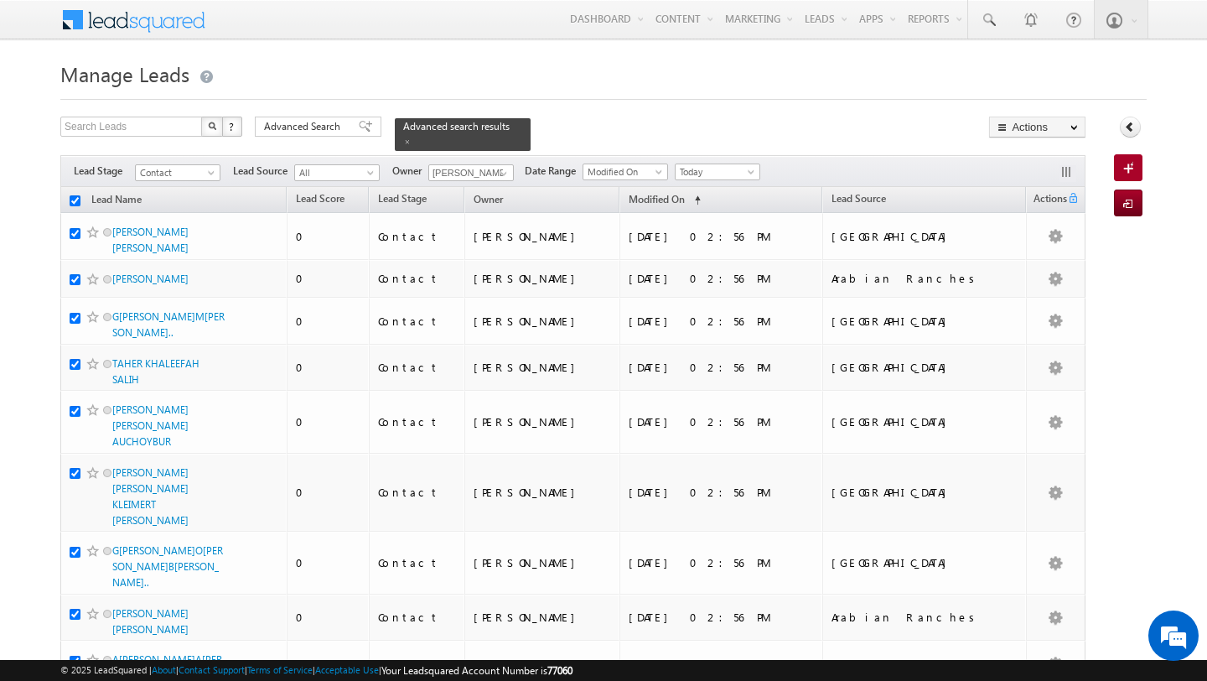
checkbox input "true"
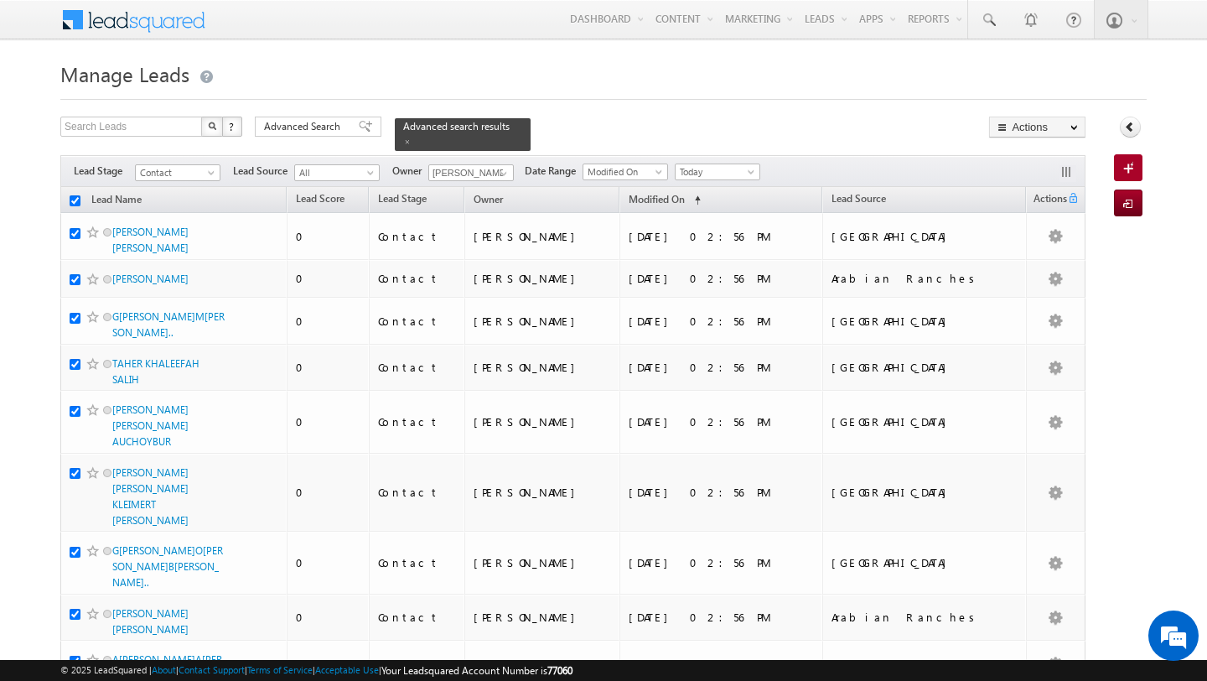
checkbox input "true"
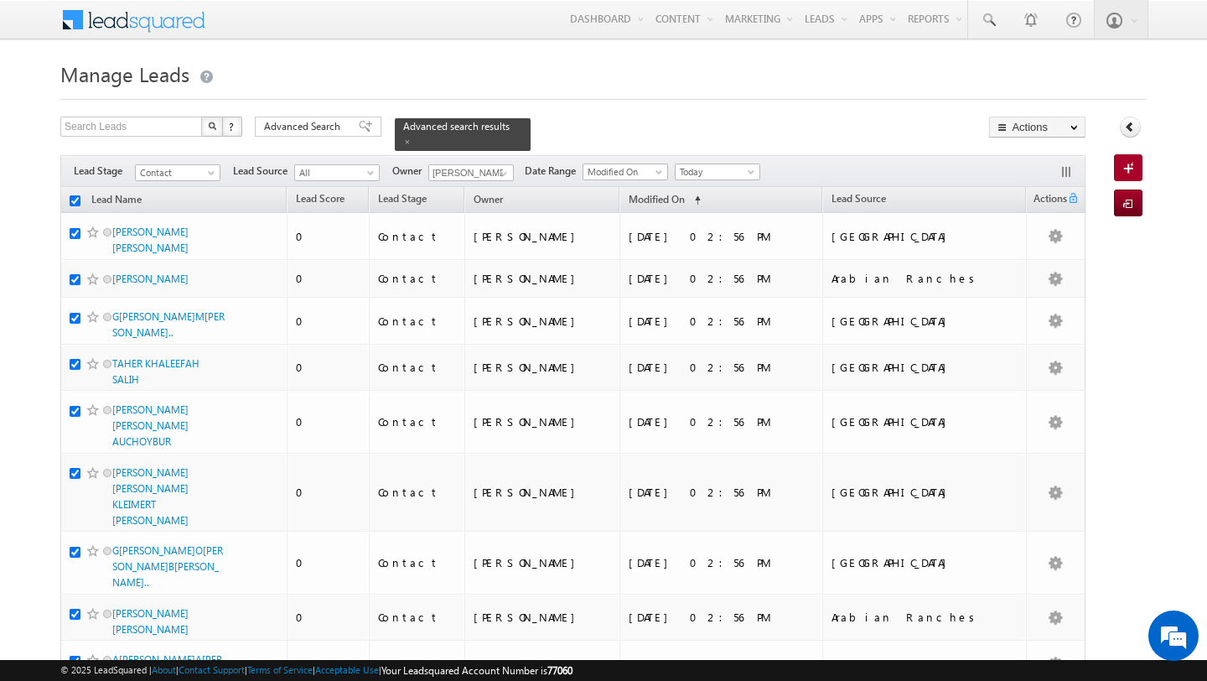
checkbox input "true"
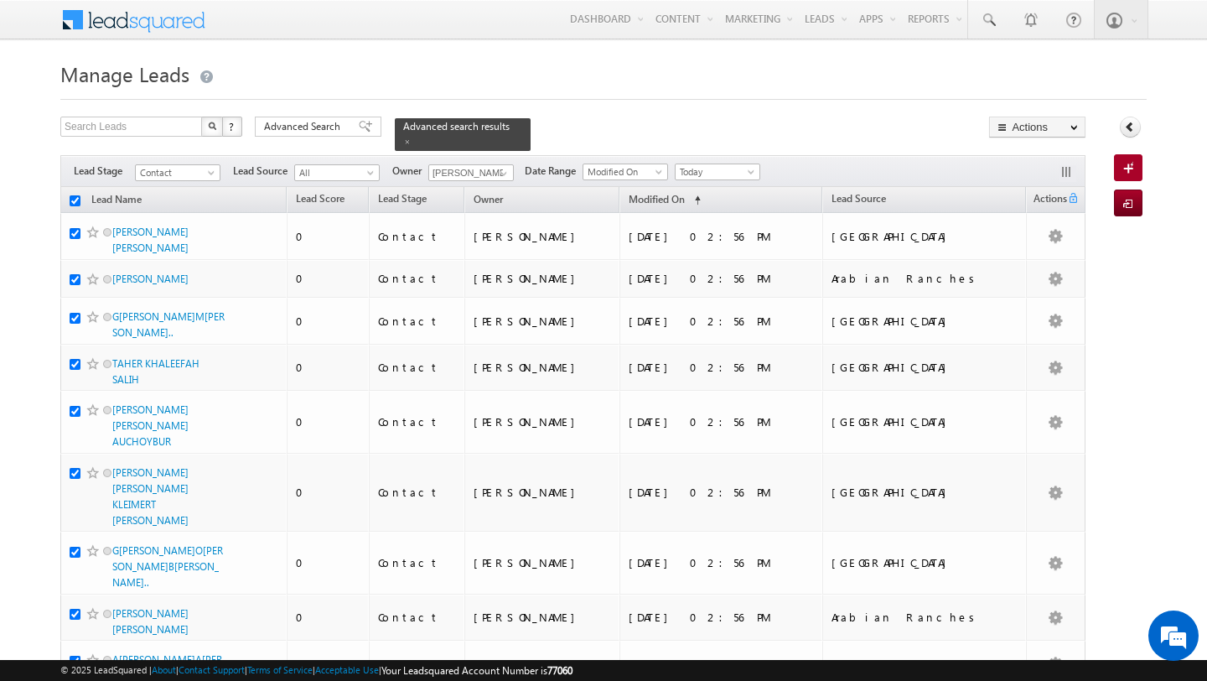
checkbox input "true"
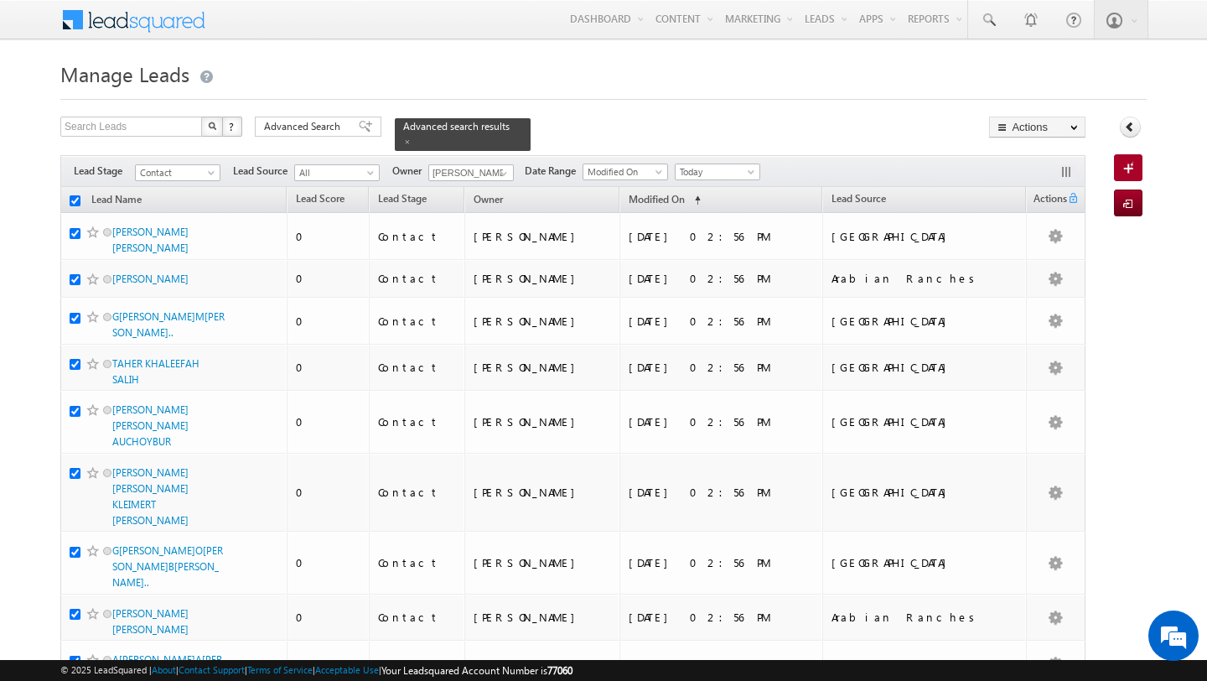
checkbox input "true"
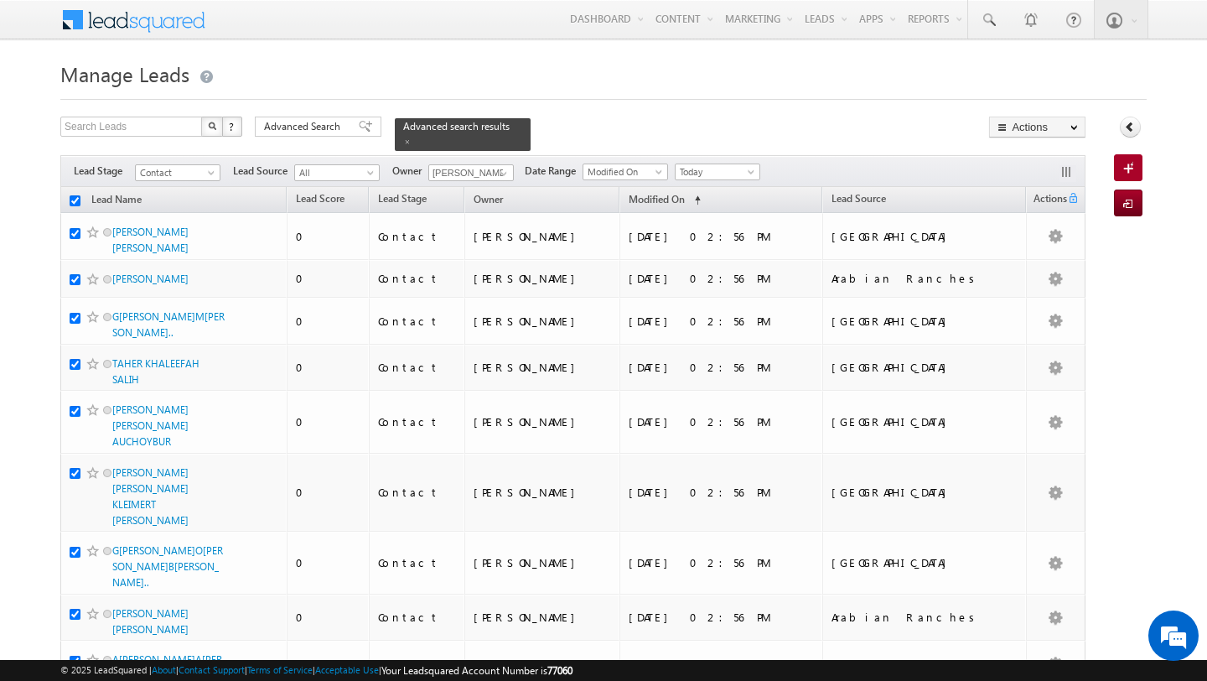
checkbox input "true"
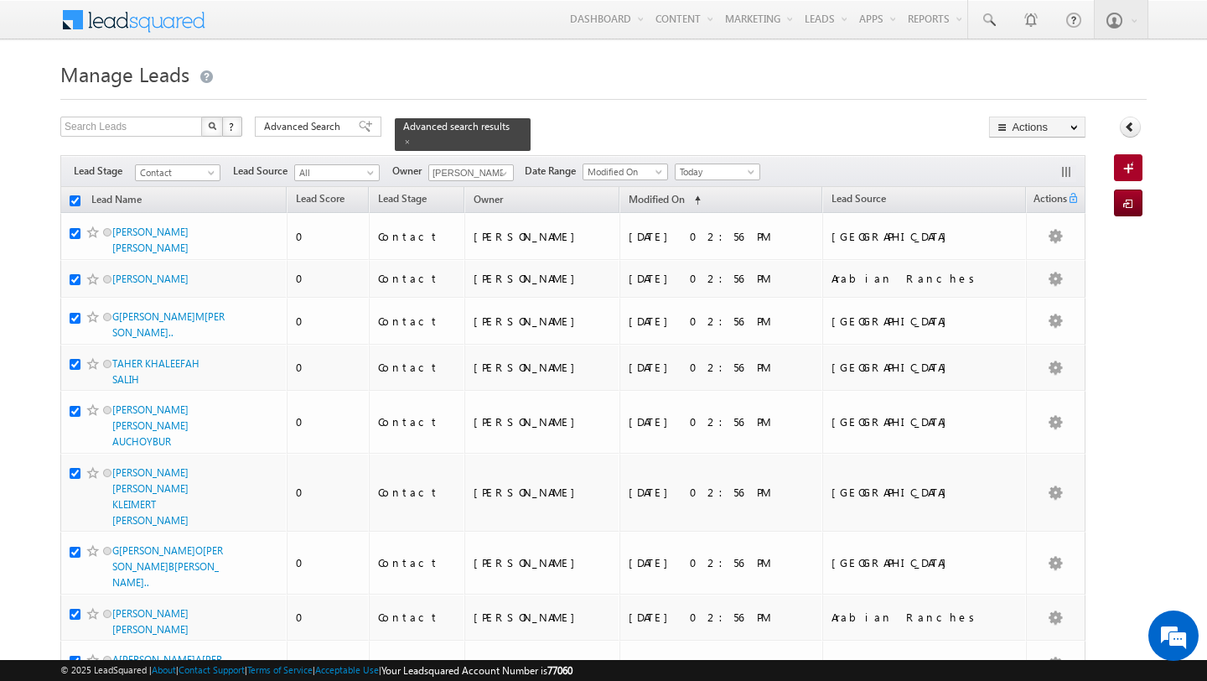
checkbox input "true"
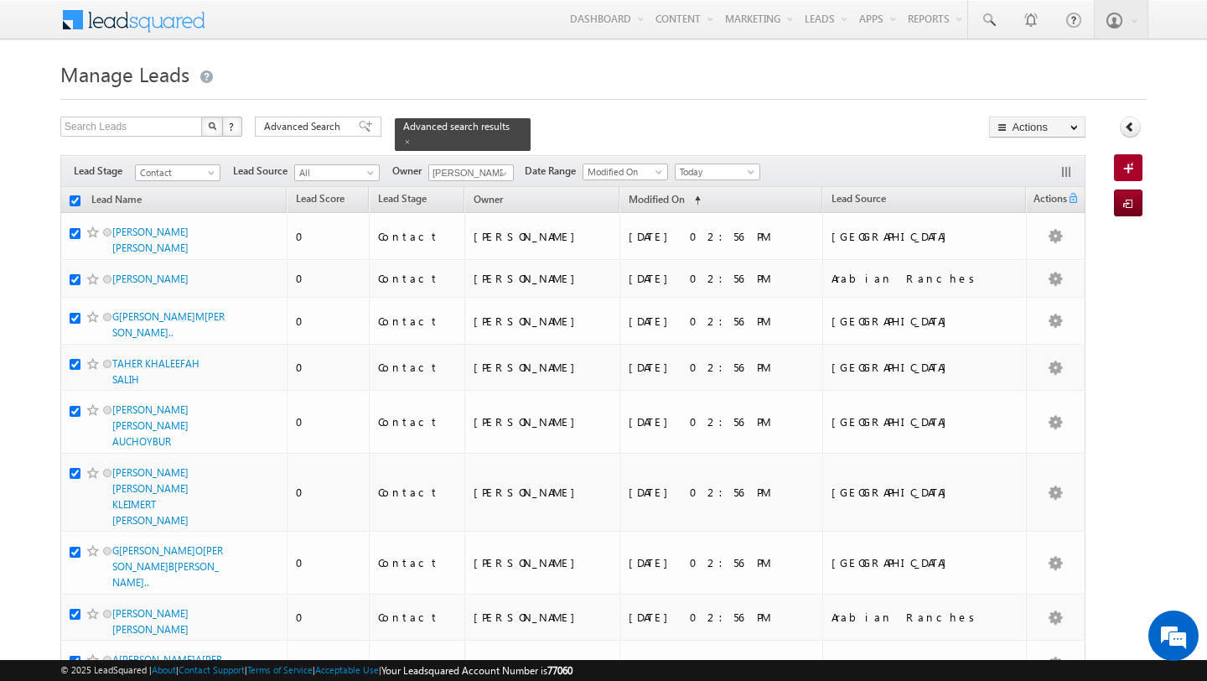
checkbox input "true"
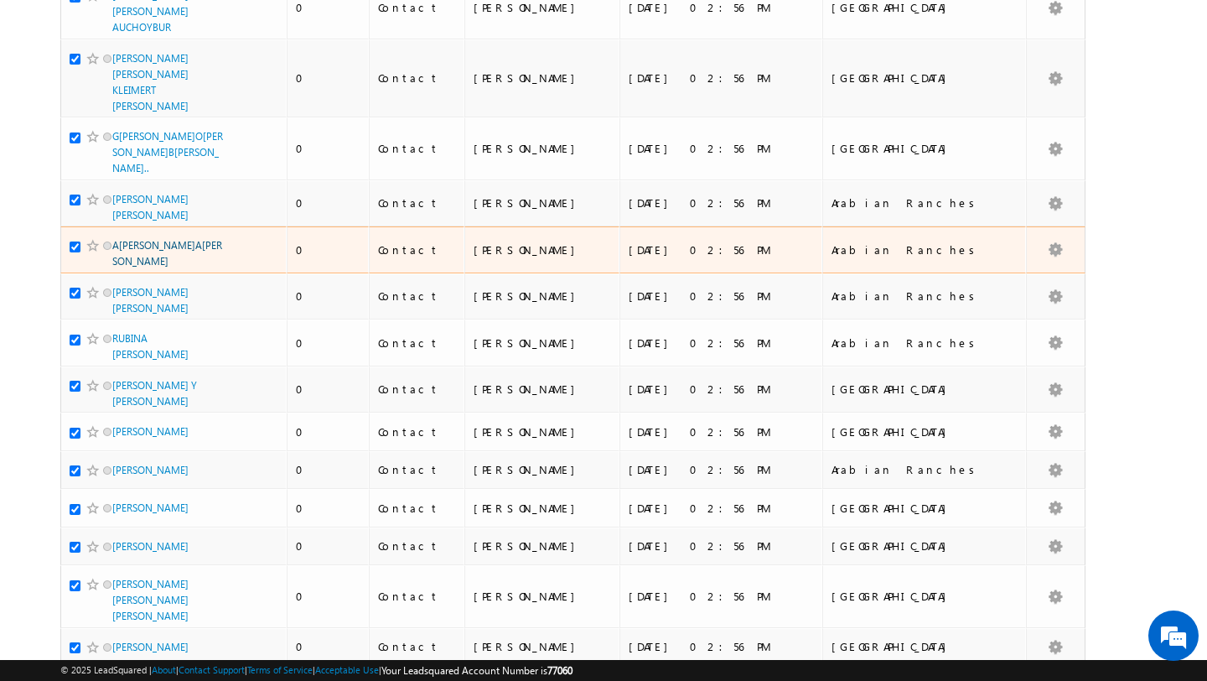
scroll to position [562, 0]
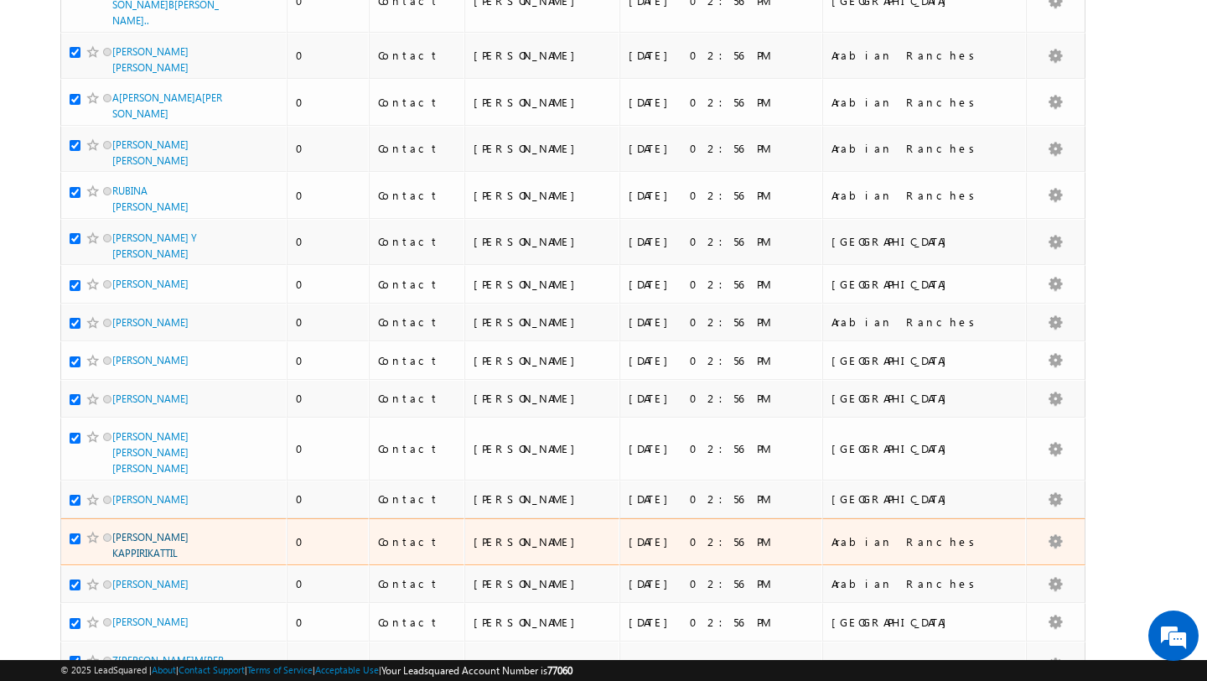
click at [159, 531] on link "YOOSUF SIDDIK KAPPIRIKATTIL" at bounding box center [150, 545] width 76 height 29
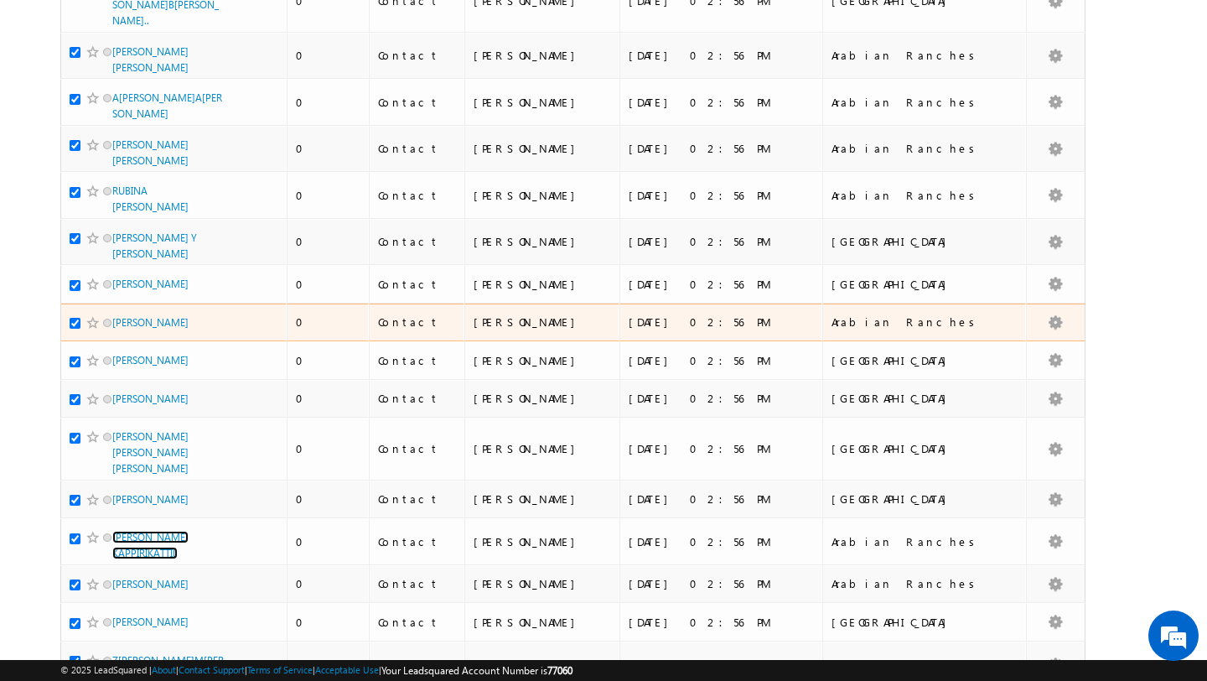
scroll to position [0, 0]
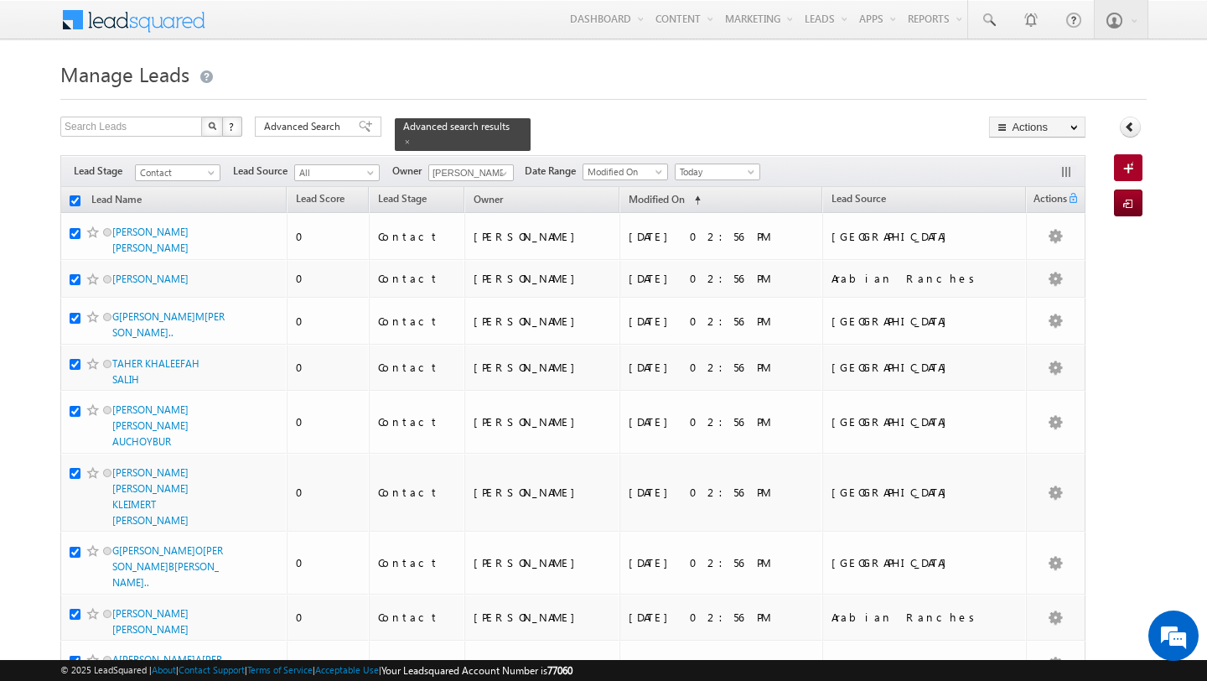
click at [74, 206] on th "Lead Name" at bounding box center [173, 200] width 226 height 26
click at [74, 199] on input "checkbox" at bounding box center [75, 200] width 11 height 11
checkbox input "false"
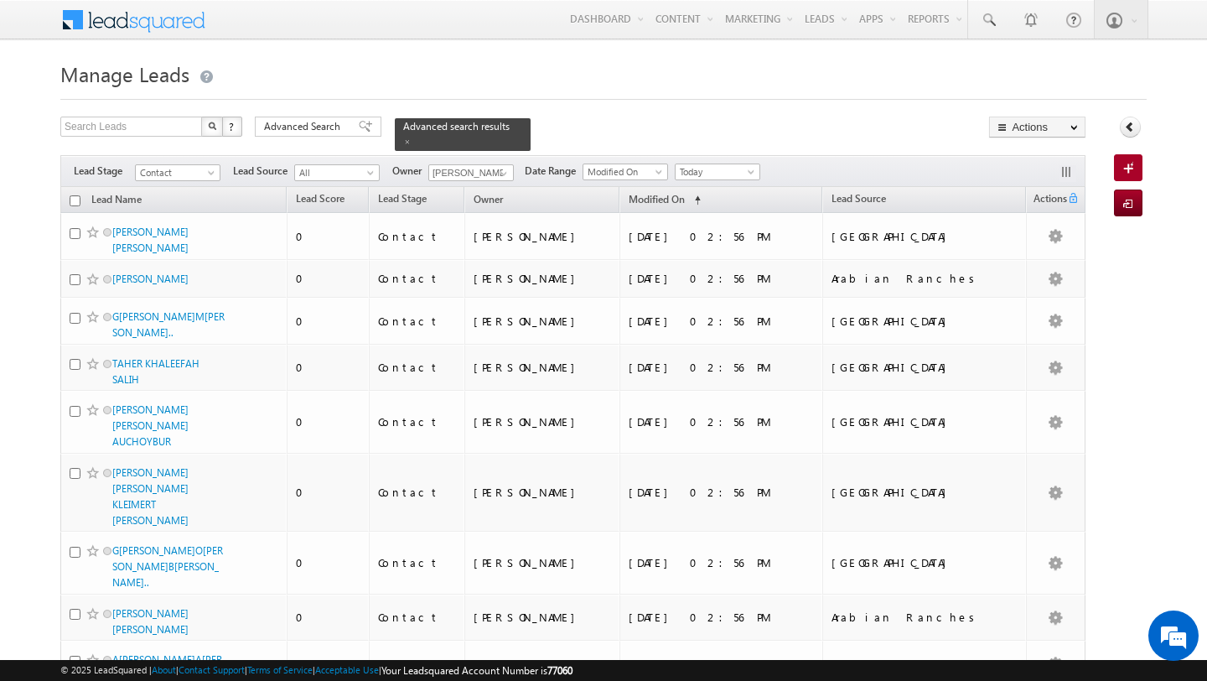
checkbox input "false"
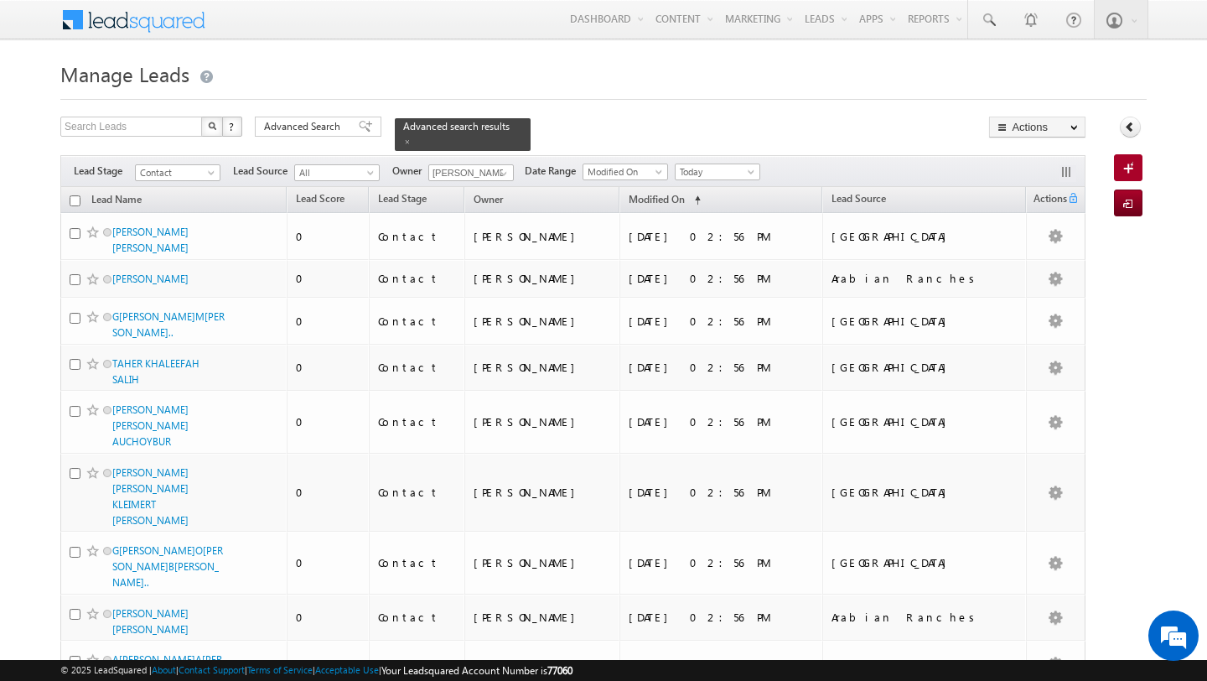
checkbox input "false"
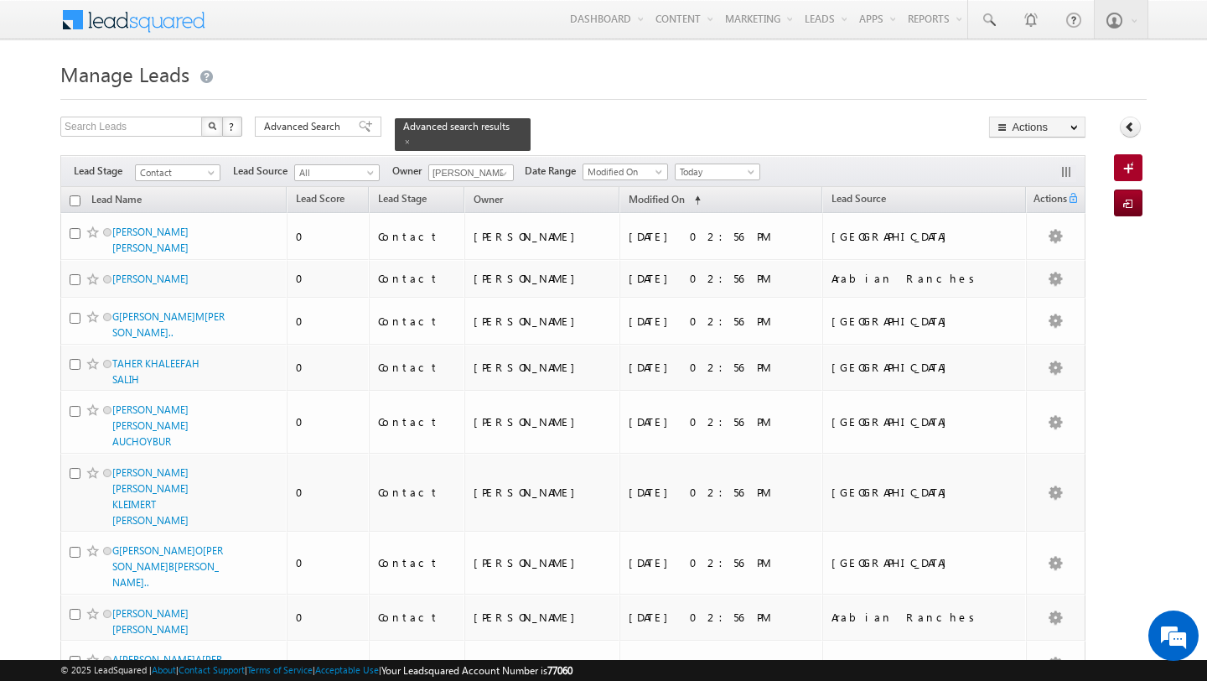
checkbox input "false"
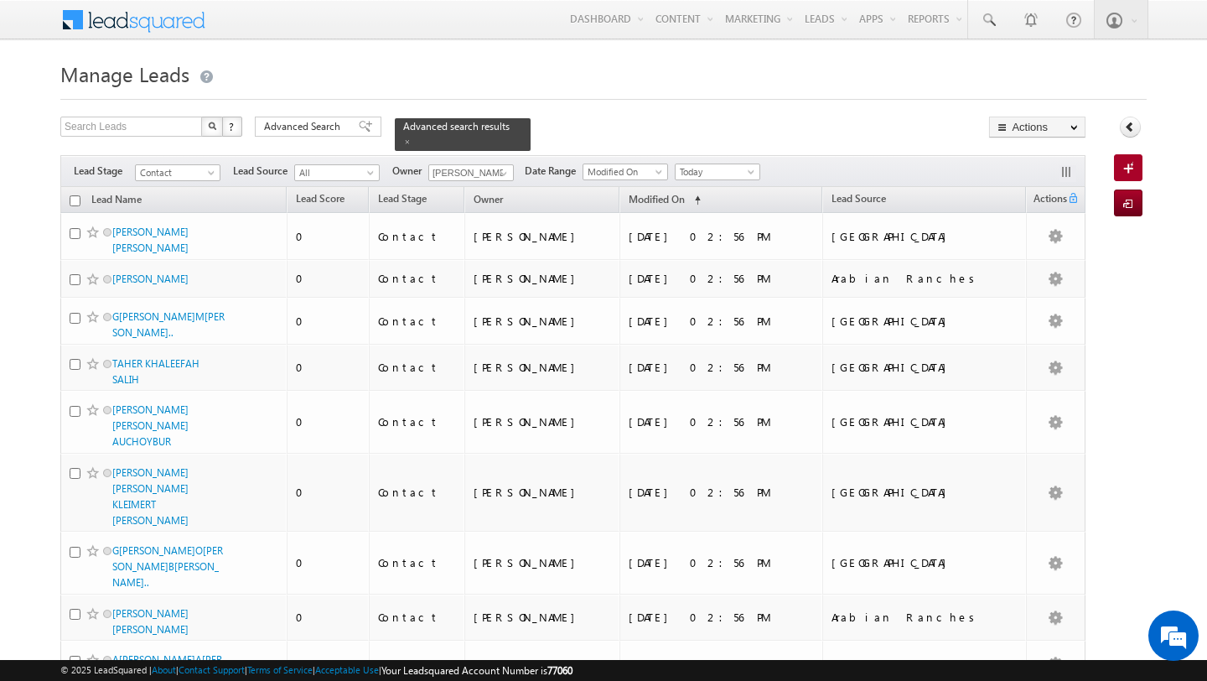
checkbox input "false"
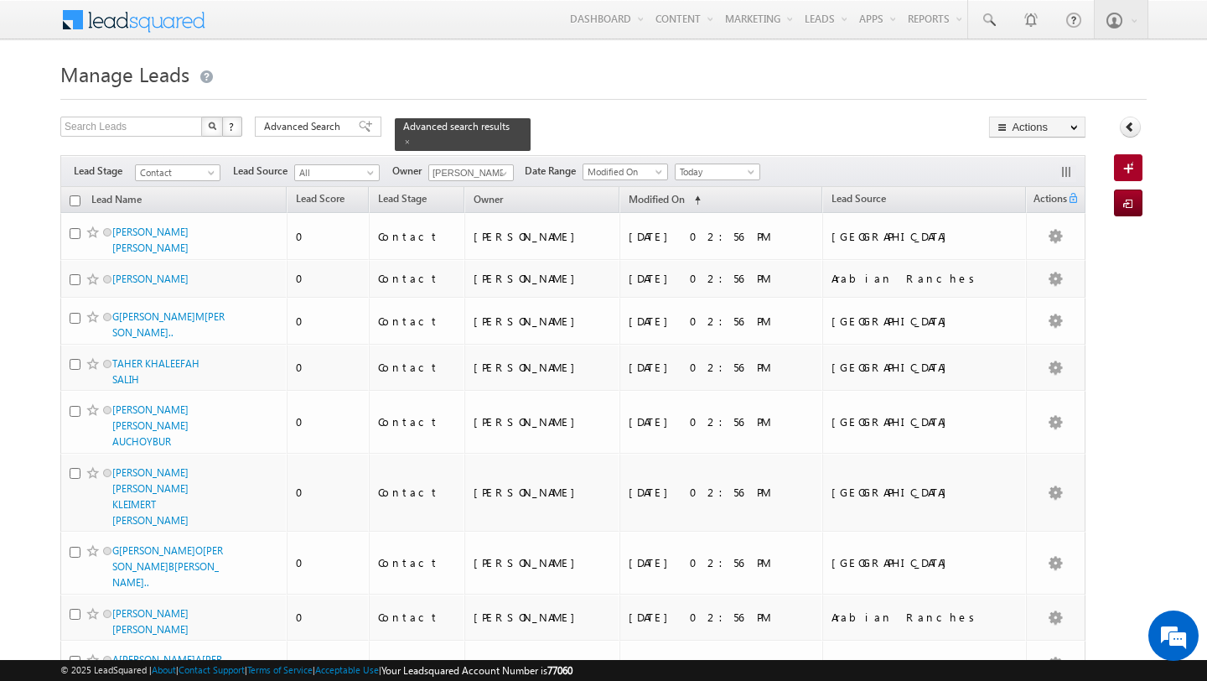
checkbox input "false"
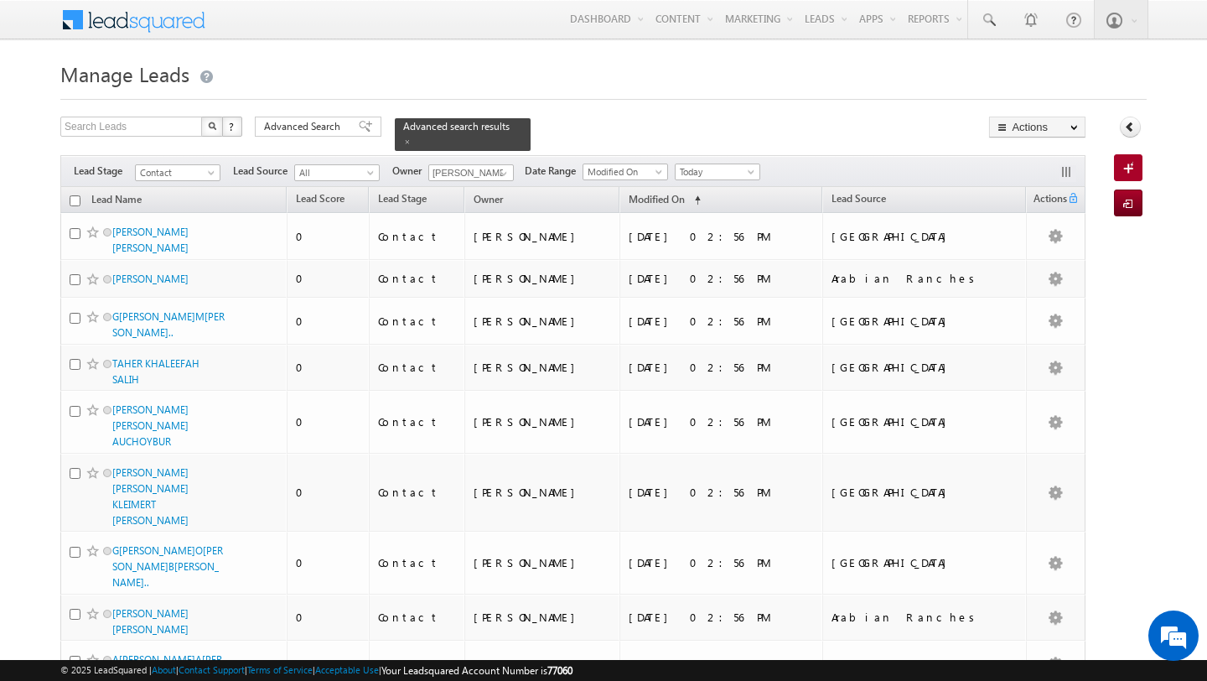
checkbox input "false"
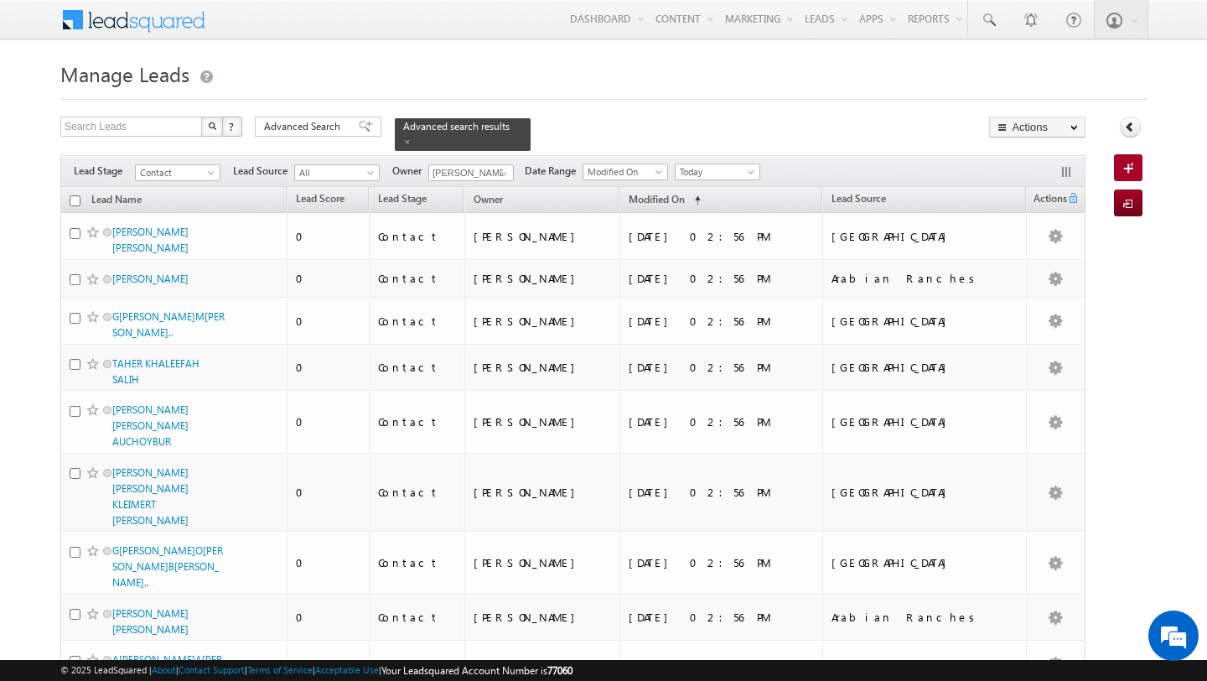
checkbox input "false"
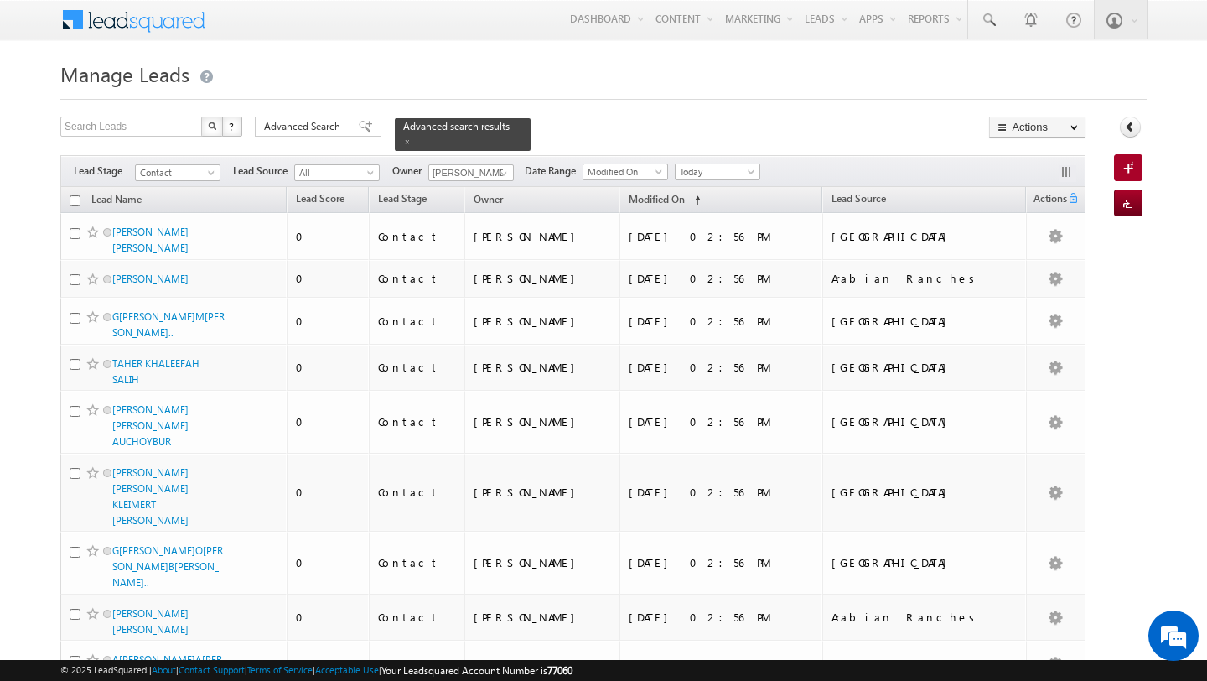
checkbox input "false"
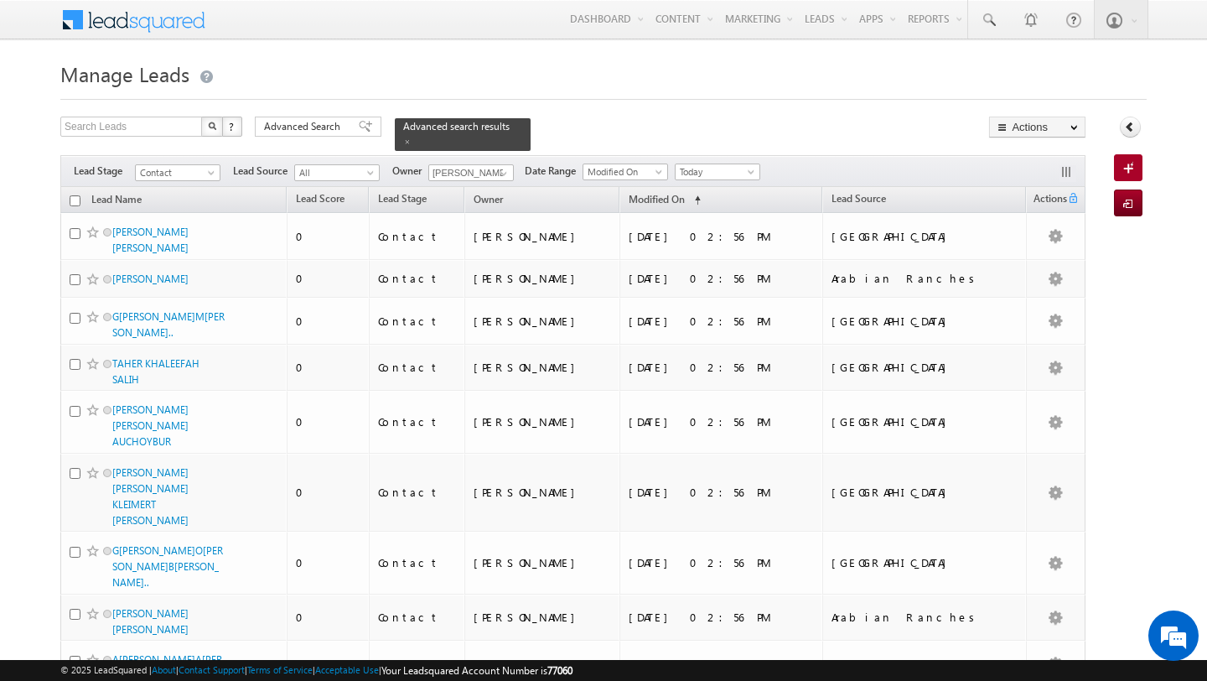
checkbox input "false"
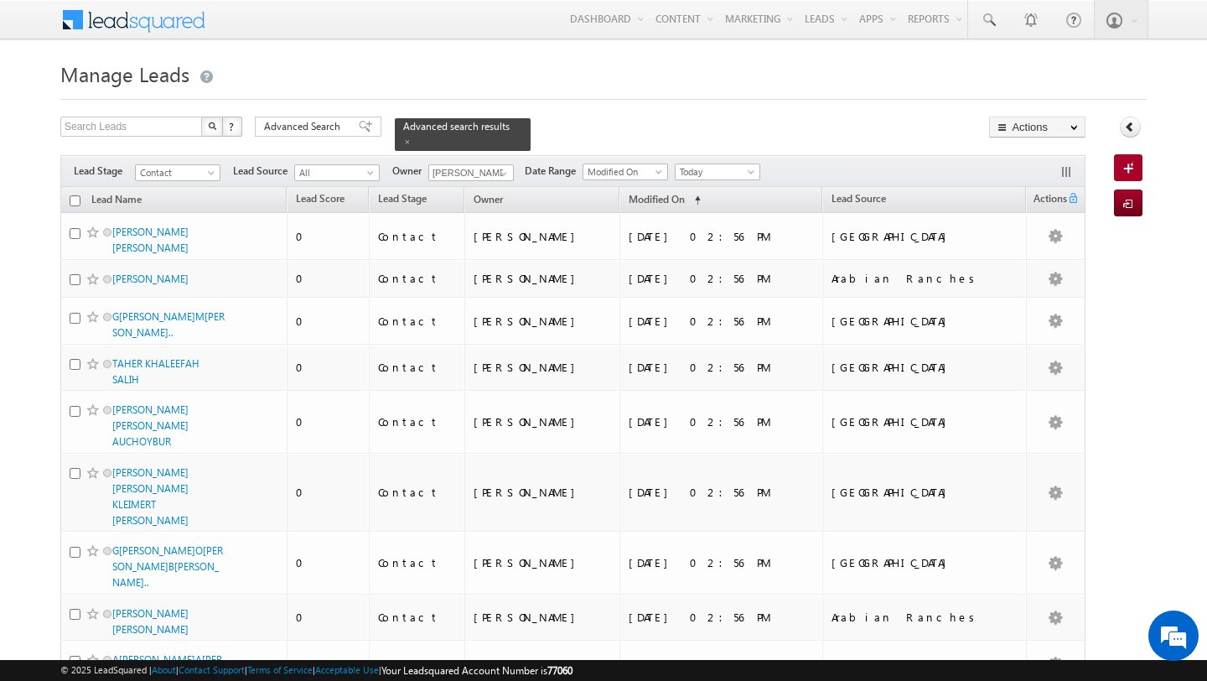
checkbox input "false"
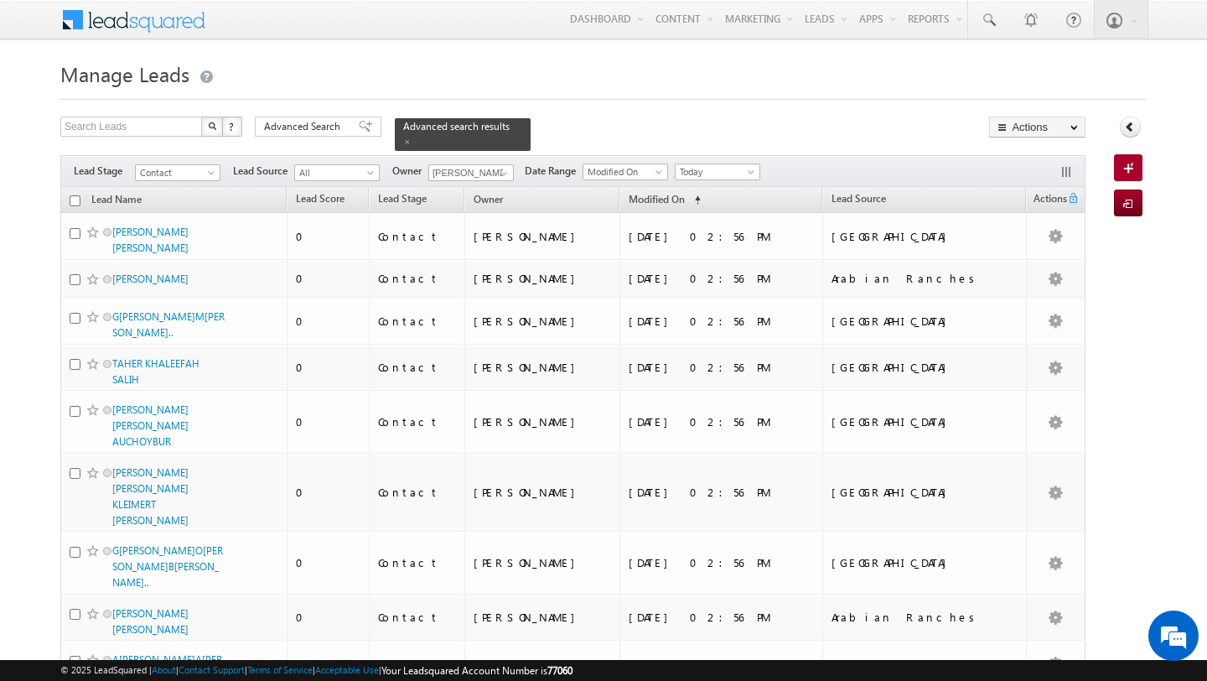
checkbox input "false"
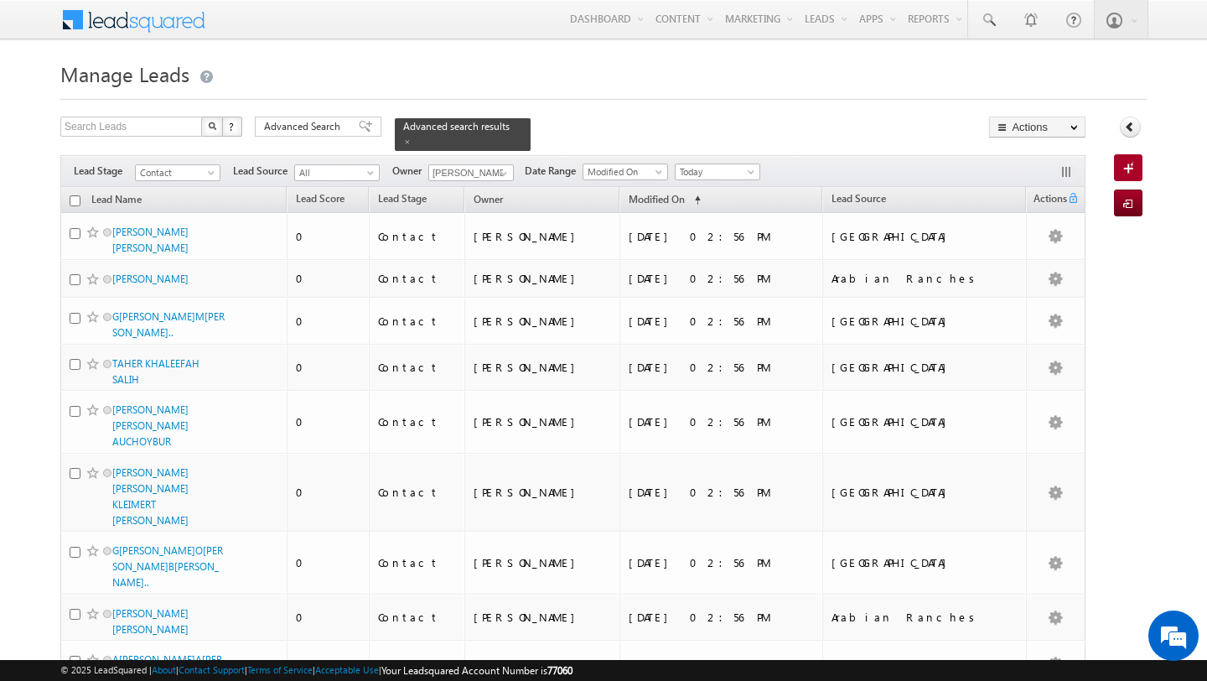
checkbox input "false"
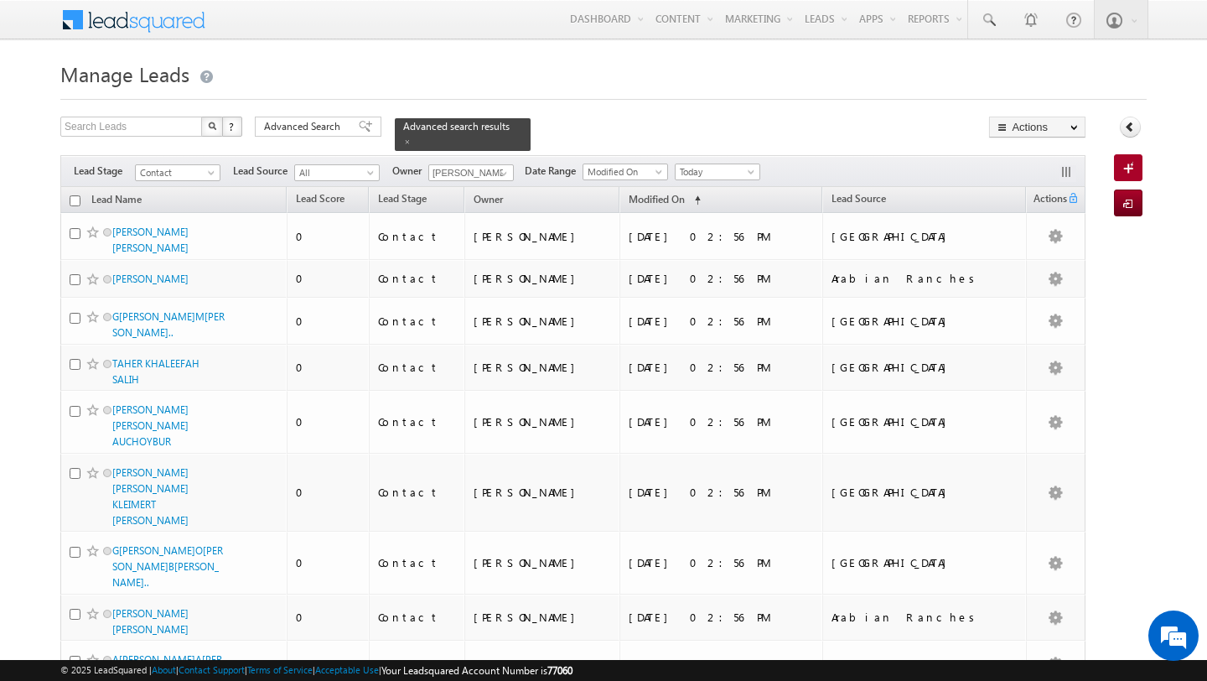
checkbox input "false"
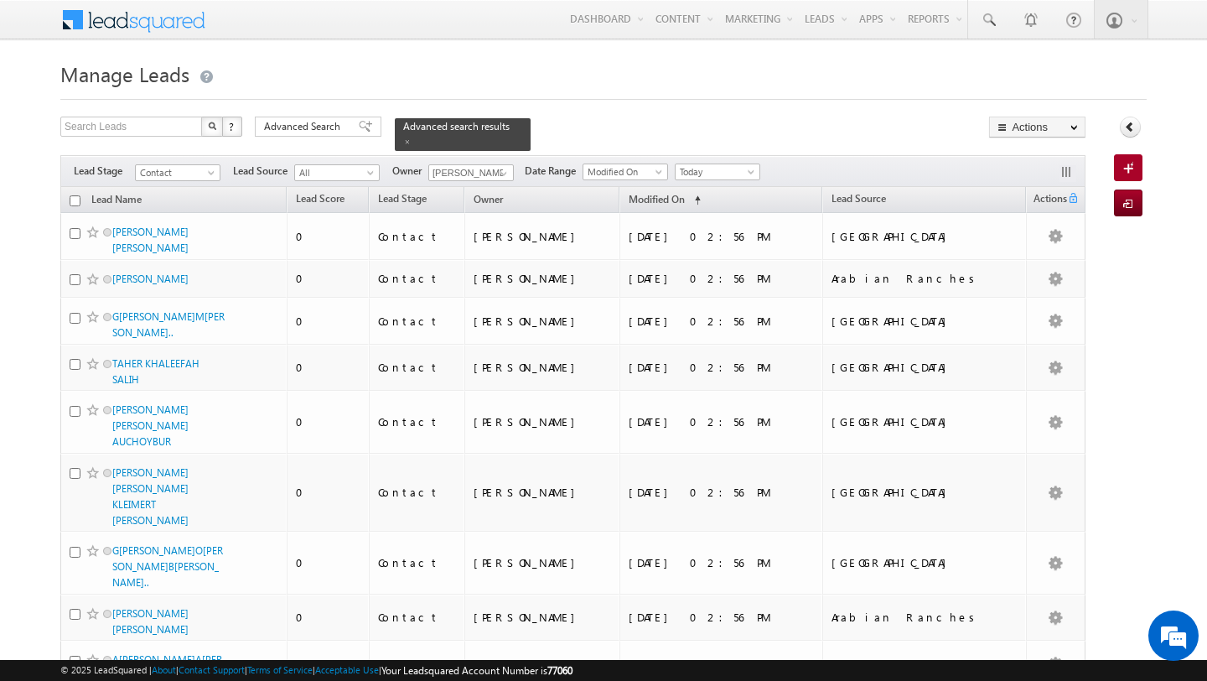
checkbox input "false"
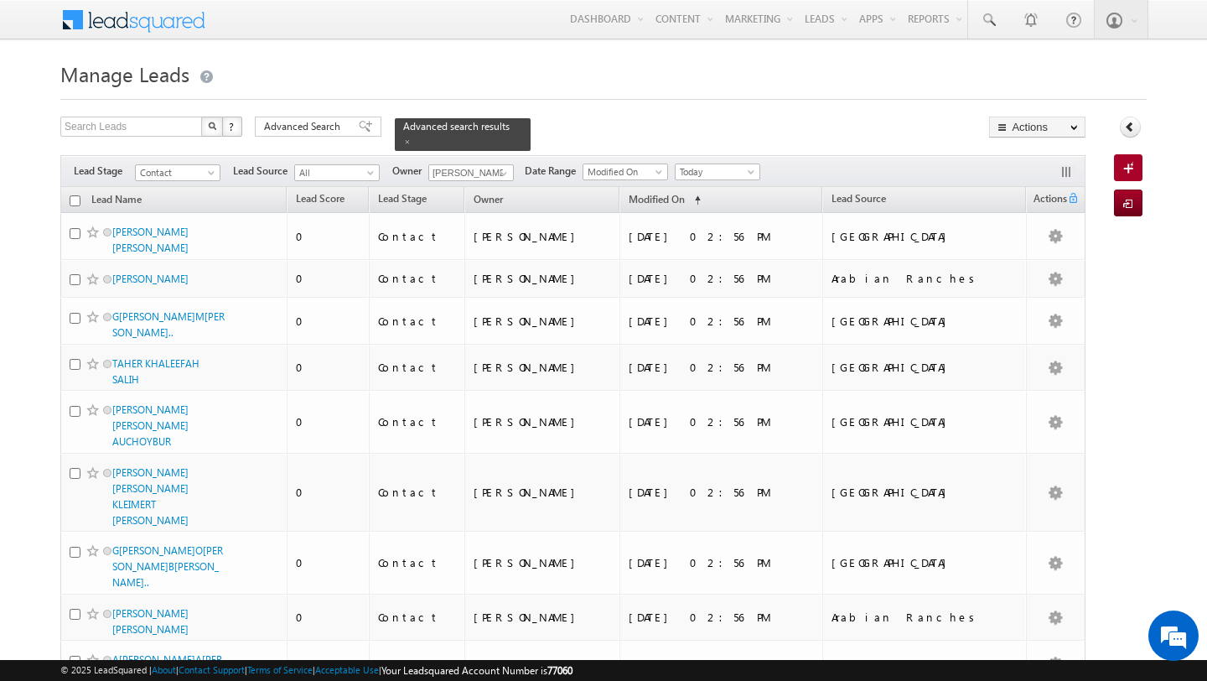
checkbox input "false"
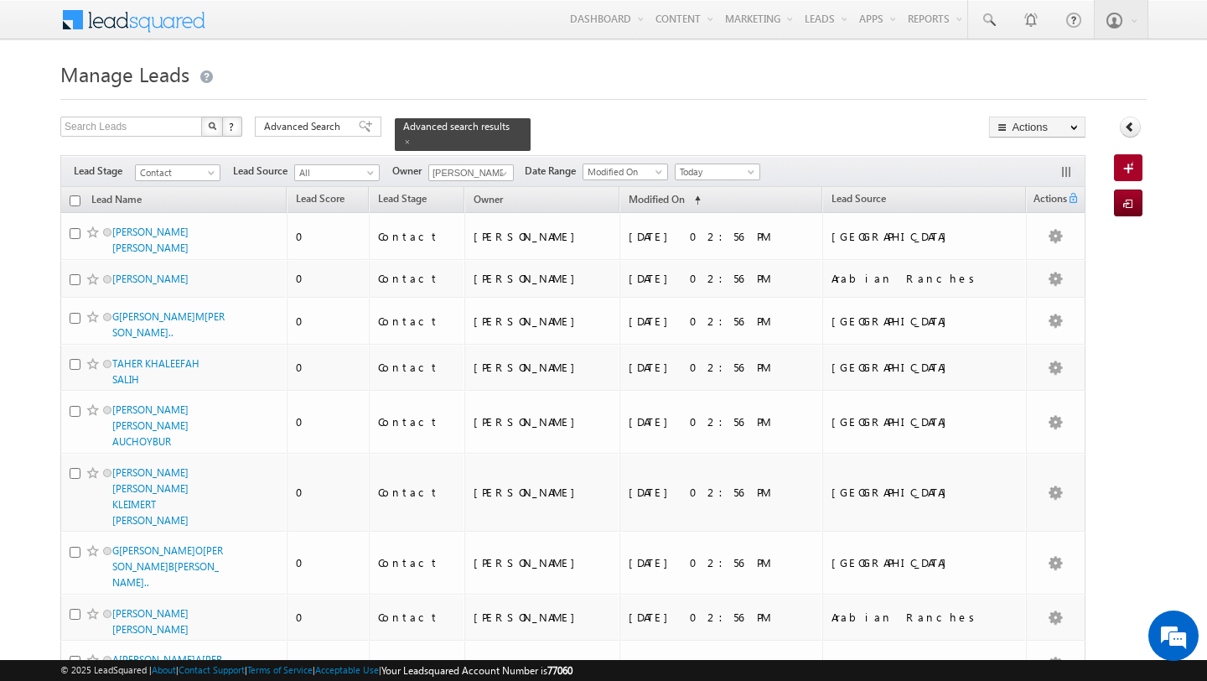
checkbox input "false"
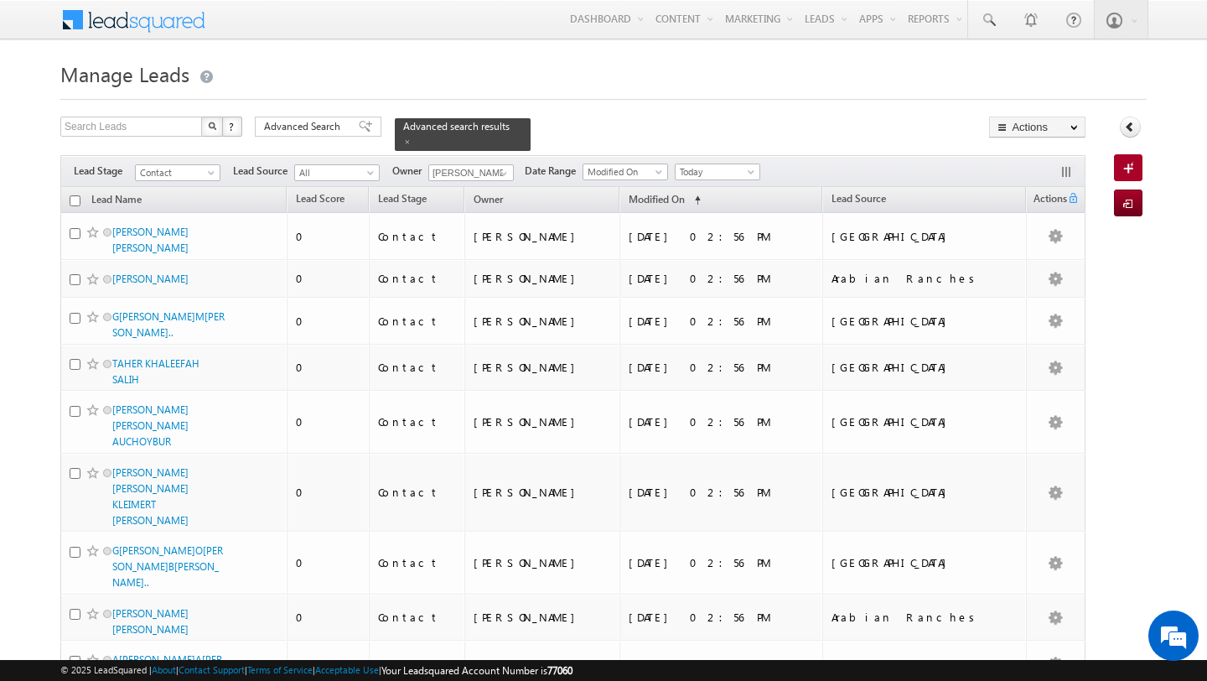
checkbox input "false"
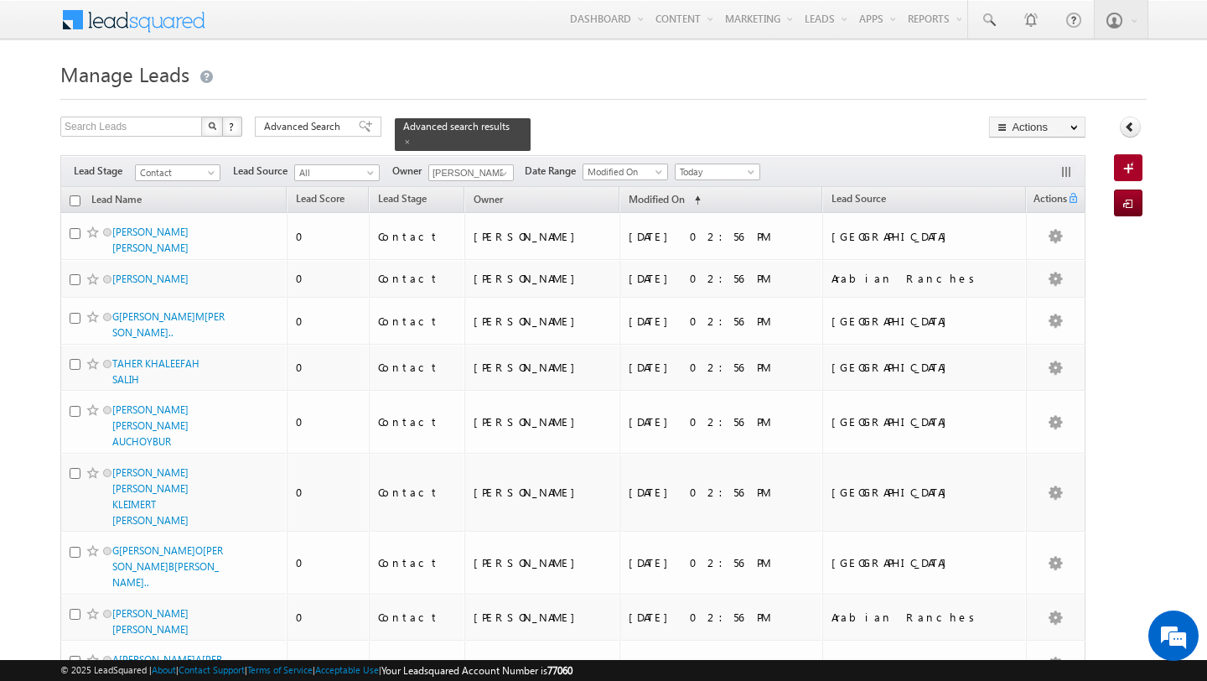
checkbox input "false"
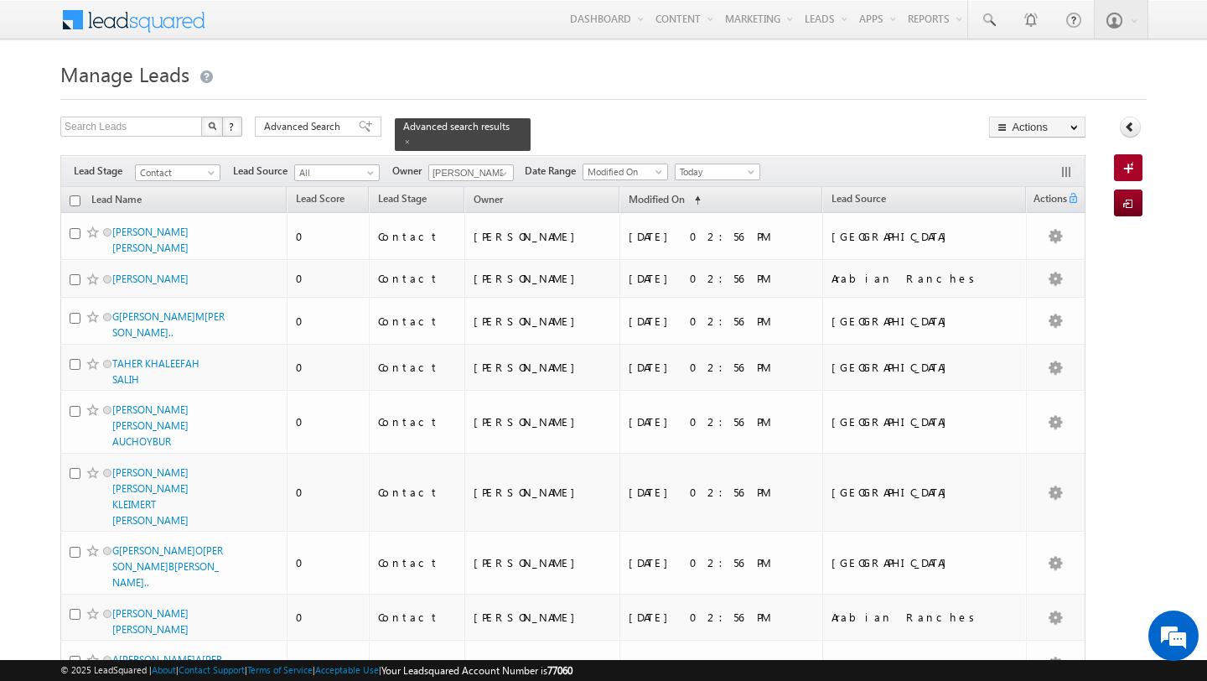
checkbox input "false"
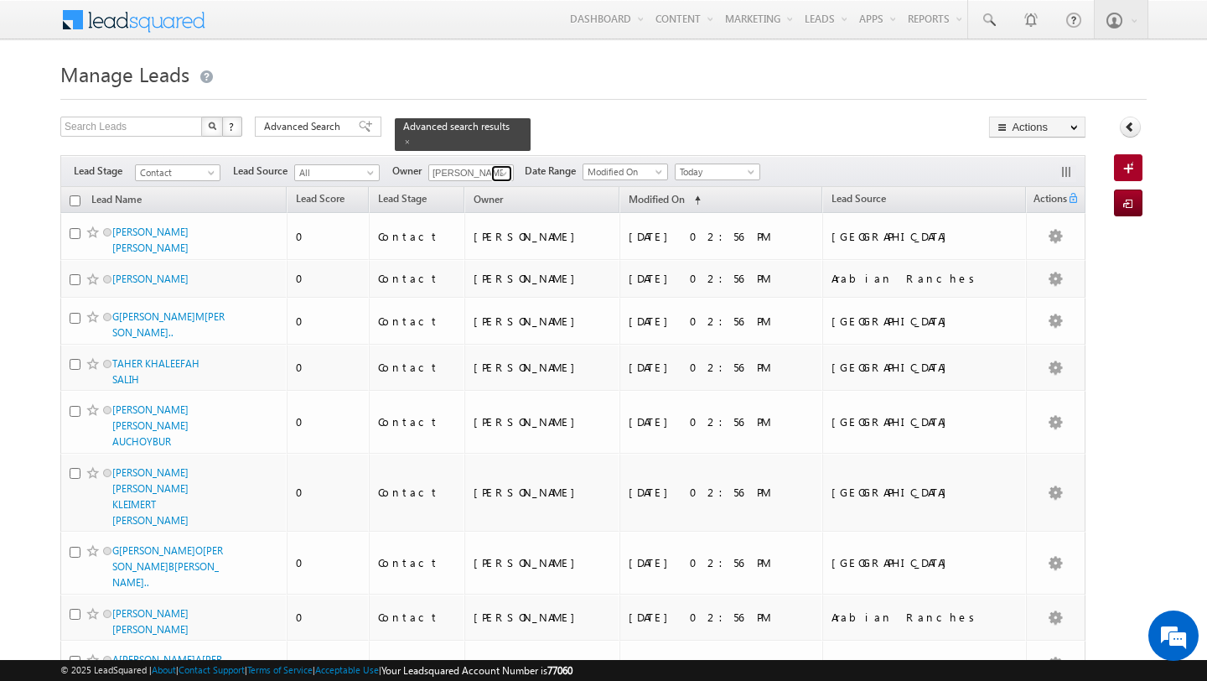
click at [503, 178] on span at bounding box center [503, 173] width 13 height 13
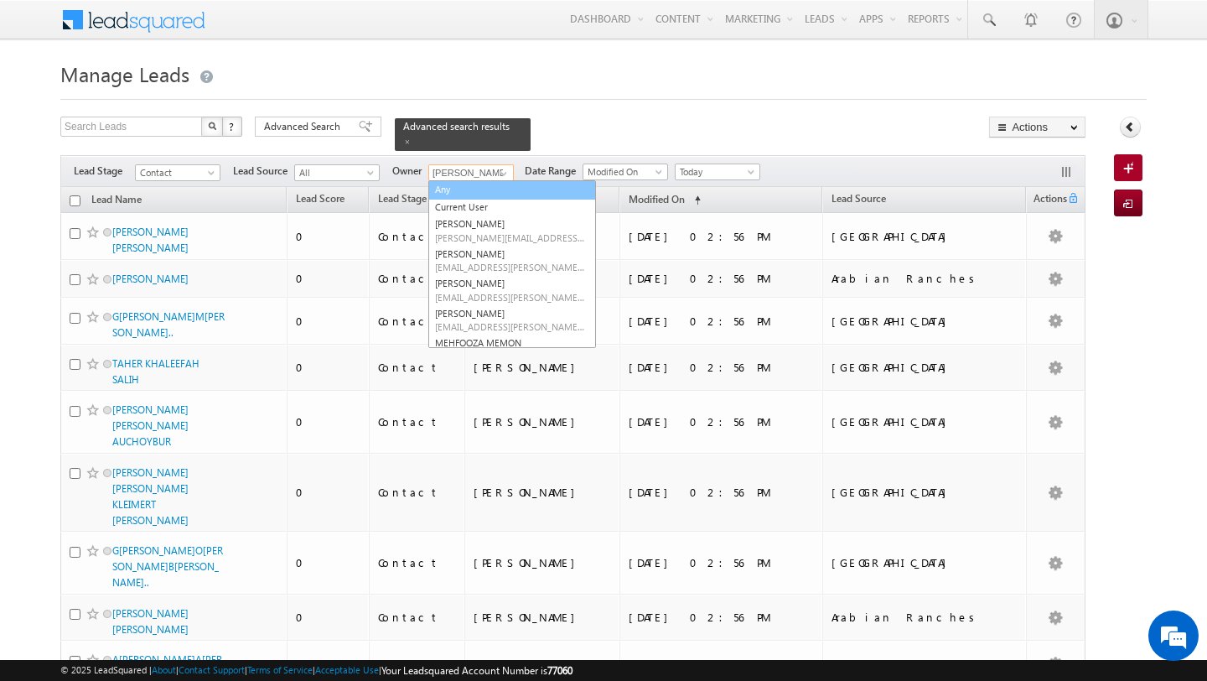
click at [481, 195] on link "Any" at bounding box center [512, 189] width 168 height 19
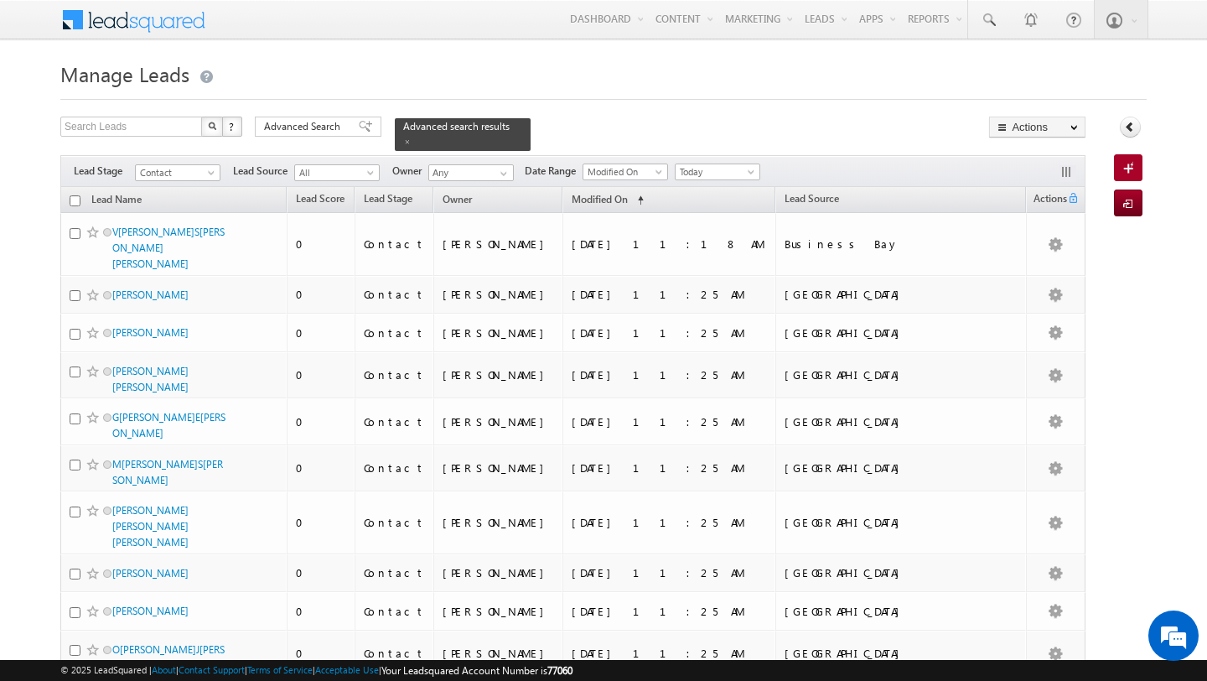
click at [316, 85] on h1 "Manage Leads" at bounding box center [603, 72] width 1087 height 33
click at [315, 131] on span "Advanced Search" at bounding box center [304, 126] width 81 height 15
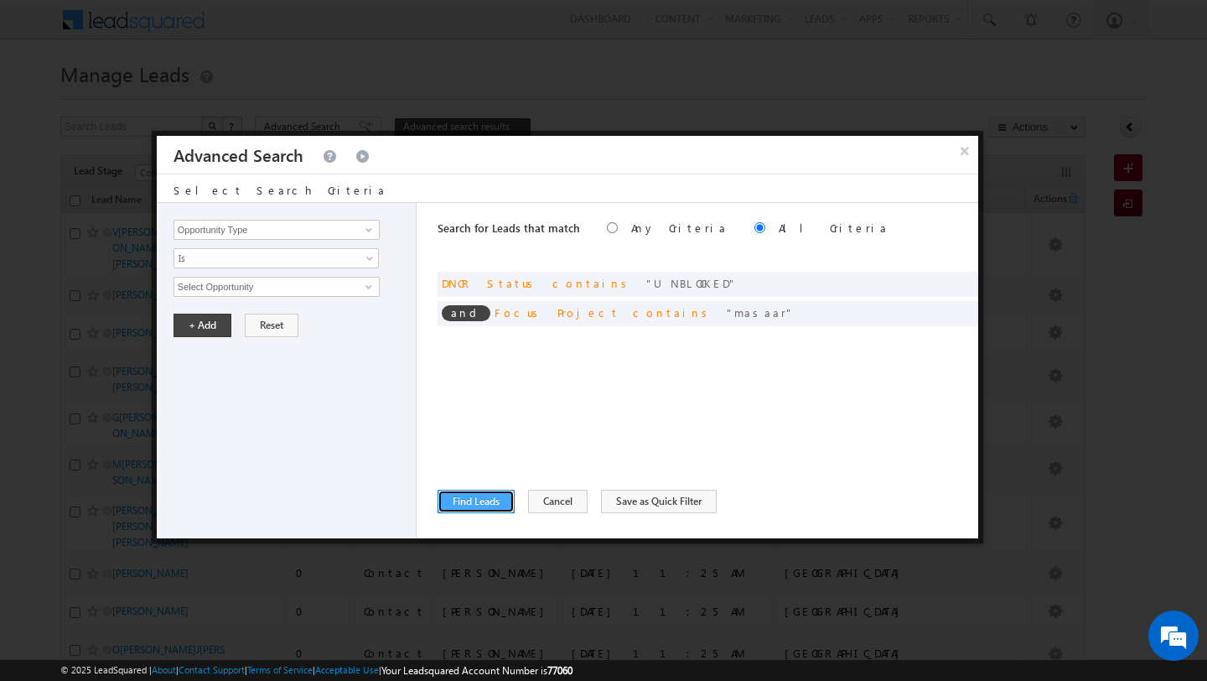
click at [475, 506] on button "Find Leads" at bounding box center [476, 501] width 77 height 23
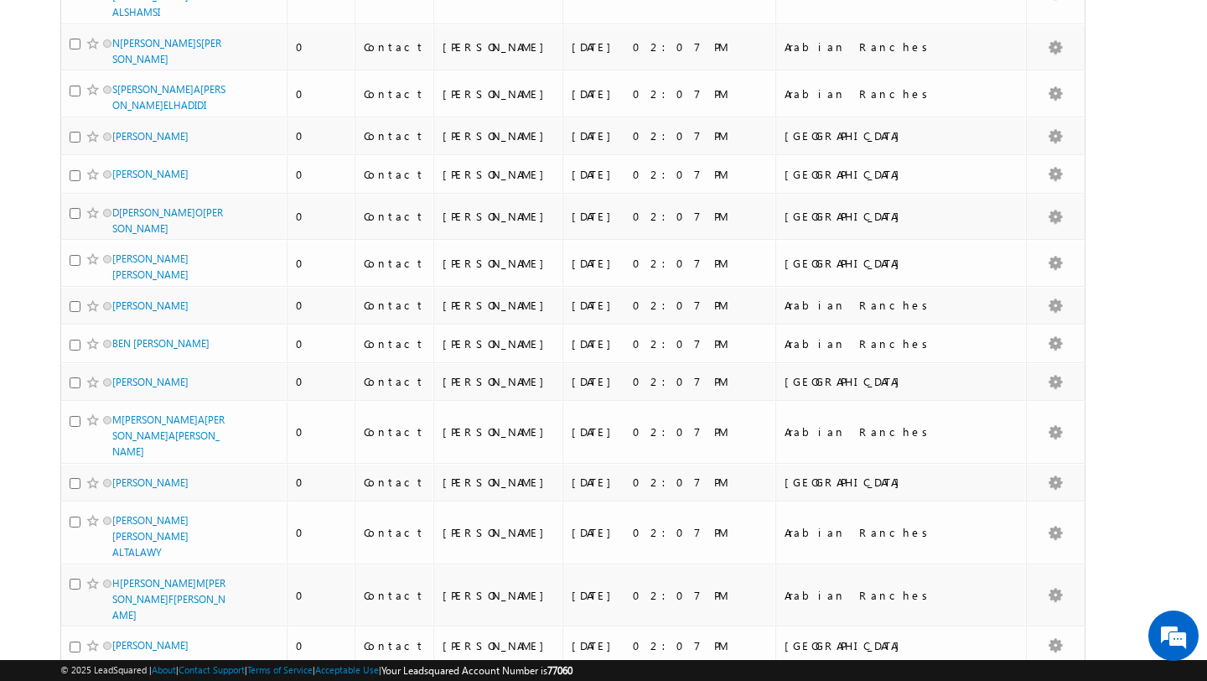
scroll to position [3772, 0]
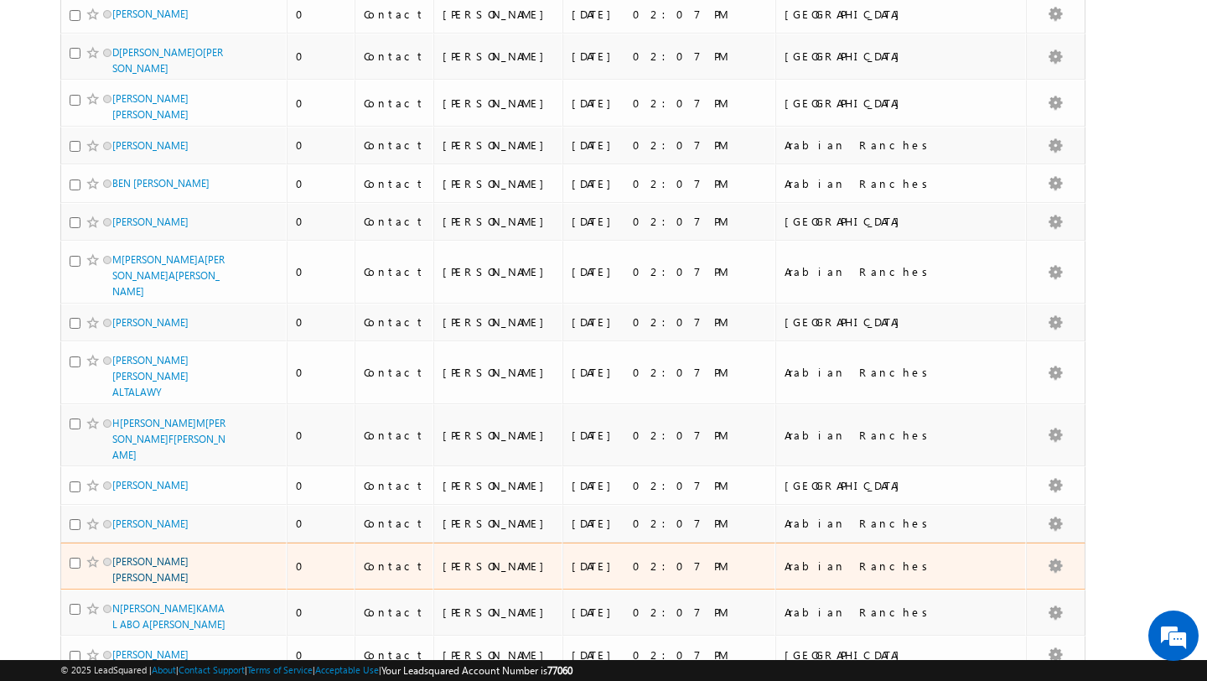
click at [162, 555] on link "SYED ABDEEN ABDULLA" at bounding box center [150, 569] width 76 height 29
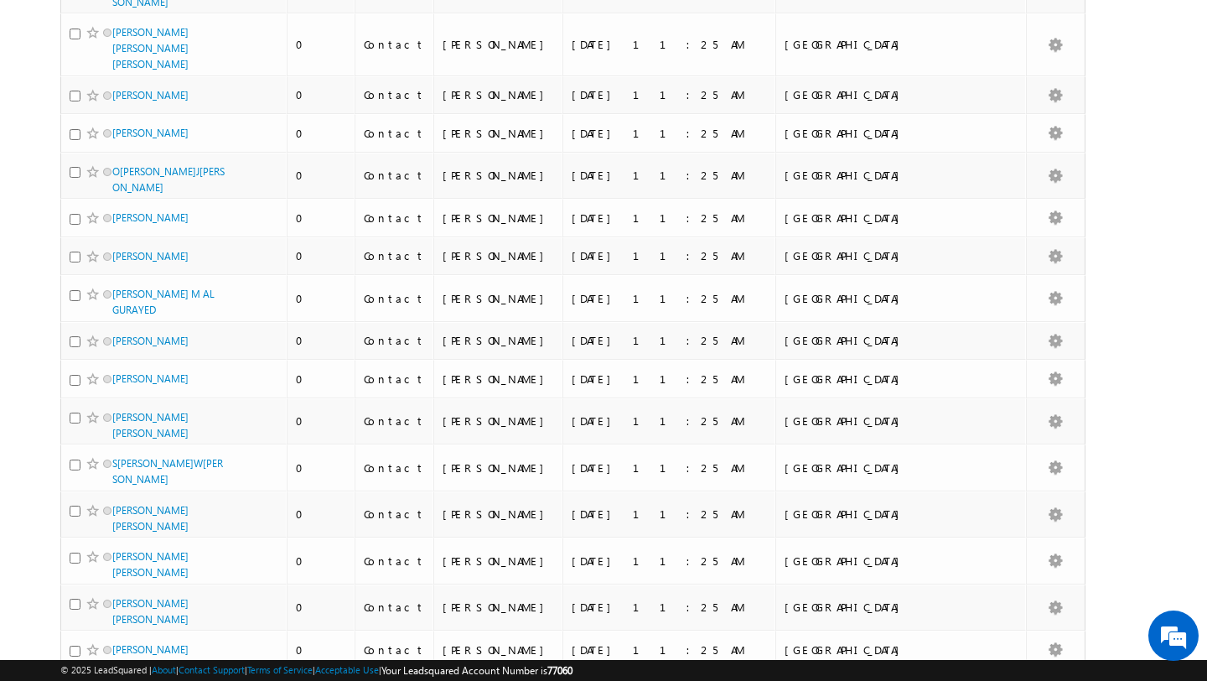
scroll to position [0, 0]
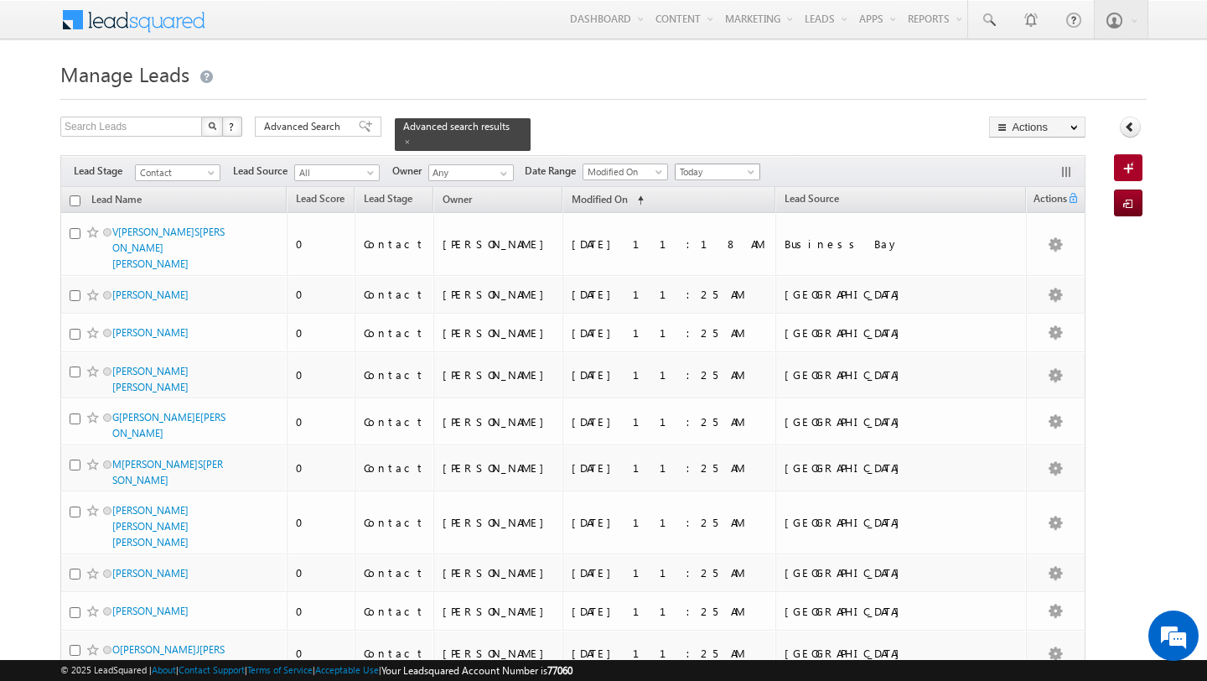
click at [710, 168] on span "Today" at bounding box center [716, 171] width 80 height 15
click at [712, 187] on link "All Time" at bounding box center [712, 189] width 85 height 15
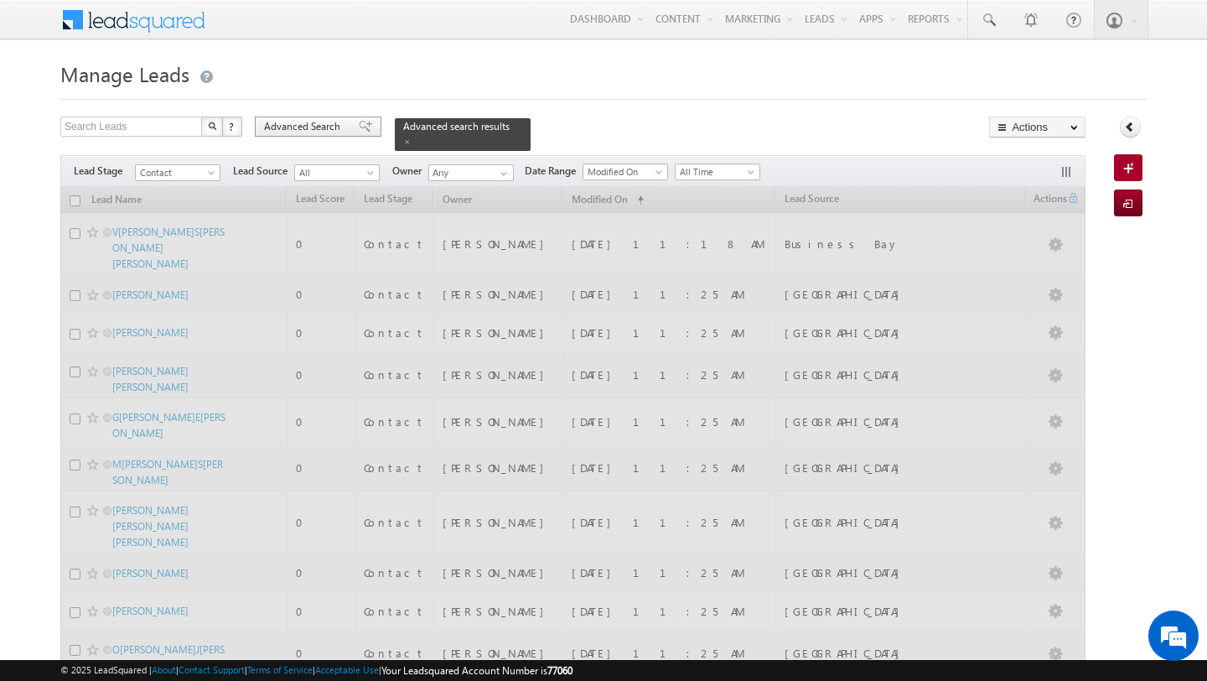
click at [336, 128] on span "Advanced Search" at bounding box center [304, 126] width 81 height 15
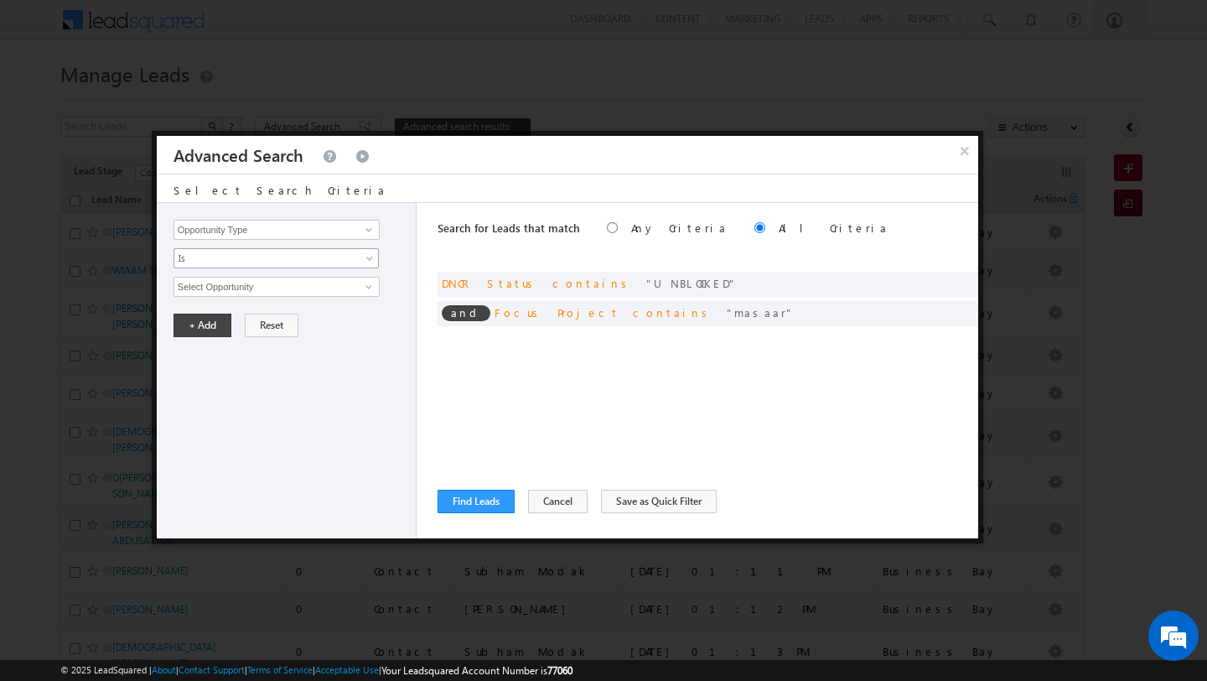
click at [314, 250] on link "Is" at bounding box center [276, 258] width 205 height 20
click at [317, 228] on input "Opportunity Type" at bounding box center [277, 230] width 206 height 20
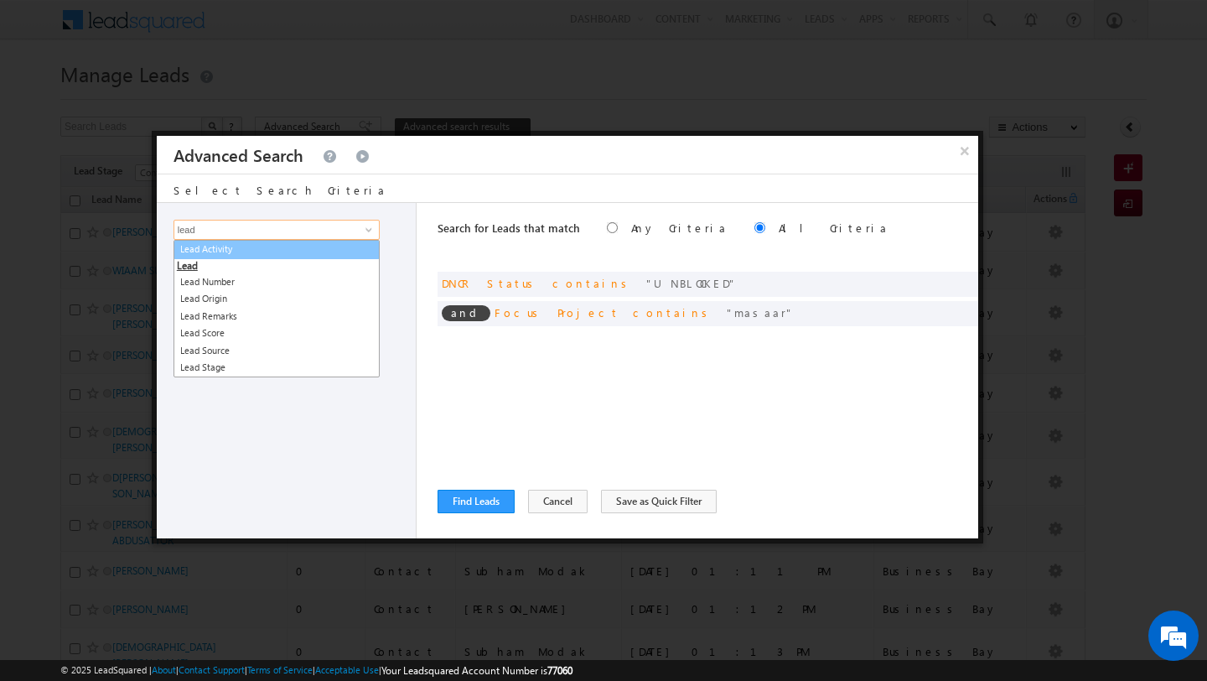
click at [307, 249] on link "Lead Activity" at bounding box center [277, 249] width 206 height 19
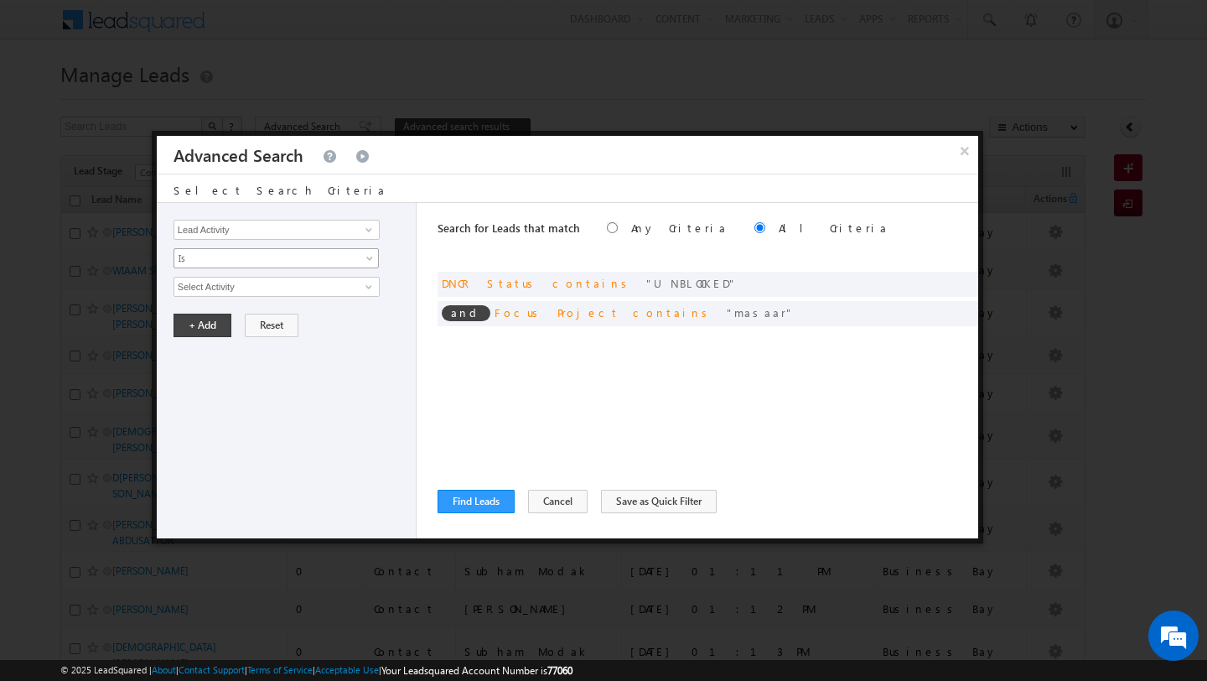
click at [307, 249] on link "Is" at bounding box center [276, 258] width 205 height 20
click at [307, 293] on link "Is Not" at bounding box center [276, 295] width 205 height 15
click at [372, 286] on span at bounding box center [368, 286] width 13 height 13
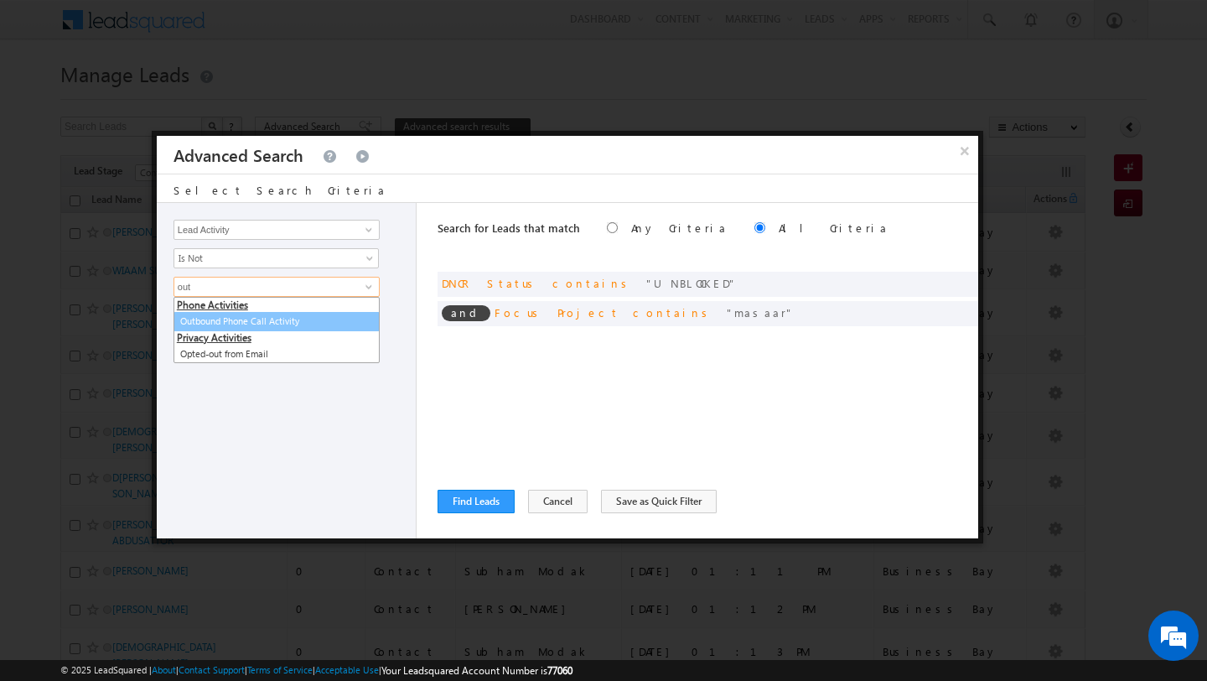
click at [243, 319] on link "Outbound Phone Call Activity" at bounding box center [277, 321] width 206 height 19
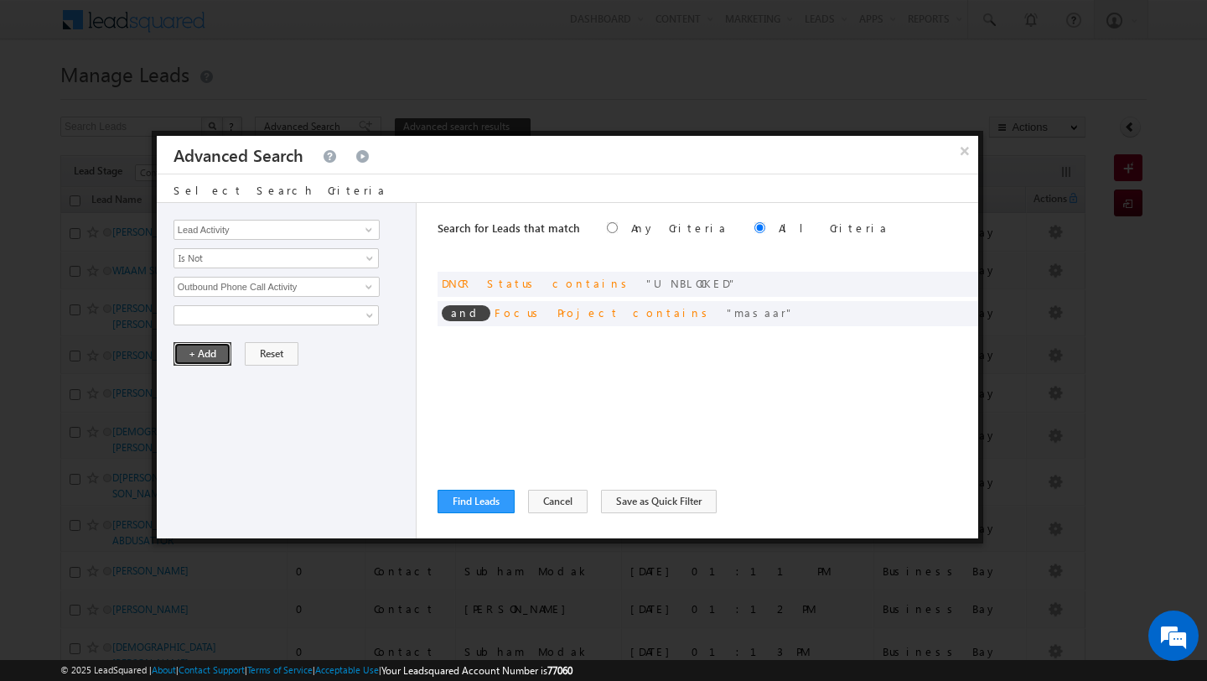
click at [210, 343] on button "+ Add" at bounding box center [203, 353] width 58 height 23
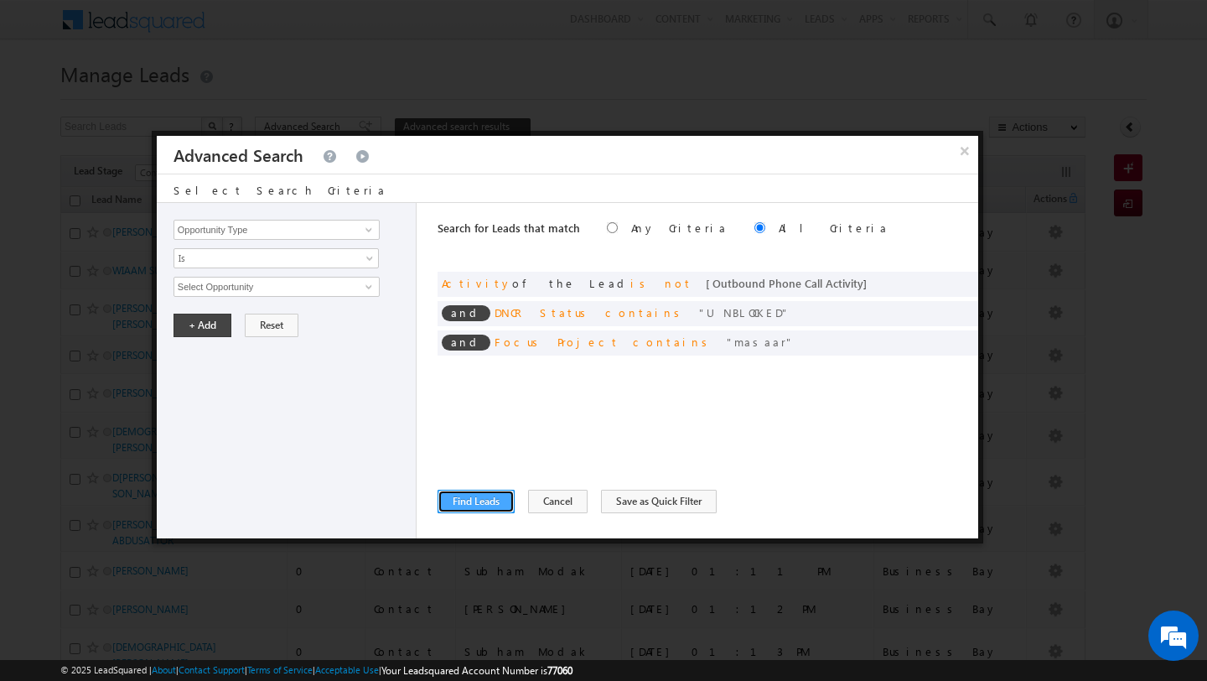
click at [482, 503] on button "Find Leads" at bounding box center [476, 501] width 77 height 23
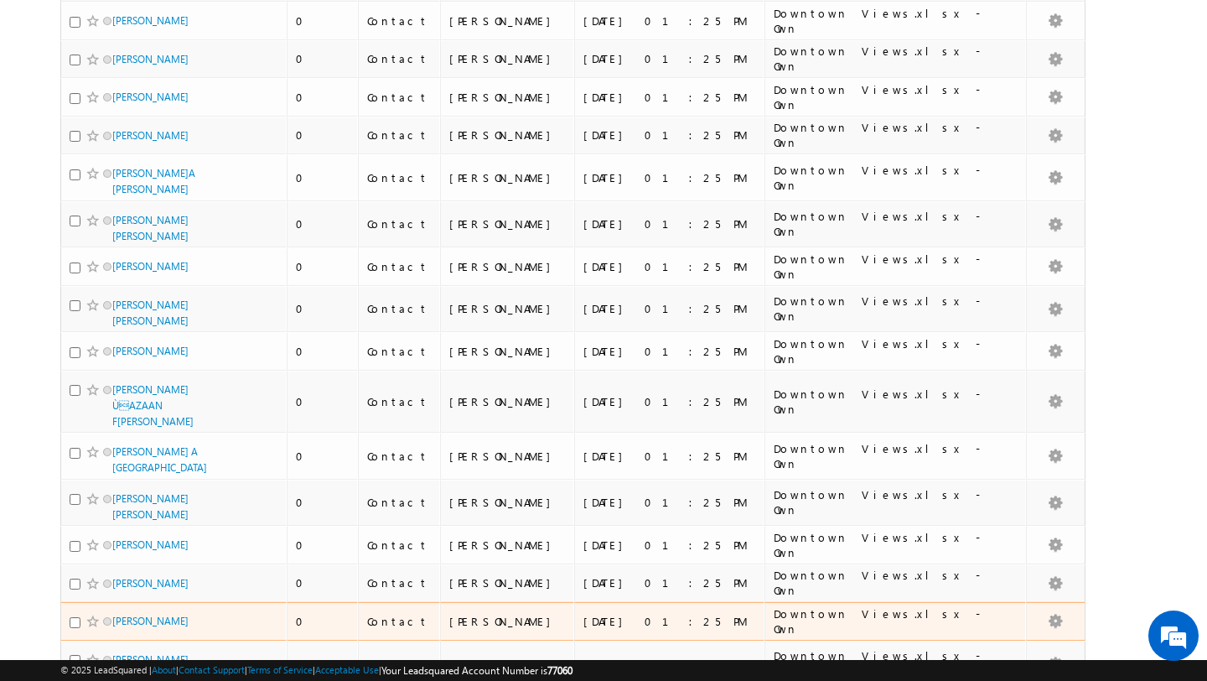
scroll to position [3980, 0]
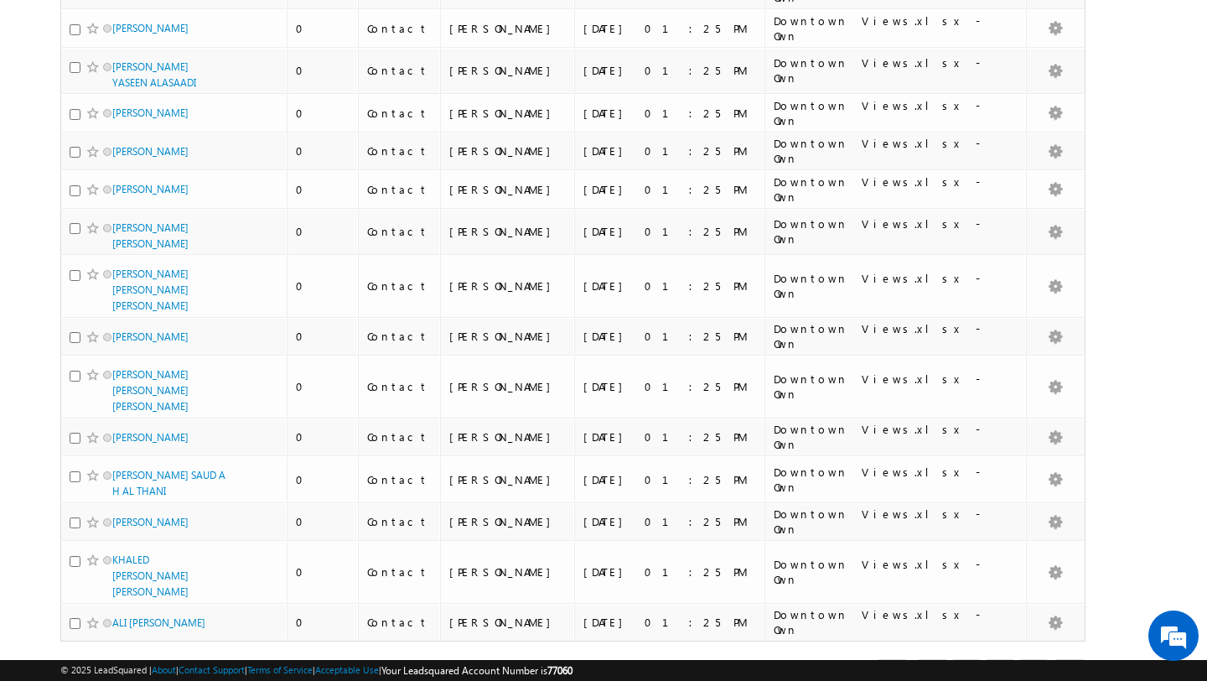
click at [970, 659] on link "2" at bounding box center [967, 673] width 30 height 29
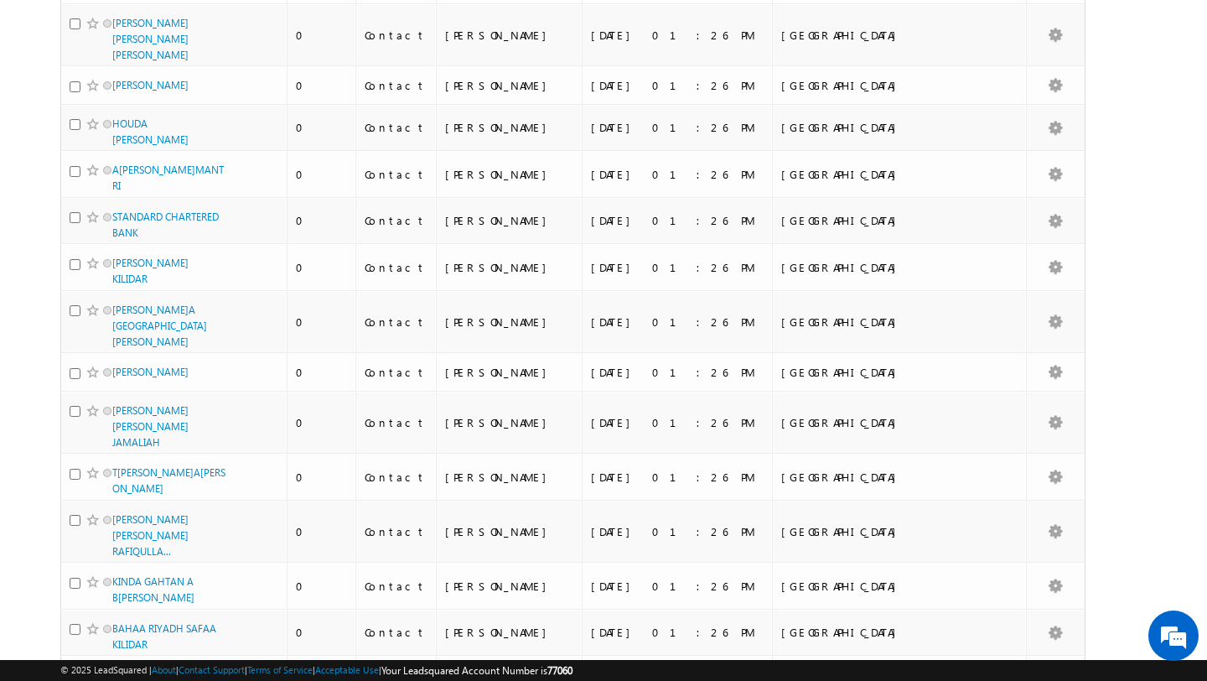
scroll to position [3837, 0]
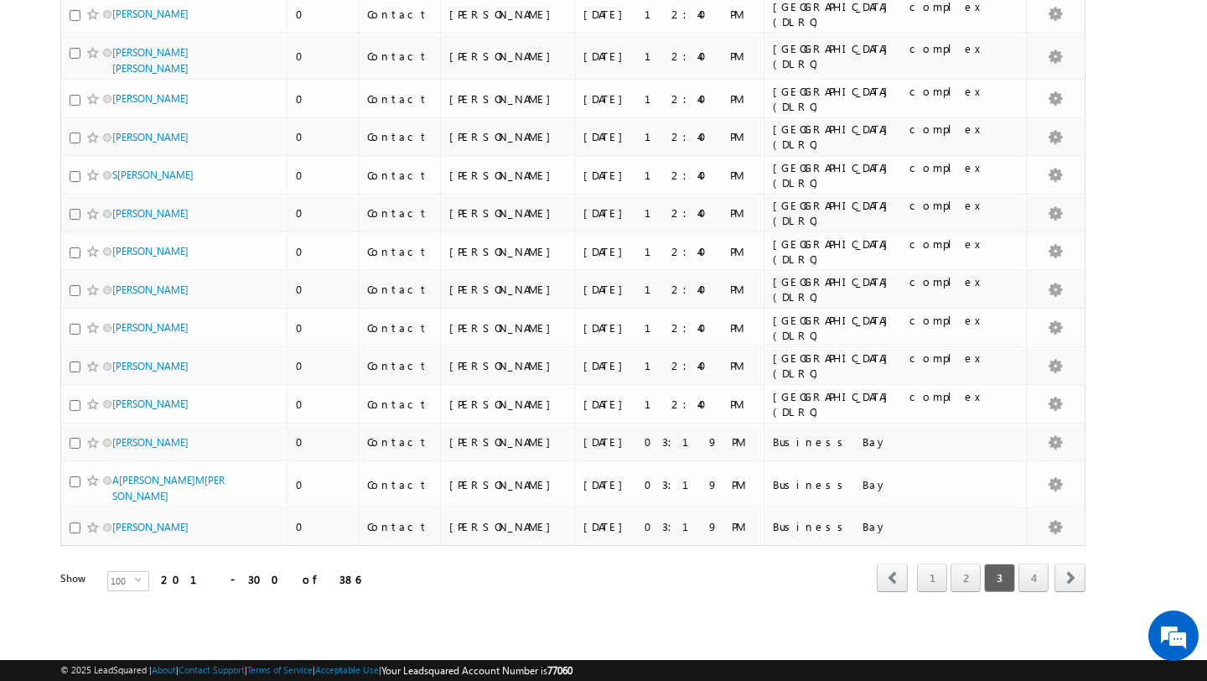
scroll to position [3537, 0]
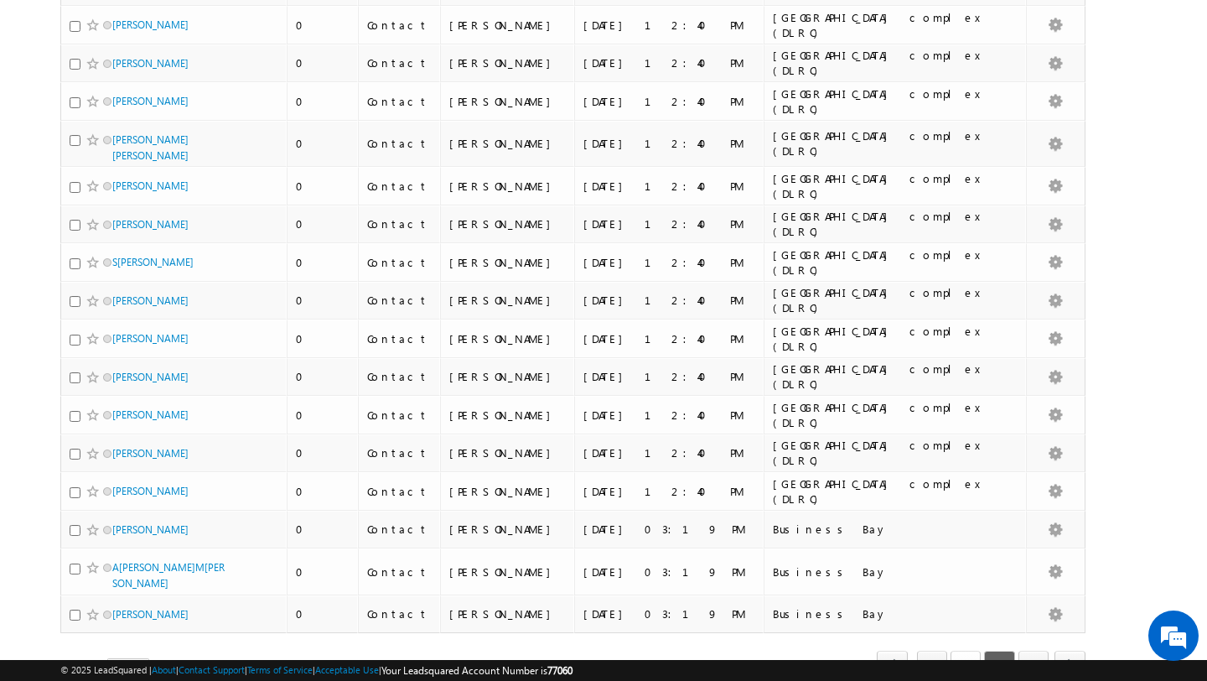
click at [971, 651] on link "2" at bounding box center [966, 665] width 30 height 29
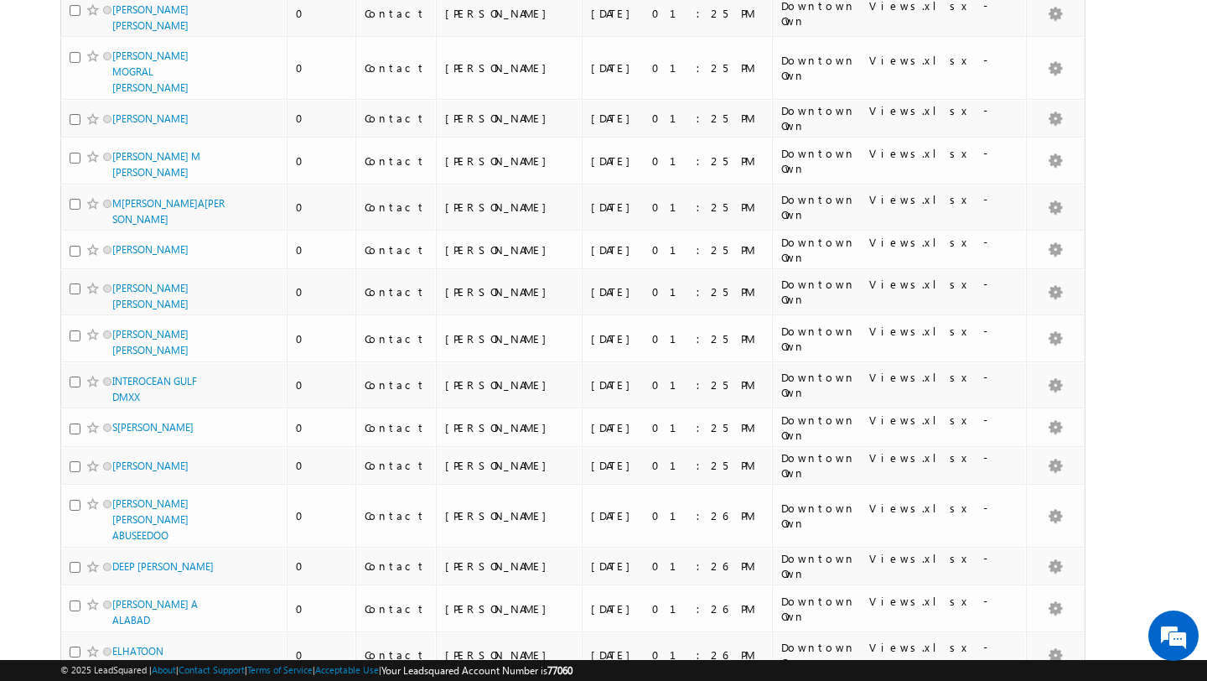
scroll to position [0, 0]
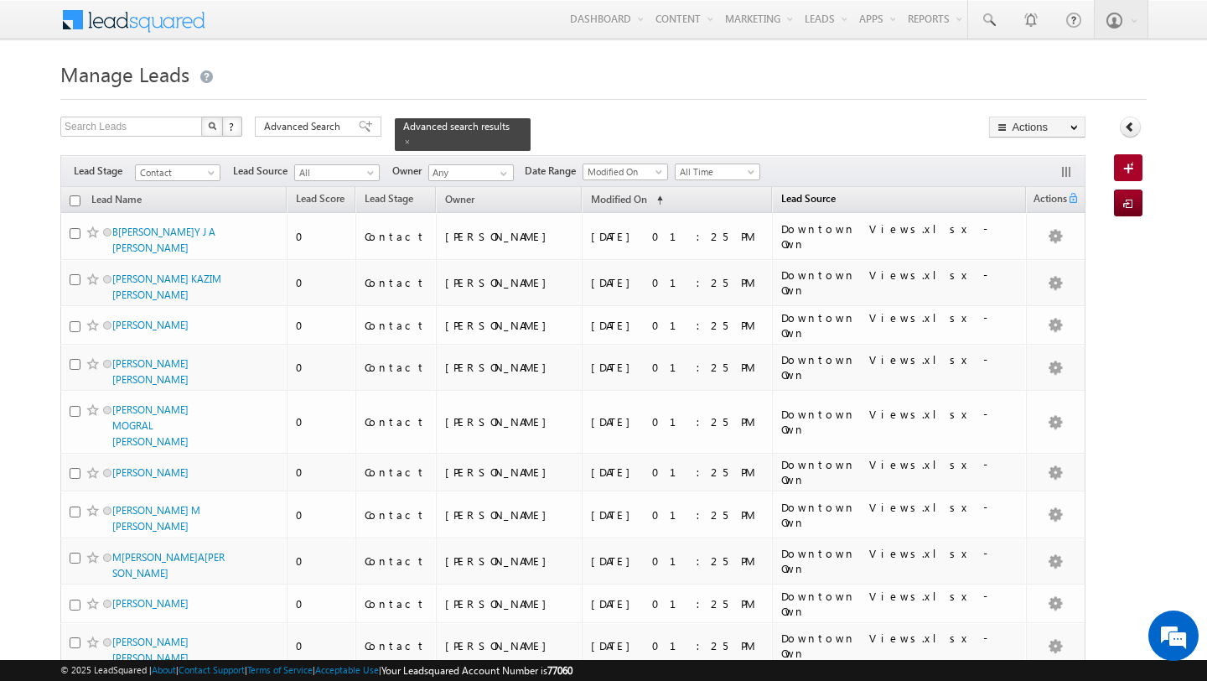
click at [815, 198] on span "Lead Source" at bounding box center [808, 198] width 54 height 13
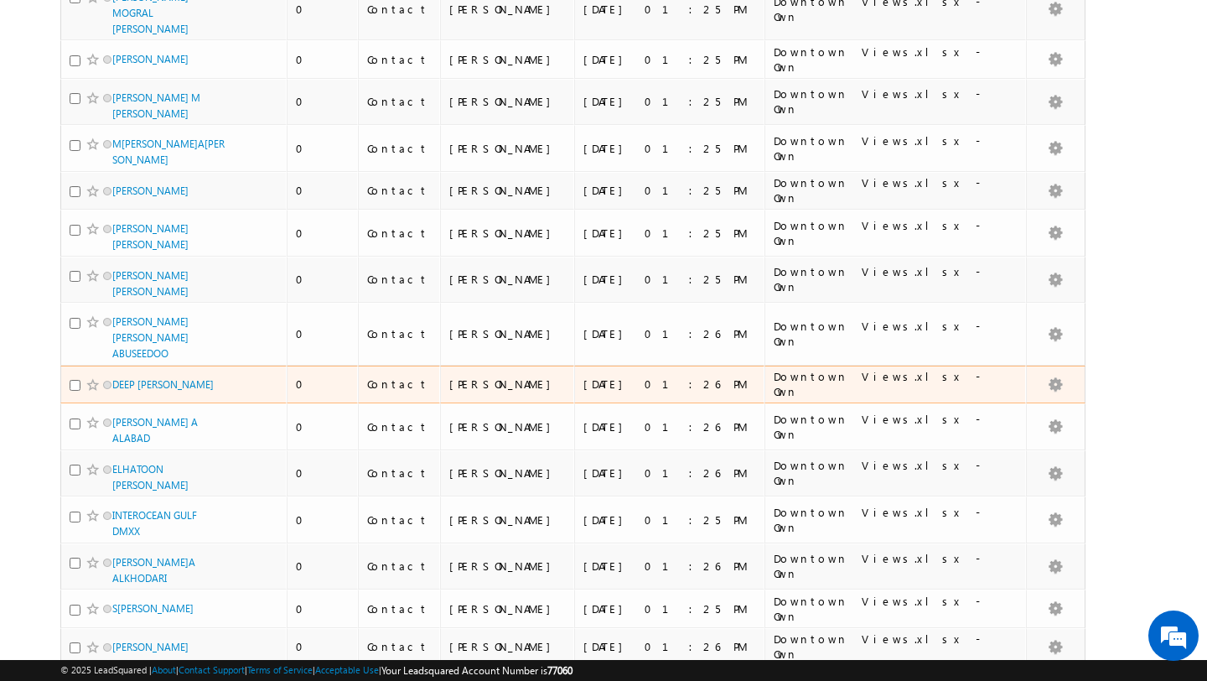
scroll to position [3906, 0]
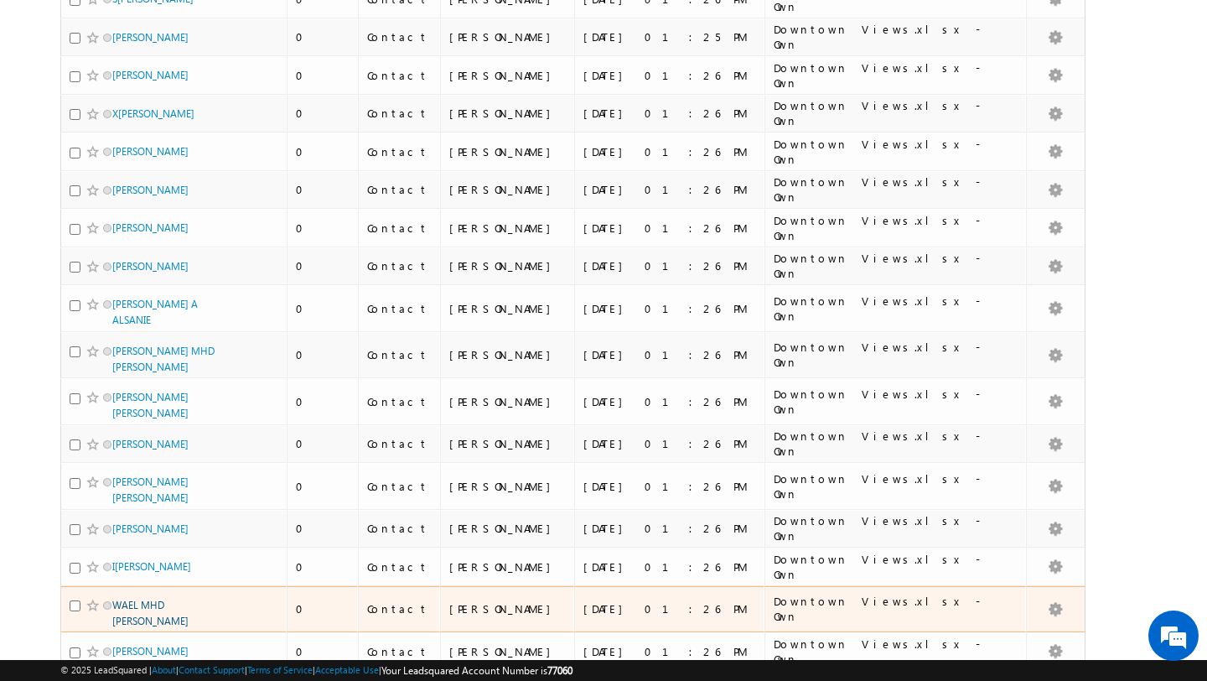
click at [131, 599] on link "WAEL MHD SAMIR KOURAHBI" at bounding box center [150, 613] width 76 height 29
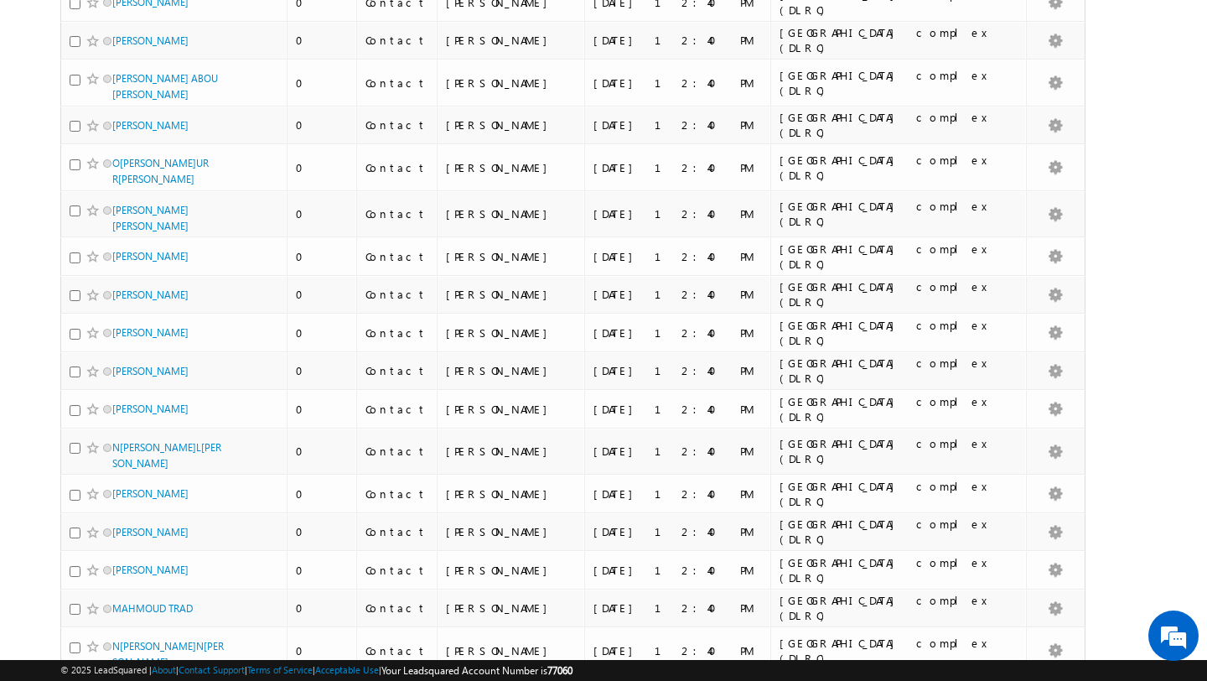
scroll to position [3584, 0]
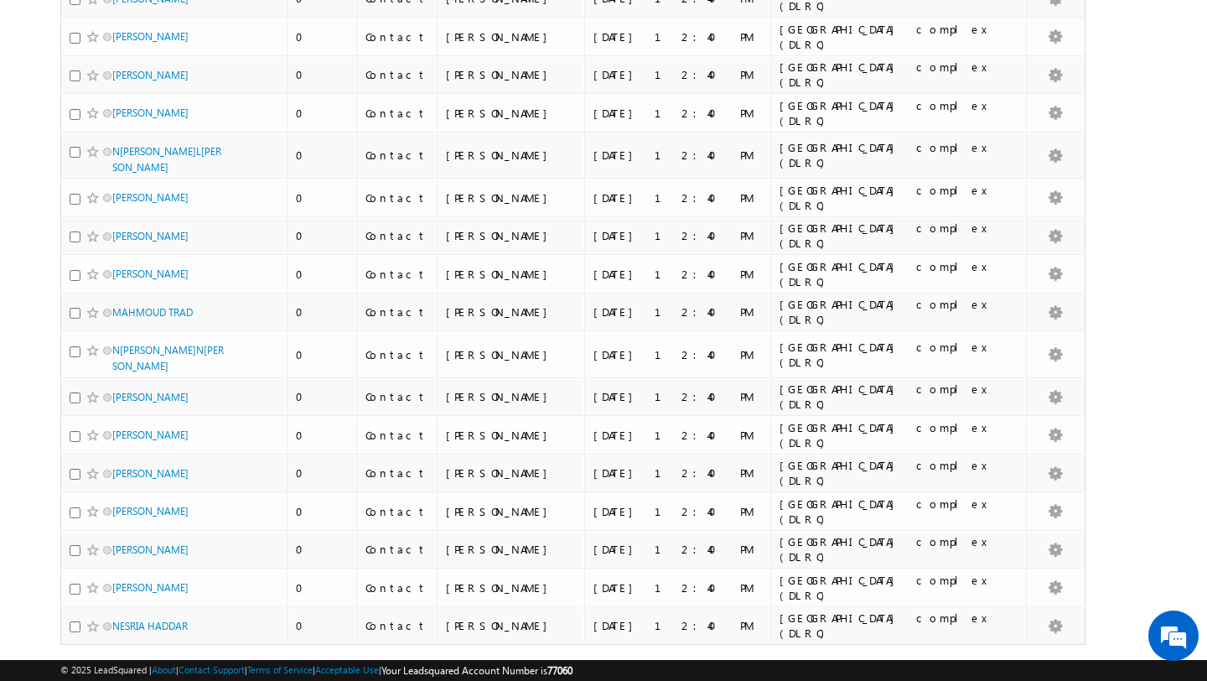
click at [1027, 662] on link "4" at bounding box center [1034, 676] width 30 height 29
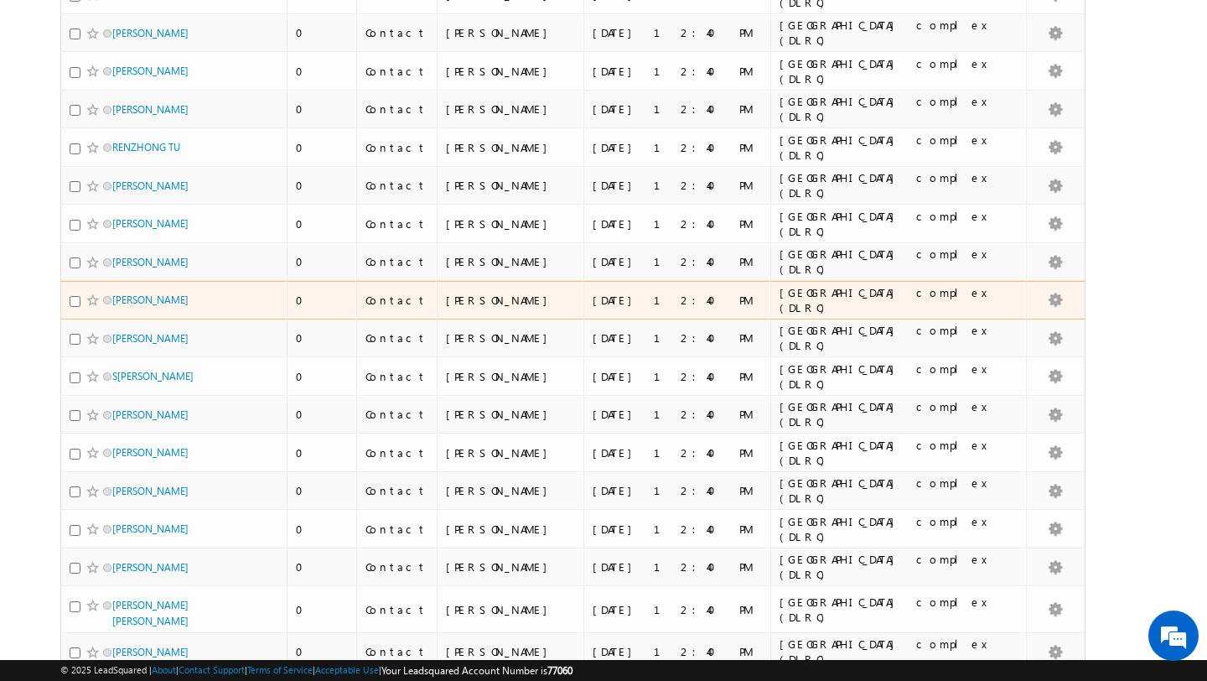
scroll to position [234, 0]
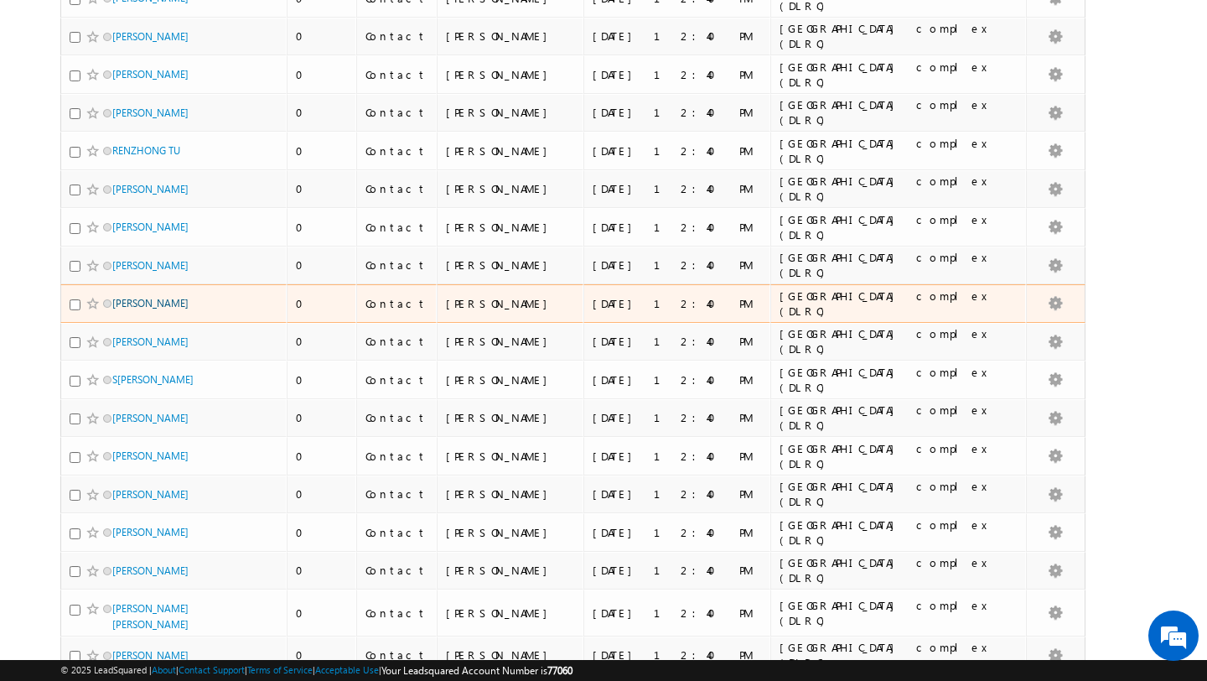
click at [142, 304] on link "[PERSON_NAME]" at bounding box center [150, 303] width 76 height 13
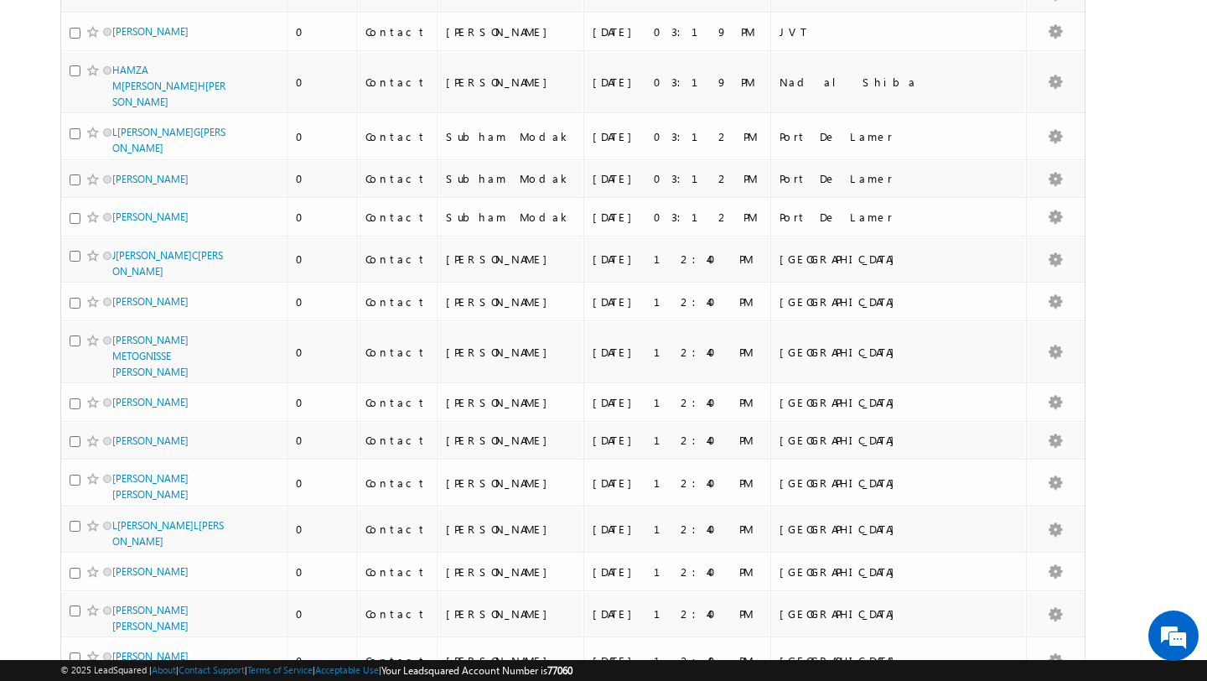
scroll to position [3221, 0]
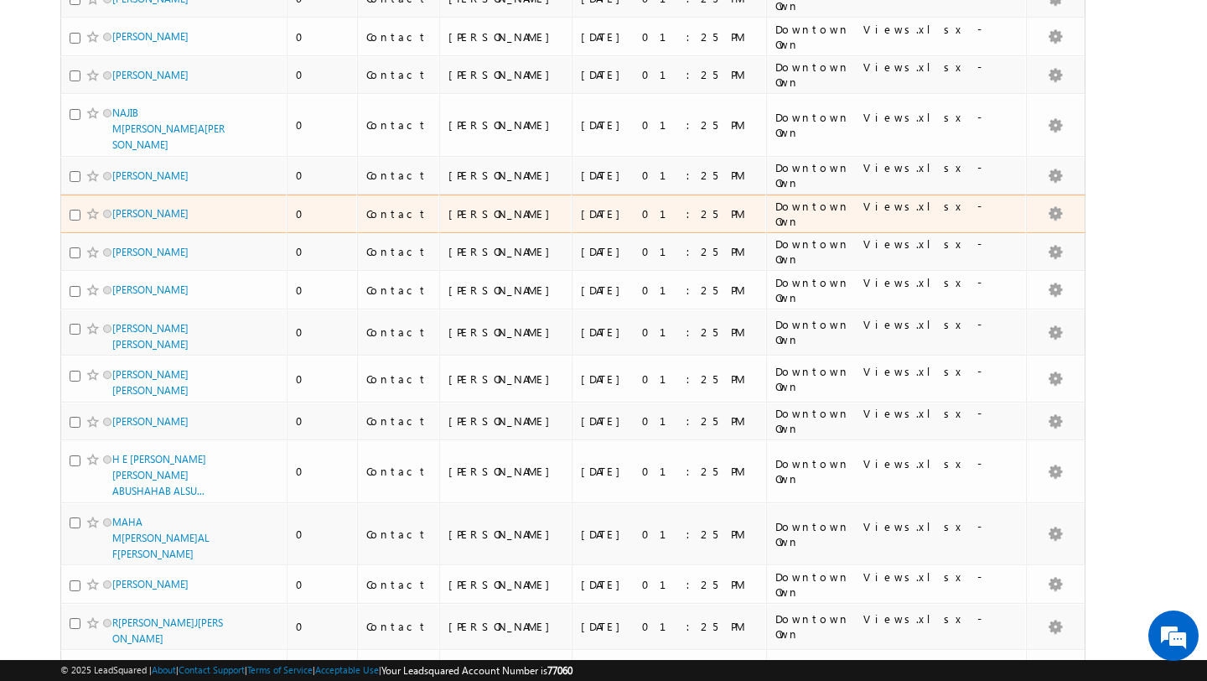
scroll to position [3844, 0]
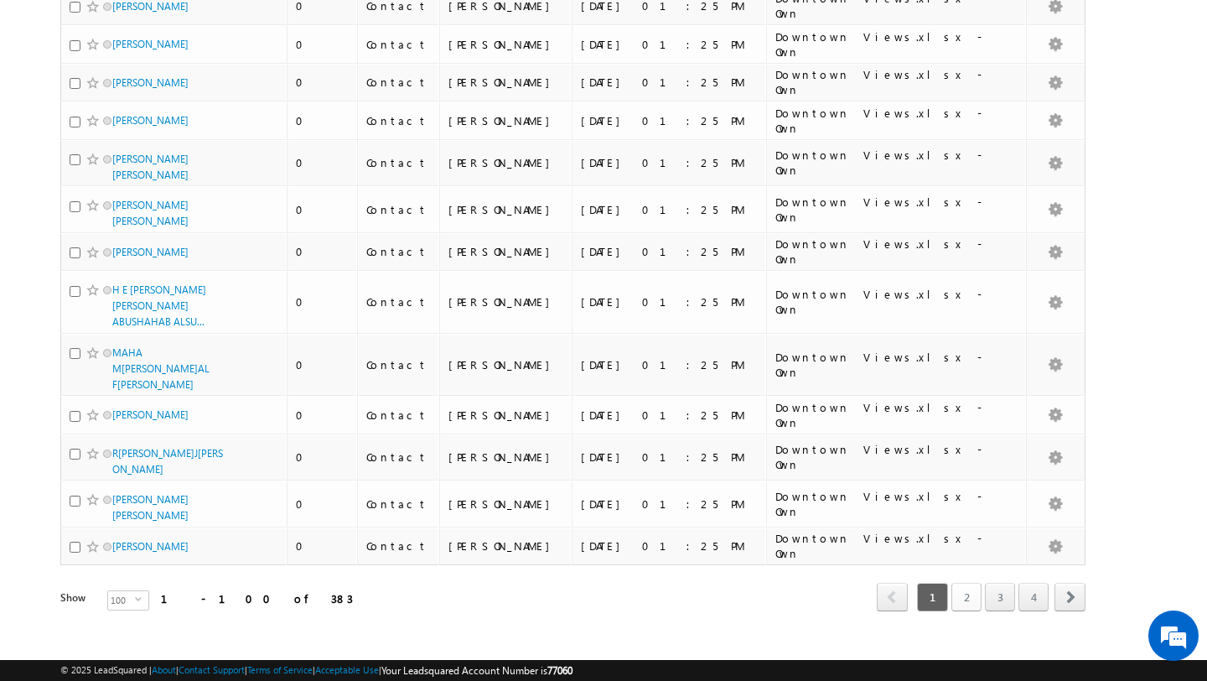
click at [960, 583] on link "2" at bounding box center [967, 597] width 30 height 29
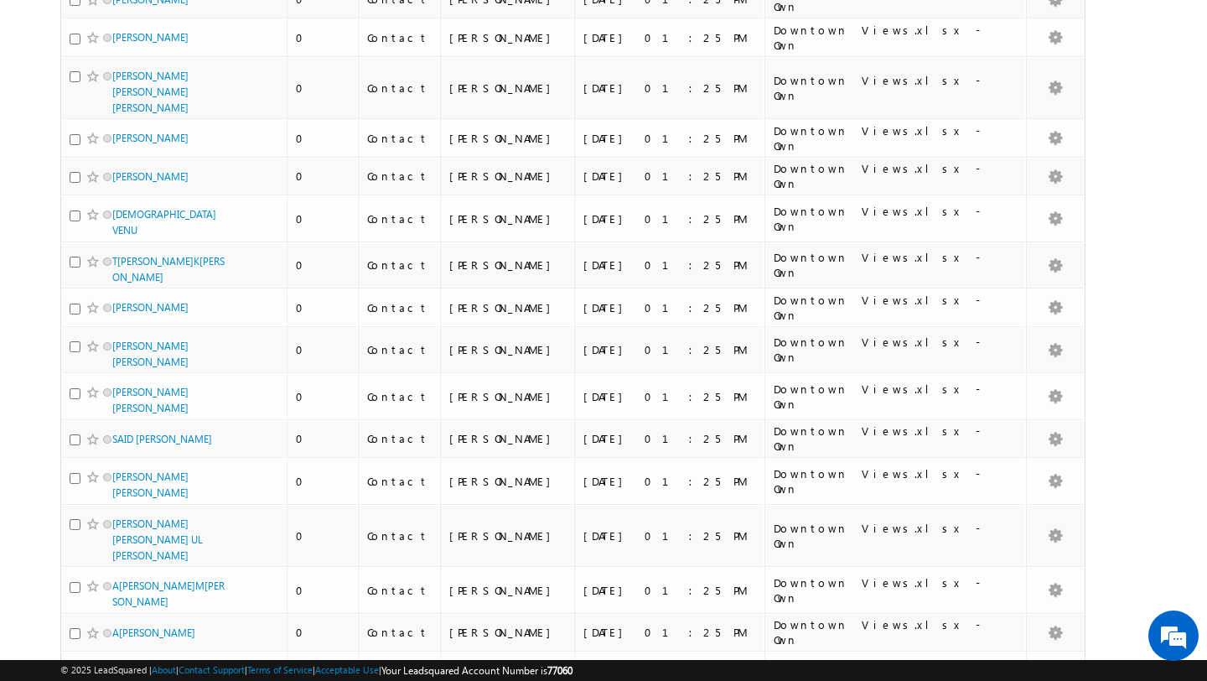
scroll to position [0, 0]
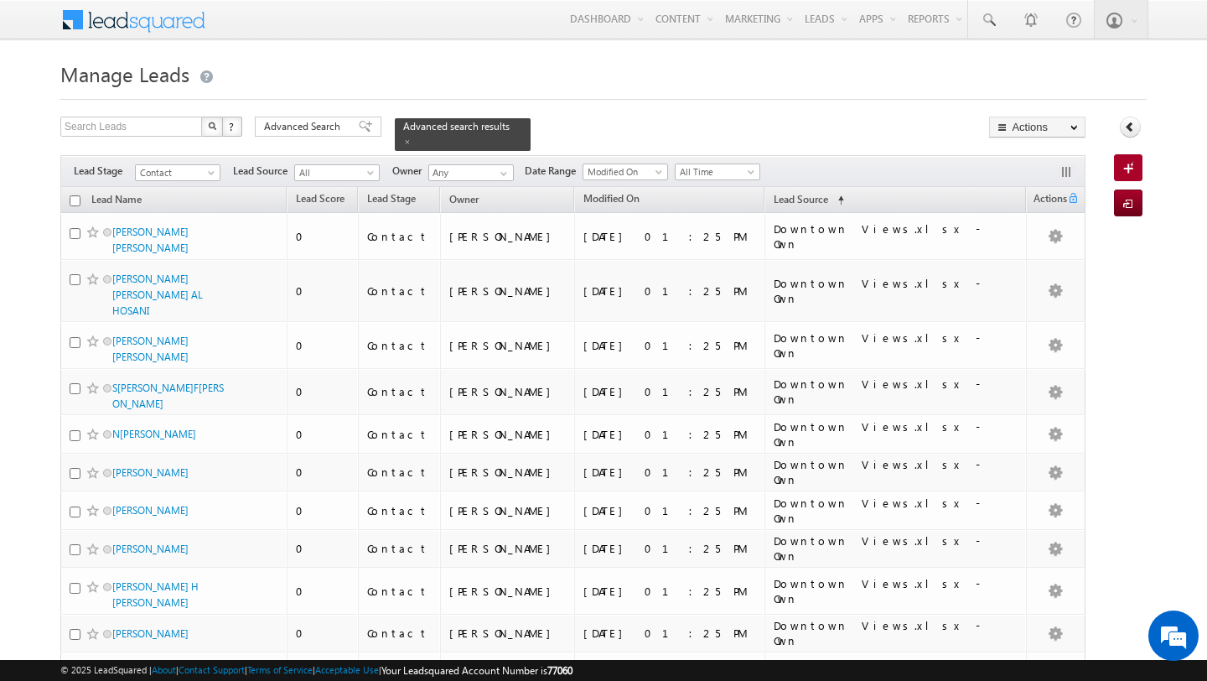
click at [75, 201] on input "checkbox" at bounding box center [75, 200] width 11 height 11
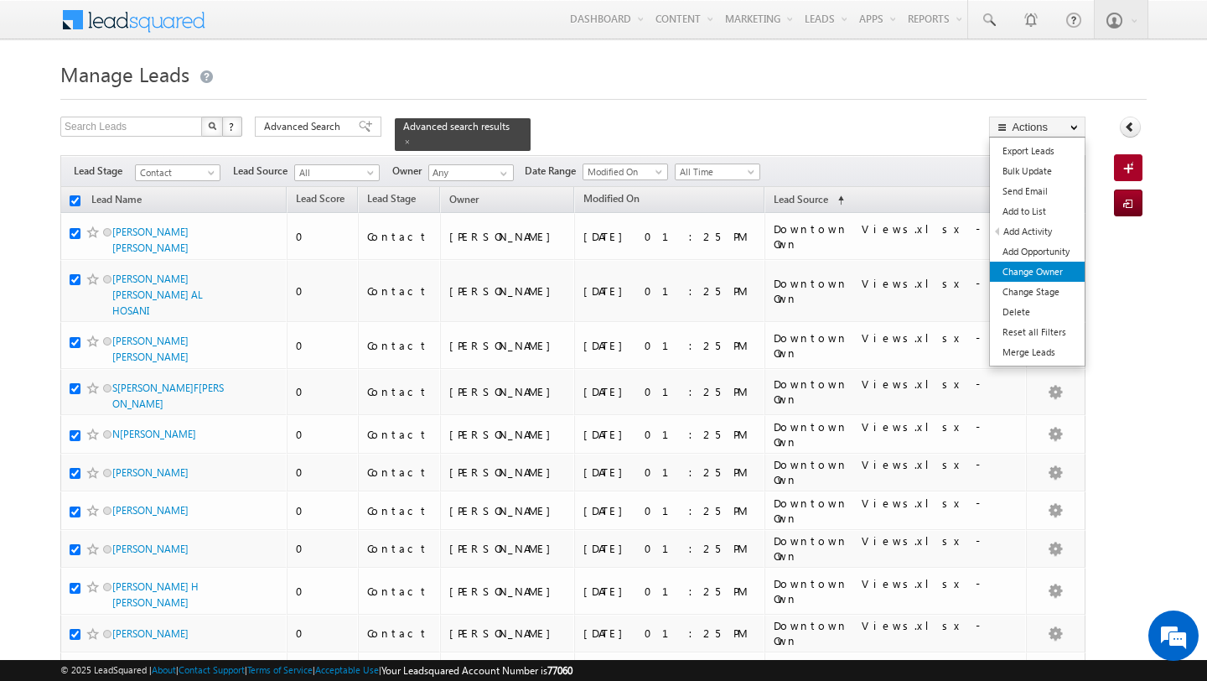
click at [1054, 274] on link "Change Owner" at bounding box center [1037, 272] width 95 height 20
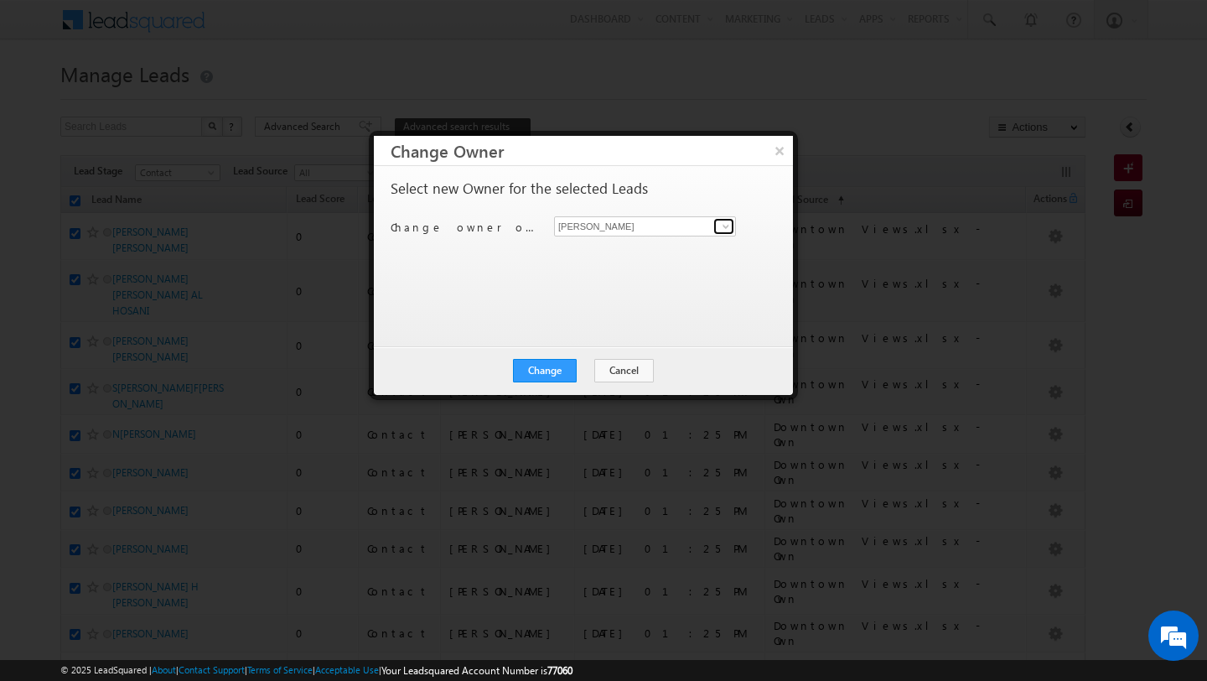
click at [727, 229] on span at bounding box center [725, 226] width 13 height 13
click at [624, 257] on span "swarup.chandradas@indglobal.ae" at bounding box center [636, 259] width 151 height 13
click at [553, 367] on button "Change" at bounding box center [545, 370] width 64 height 23
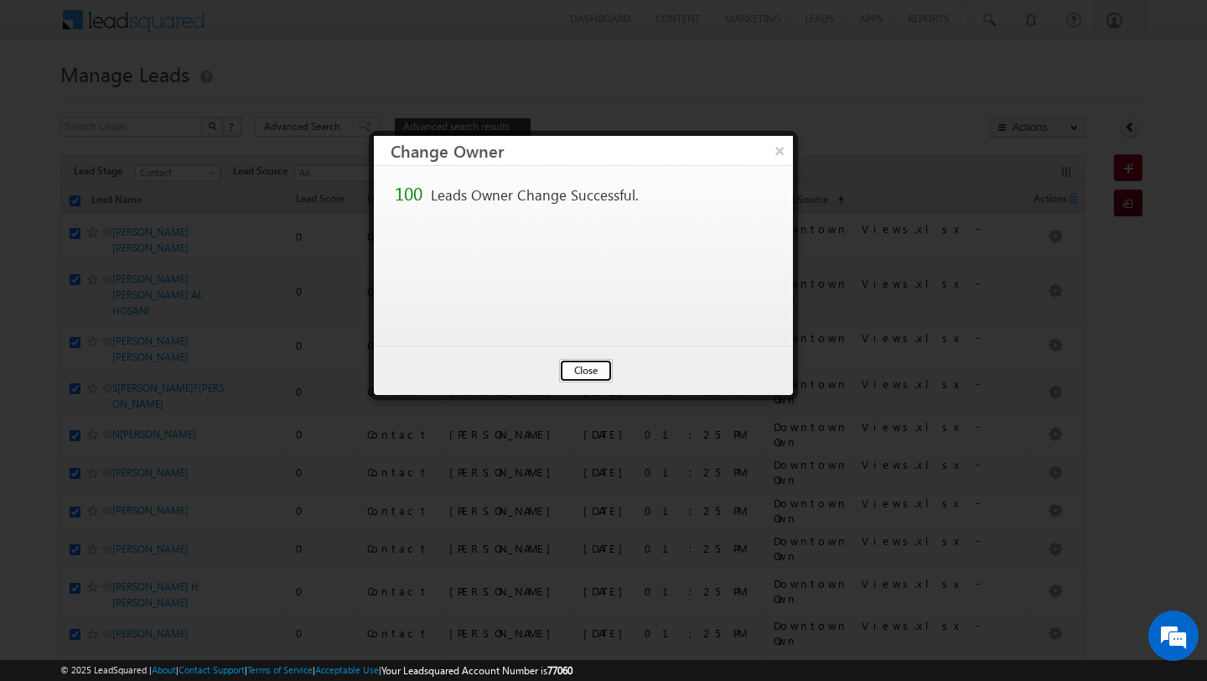
click at [589, 366] on button "Close" at bounding box center [586, 370] width 54 height 23
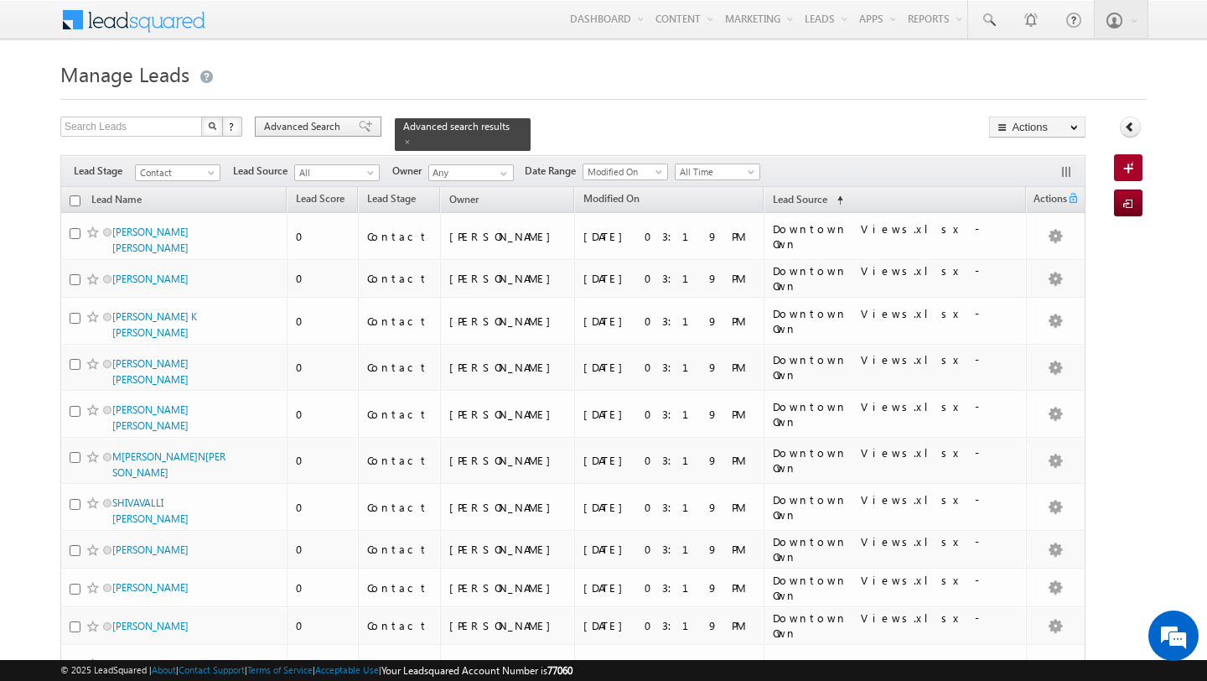
click at [339, 123] on span "Advanced Search" at bounding box center [304, 126] width 81 height 15
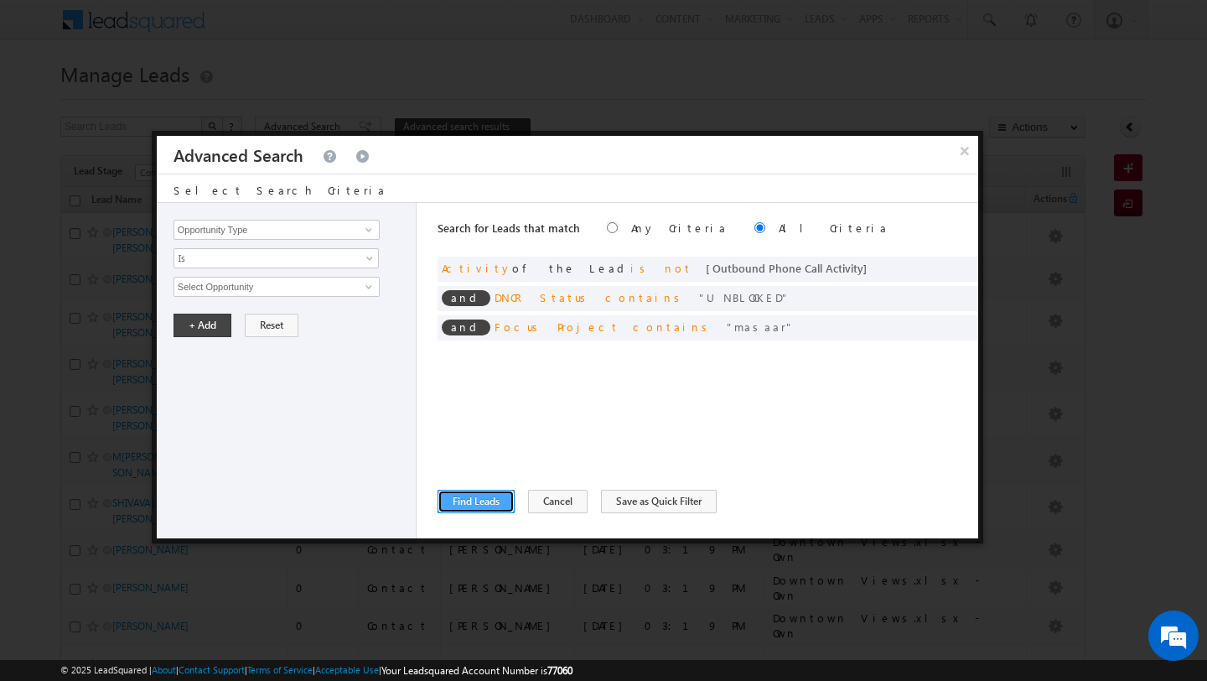
click at [486, 505] on button "Find Leads" at bounding box center [476, 501] width 77 height 23
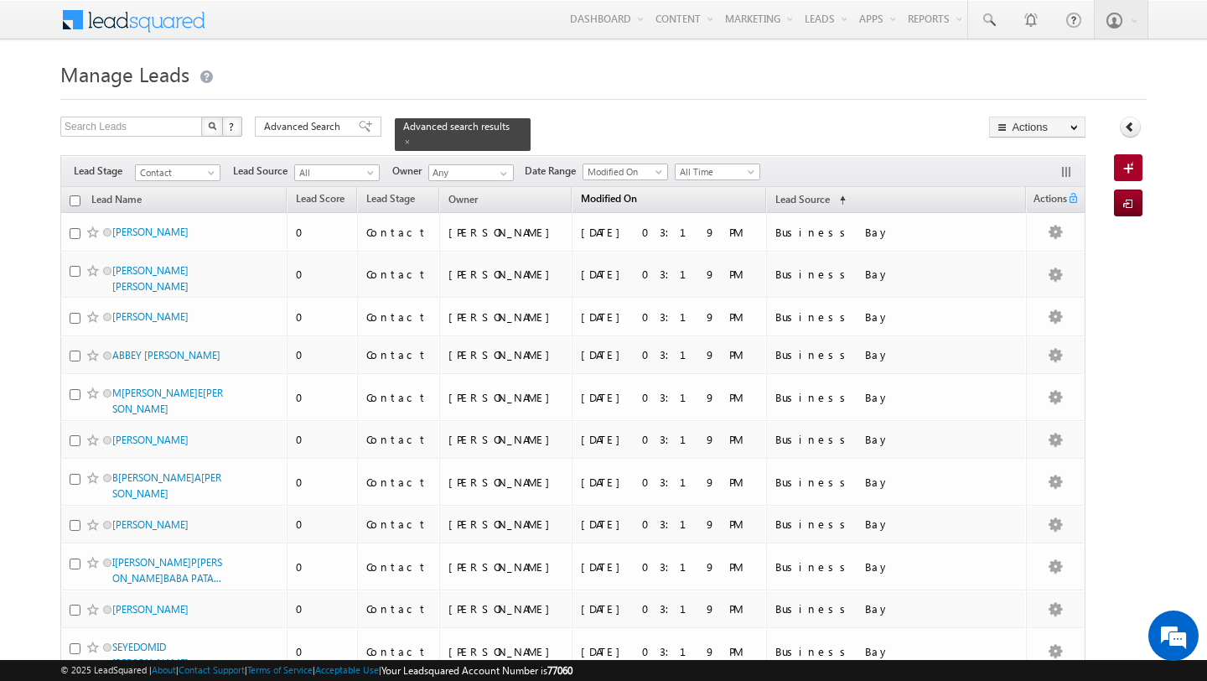
click at [637, 203] on span "Modified On" at bounding box center [609, 198] width 56 height 13
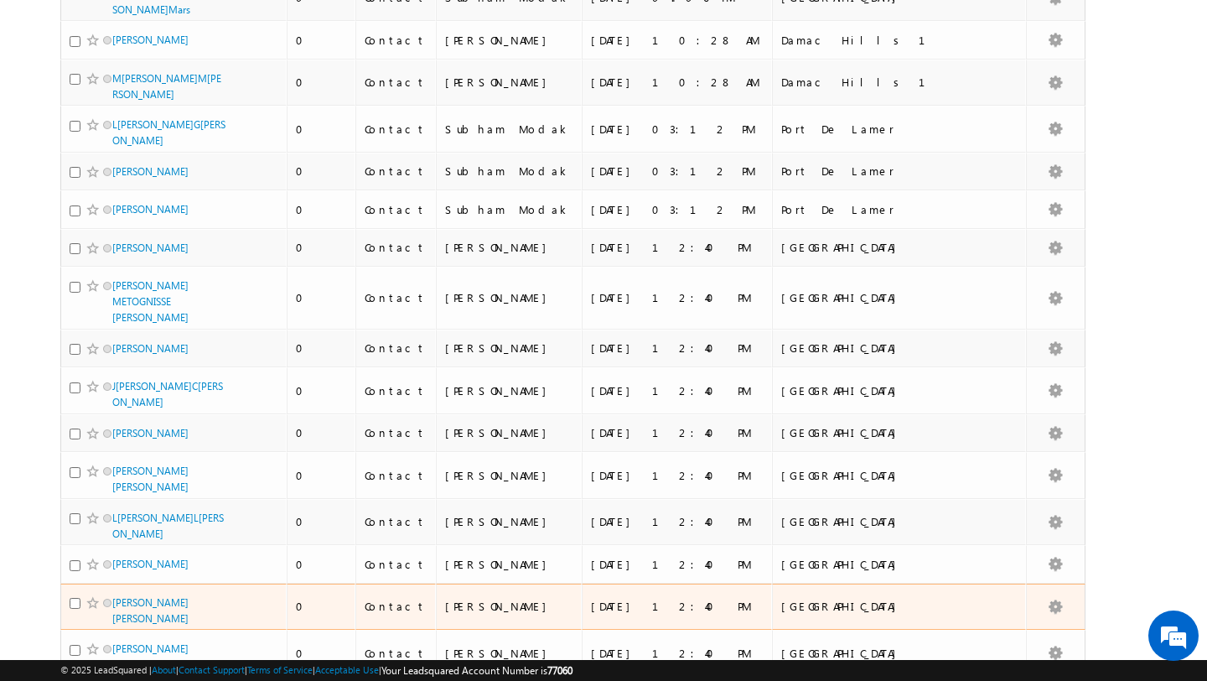
scroll to position [3918, 0]
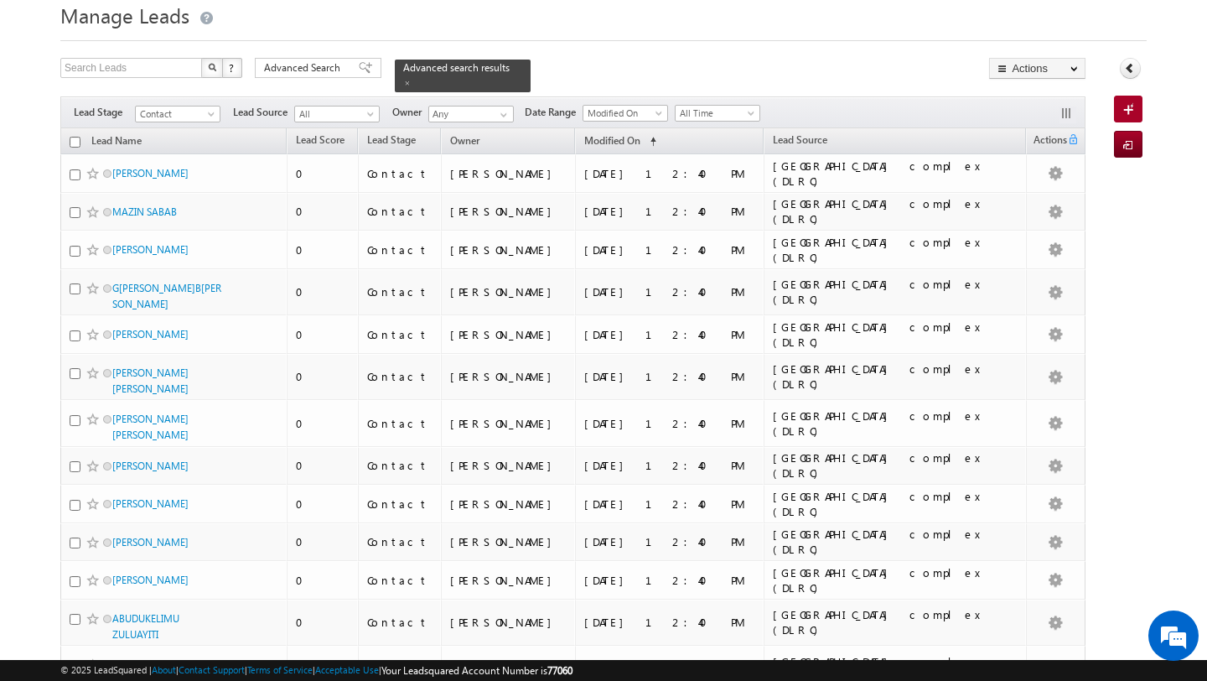
scroll to position [0, 0]
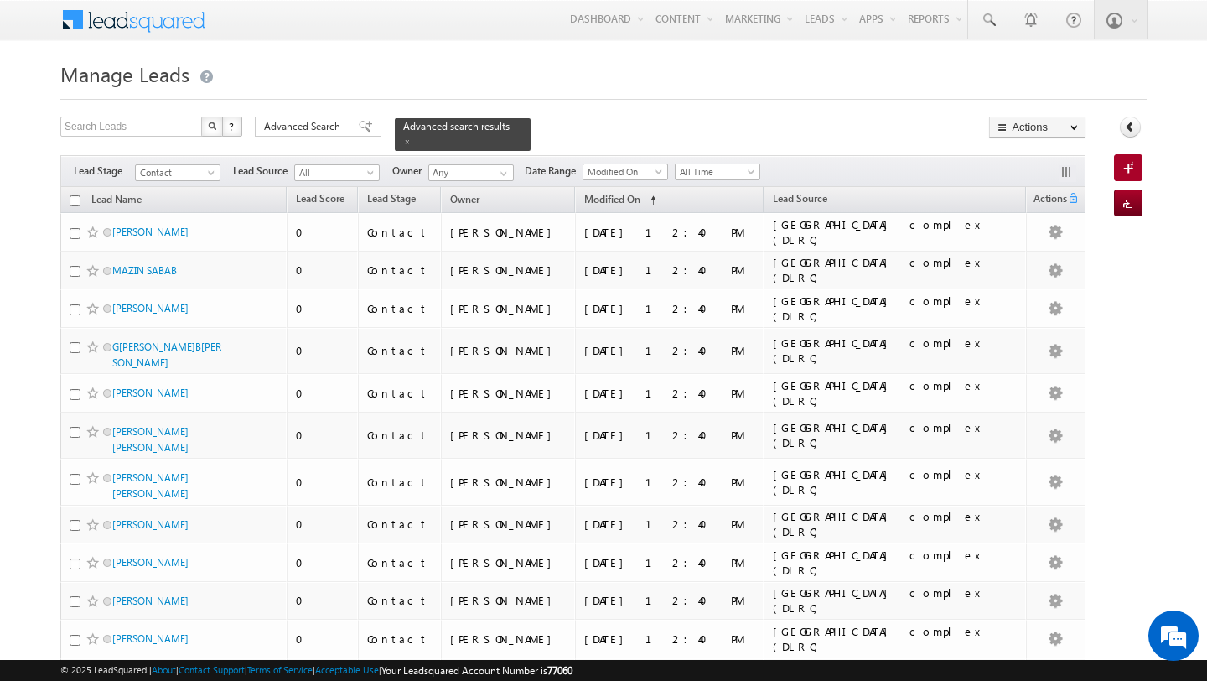
click at [77, 200] on input "checkbox" at bounding box center [75, 200] width 11 height 11
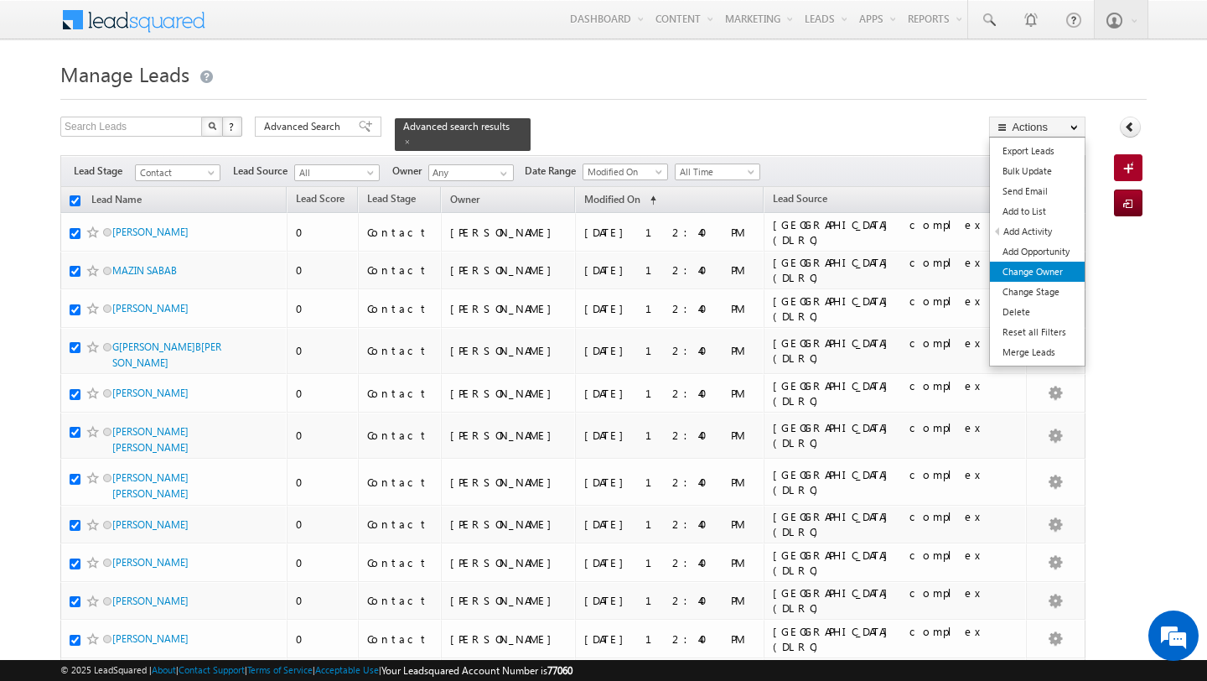
click at [1047, 272] on link "Change Owner" at bounding box center [1037, 272] width 95 height 20
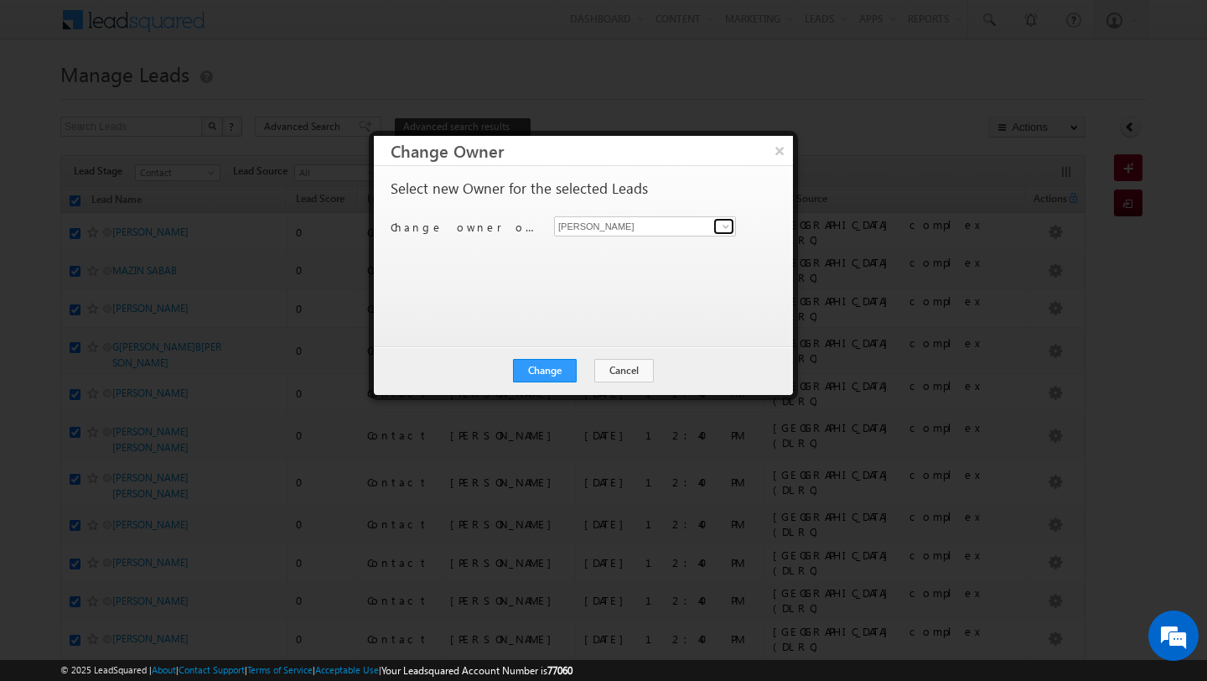
click at [719, 225] on span at bounding box center [725, 226] width 13 height 13
click at [647, 246] on link "Anand Pandey anand.pandey@indglobal.ae" at bounding box center [645, 252] width 182 height 32
click at [554, 362] on button "Change" at bounding box center [545, 370] width 64 height 23
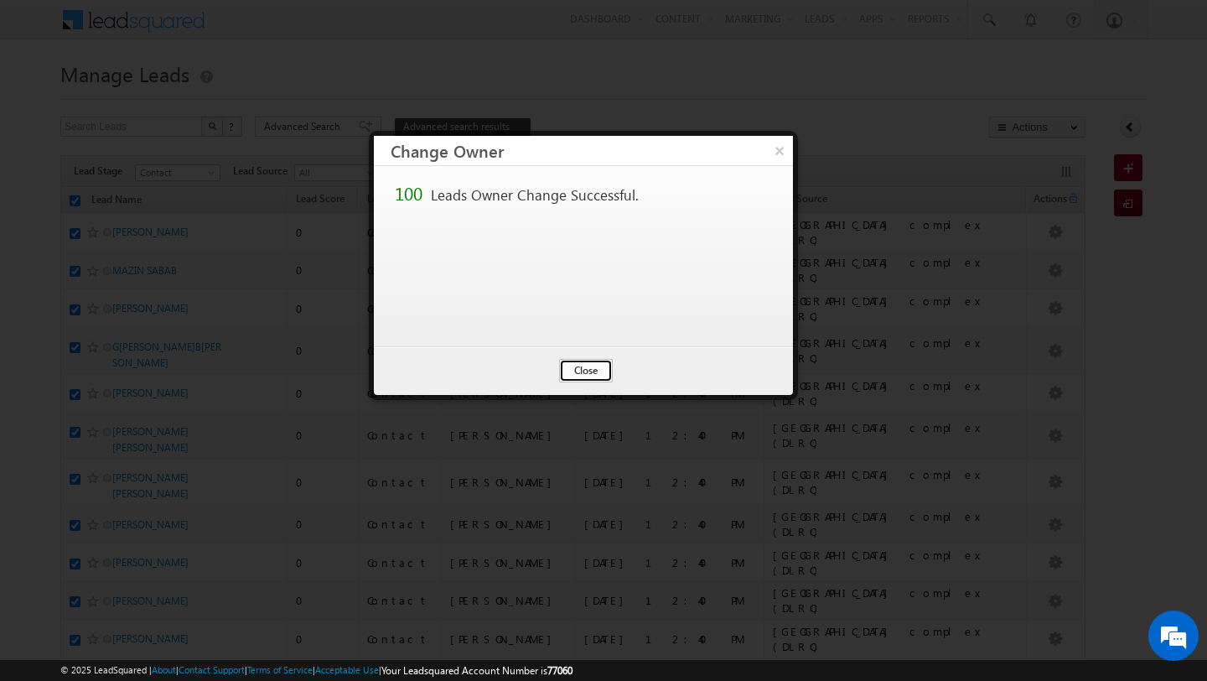
click at [574, 370] on button "Close" at bounding box center [586, 370] width 54 height 23
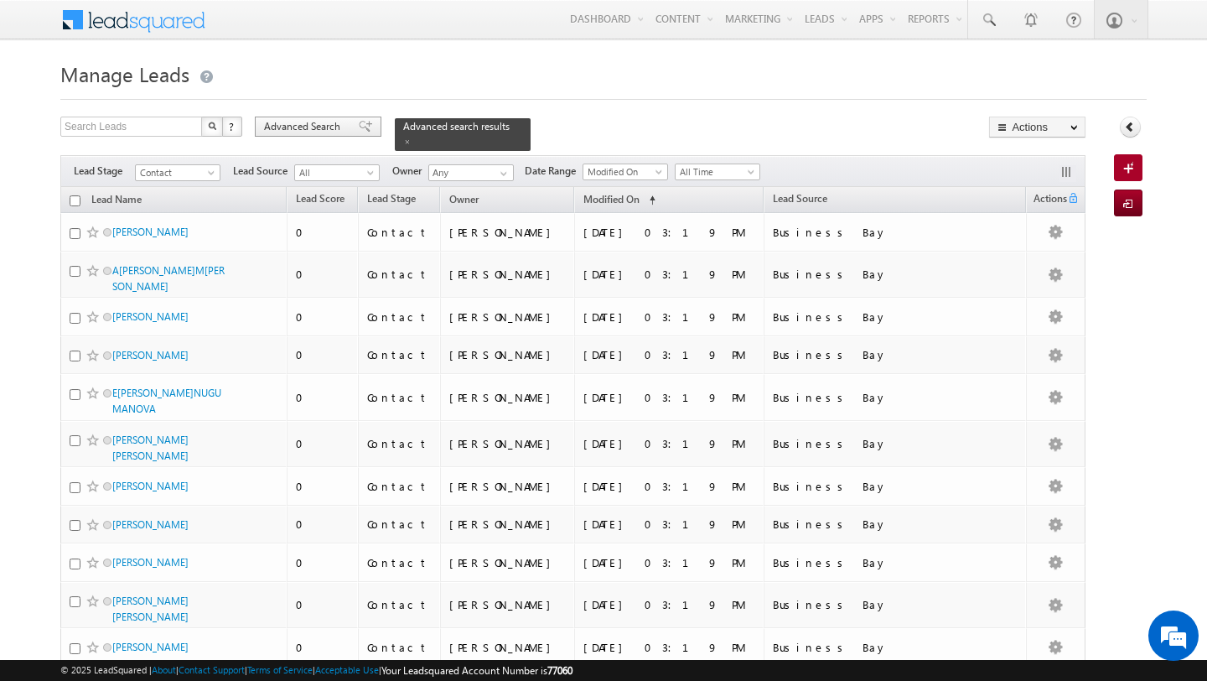
click at [311, 126] on span "Advanced Search" at bounding box center [304, 126] width 81 height 15
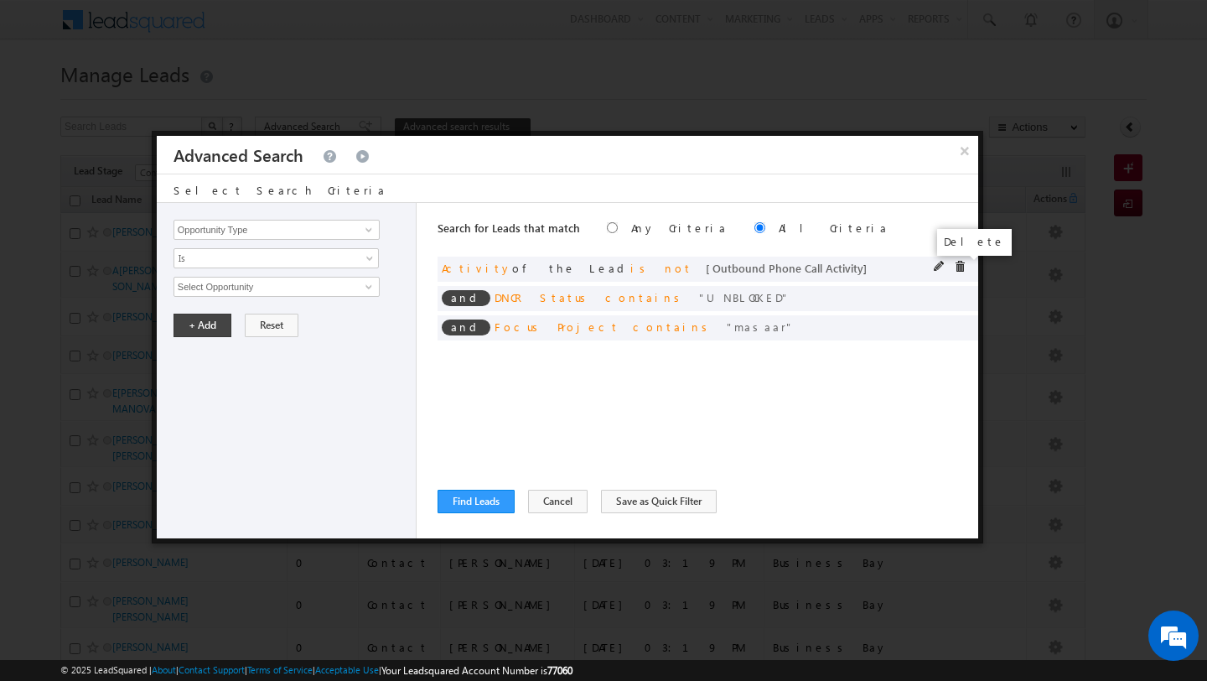
click at [962, 267] on span at bounding box center [960, 267] width 12 height 12
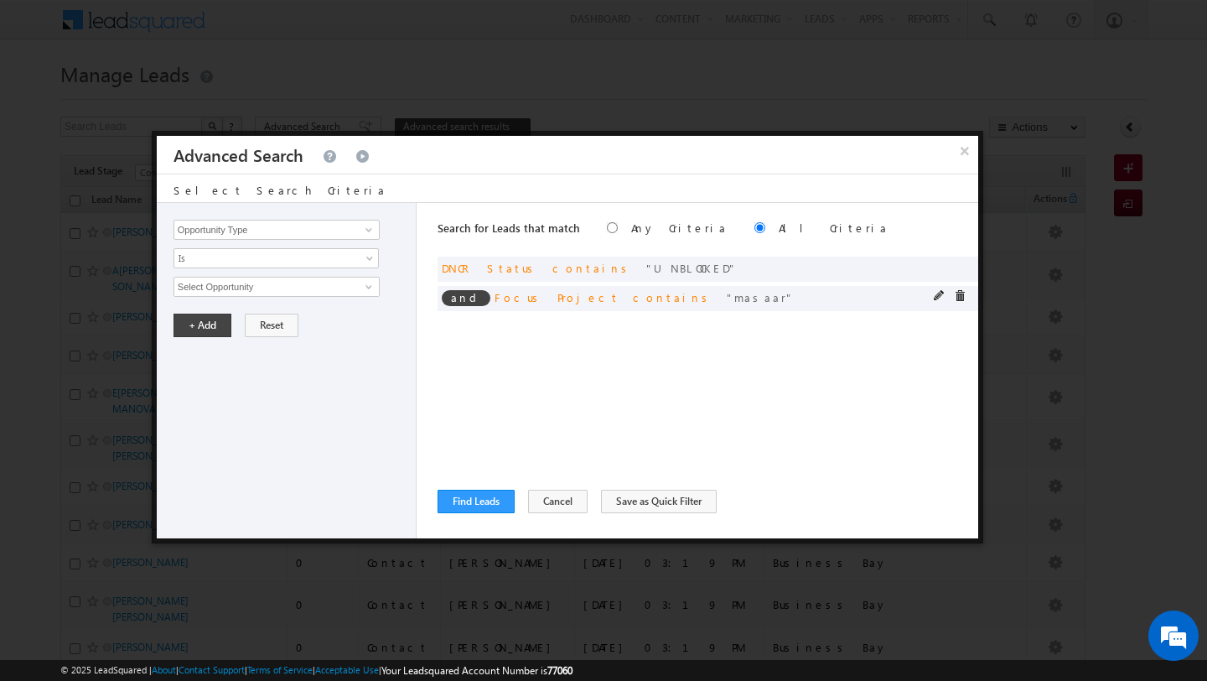
click at [962, 303] on div at bounding box center [954, 297] width 40 height 15
click at [959, 299] on span at bounding box center [960, 296] width 12 height 12
click at [289, 227] on input "Opportunity Type" at bounding box center [277, 230] width 206 height 20
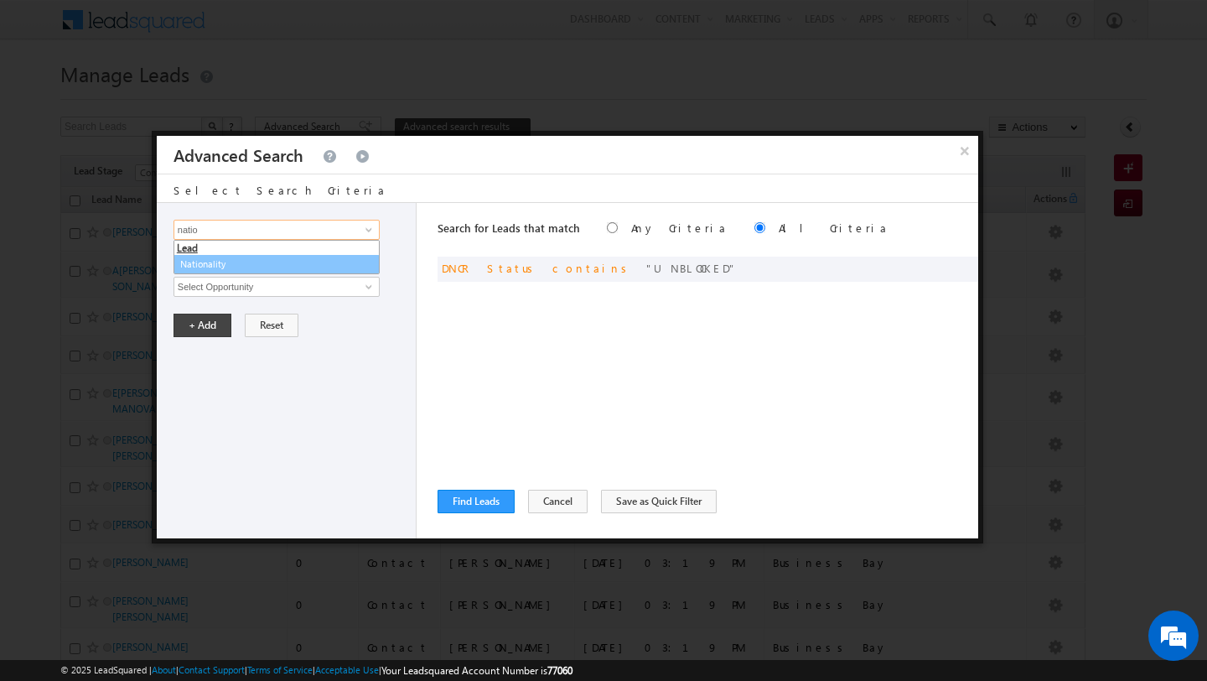
click at [253, 260] on link "Nationality" at bounding box center [277, 264] width 206 height 19
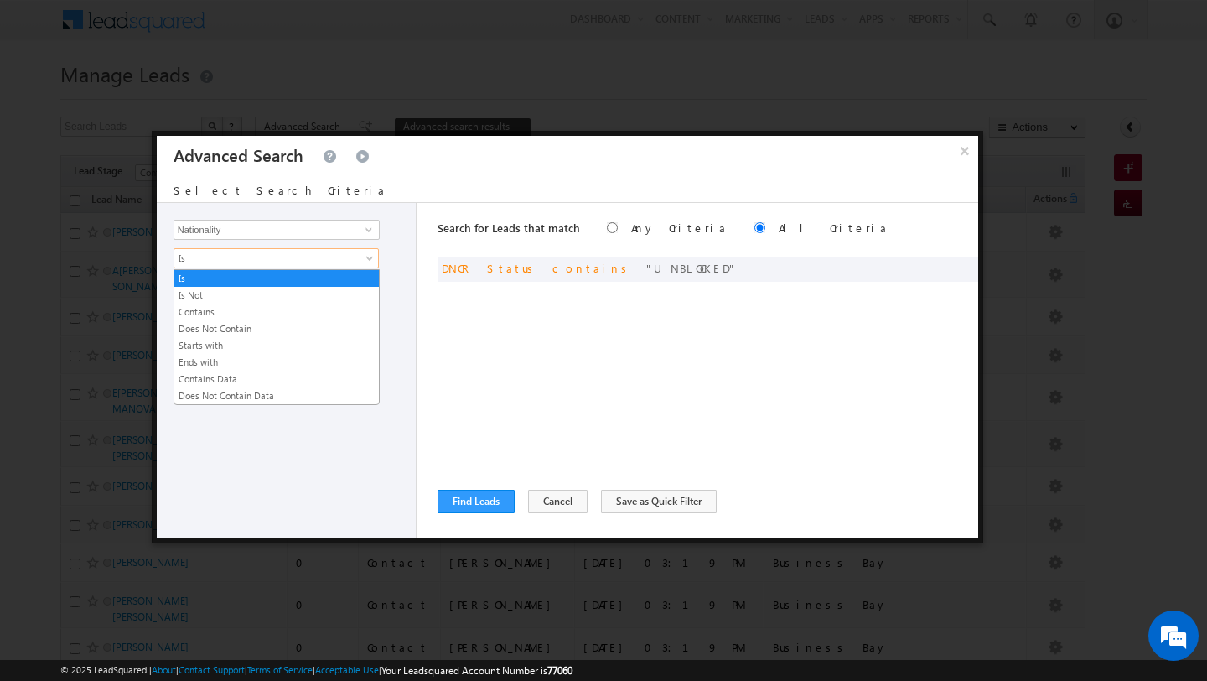
click at [253, 260] on span "Is" at bounding box center [265, 258] width 182 height 15
click at [239, 281] on link "Is" at bounding box center [276, 278] width 205 height 15
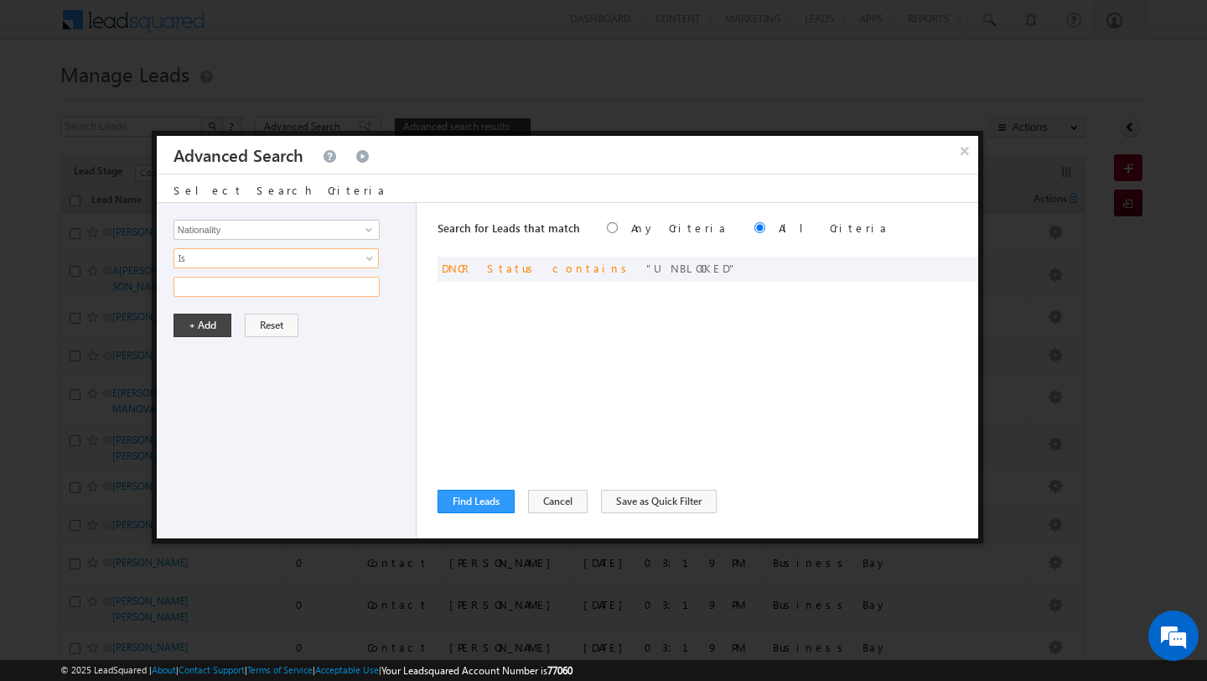
click at [237, 282] on input "text" at bounding box center [277, 287] width 206 height 20
click at [186, 325] on button "+ Add" at bounding box center [203, 325] width 58 height 23
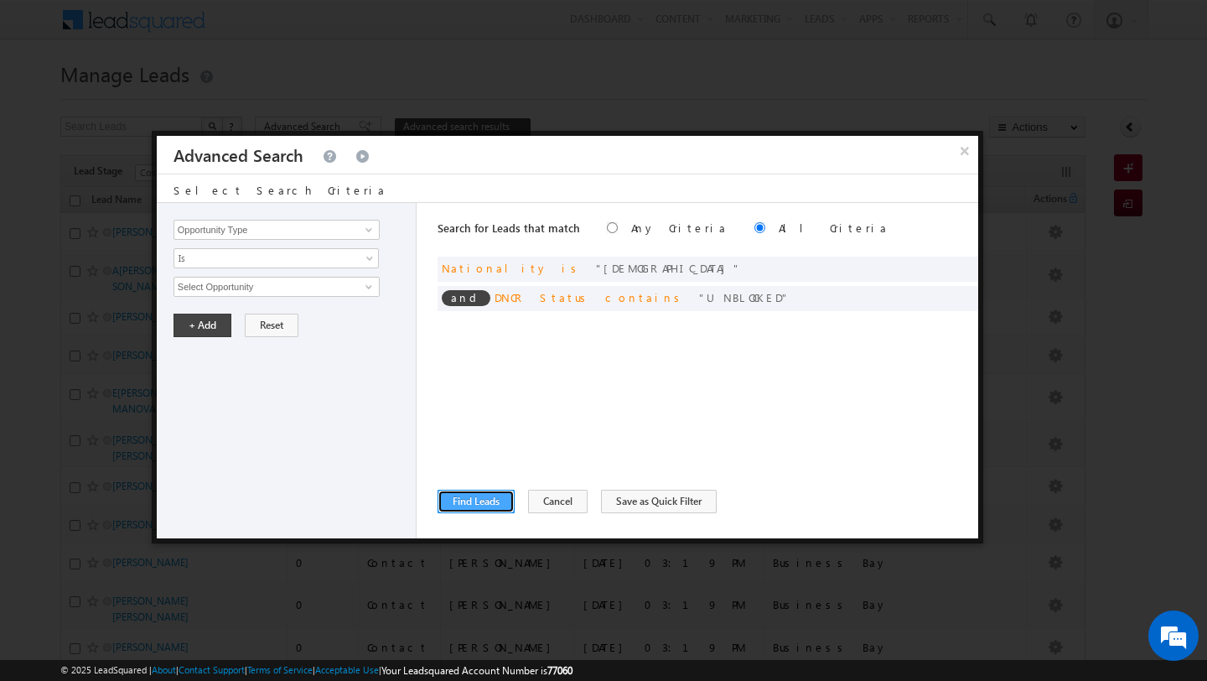
click at [491, 504] on button "Find Leads" at bounding box center [476, 501] width 77 height 23
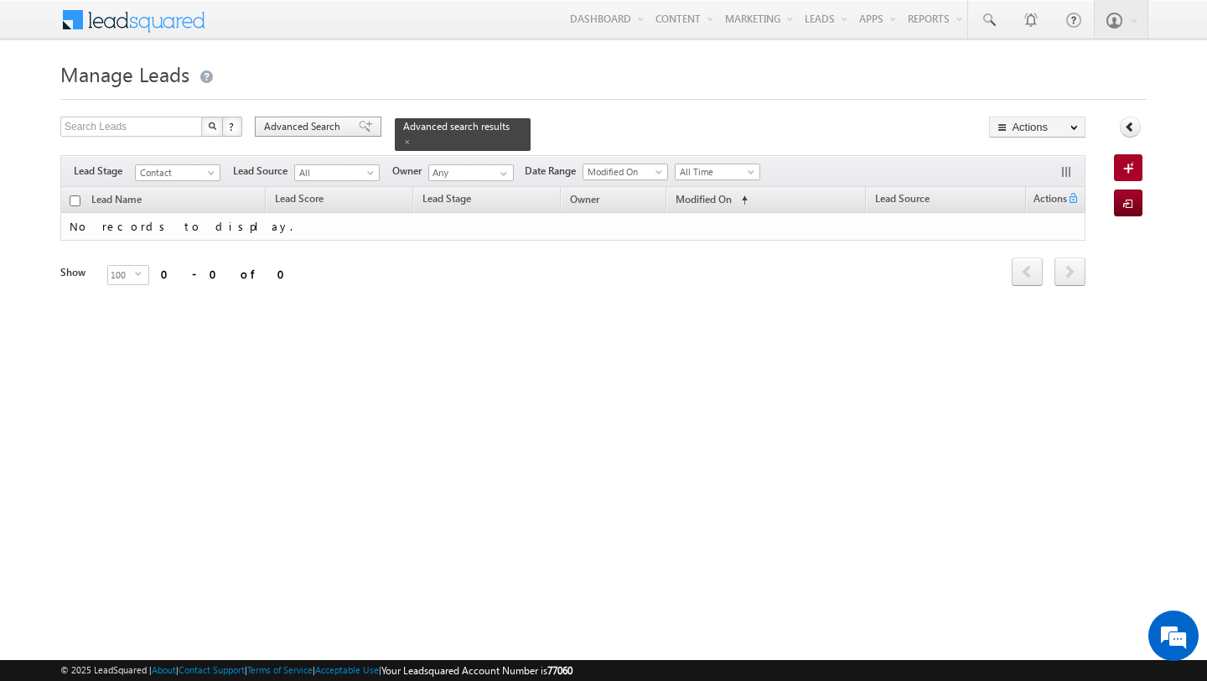
click at [330, 124] on span "Advanced Search" at bounding box center [304, 126] width 81 height 15
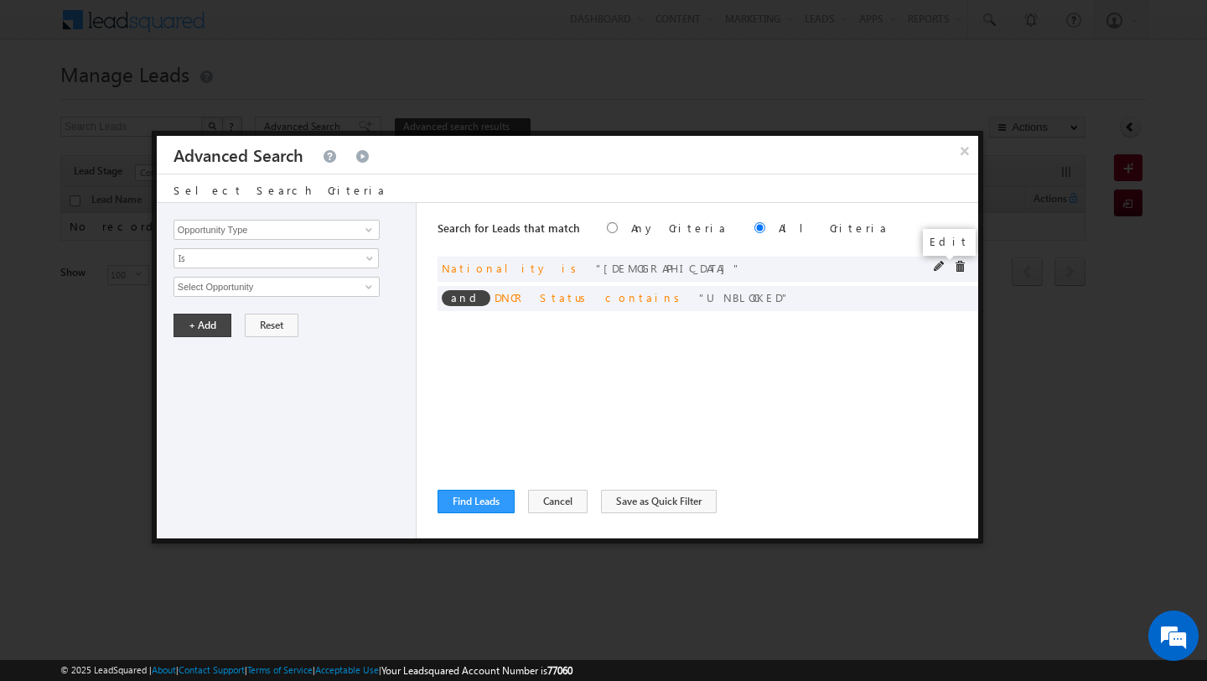
click at [940, 267] on span at bounding box center [940, 267] width 12 height 12
click at [266, 284] on input "Indian" at bounding box center [277, 287] width 206 height 20
click at [188, 335] on button "+ Add" at bounding box center [203, 325] width 58 height 23
click at [459, 509] on button "Find Leads" at bounding box center [476, 501] width 77 height 23
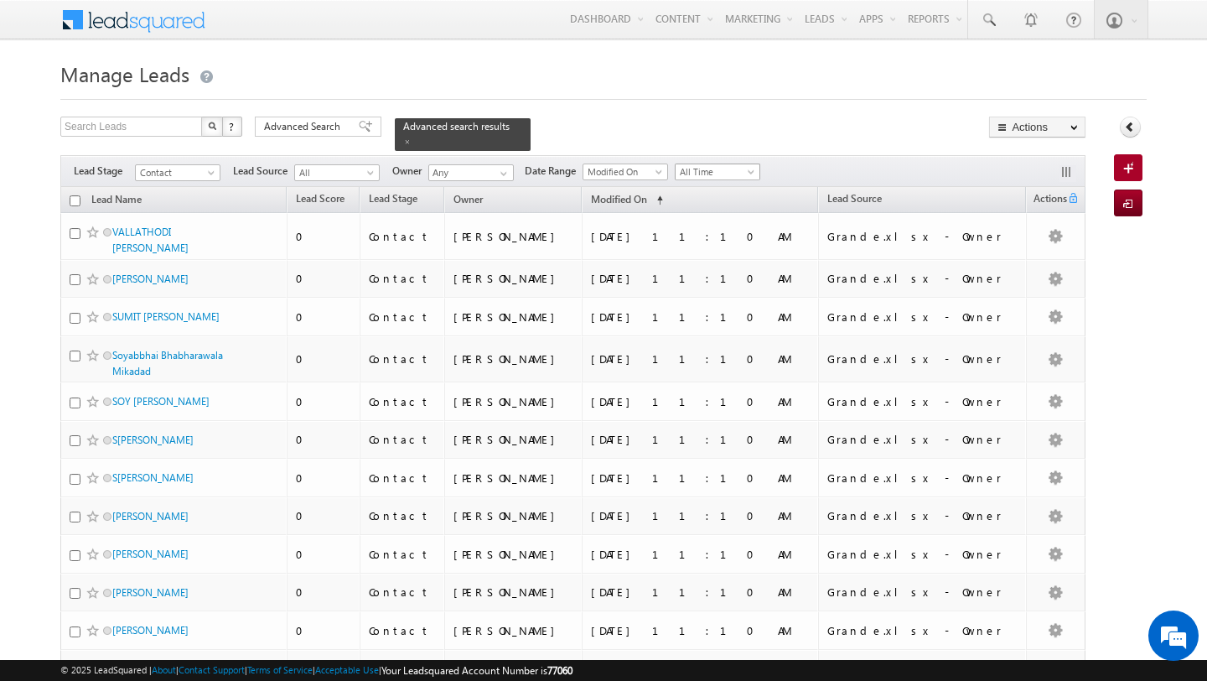
click at [715, 175] on span "All Time" at bounding box center [716, 171] width 80 height 15
click at [715, 242] on link "Today" at bounding box center [712, 243] width 85 height 15
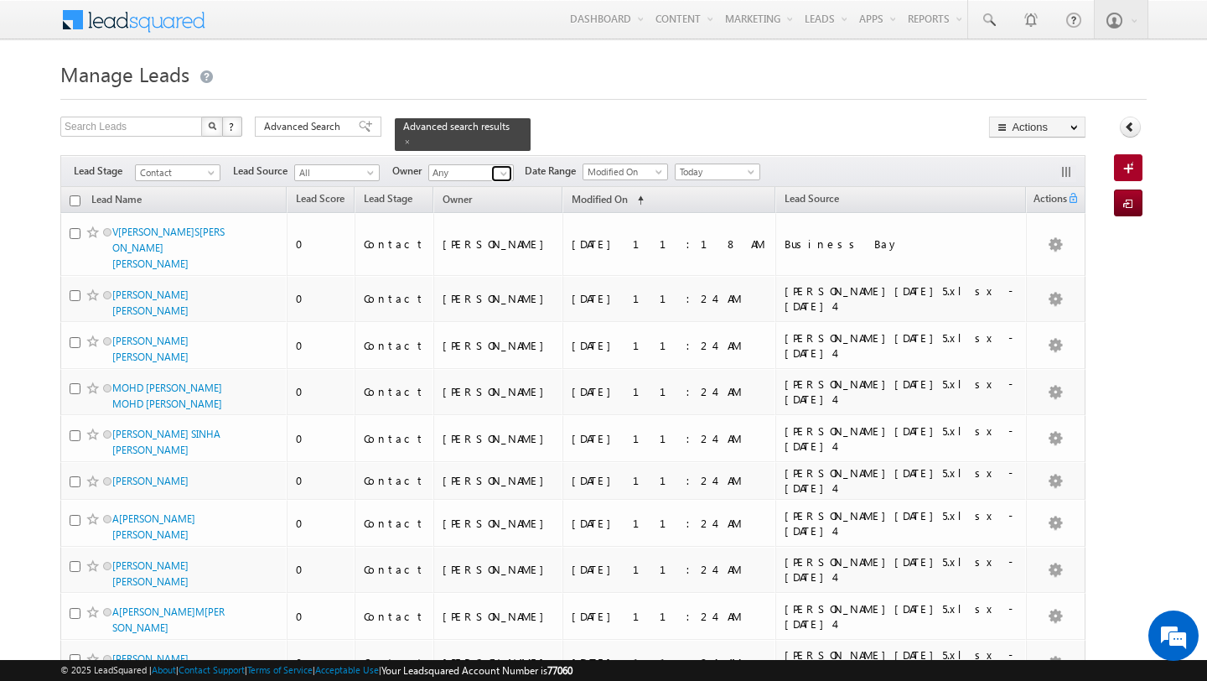
click at [501, 171] on span at bounding box center [503, 173] width 13 height 13
click at [487, 195] on link "Ankit Singh ankitkumar.singh@indglobal.ae" at bounding box center [512, 196] width 168 height 32
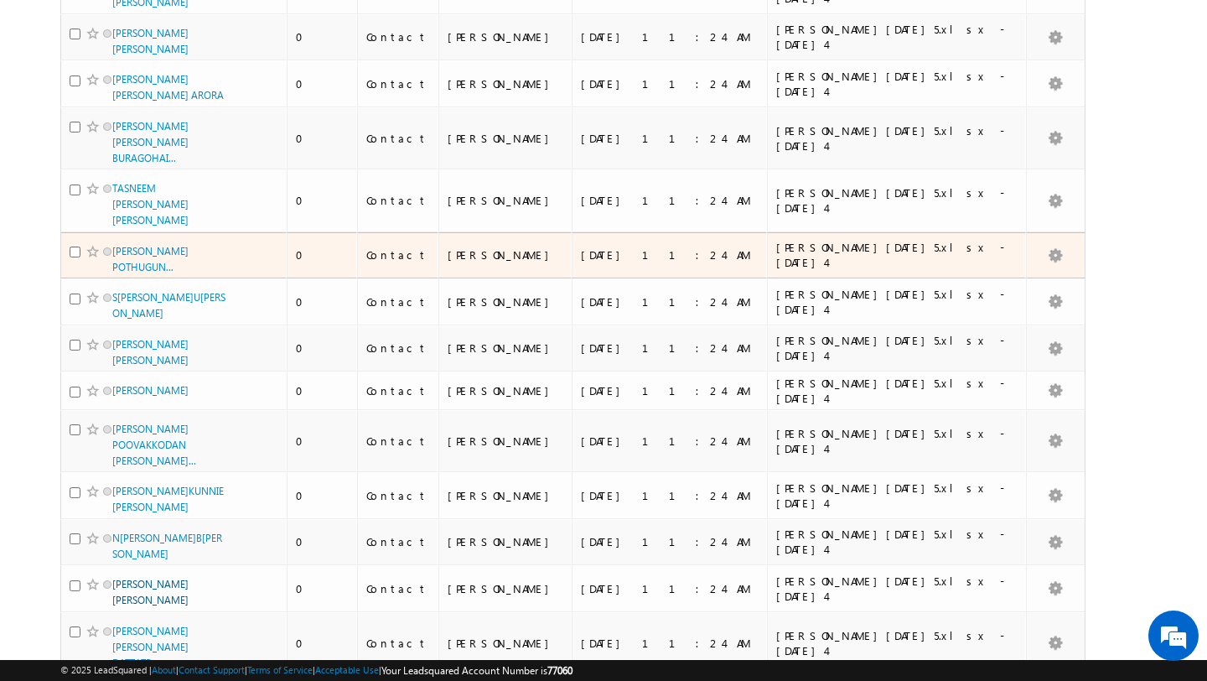
scroll to position [3803, 0]
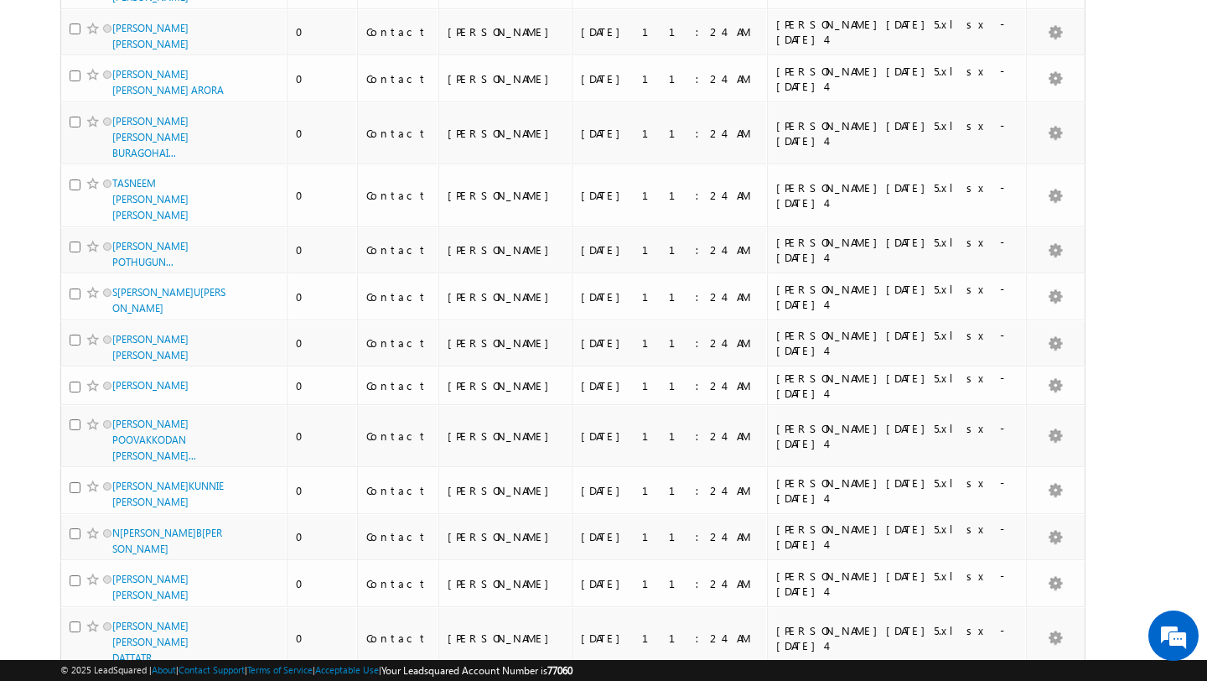
click at [113, 633] on li "50" at bounding box center [118, 633] width 40 height 17
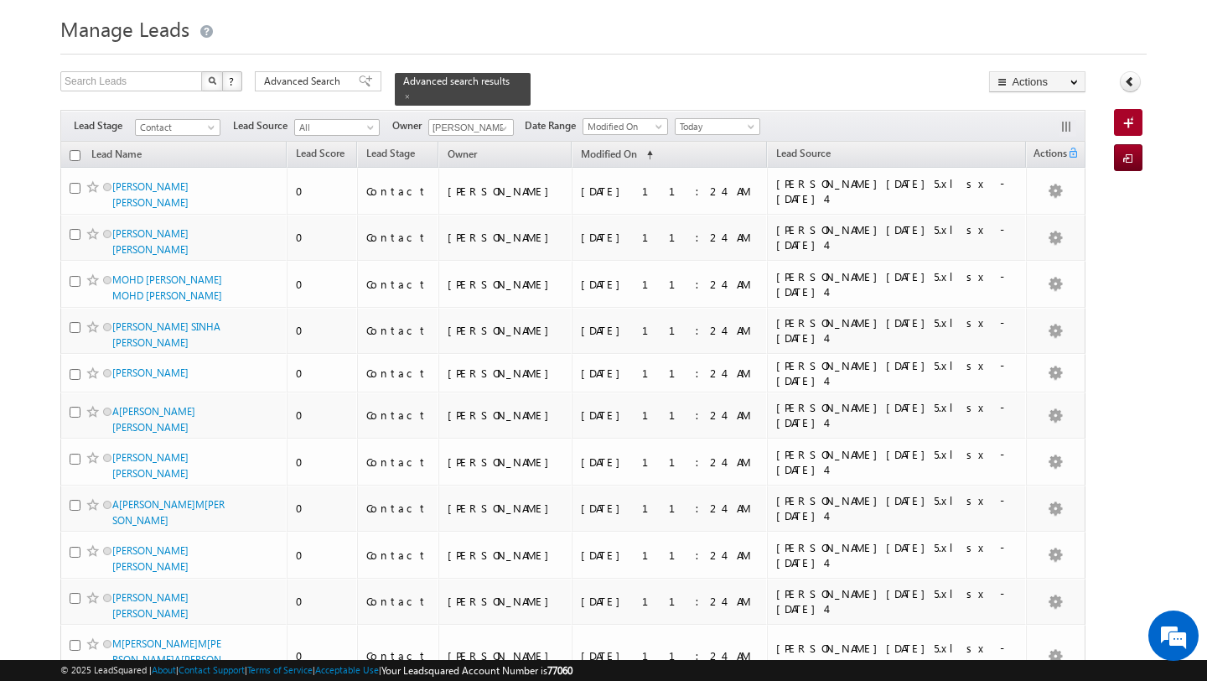
scroll to position [0, 0]
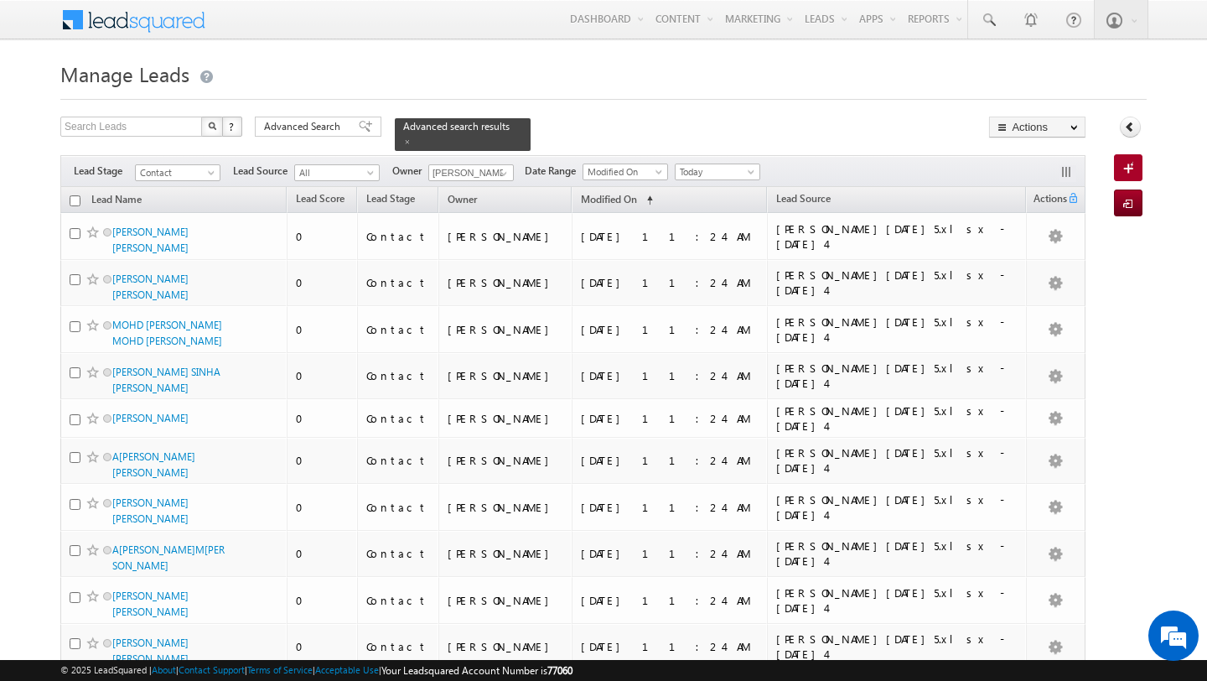
click at [80, 202] on th "Lead Name" at bounding box center [173, 200] width 226 height 26
click at [73, 202] on input "checkbox" at bounding box center [75, 200] width 11 height 11
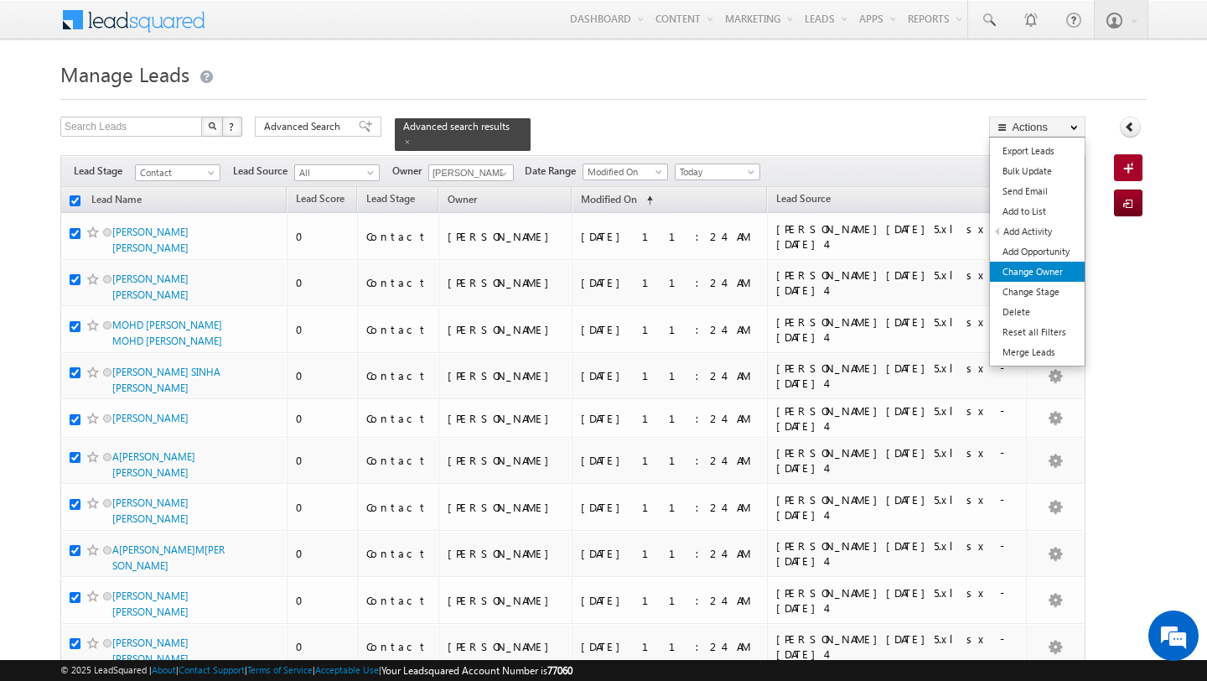
click at [1034, 271] on link "Change Owner" at bounding box center [1037, 272] width 95 height 20
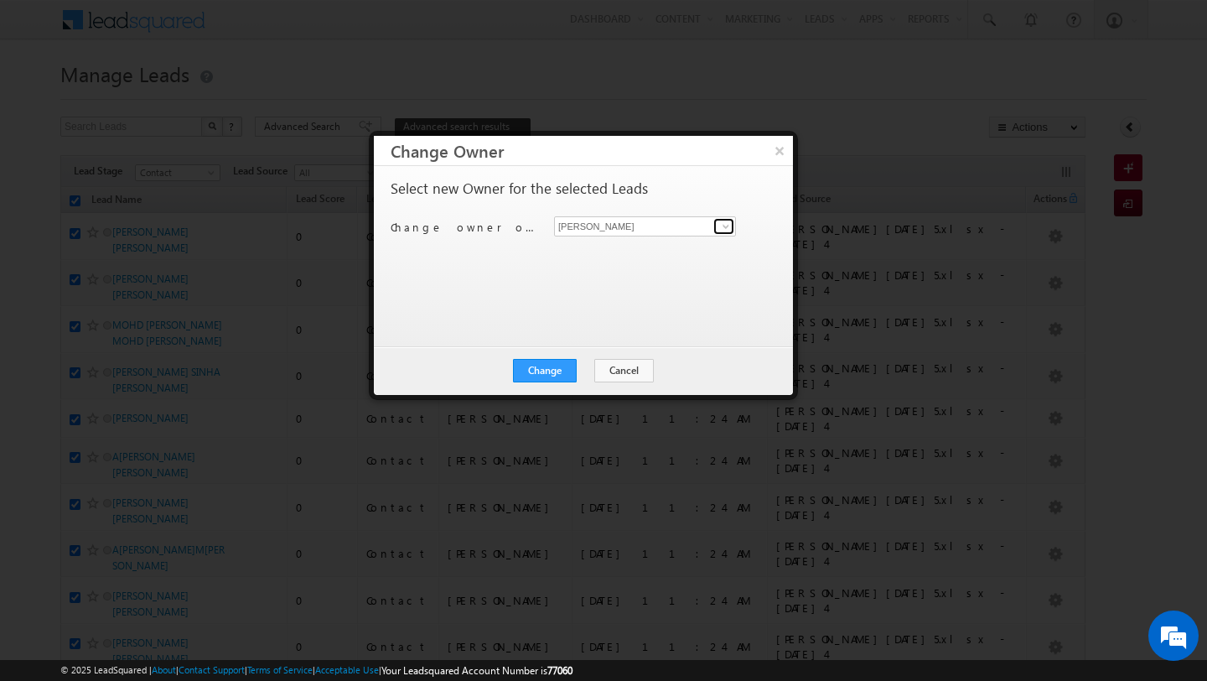
click at [718, 227] on link at bounding box center [723, 226] width 21 height 17
click at [696, 253] on span "manish.ahirwar@indglobal.ae" at bounding box center [636, 259] width 151 height 13
click at [549, 368] on button "Change" at bounding box center [545, 370] width 64 height 23
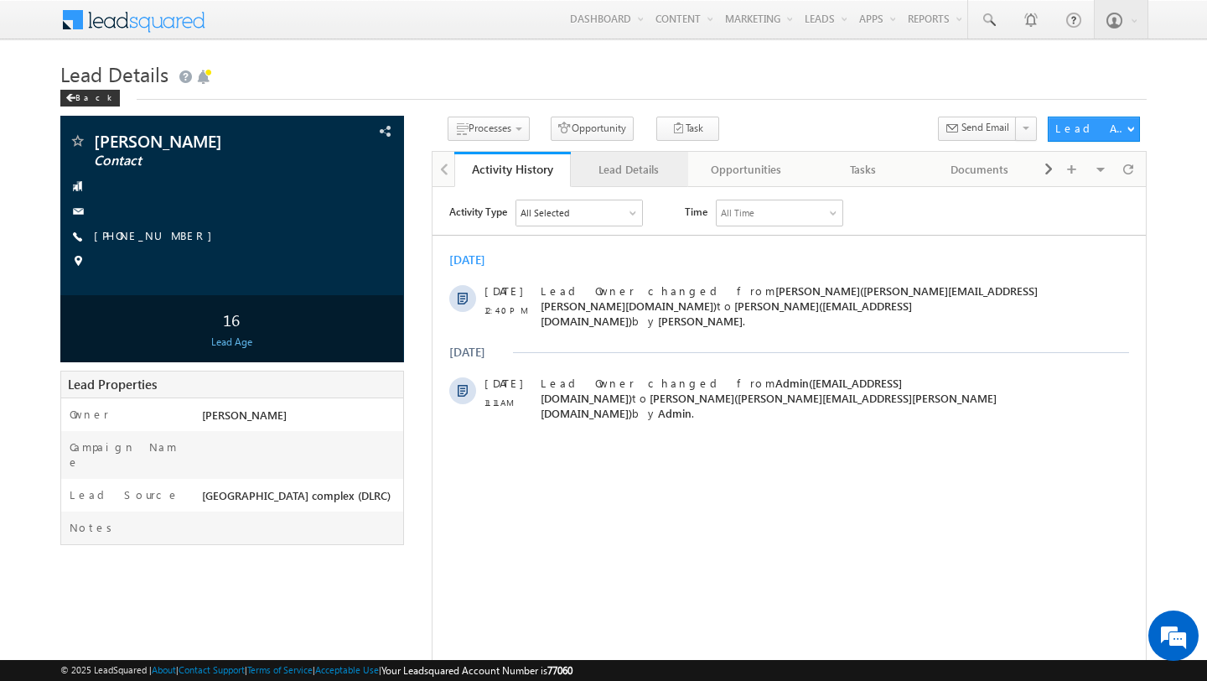
click at [625, 171] on div "Lead Details" at bounding box center [628, 169] width 89 height 20
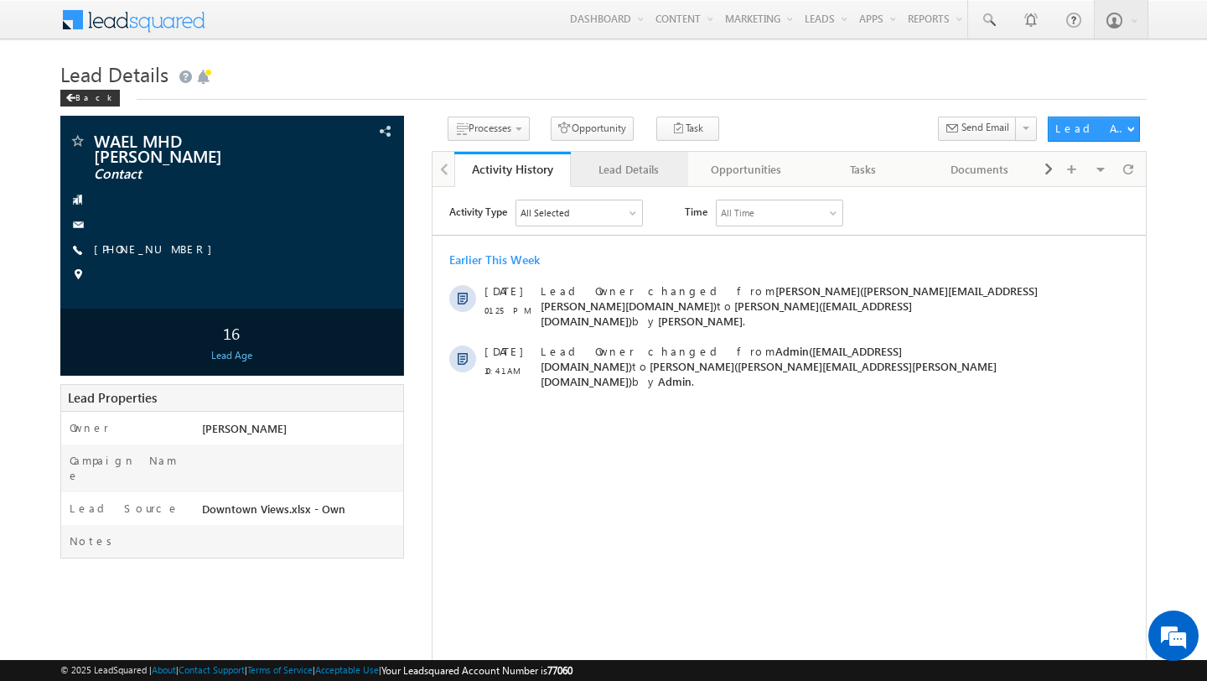
click at [605, 168] on div "Lead Details" at bounding box center [628, 169] width 89 height 20
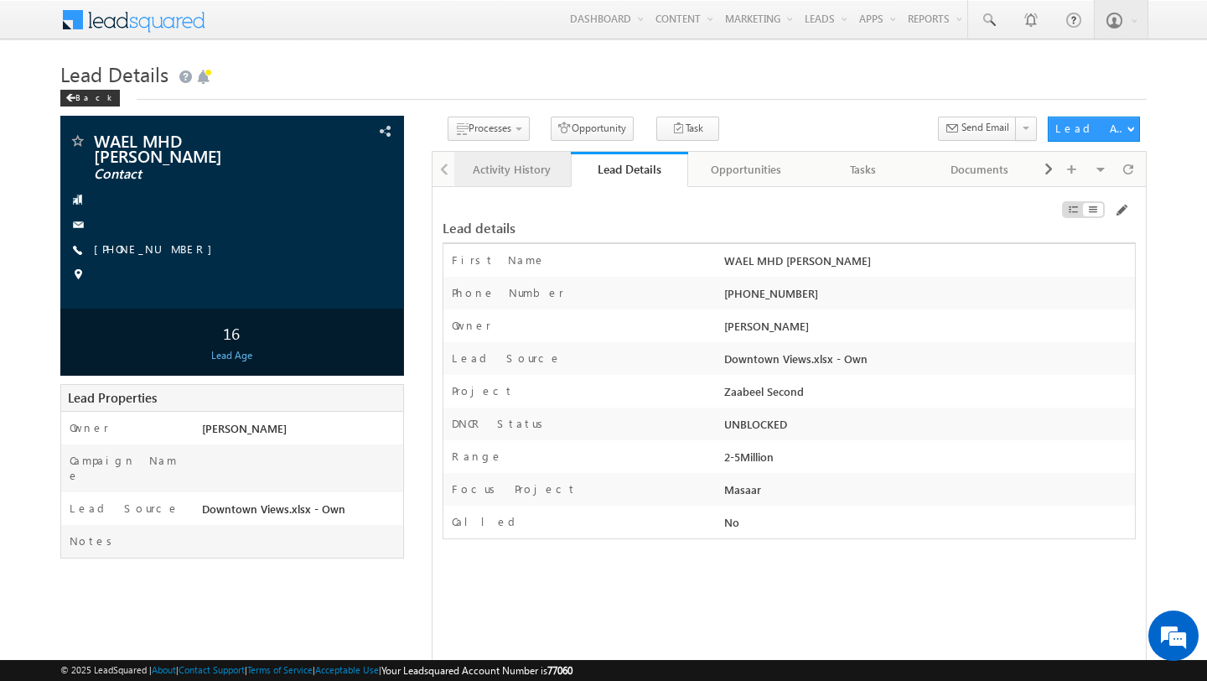
click at [494, 175] on div "Activity History" at bounding box center [512, 169] width 89 height 20
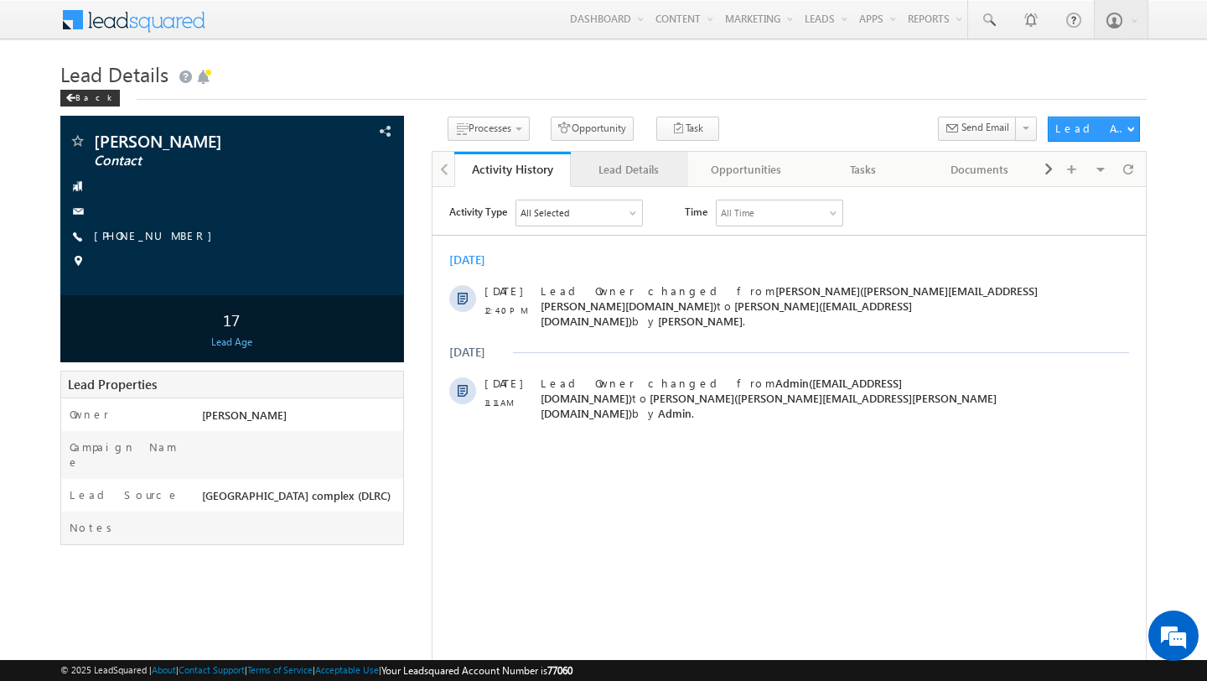
click at [607, 177] on div "Lead Details" at bounding box center [628, 169] width 89 height 20
